Goal: Task Accomplishment & Management: Use online tool/utility

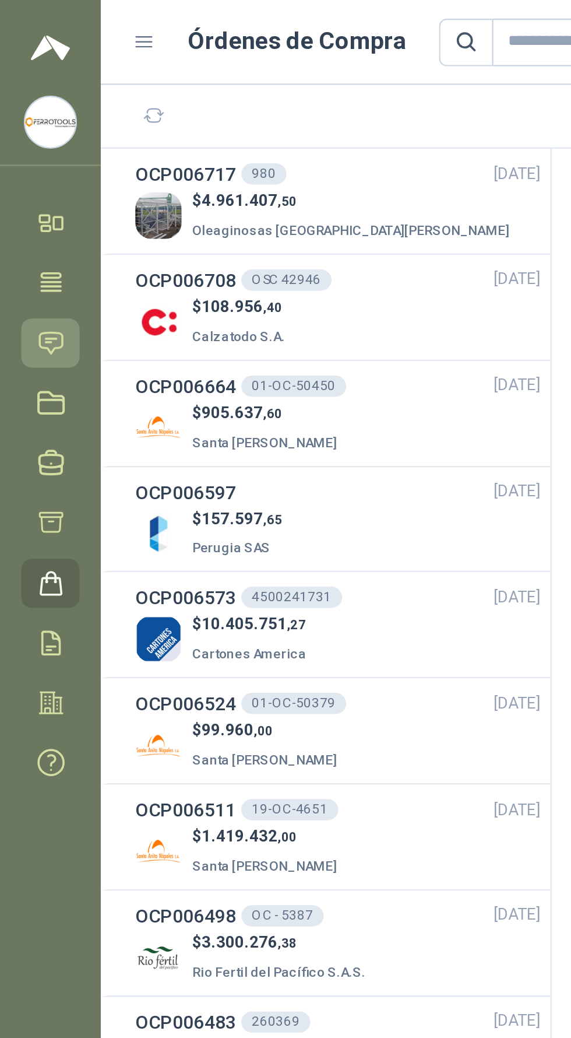
click at [24, 153] on icon at bounding box center [22, 150] width 10 height 9
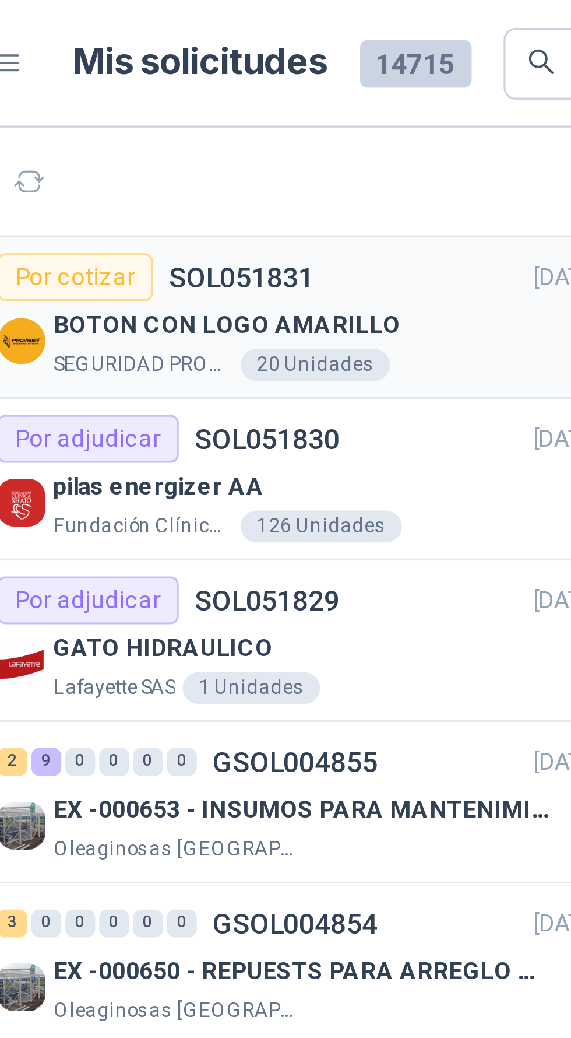
click at [180, 89] on div "BOTON CON LOGO AMARILLO" at bounding box center [157, 95] width 160 height 14
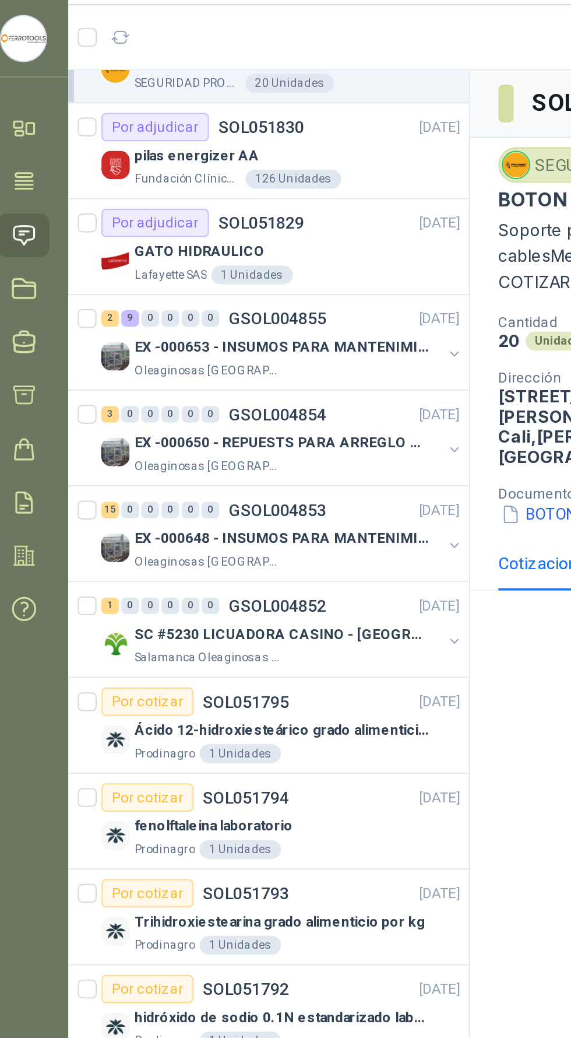
scroll to position [31, 0]
click at [198, 208] on p "EX -000653 - INSUMOS PARA MANTENIMIENTO A CADENAS" at bounding box center [149, 206] width 145 height 11
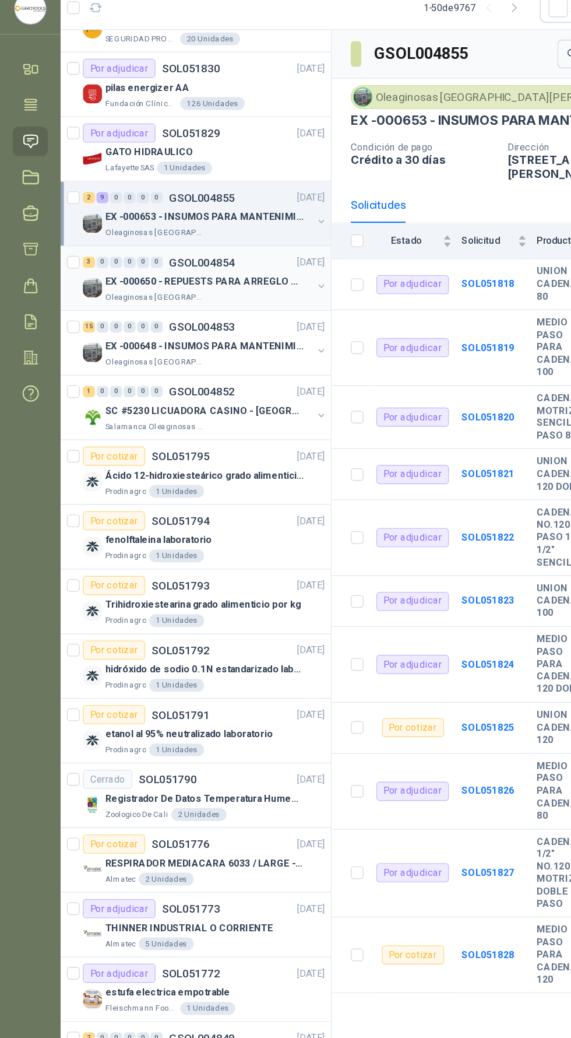
click at [187, 267] on div "Oleaginosas [GEOGRAPHIC_DATA][PERSON_NAME]" at bounding box center [152, 264] width 151 height 9
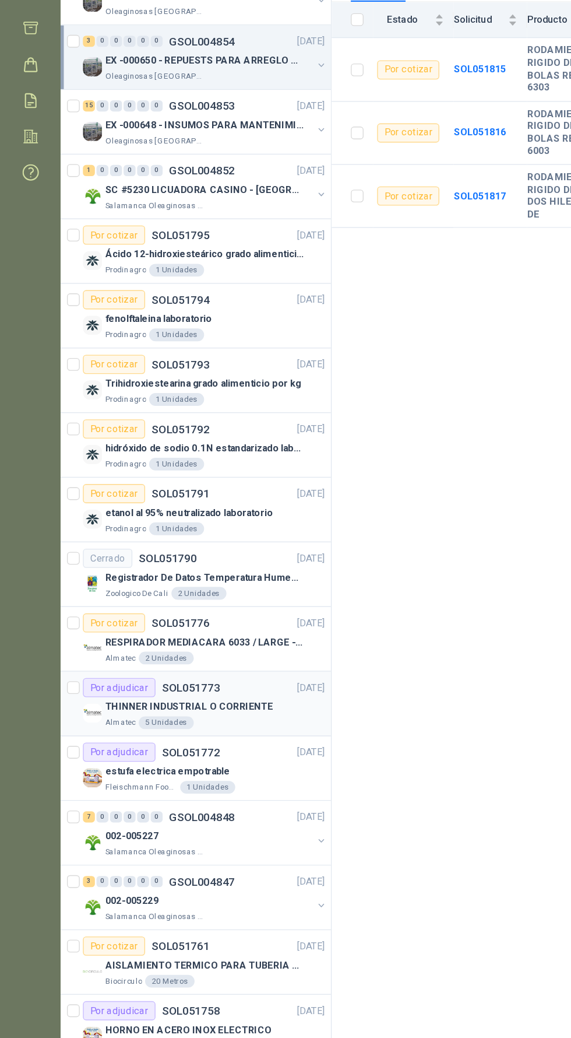
click at [185, 712] on div "Por adjudicar SOL051773 12/08/25" at bounding box center [149, 711] width 177 height 14
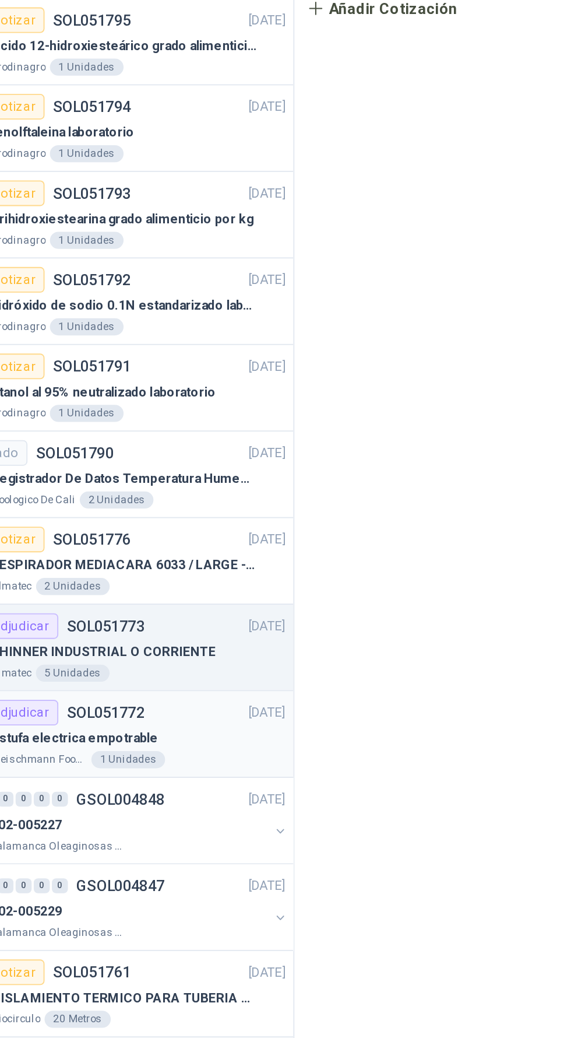
click at [113, 767] on p "estufa electrica empotrable" at bounding box center [123, 772] width 92 height 11
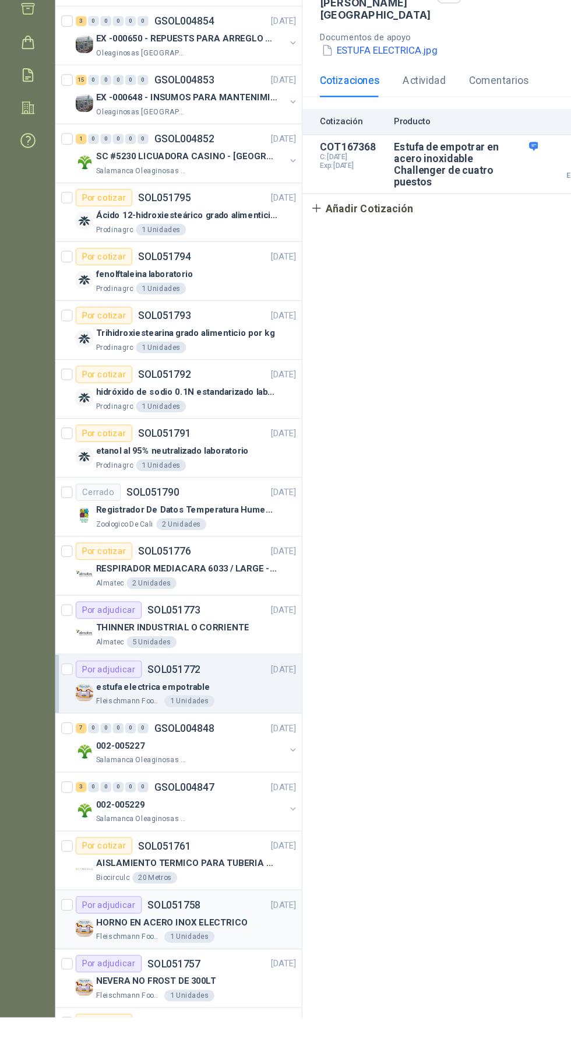
click at [175, 947] on div "Por adjudicar SOL051758 12/08/25" at bounding box center [149, 947] width 177 height 14
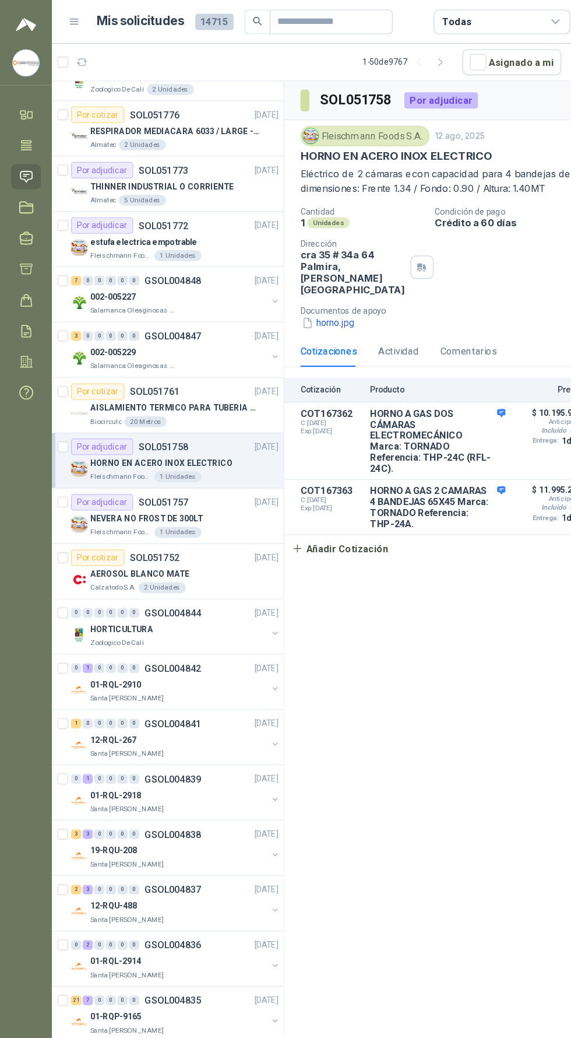
scroll to position [596, 0]
click at [141, 578] on div "01-RQL-2910" at bounding box center [152, 585] width 151 height 14
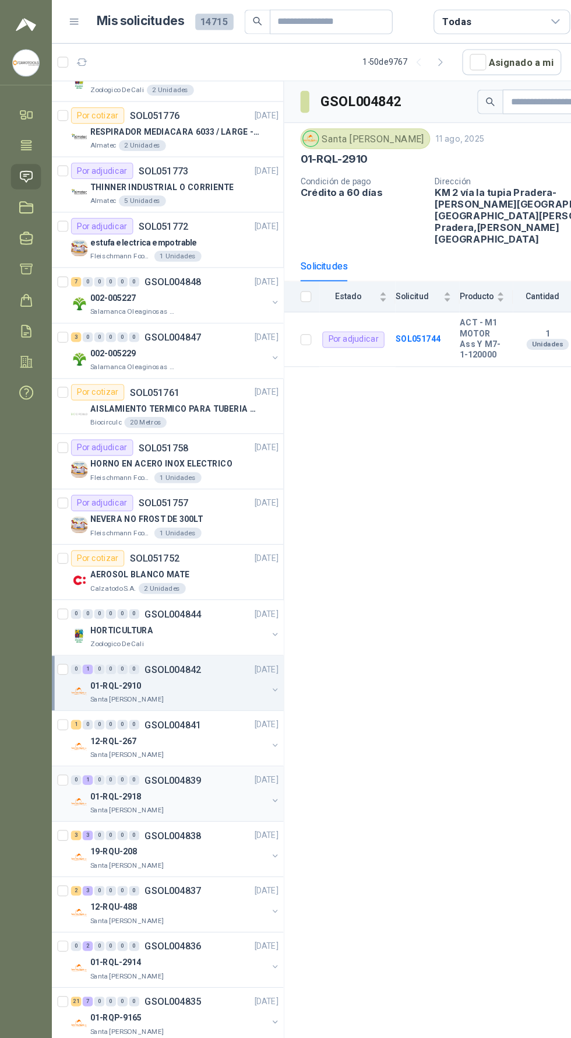
click at [99, 662] on div "0 1 0 0 0 0" at bounding box center [90, 665] width 58 height 8
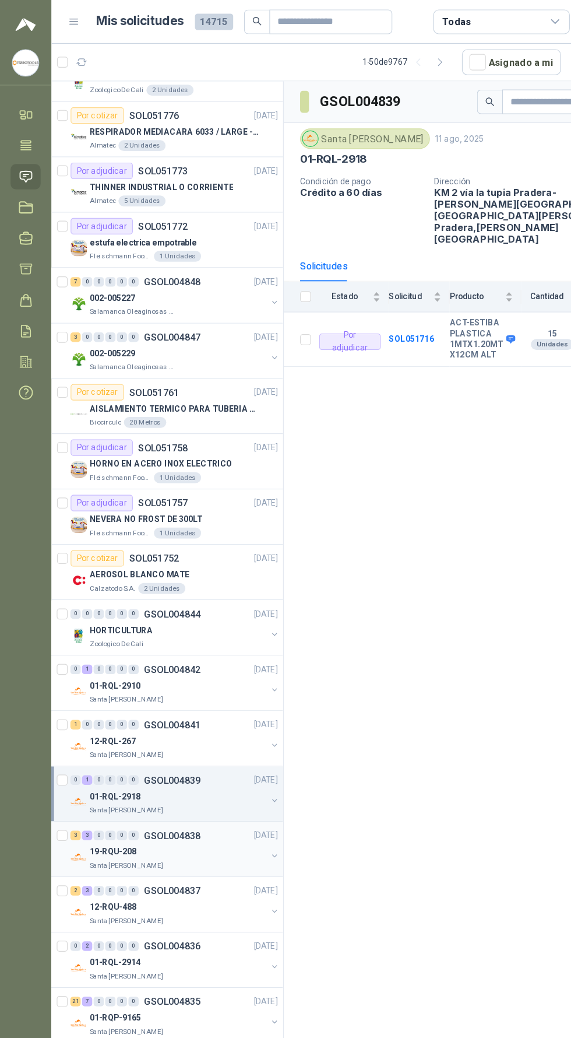
click at [104, 708] on div "0" at bounding box center [104, 712] width 9 height 8
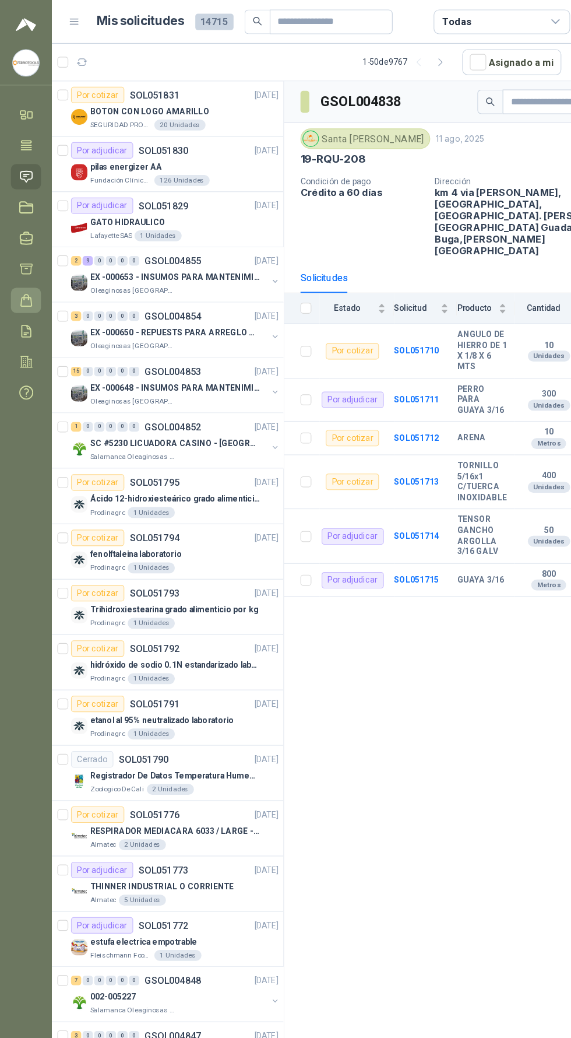
click at [27, 261] on icon at bounding box center [22, 256] width 9 height 10
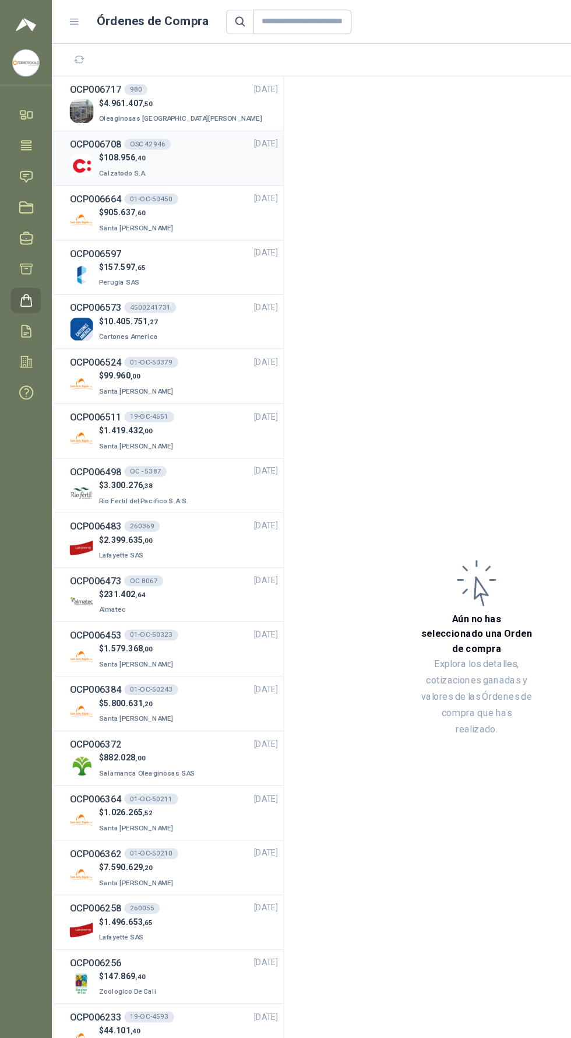
click at [180, 143] on div "$ 108.956 ,40 Calzatodo S.A." at bounding box center [148, 141] width 178 height 24
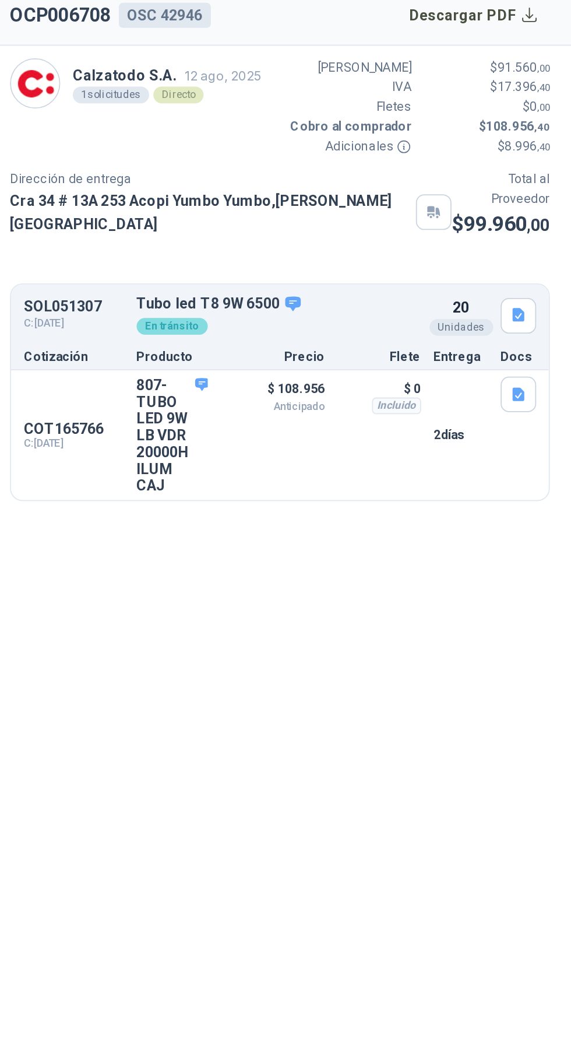
click at [478, 157] on icon at bounding box center [476, 154] width 9 height 9
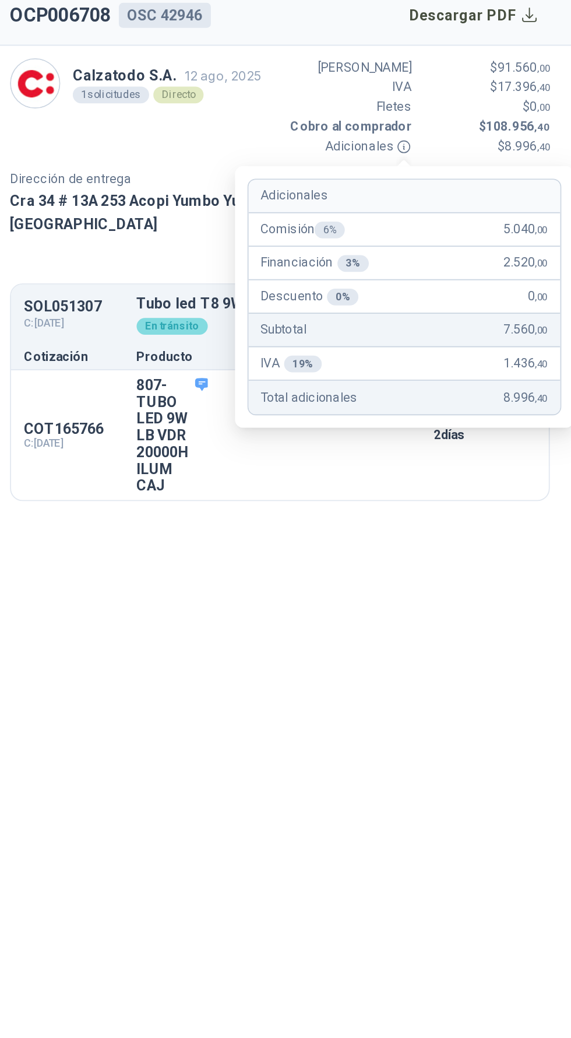
click at [494, 507] on section "OCP006708 OSC 42946 Descargar PDF Calzatodo S.A. 12 ago, 2025 1 solicitudes Dir…" at bounding box center [406, 551] width 329 height 972
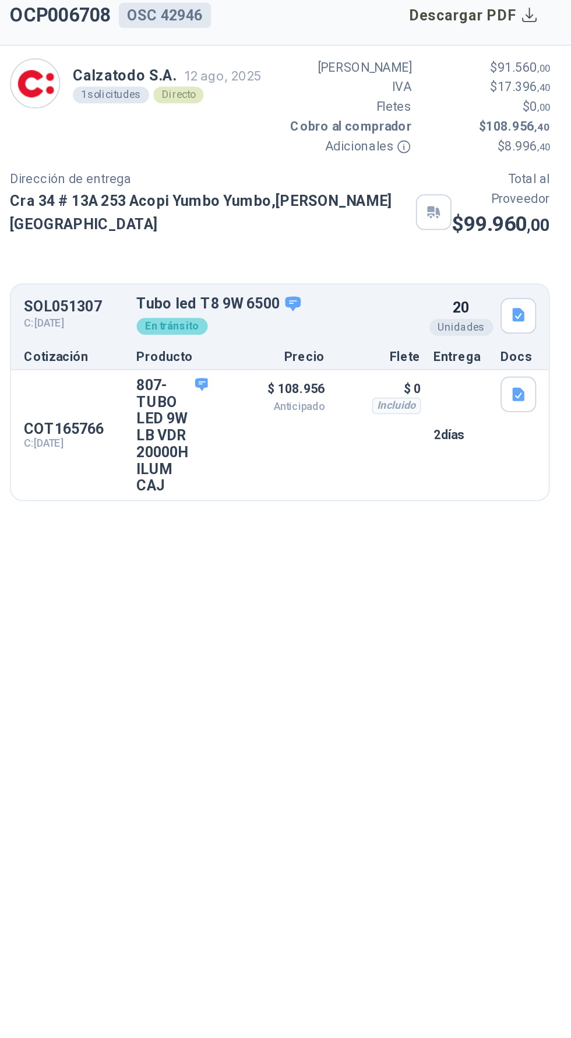
click at [504, 506] on section "OCP006708 OSC 42946 Descargar PDF Calzatodo S.A. 12 ago, 2025 1 solicitudes Dir…" at bounding box center [406, 551] width 329 height 972
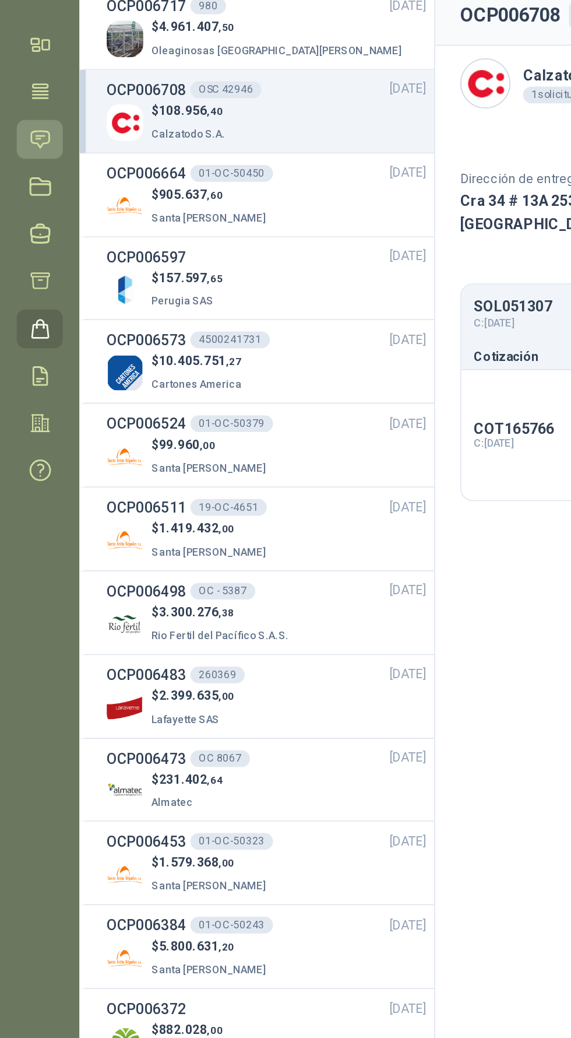
click at [29, 146] on link "Solicitudes" at bounding box center [22, 151] width 26 height 22
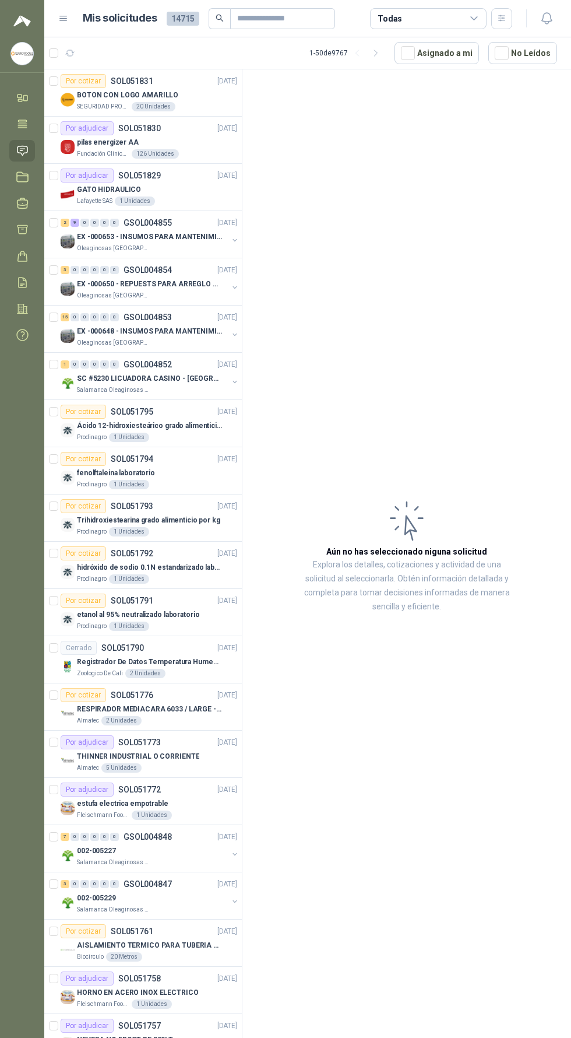
click at [457, 166] on article "Aún no has seleccionado niguna solicitud Explora los detalles, cotizaciones y a…" at bounding box center [406, 555] width 329 height 972
click at [550, 25] on icon "button" at bounding box center [547, 18] width 15 height 15
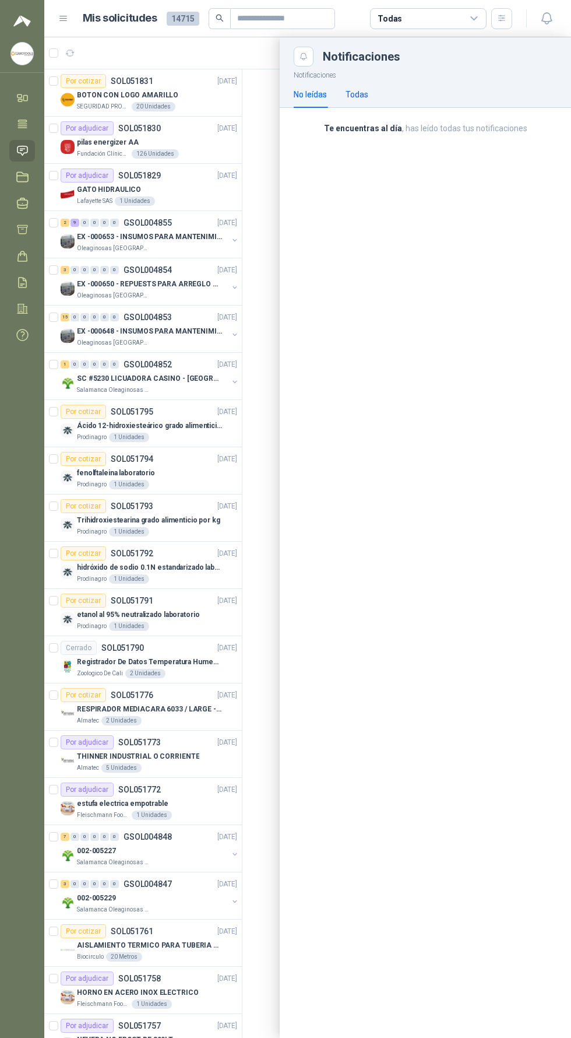
click at [360, 94] on div "Todas" at bounding box center [357, 94] width 23 height 13
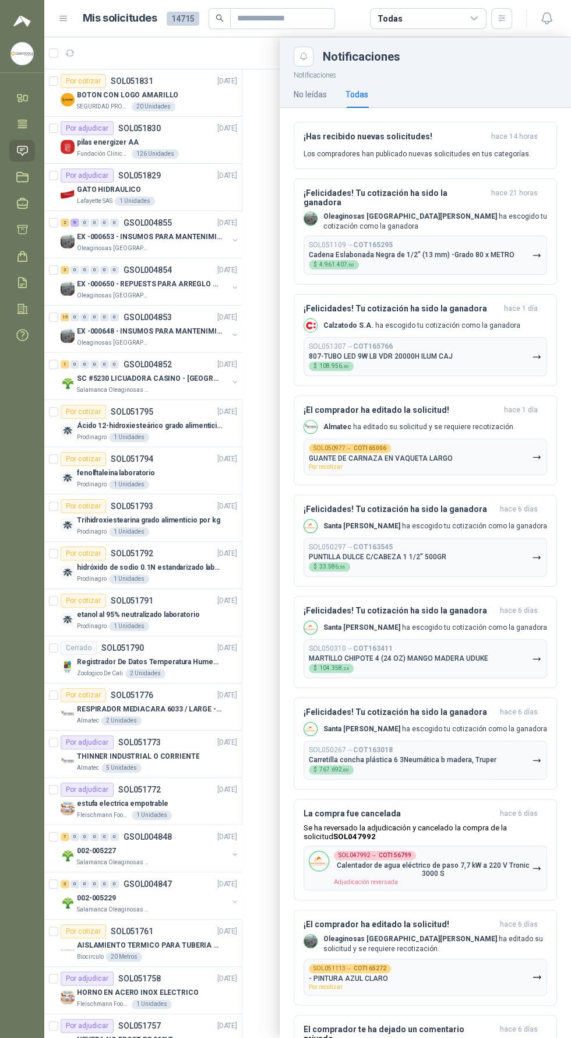
click at [239, 329] on div at bounding box center [307, 537] width 527 height 1000
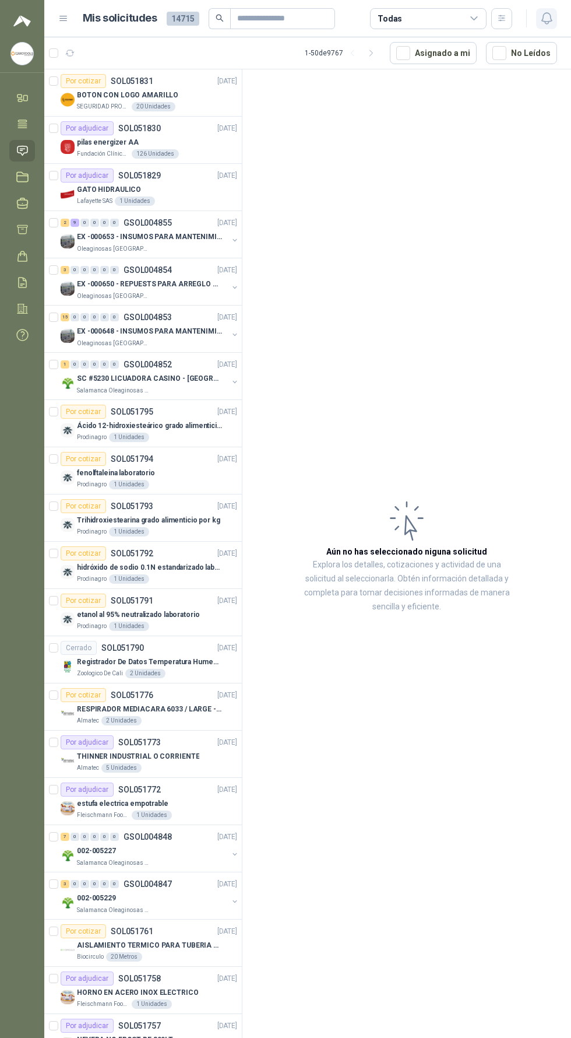
click at [546, 19] on icon "button" at bounding box center [547, 18] width 15 height 15
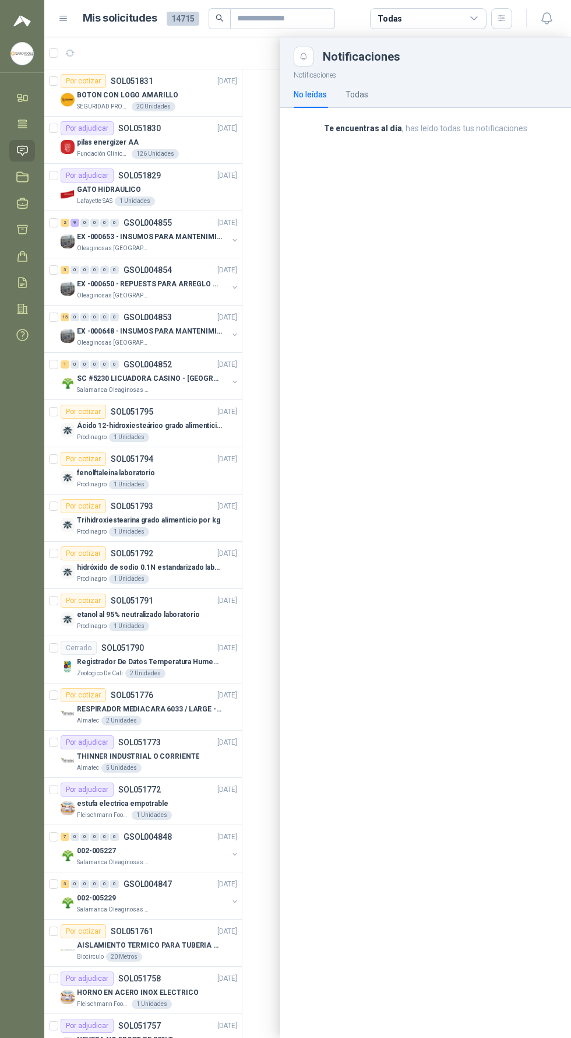
click at [231, 656] on div at bounding box center [307, 537] width 527 height 1000
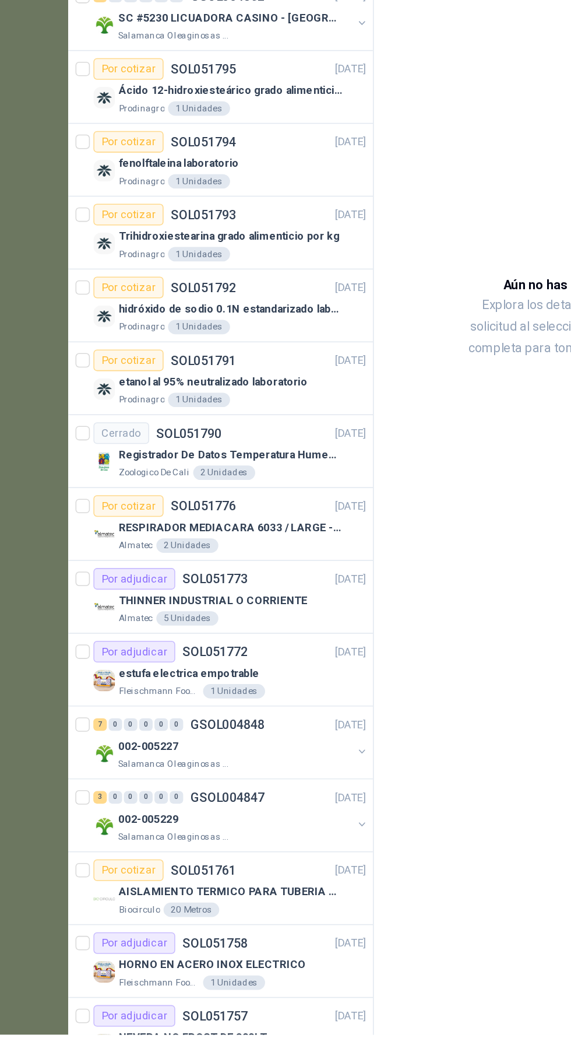
scroll to position [15, 0]
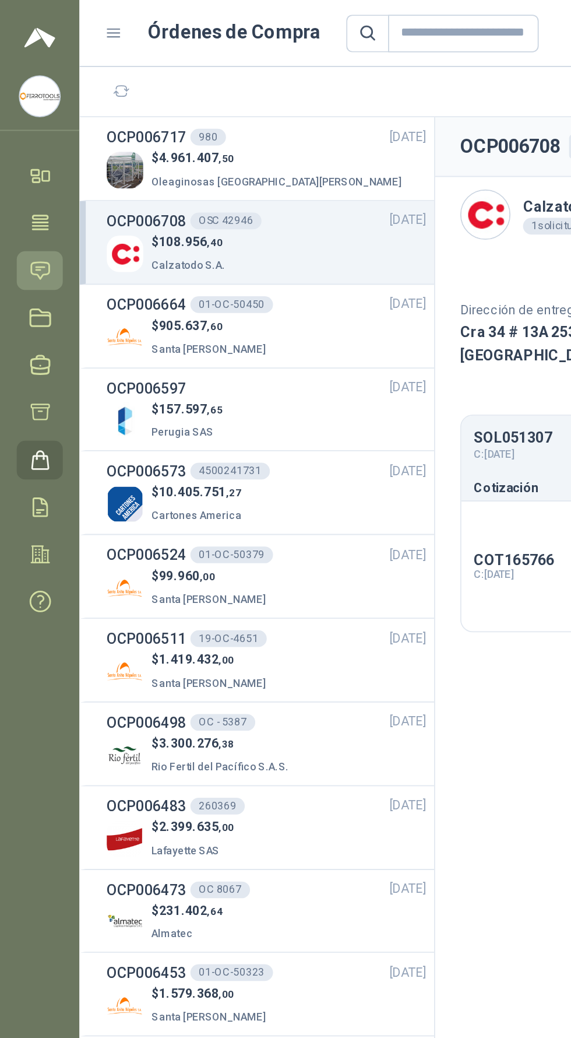
click at [17, 150] on icon at bounding box center [22, 150] width 10 height 9
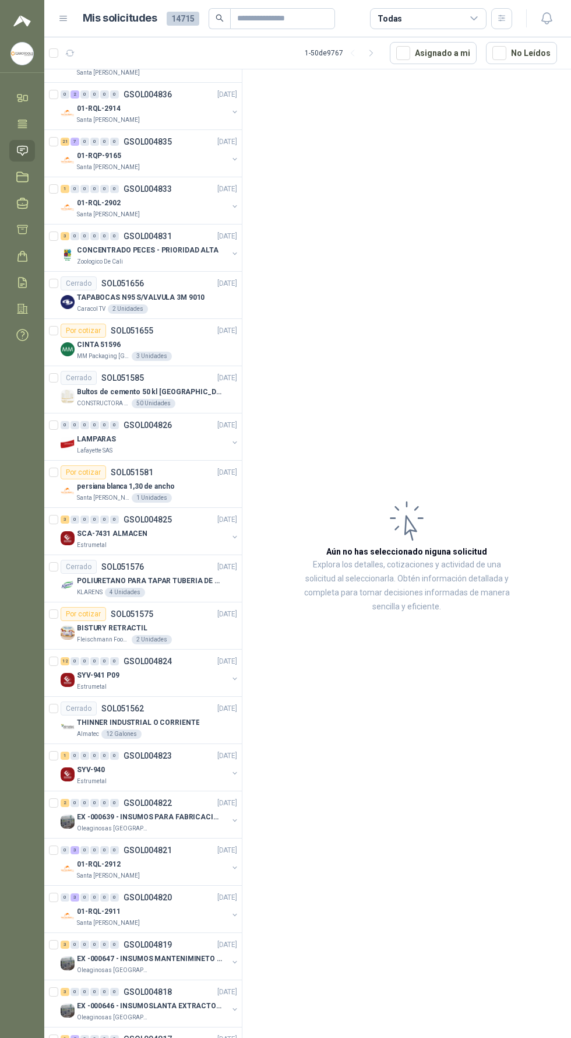
scroll to position [1324, 0]
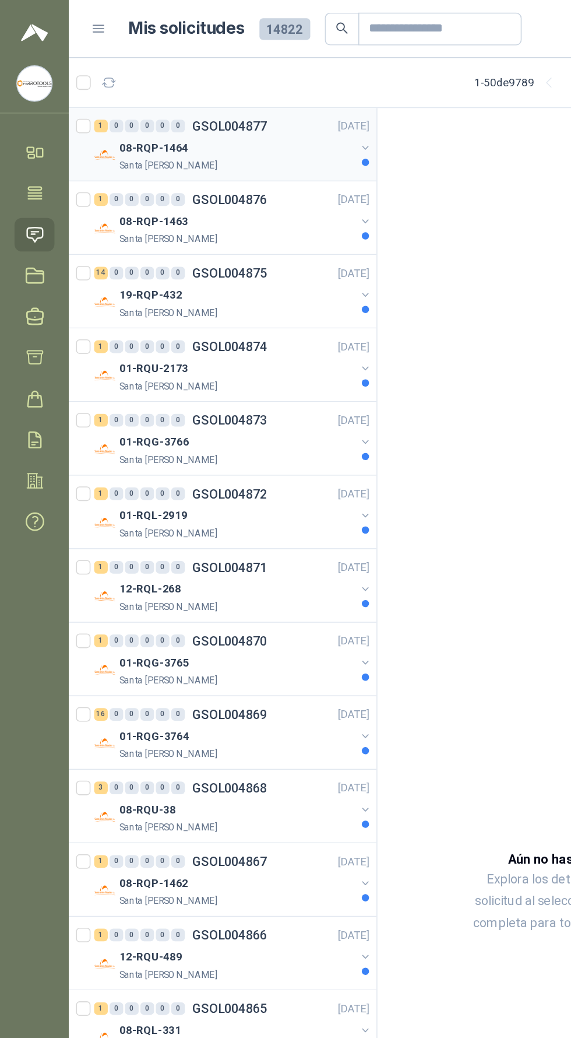
click at [180, 92] on div "08-RQP-1464" at bounding box center [152, 95] width 151 height 14
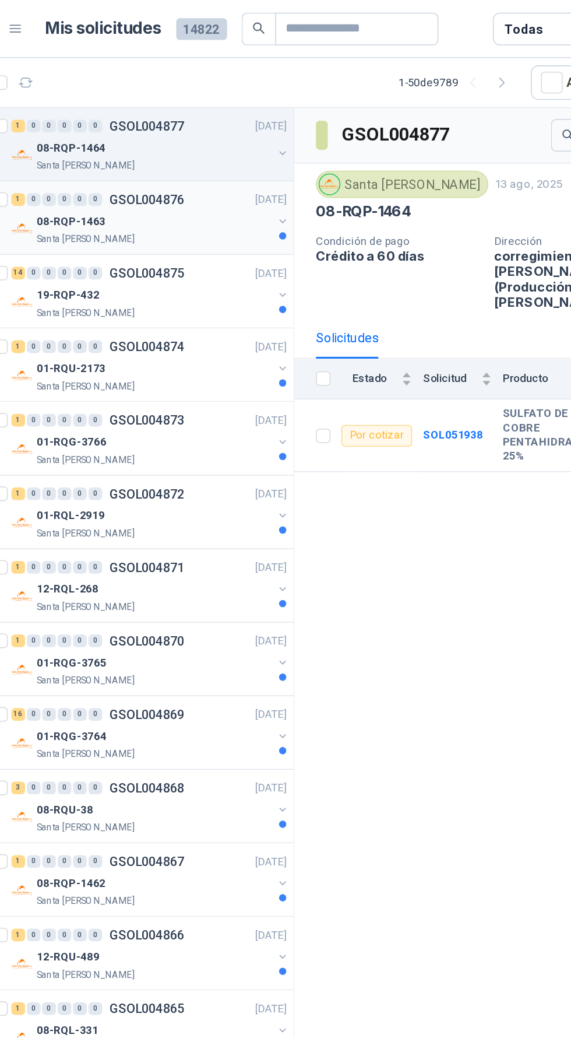
click at [169, 147] on div "08-RQP-1463" at bounding box center [152, 142] width 151 height 14
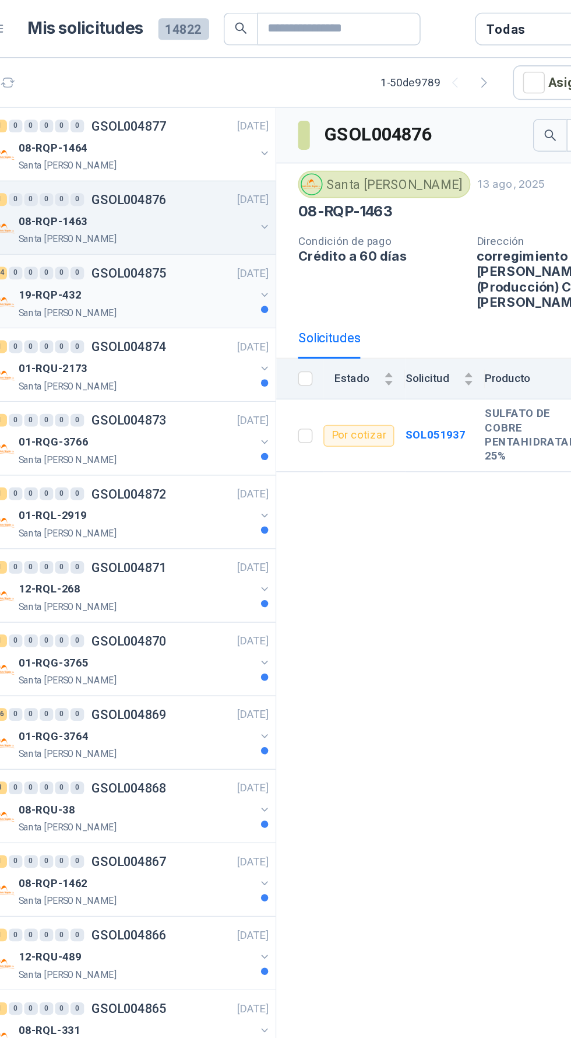
click at [149, 187] on div "19-RQP-432" at bounding box center [152, 189] width 151 height 14
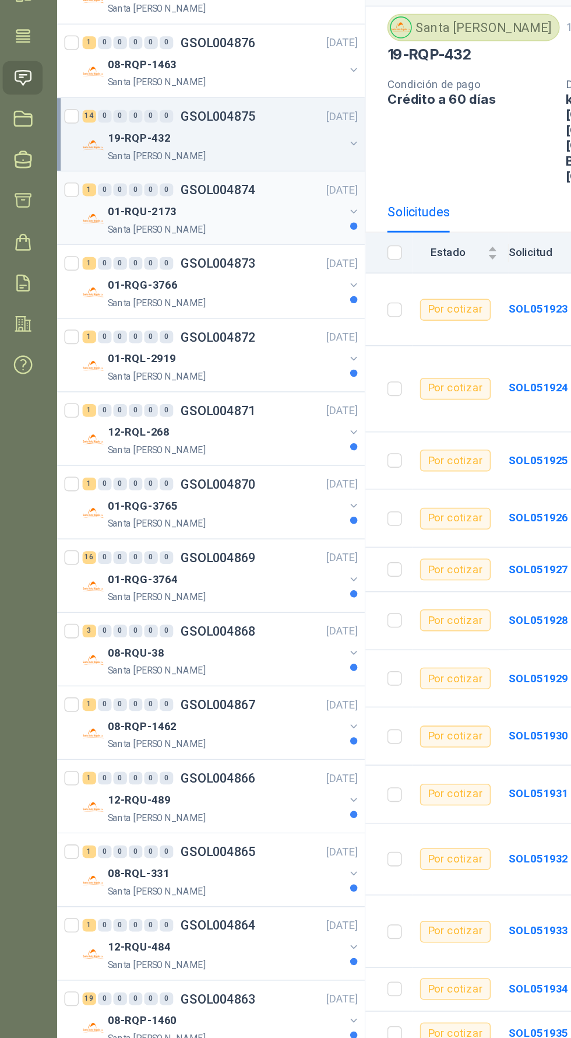
click at [142, 238] on div "01-RQU-2173" at bounding box center [152, 237] width 151 height 14
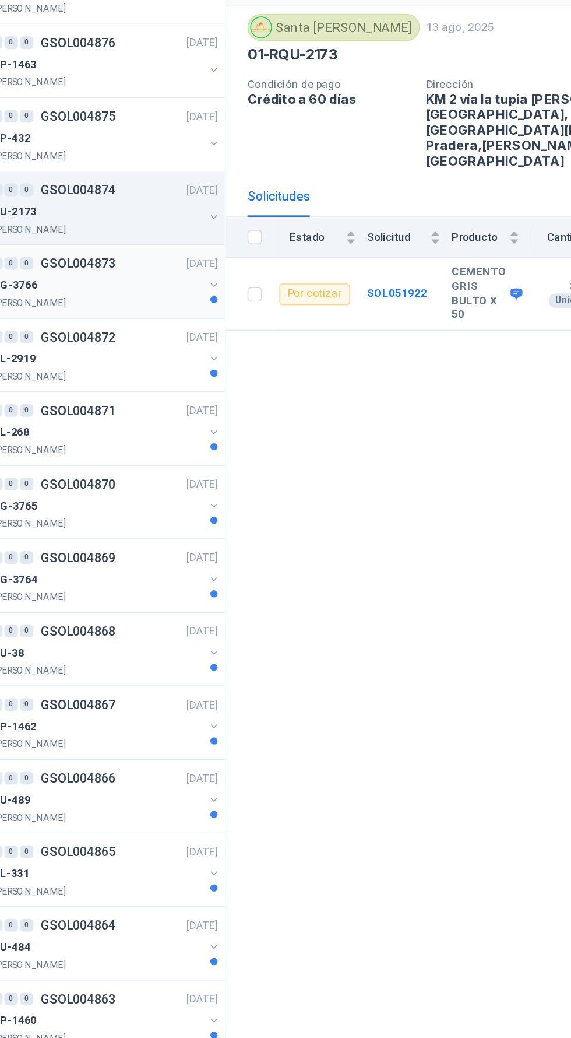
click at [166, 282] on div "01-RQG-3766" at bounding box center [152, 284] width 151 height 14
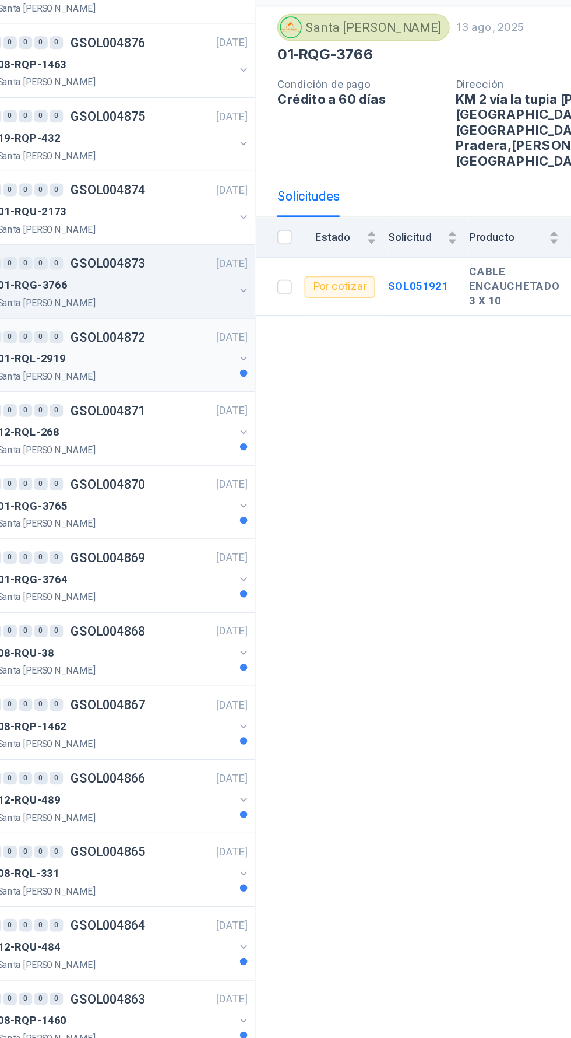
click at [169, 333] on div "01-RQL-2919" at bounding box center [152, 331] width 151 height 14
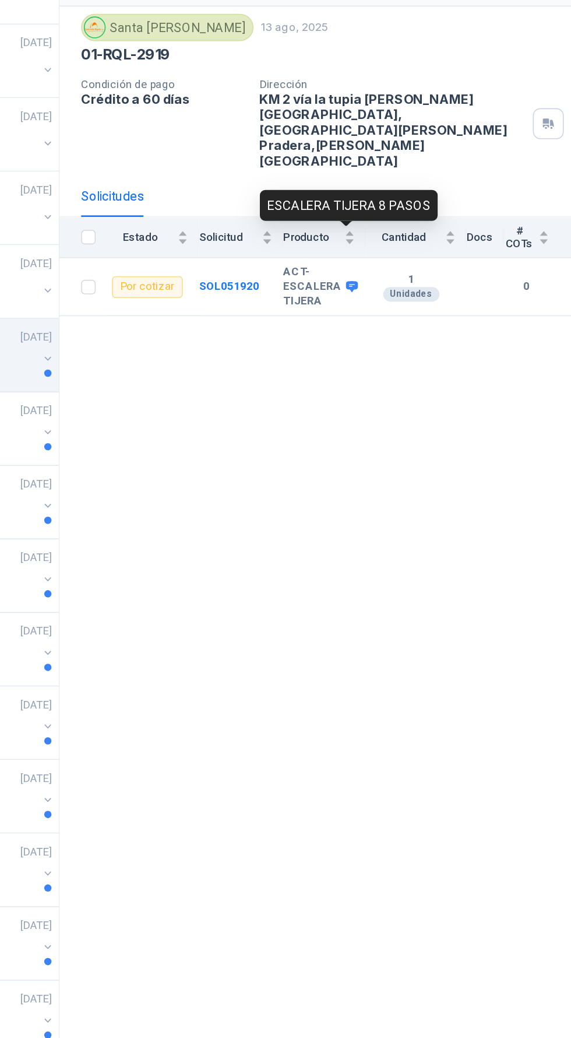
click at [427, 282] on icon at bounding box center [431, 285] width 8 height 7
click at [451, 448] on div "GSOL004872 Santa Anita Napoles 13 ago, 2025 01-RQL-2919 Condición de pago Crédi…" at bounding box center [406, 555] width 329 height 972
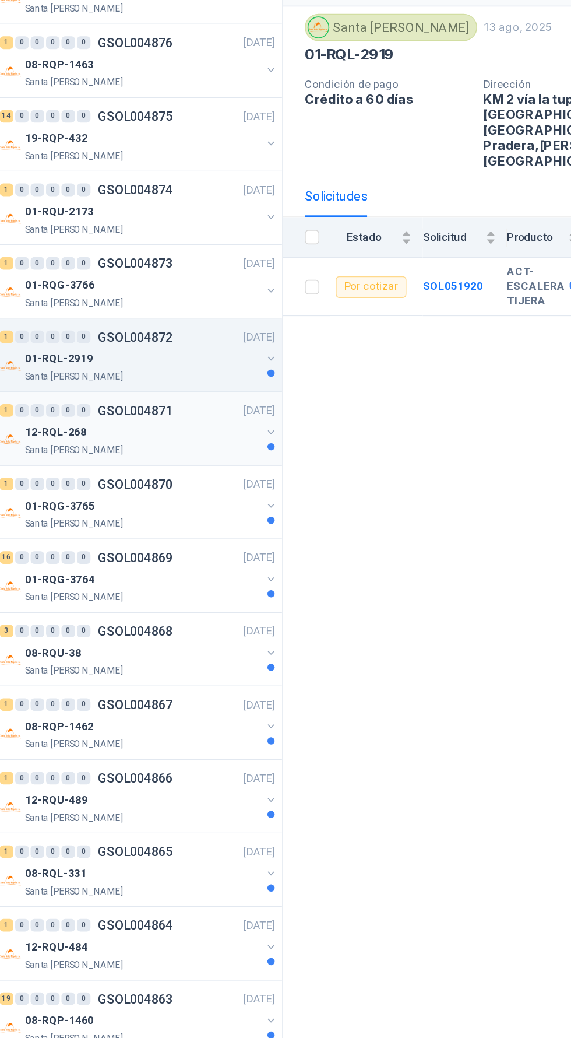
click at [173, 373] on div "12-RQL-268" at bounding box center [152, 378] width 151 height 14
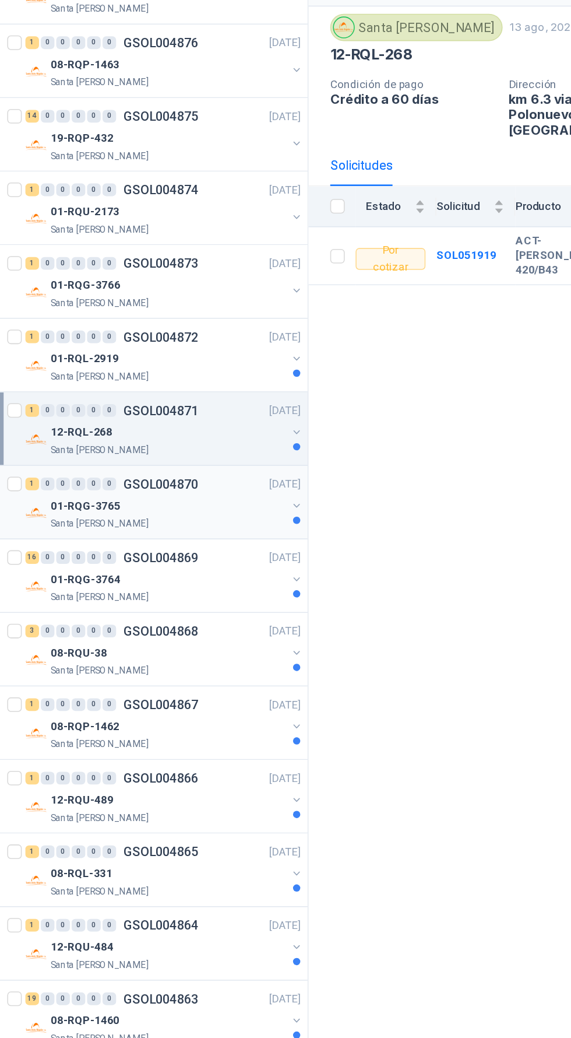
click at [179, 426] on div "01-RQG-3765" at bounding box center [152, 426] width 151 height 14
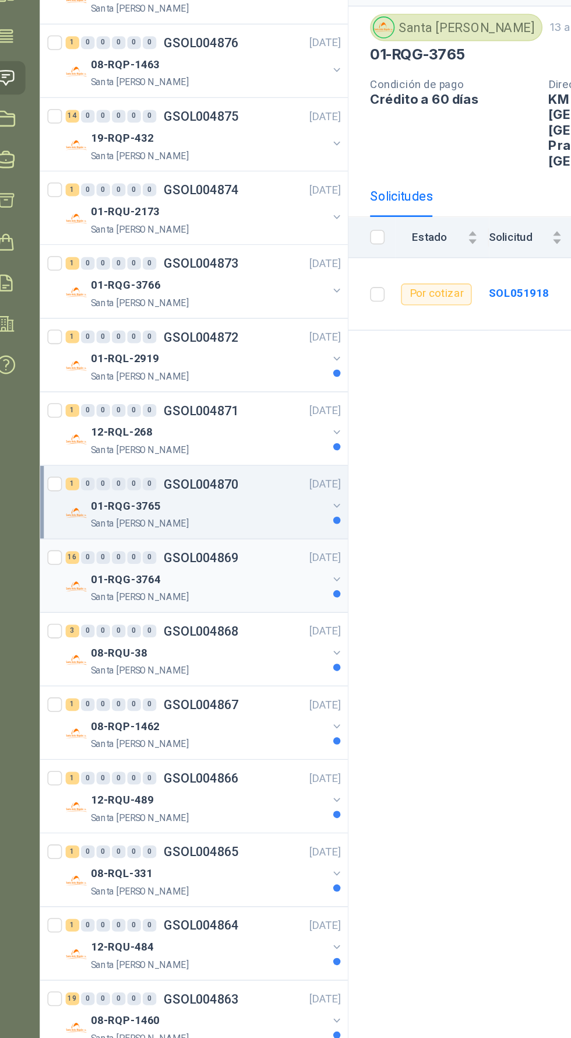
click at [180, 482] on div "Santa [PERSON_NAME]" at bounding box center [152, 484] width 151 height 9
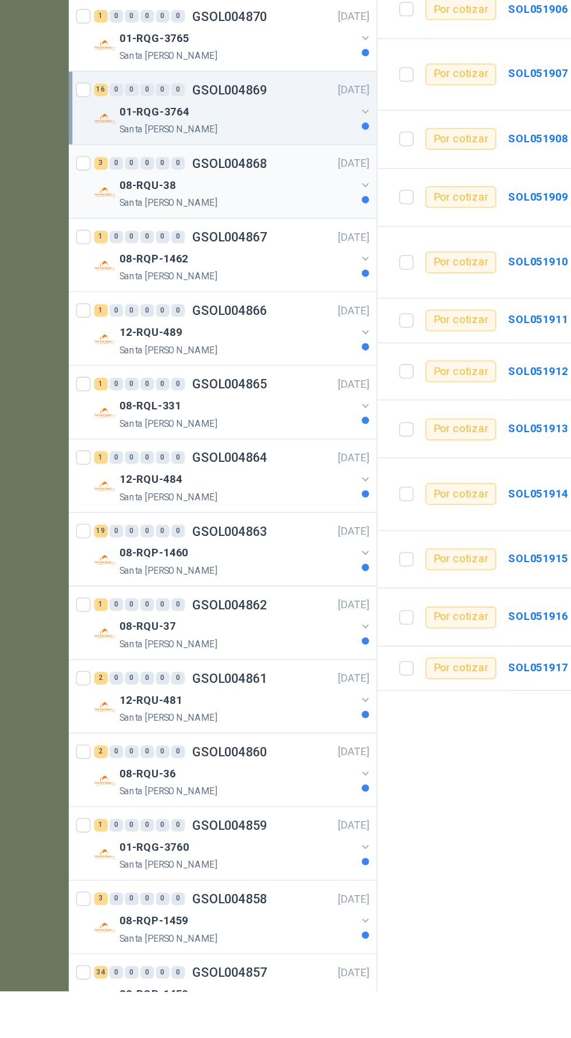
click at [186, 513] on div "08-RQU-38" at bounding box center [152, 520] width 151 height 14
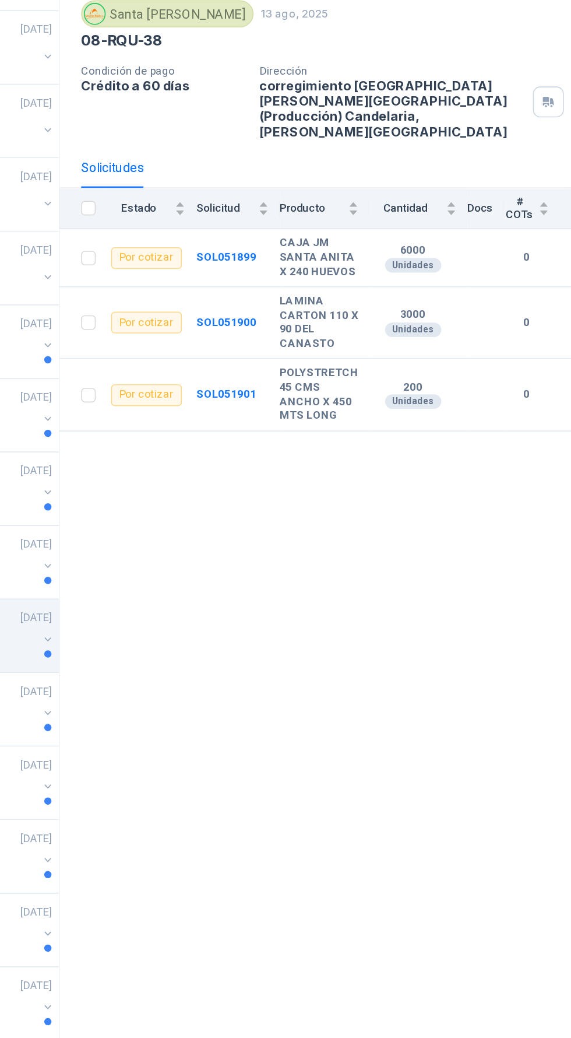
scroll to position [55, 0]
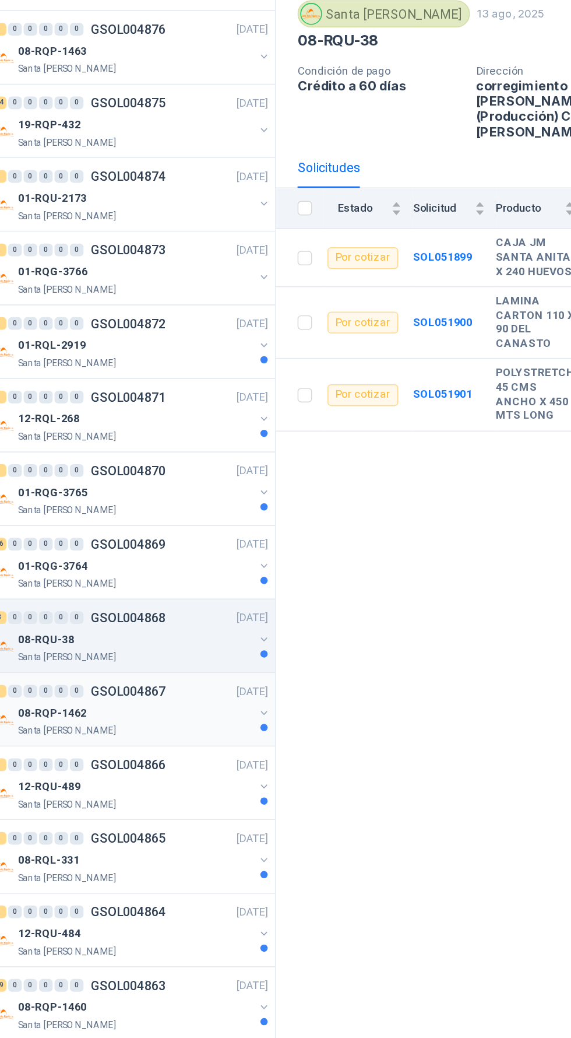
click at [149, 560] on div "08-RQP-1462" at bounding box center [152, 567] width 151 height 14
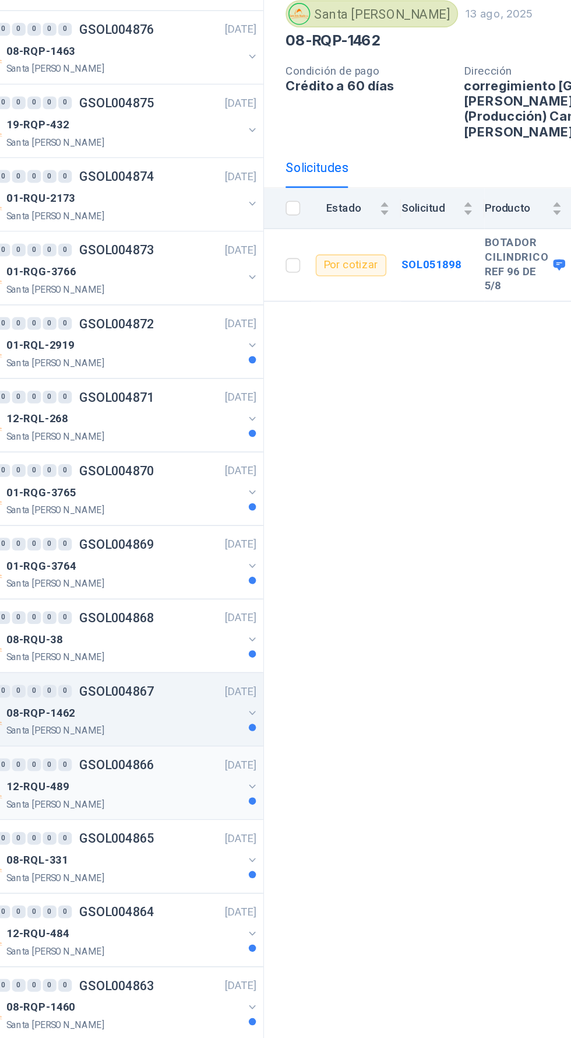
click at [137, 607] on div "12-RQU-489" at bounding box center [152, 614] width 151 height 14
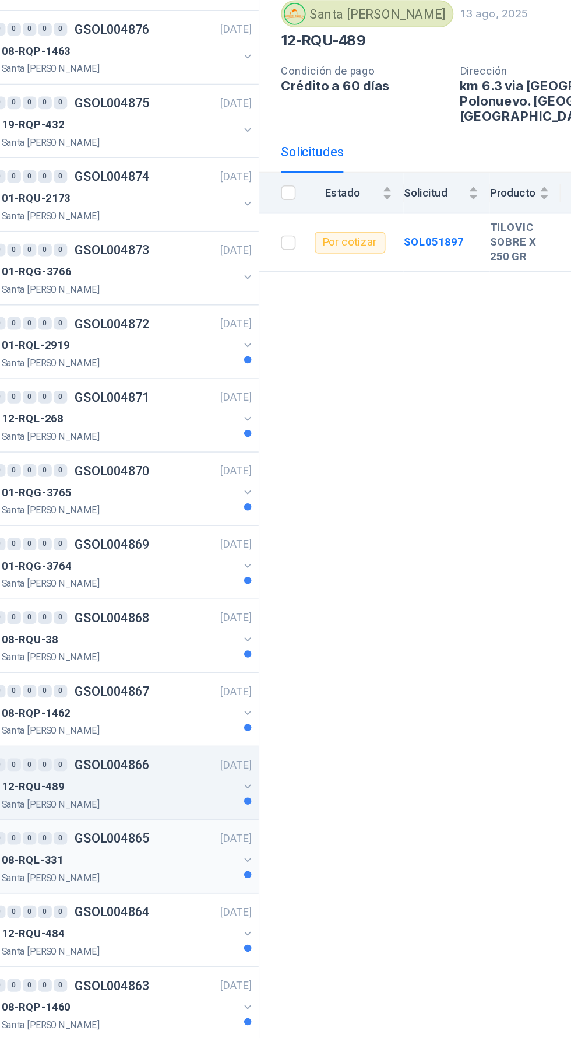
click at [141, 655] on div "08-RQL-331" at bounding box center [152, 662] width 151 height 14
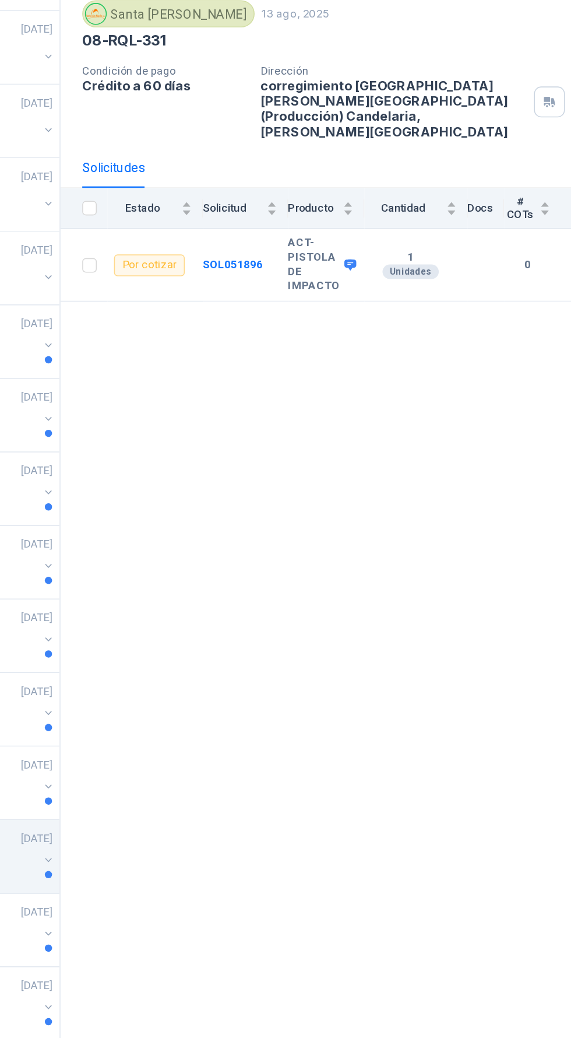
scroll to position [55, 0]
click at [423, 275] on span at bounding box center [426, 279] width 9 height 9
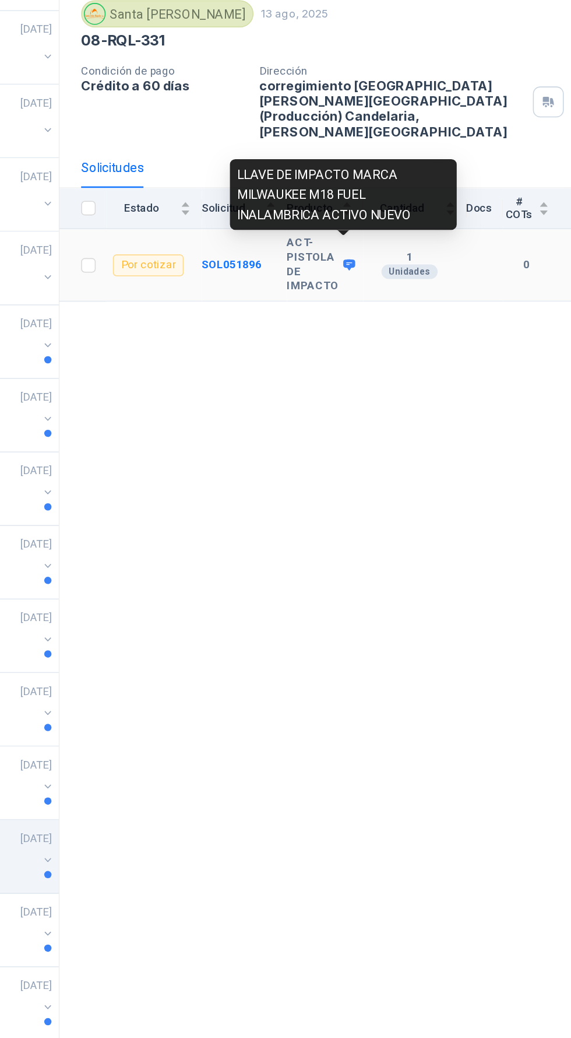
click at [430, 276] on icon at bounding box center [429, 279] width 8 height 7
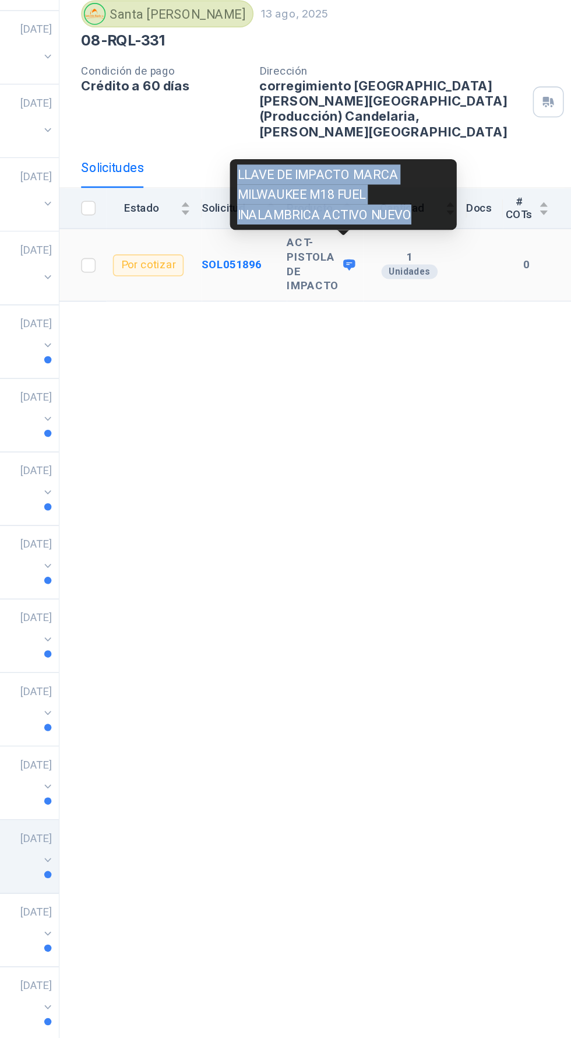
copy div "LLAVE DE IMPACTO MARCA MILWAUKEE M18 FUEL INALAMBRICA ACTIVO NUEVO"
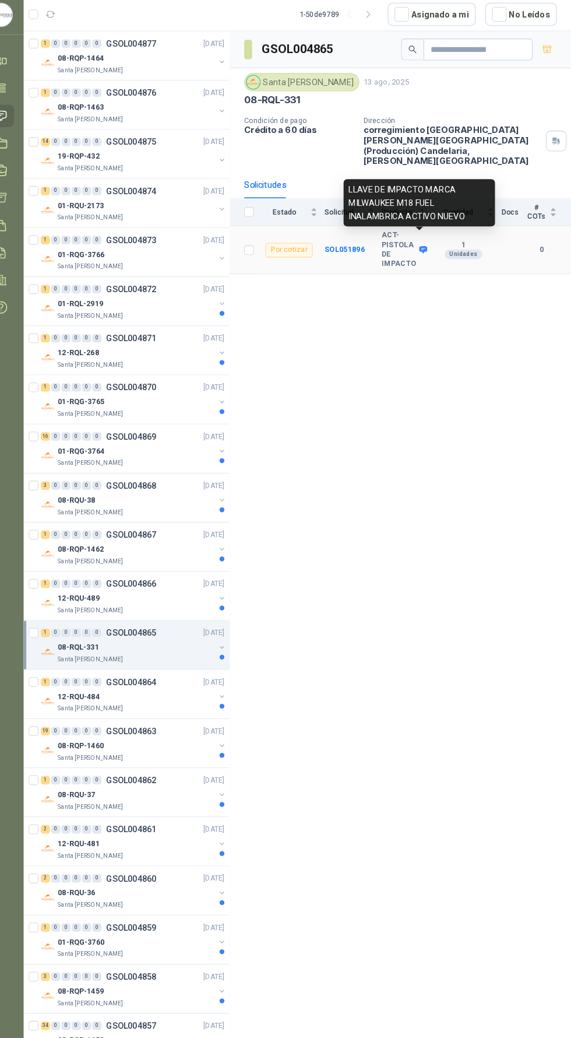
scroll to position [83, 0]
click at [129, 702] on div "12-RQU-484" at bounding box center [152, 709] width 151 height 14
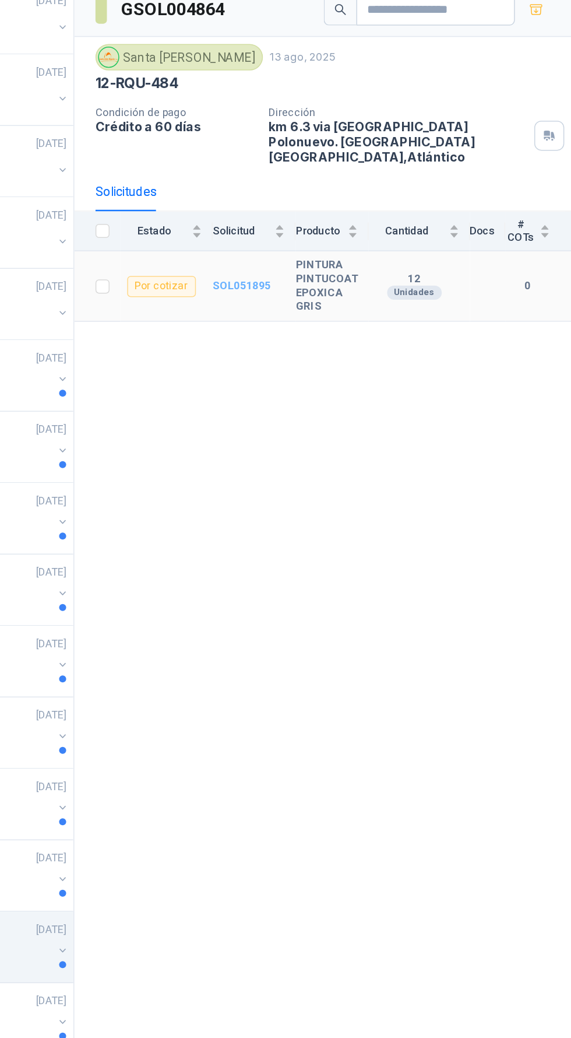
click at [354, 265] on b "SOL051895" at bounding box center [353, 269] width 38 height 8
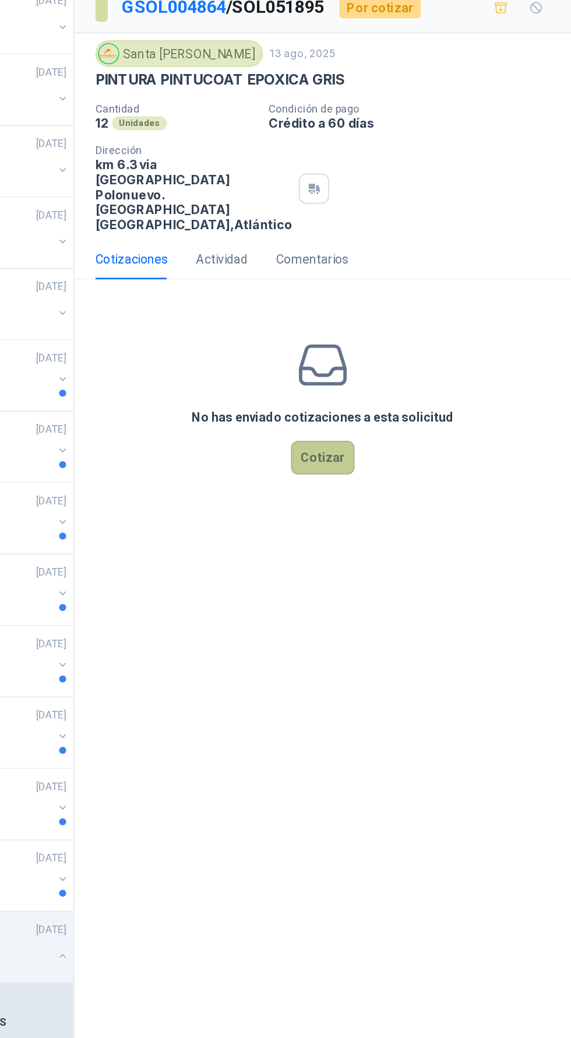
click at [411, 385] on button "Cotizar" at bounding box center [407, 383] width 42 height 22
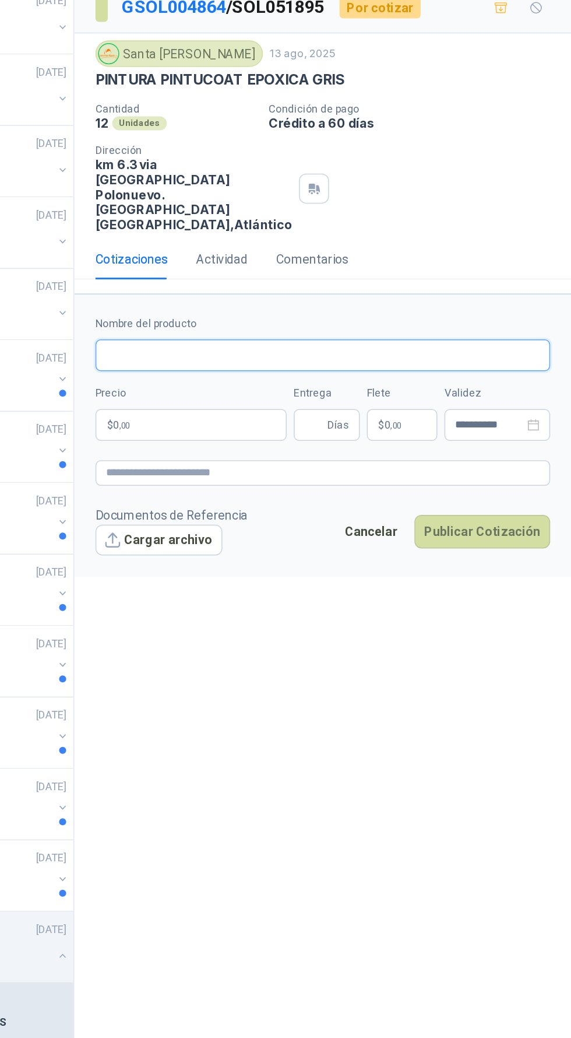
click at [378, 314] on input "Nombre del producto" at bounding box center [406, 315] width 301 height 21
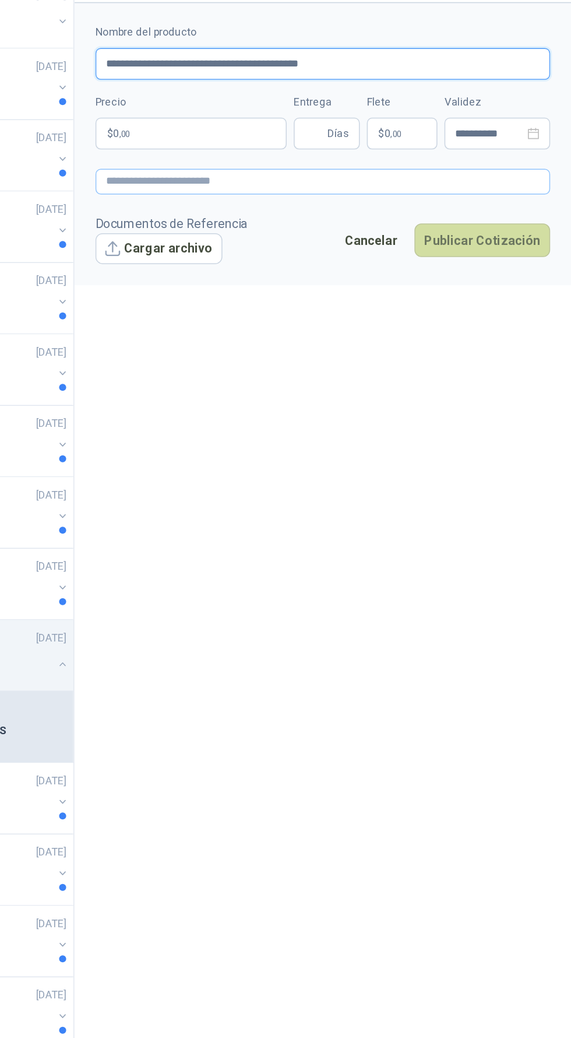
type input "**********"
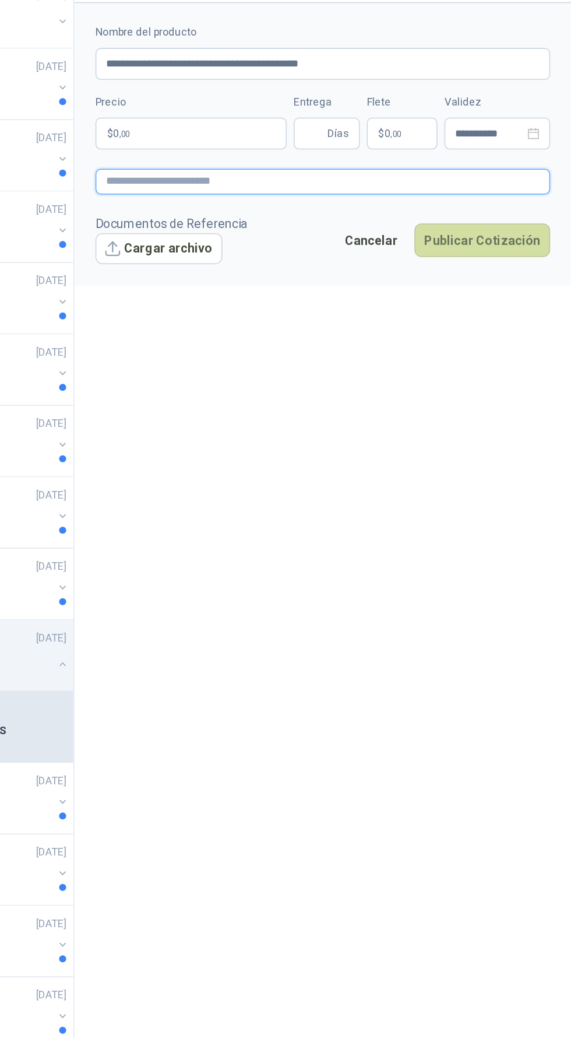
click at [371, 392] on textarea at bounding box center [406, 393] width 301 height 17
paste textarea "**********"
type textarea "**********"
click at [338, 357] on p "$ 0 ,00" at bounding box center [319, 361] width 126 height 21
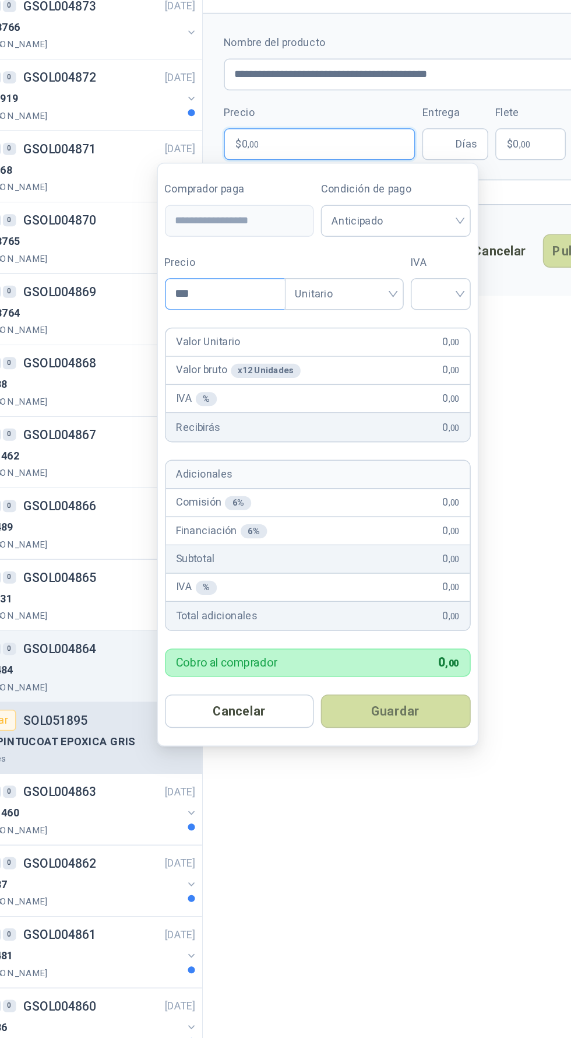
click at [268, 461] on input "***" at bounding box center [257, 461] width 79 height 20
type input "*********"
click at [406, 456] on input "search" at bounding box center [400, 459] width 26 height 17
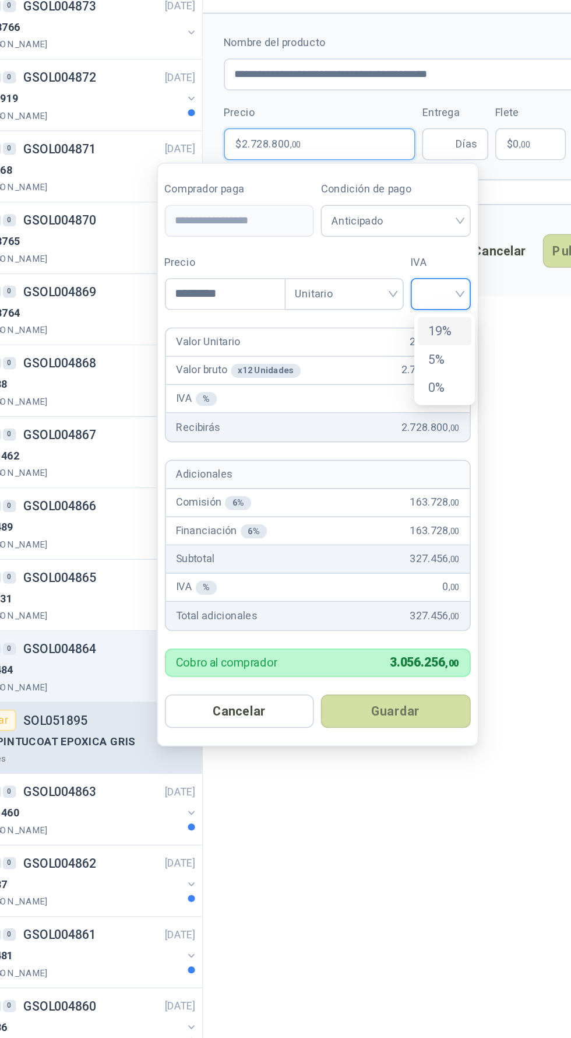
click at [405, 487] on div "19%" at bounding box center [403, 485] width 22 height 13
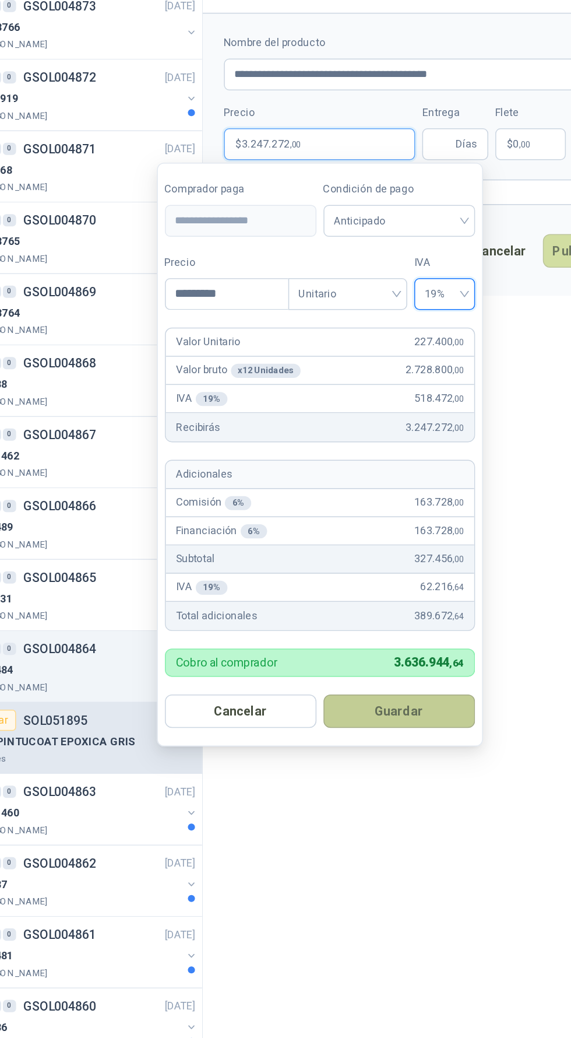
click at [393, 733] on button "Guardar" at bounding box center [372, 736] width 100 height 22
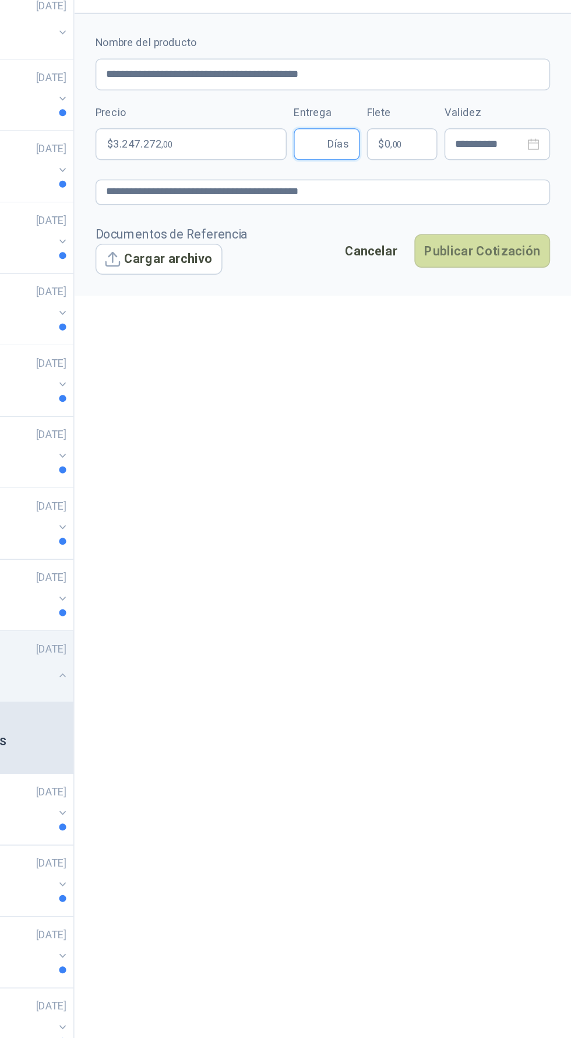
type input "*"
click at [528, 430] on button "Publicar Cotización" at bounding box center [513, 432] width 90 height 22
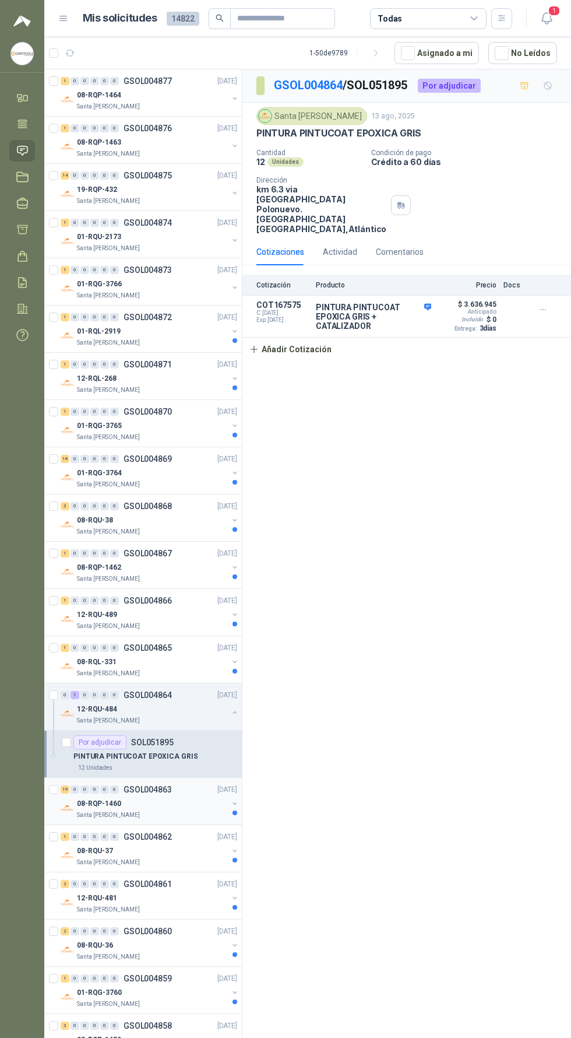
click at [129, 810] on p "Santa [PERSON_NAME]" at bounding box center [108, 814] width 63 height 9
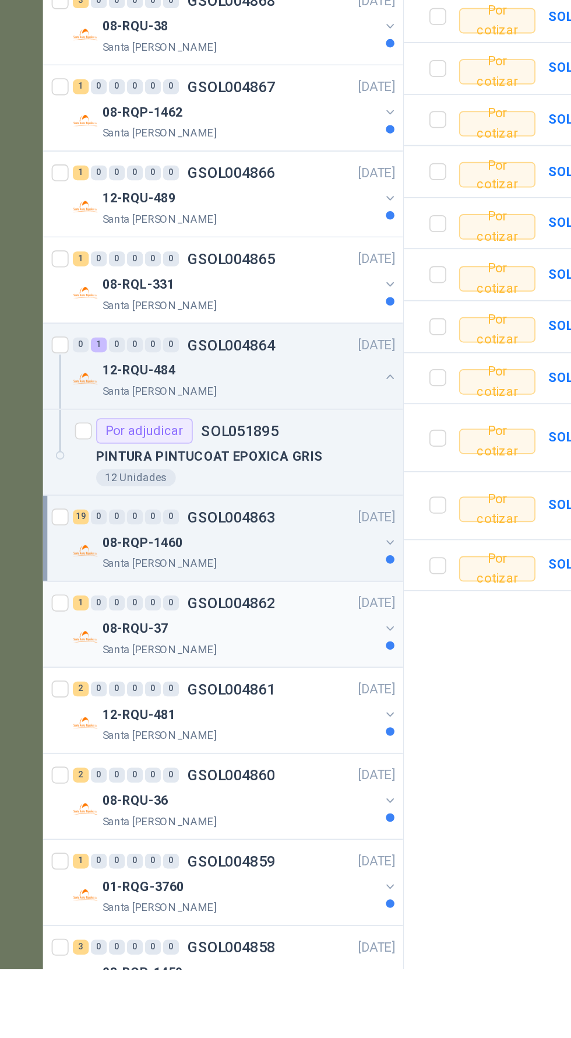
click at [132, 846] on div "08-RQU-37" at bounding box center [152, 851] width 151 height 14
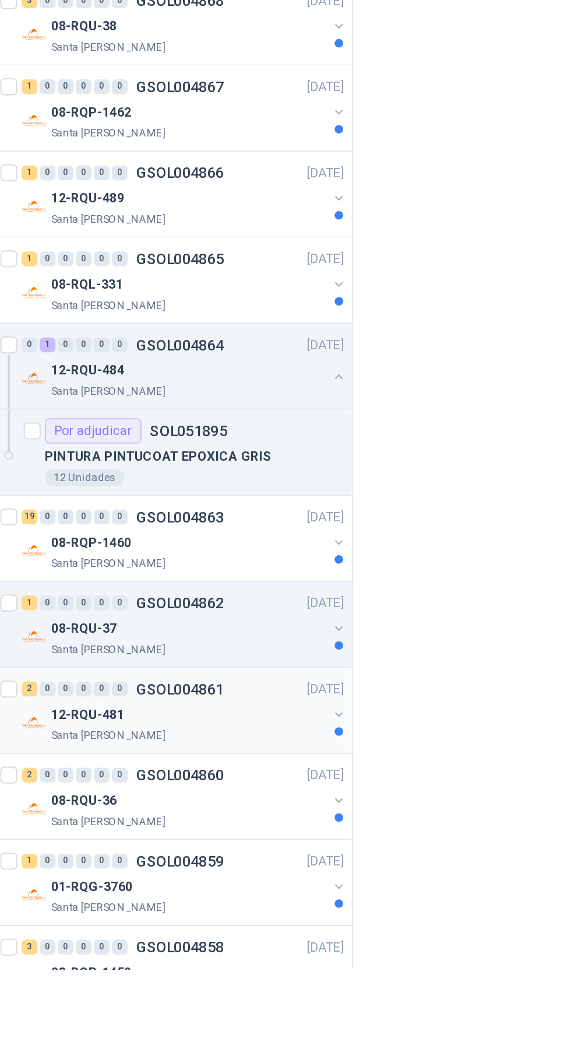
click at [120, 898] on div "12-RQU-481" at bounding box center [152, 898] width 151 height 14
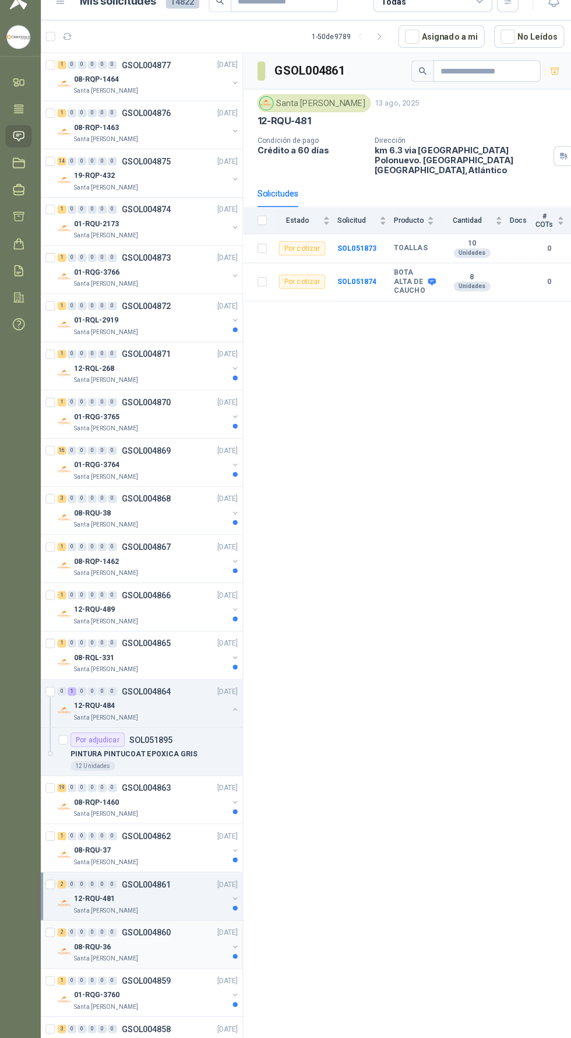
click at [147, 938] on div "08-RQU-36" at bounding box center [152, 945] width 151 height 14
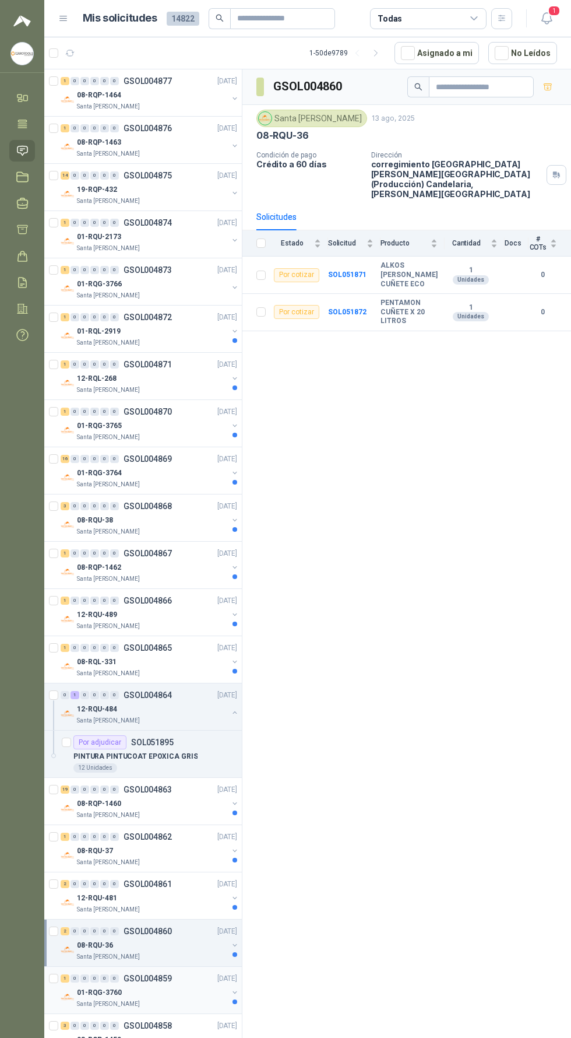
click at [153, 994] on div "01-RQG-3760" at bounding box center [152, 992] width 151 height 14
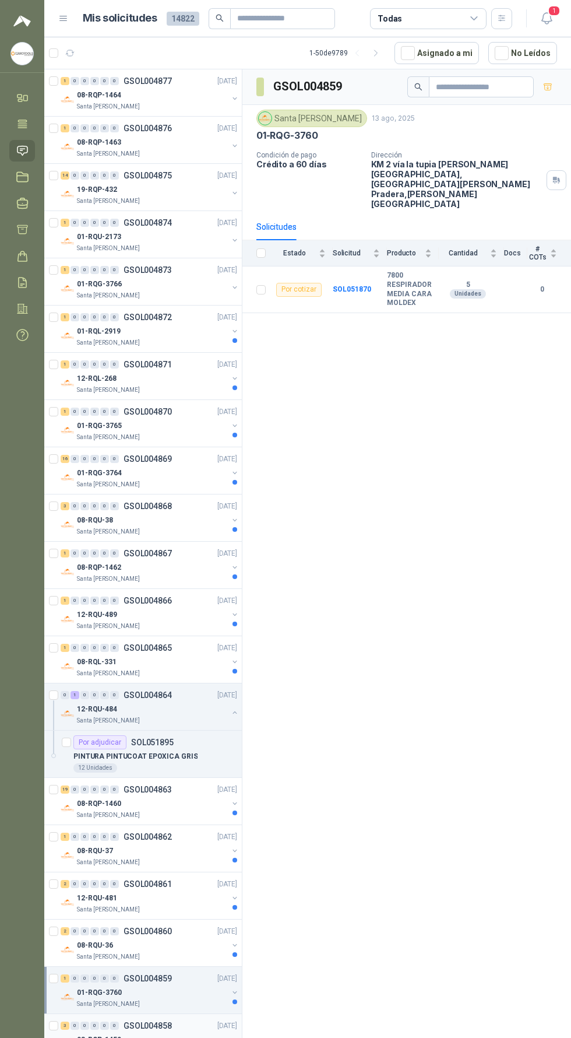
click at [158, 1037] on div "Santa [PERSON_NAME]" at bounding box center [152, 1050] width 151 height 9
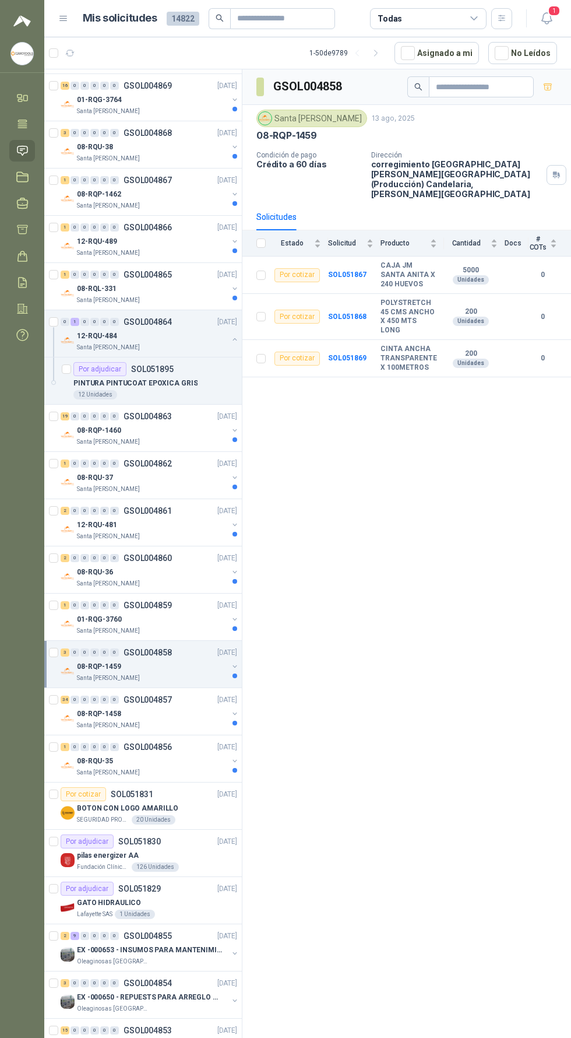
scroll to position [378, 0]
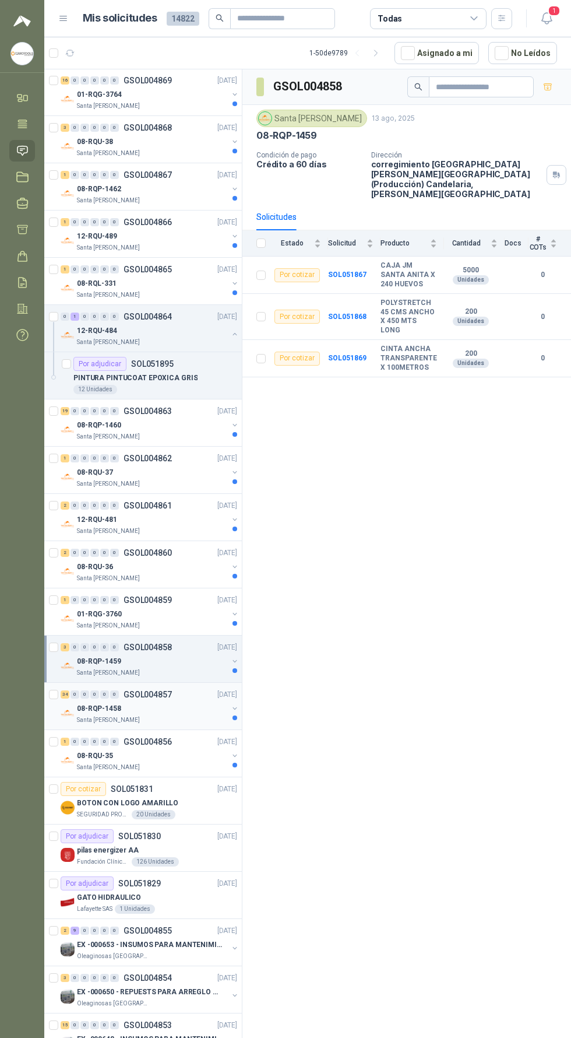
click at [135, 704] on div "08-RQP-1458" at bounding box center [152, 708] width 151 height 14
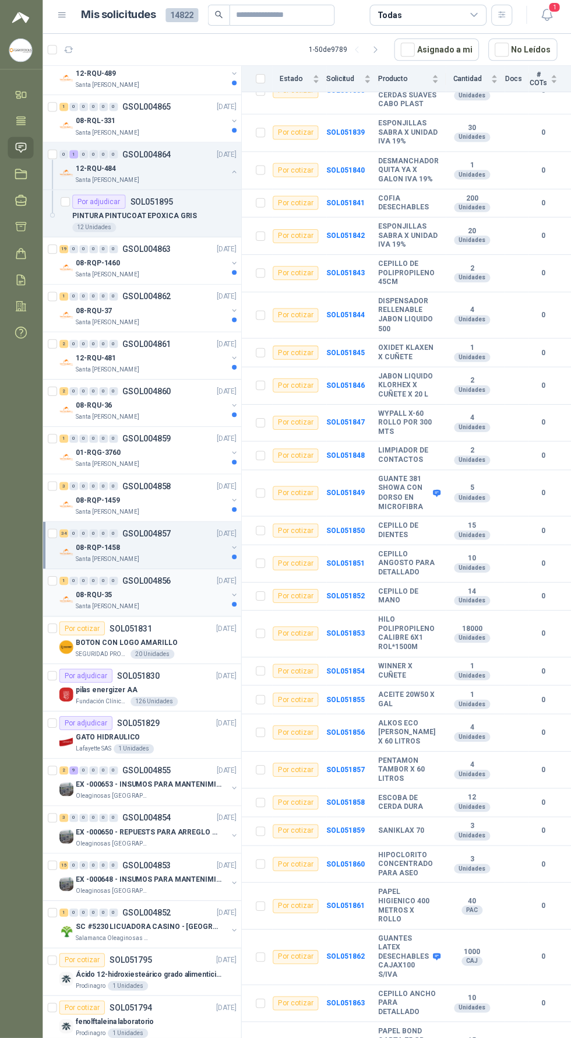
click at [157, 589] on div "08-RQU-35" at bounding box center [152, 596] width 151 height 14
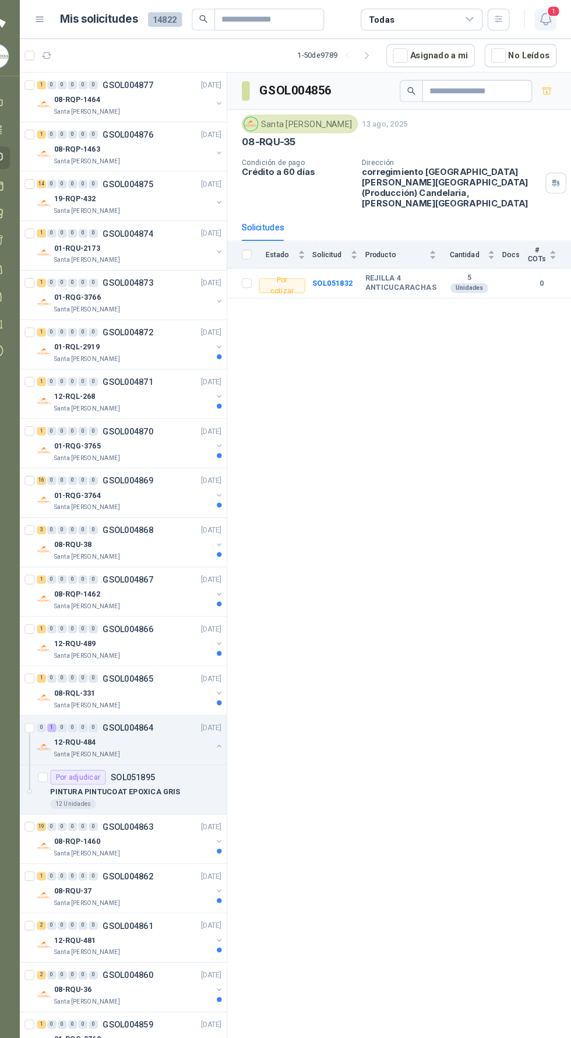
click at [550, 20] on icon "button" at bounding box center [547, 18] width 15 height 15
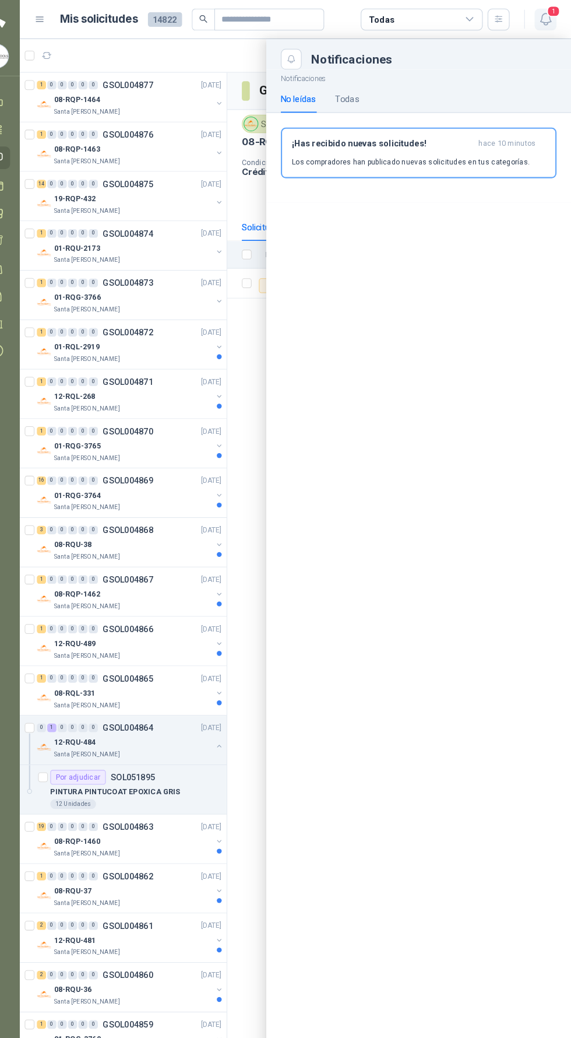
click at [546, 18] on icon "button" at bounding box center [547, 18] width 15 height 15
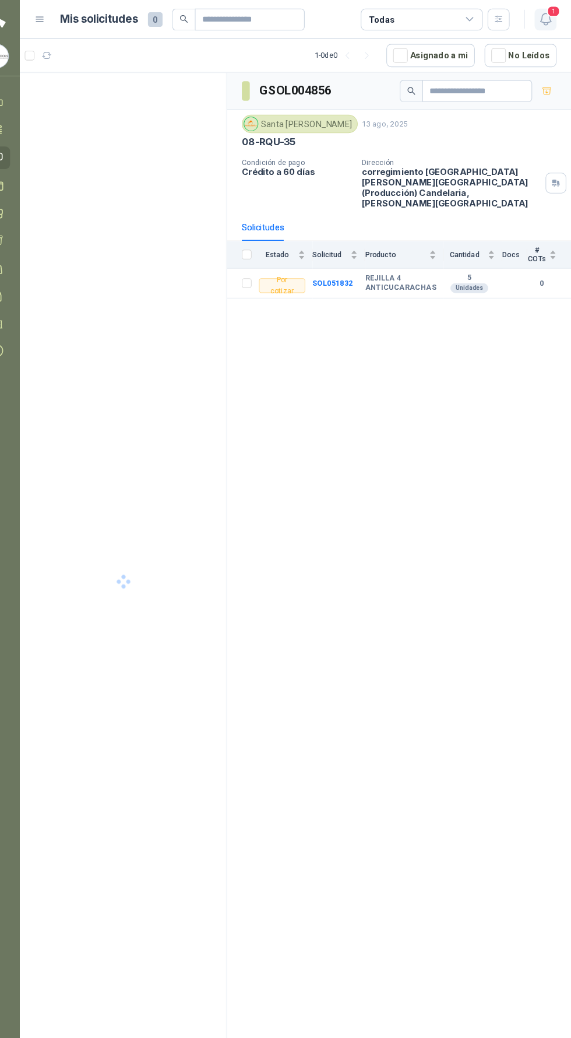
click at [546, 19] on icon "button" at bounding box center [547, 18] width 15 height 15
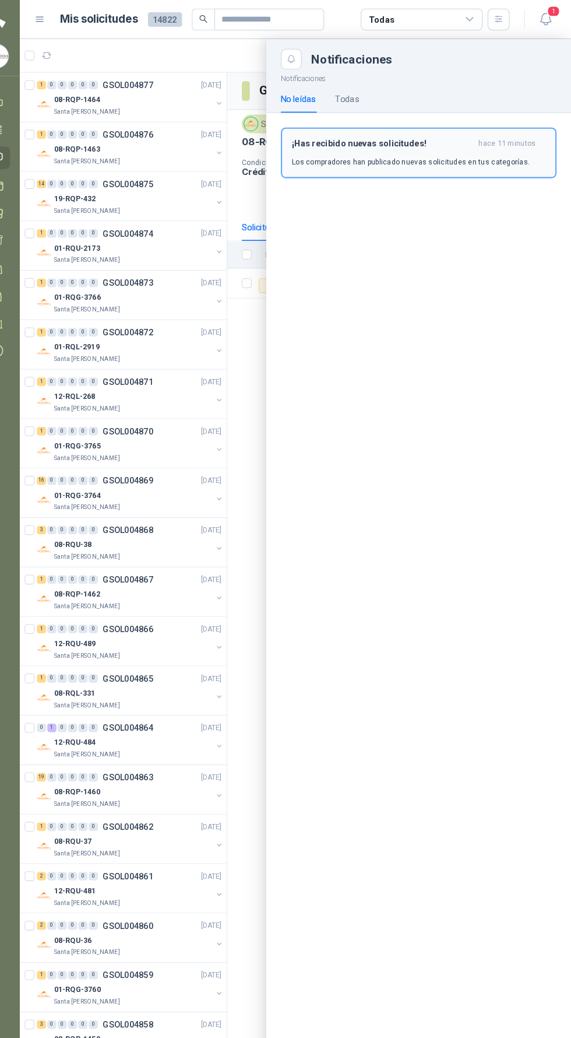
click at [478, 150] on p "Los compradores han publicado nuevas solicitudes en tus categorías." at bounding box center [417, 154] width 227 height 10
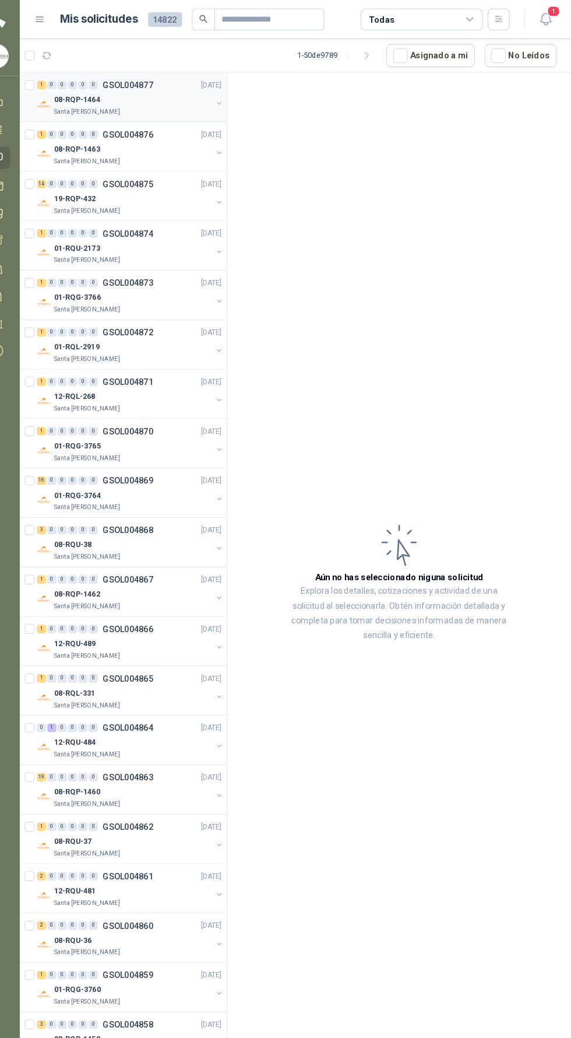
click at [197, 94] on div "08-RQP-1464" at bounding box center [152, 95] width 151 height 14
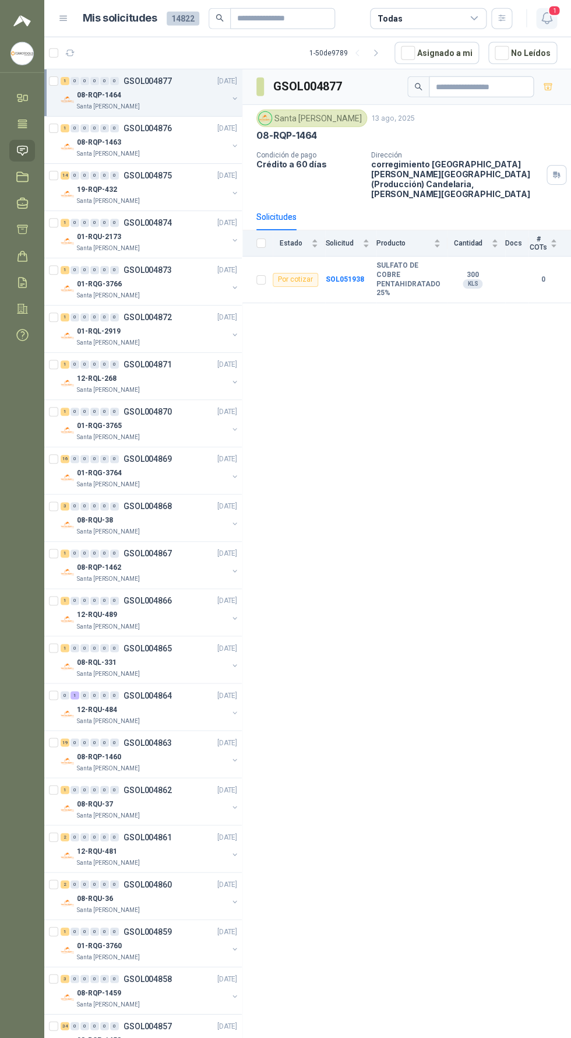
click at [546, 21] on icon "button" at bounding box center [547, 18] width 15 height 15
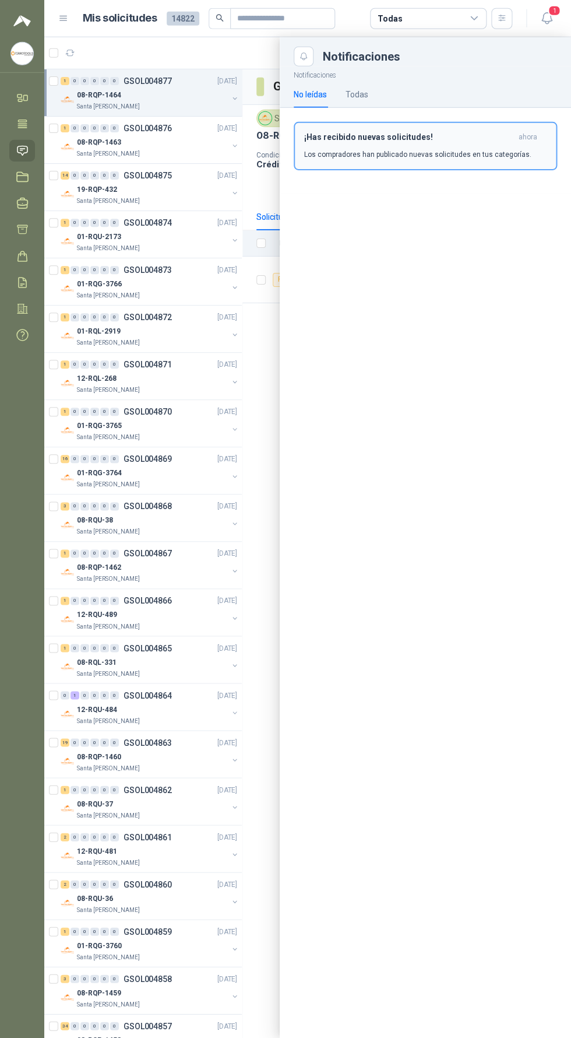
click at [486, 154] on p "Los compradores han publicado nuevas solicitudes en tus categorías." at bounding box center [417, 154] width 227 height 10
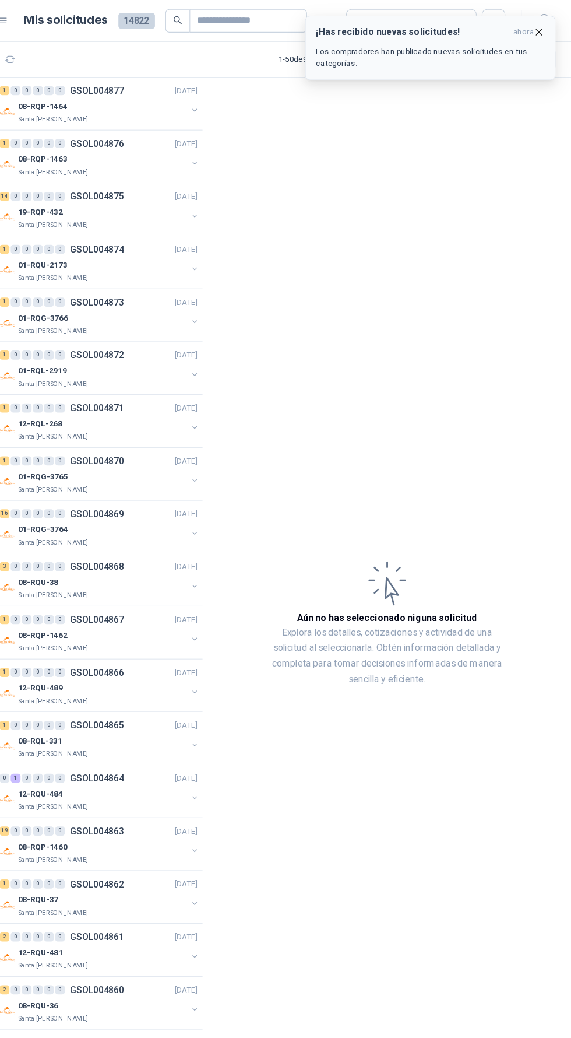
click at [511, 51] on p "Los compradores han publicado nuevas solicitudes en tus categorías." at bounding box center [445, 51] width 204 height 21
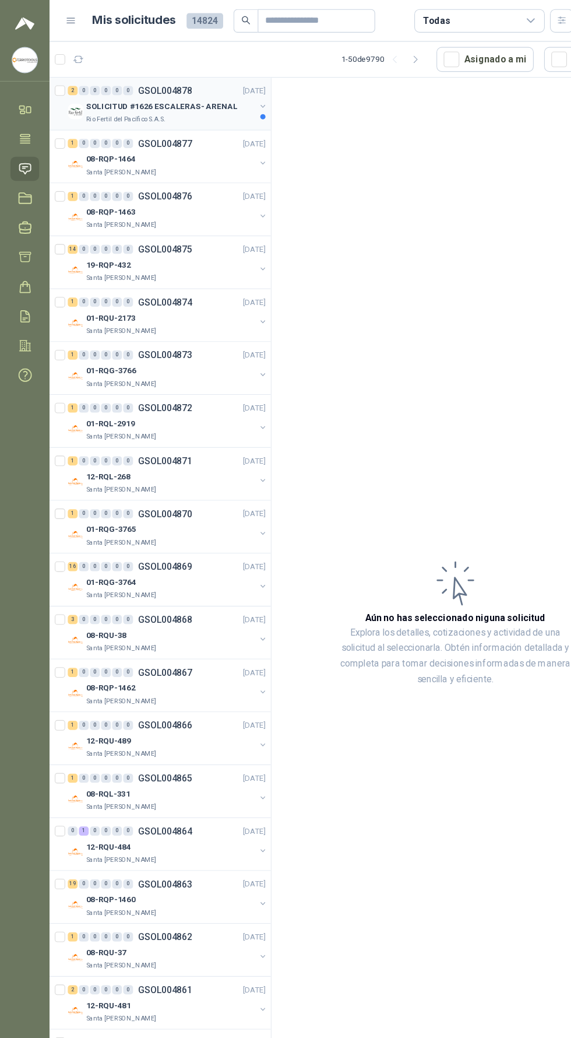
click at [93, 90] on p "SOLICITUD #1626 ESCALERAS- ARENAL" at bounding box center [144, 95] width 135 height 11
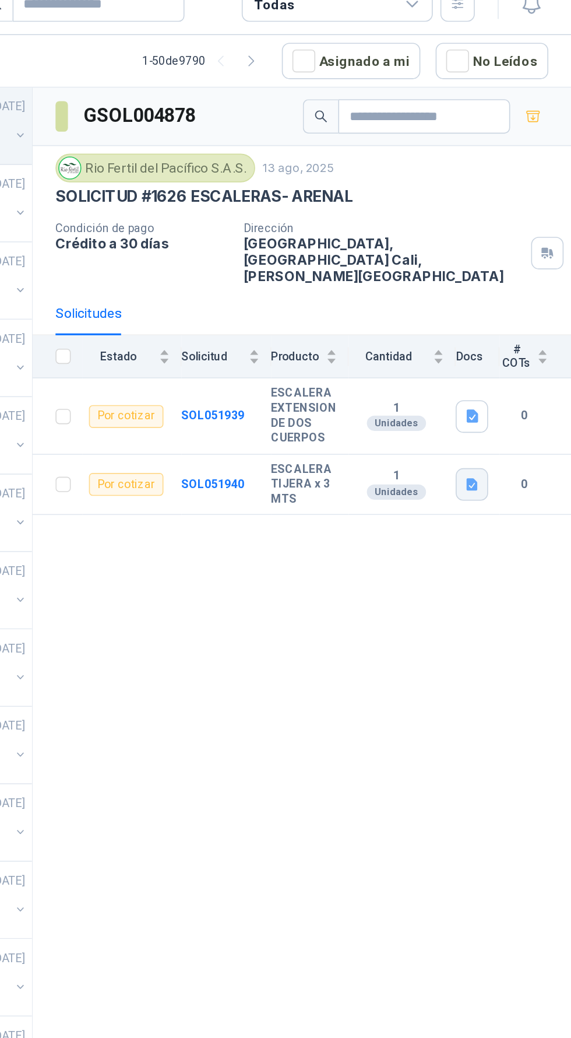
click at [509, 307] on icon "button" at bounding box center [511, 312] width 10 height 10
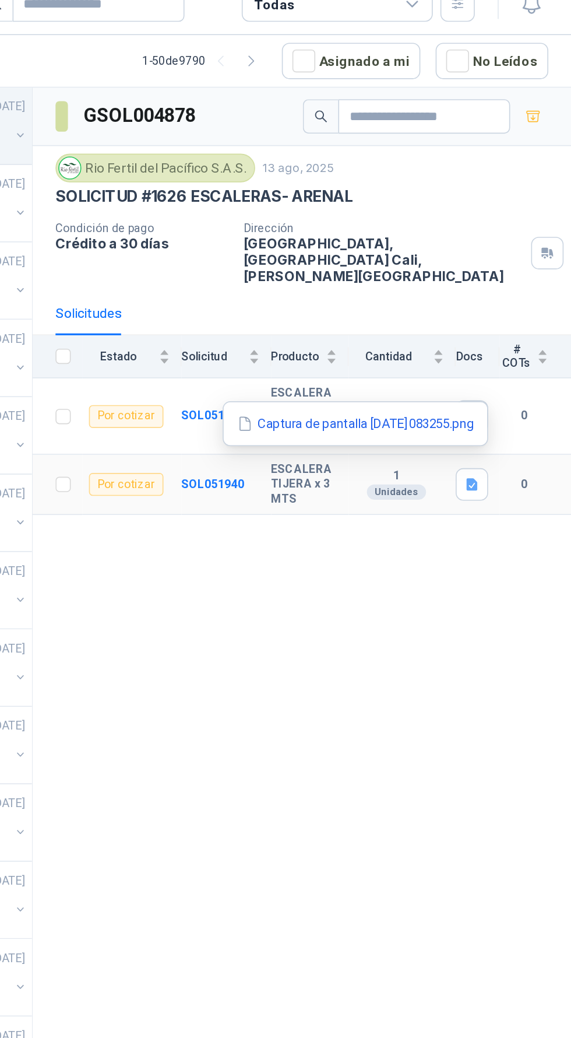
click at [470, 268] on div "Captura de pantalla [DATE] 083255.png" at bounding box center [440, 274] width 162 height 27
click at [465, 276] on button "Captura de pantalla 2025-08-13 083255.png" at bounding box center [439, 274] width 147 height 12
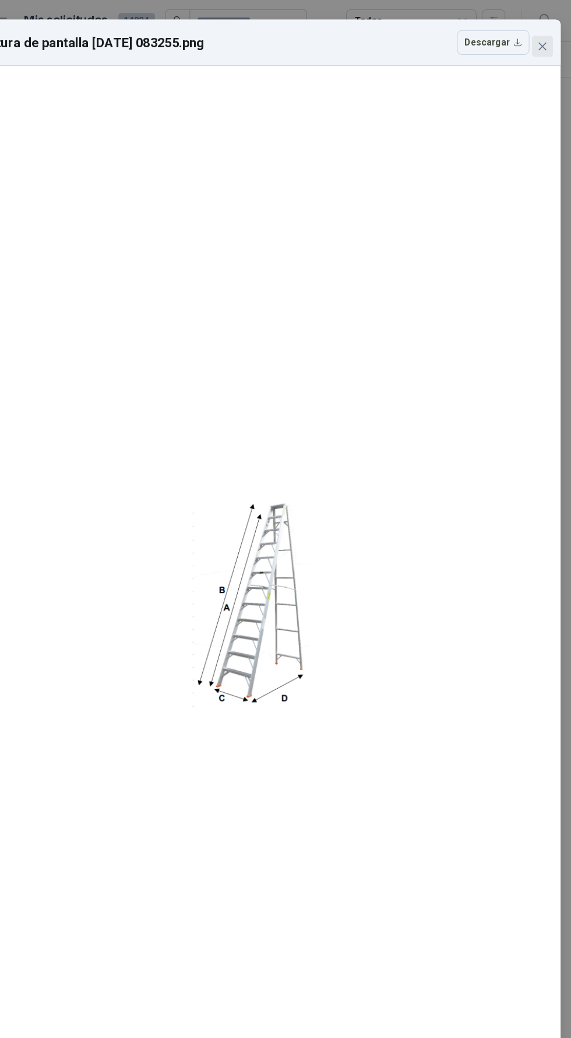
click at [546, 42] on icon "close" at bounding box center [545, 41] width 9 height 9
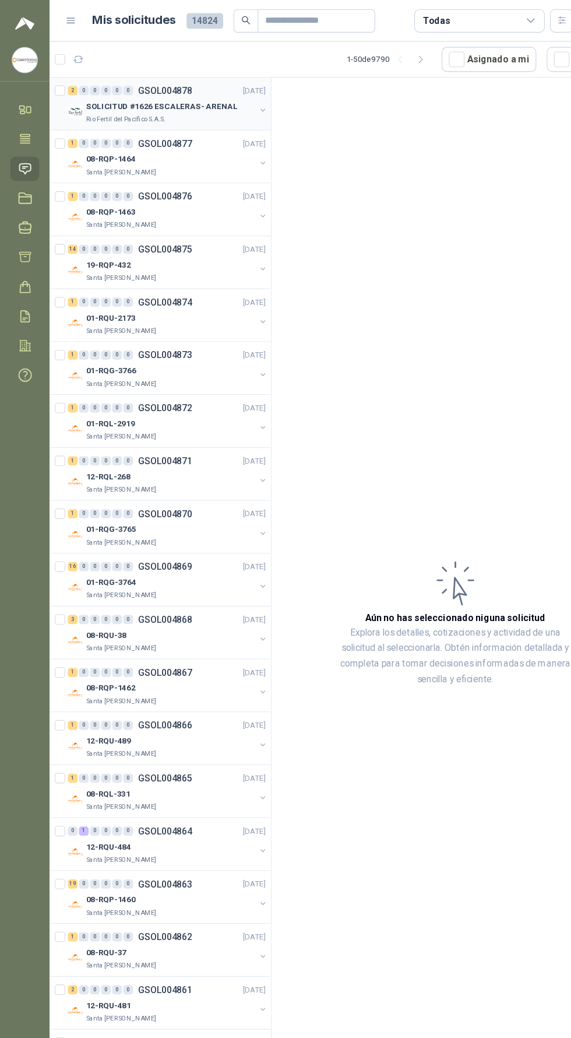
click at [163, 94] on p "SOLICITUD #1626 ESCALERAS- ARENAL" at bounding box center [144, 95] width 135 height 11
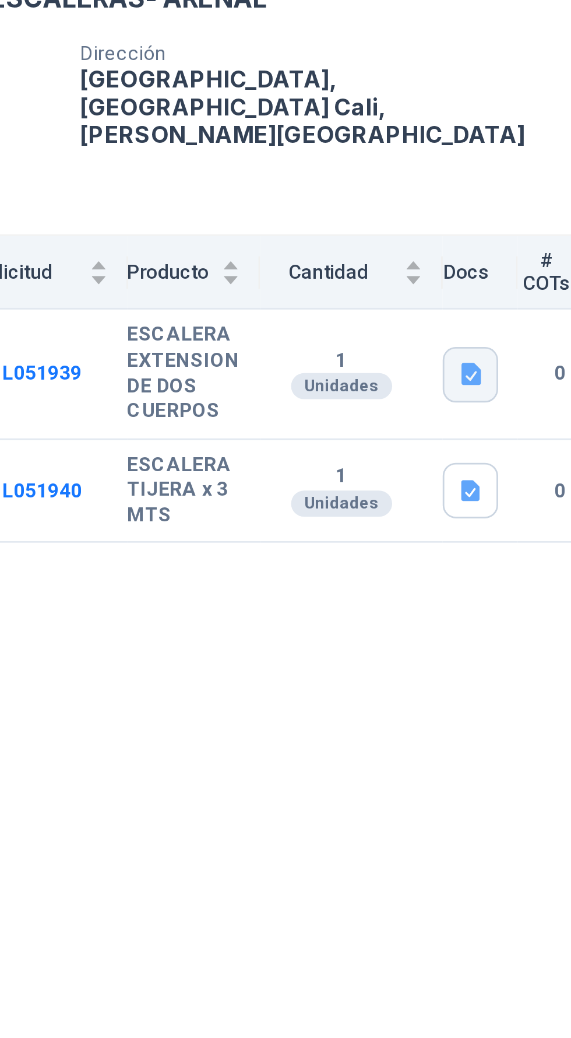
click at [509, 266] on icon "button" at bounding box center [510, 270] width 7 height 8
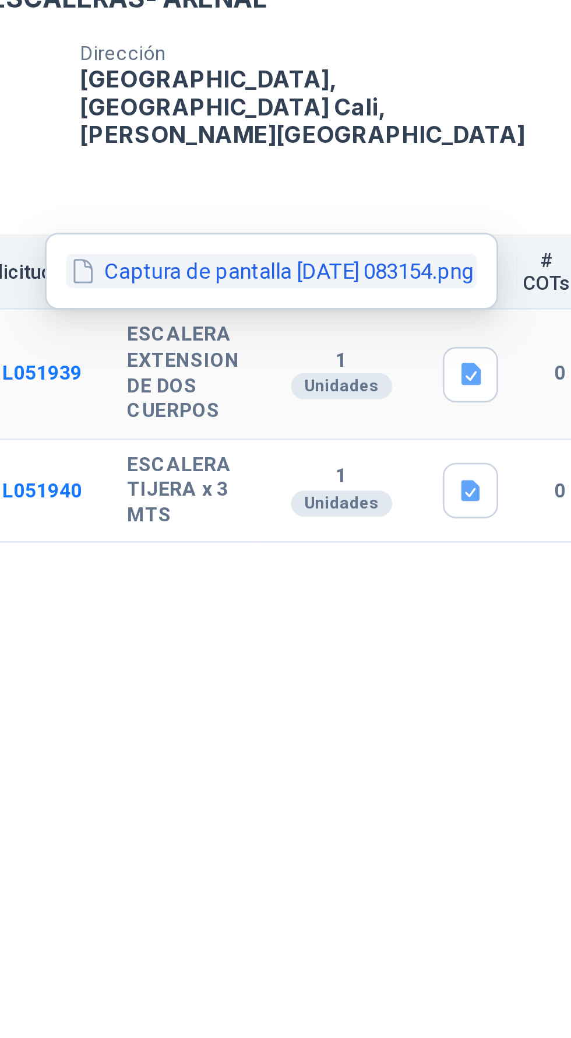
click at [481, 237] on button "Captura de pantalla 2025-08-13 083154.png" at bounding box center [439, 233] width 147 height 12
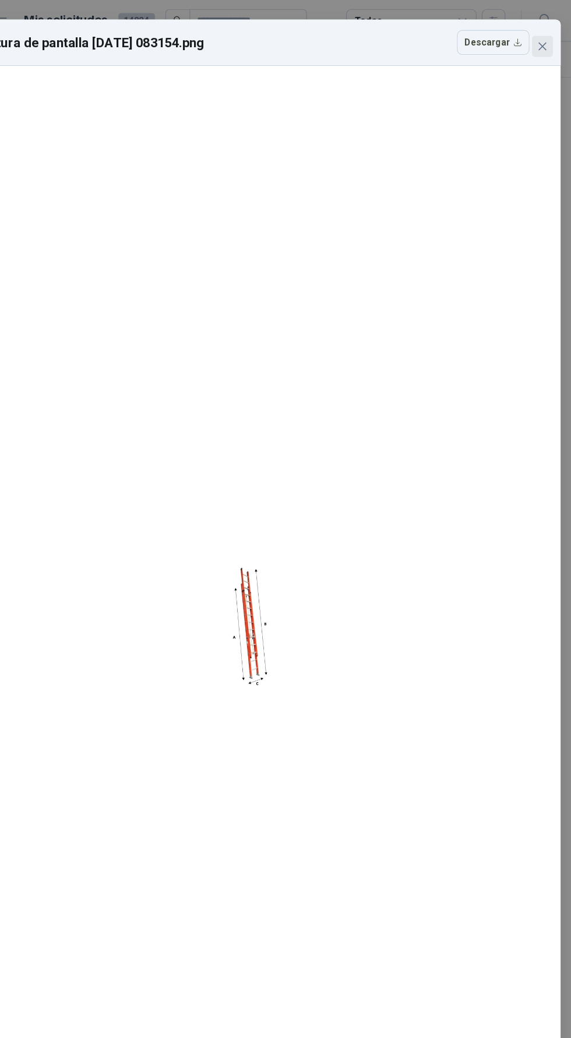
click at [546, 42] on icon "close" at bounding box center [545, 41] width 7 height 7
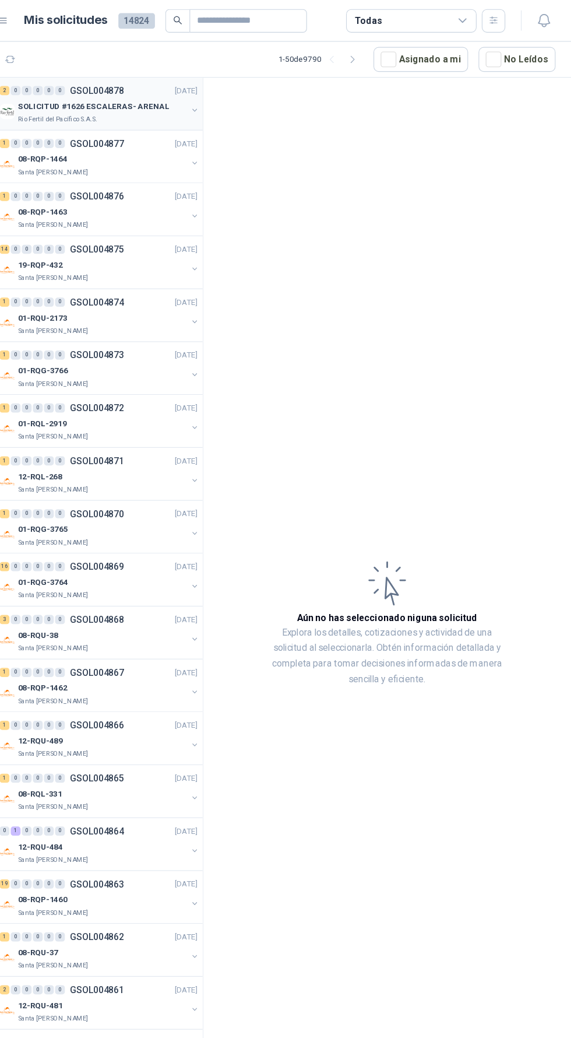
click at [189, 99] on p "SOLICITUD #1626 ESCALERAS- ARENAL" at bounding box center [144, 95] width 135 height 11
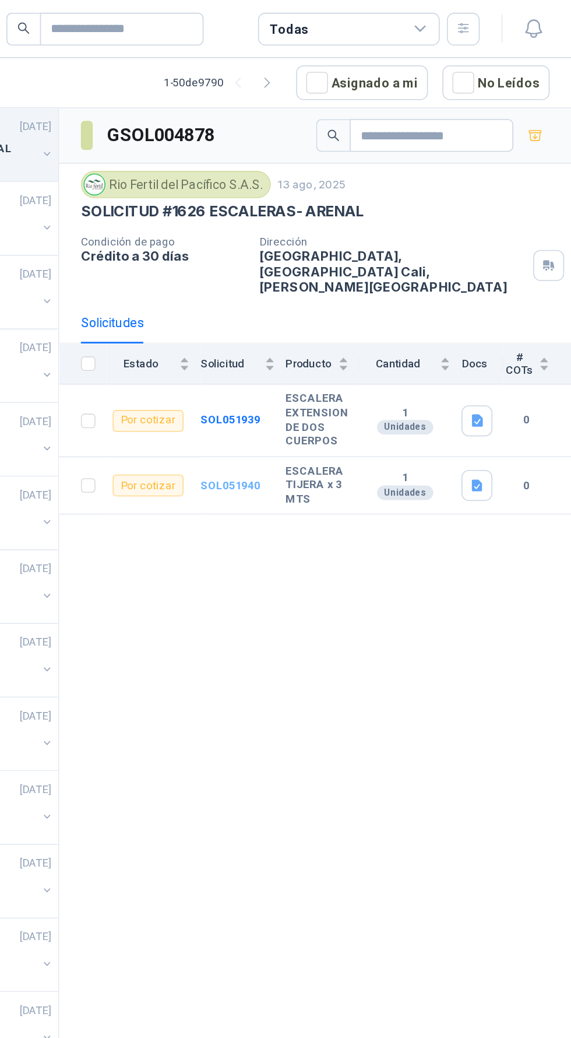
click at [357, 307] on b "SOL051940" at bounding box center [352, 311] width 38 height 8
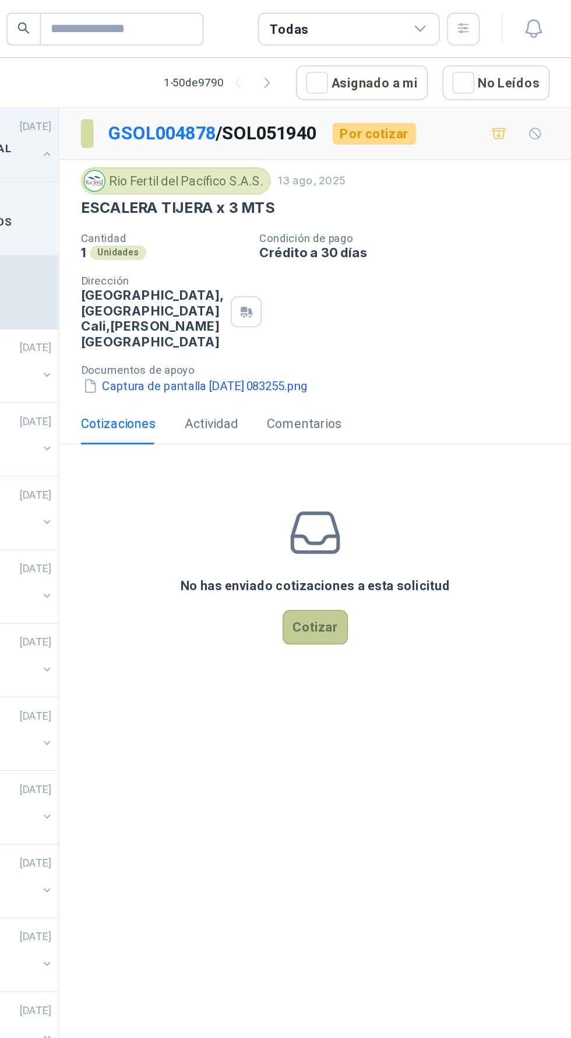
click at [409, 406] on button "Cotizar" at bounding box center [407, 402] width 42 height 22
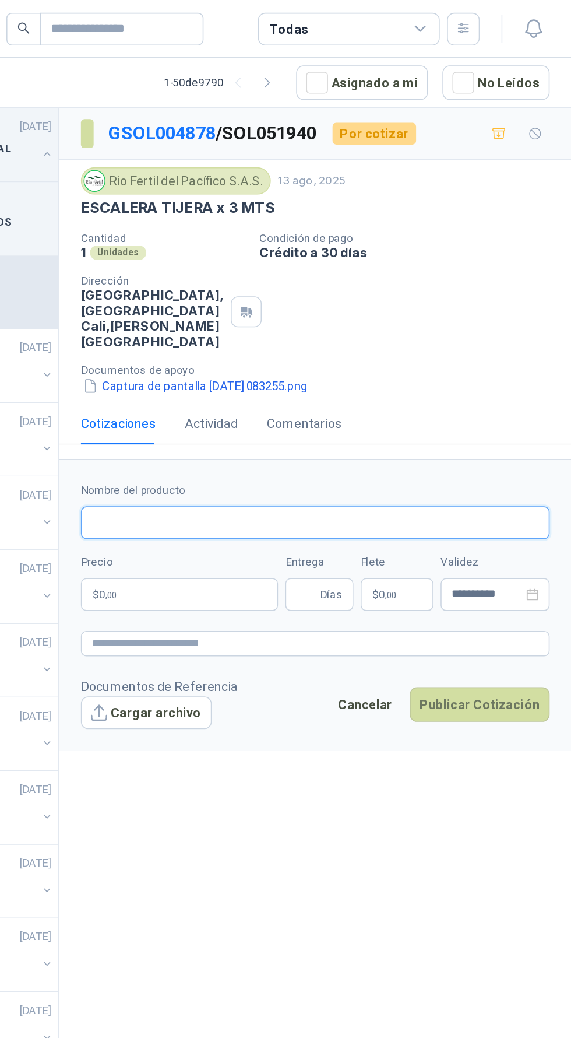
click at [453, 335] on input "Nombre del producto" at bounding box center [406, 335] width 301 height 21
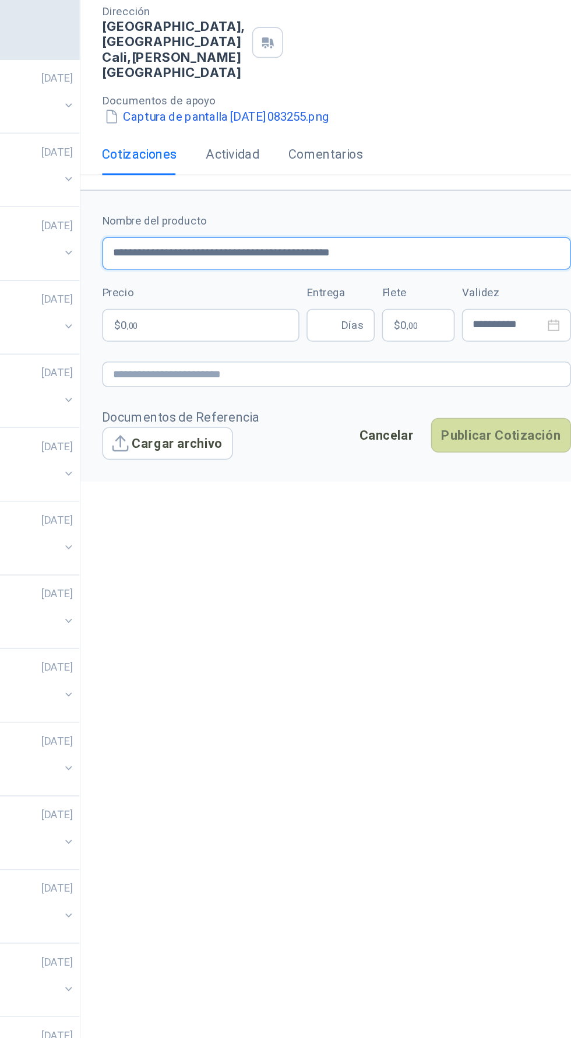
click at [497, 337] on input "**********" at bounding box center [406, 335] width 301 height 21
type input "******"
type input "**********"
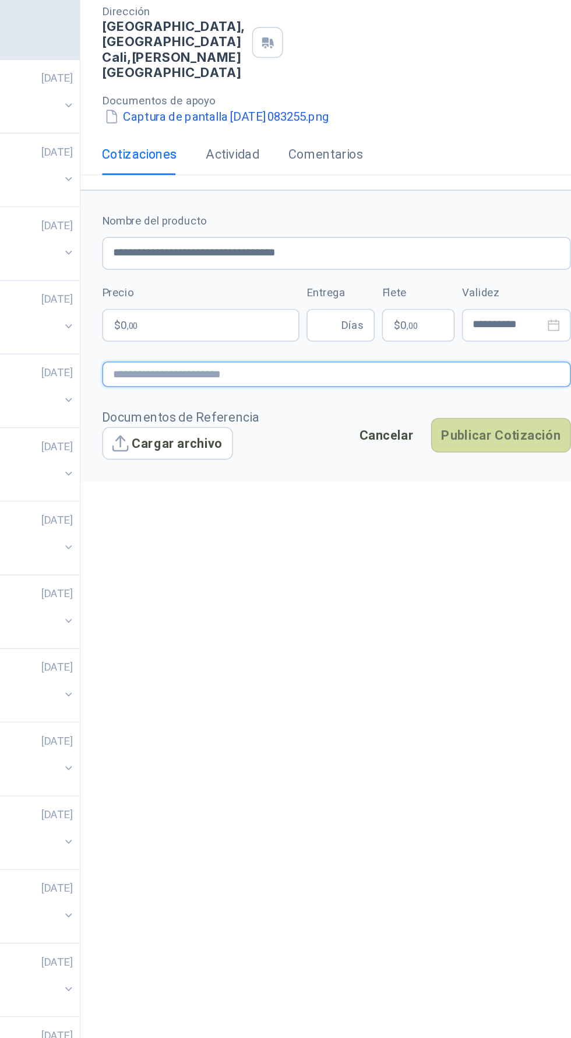
paste textarea "**********"
type textarea "**********"
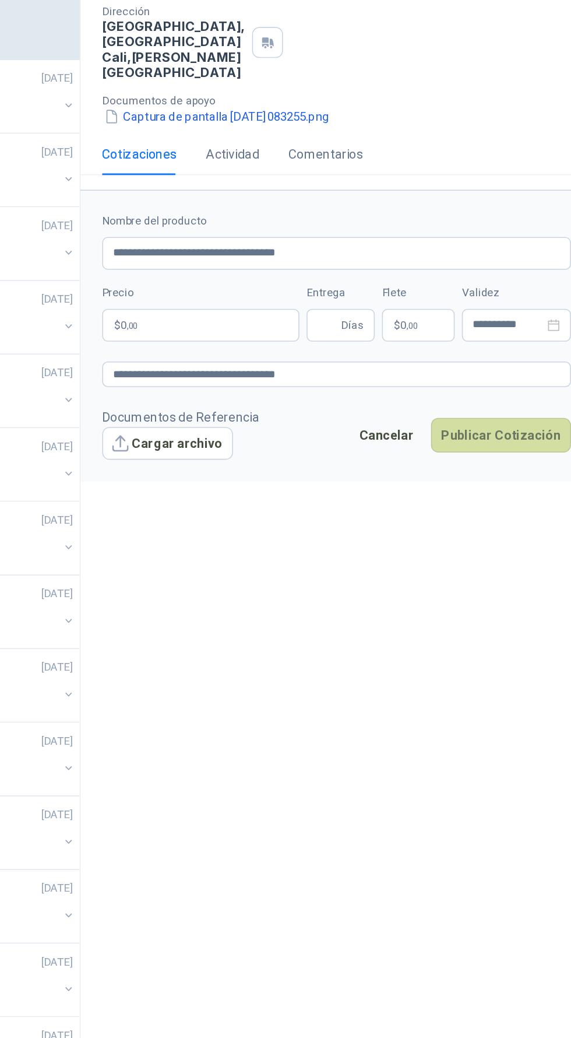
click at [331, 375] on p "$ 0 ,00" at bounding box center [319, 381] width 126 height 21
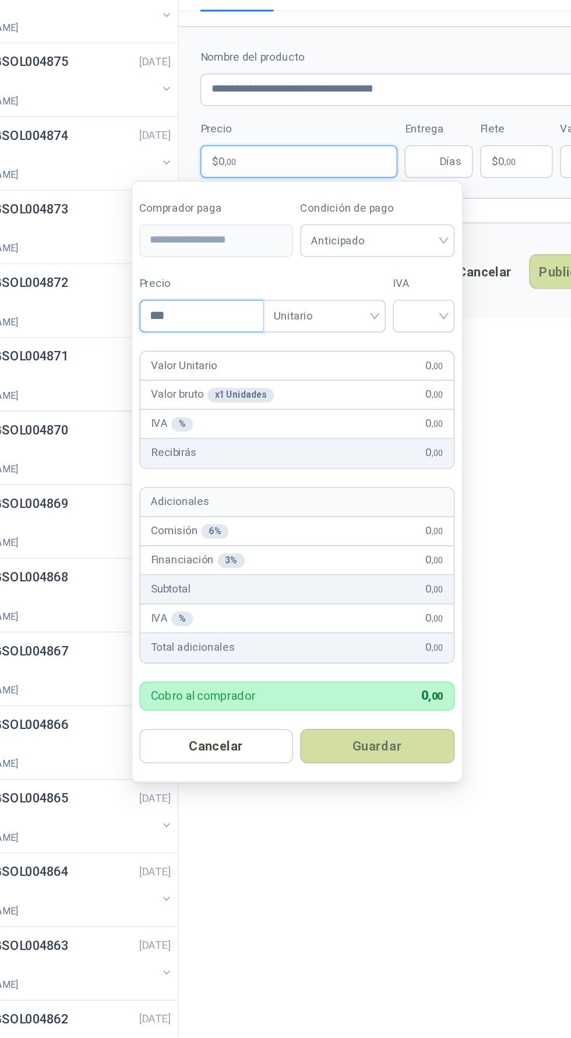
click at [269, 479] on input "***" at bounding box center [257, 480] width 79 height 20
type input "*********"
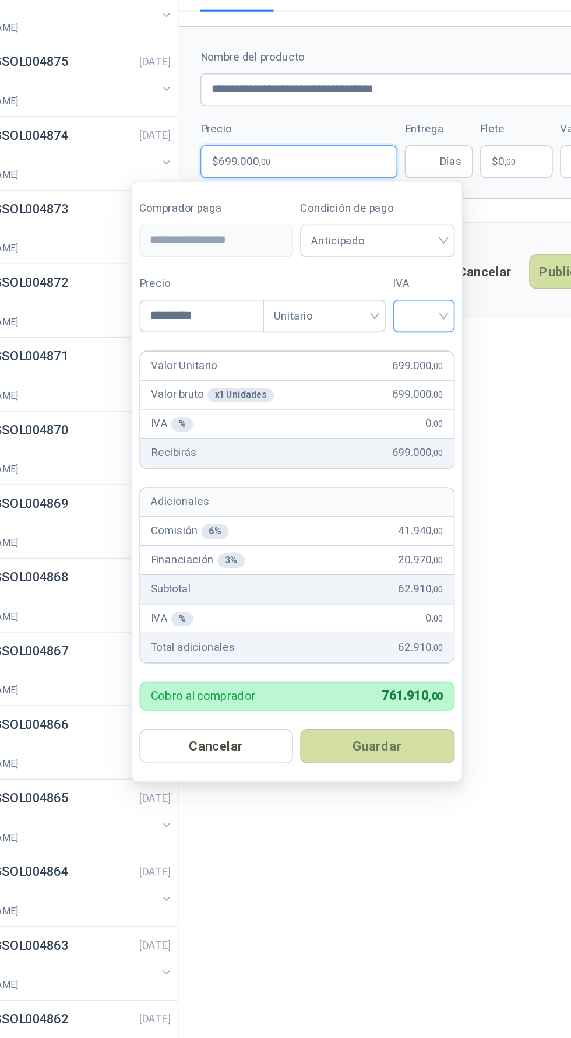
click at [404, 480] on input "search" at bounding box center [400, 478] width 26 height 17
click at [407, 501] on div "19%" at bounding box center [403, 504] width 22 height 13
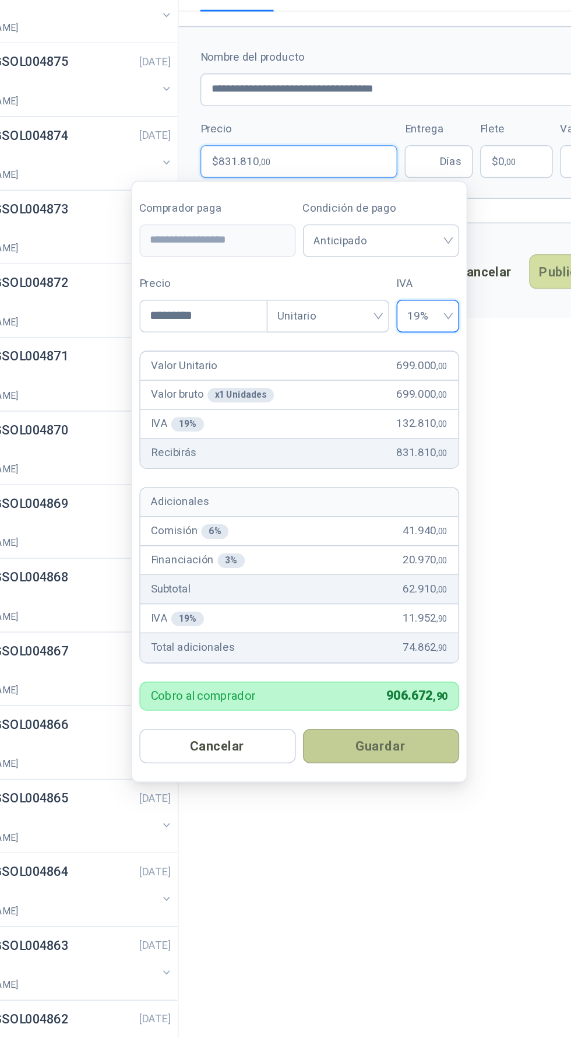
click at [399, 761] on button "Guardar" at bounding box center [372, 756] width 100 height 22
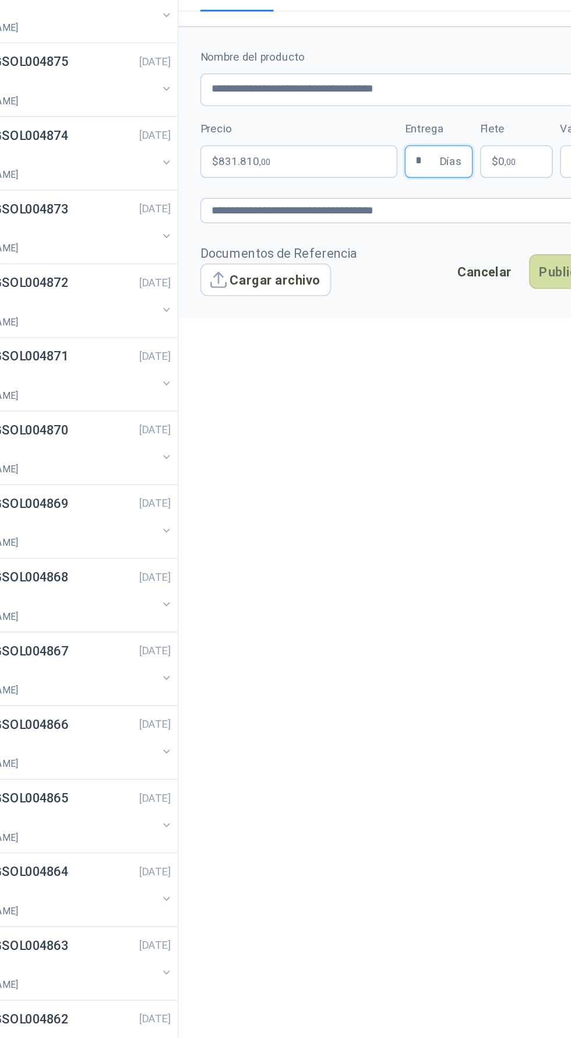
type input "*"
click at [371, 522] on div "**********" at bounding box center [406, 555] width 329 height 972
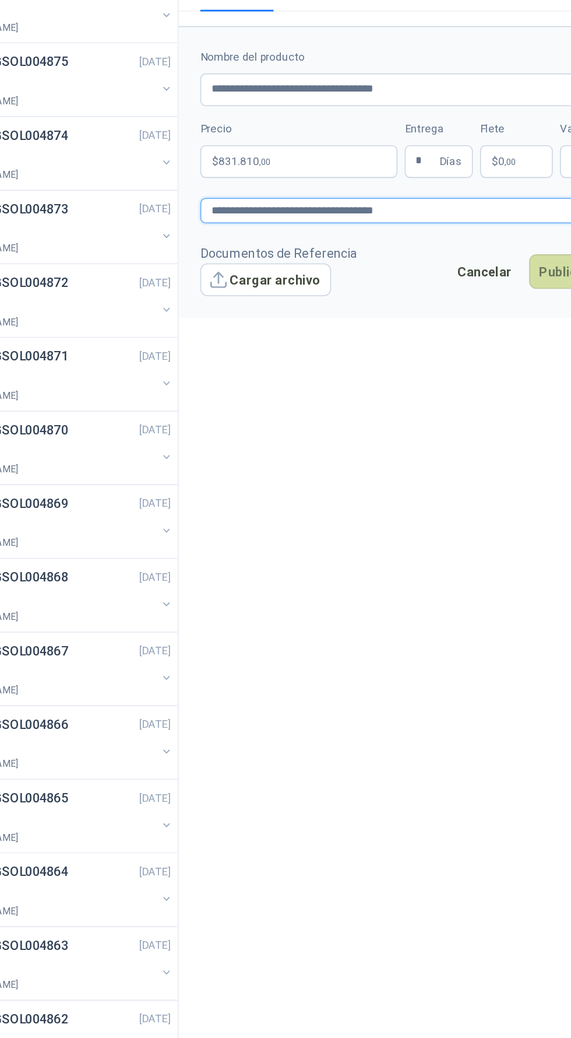
click at [421, 414] on textarea "**********" at bounding box center [406, 413] width 301 height 17
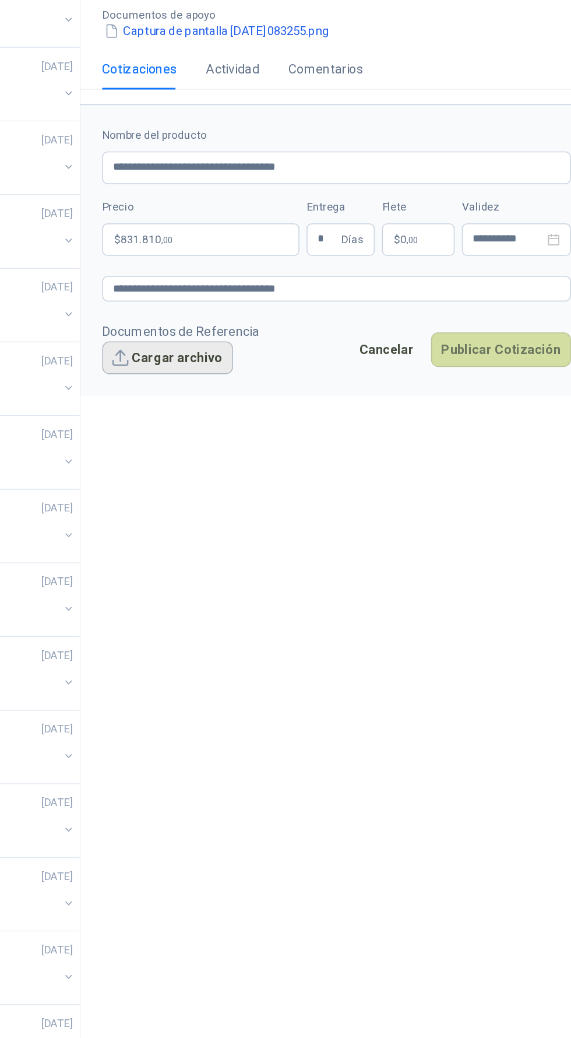
click at [309, 452] on button "Cargar archivo" at bounding box center [298, 457] width 84 height 21
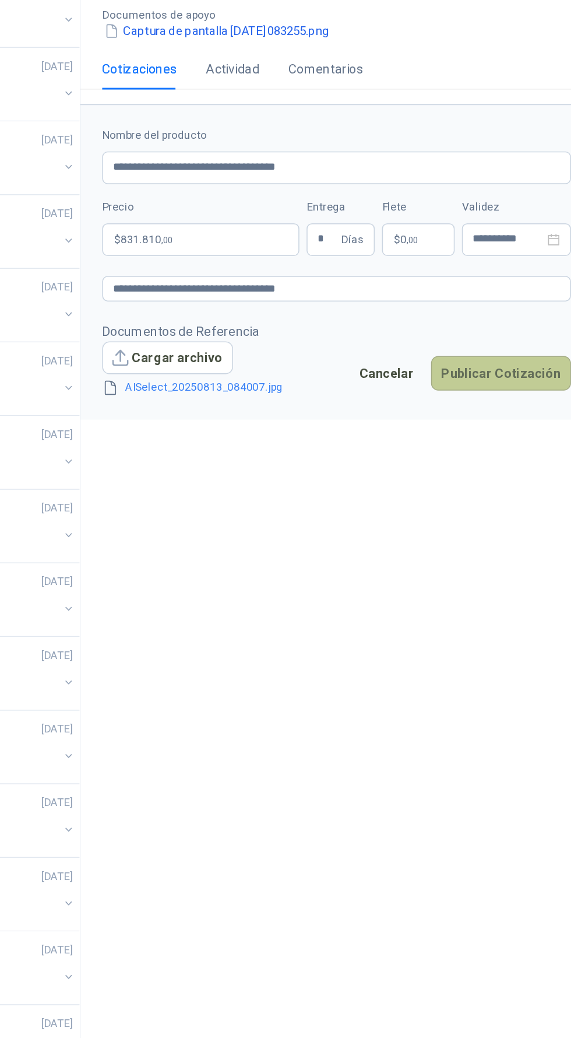
click at [534, 469] on button "Publicar Cotización" at bounding box center [513, 467] width 90 height 22
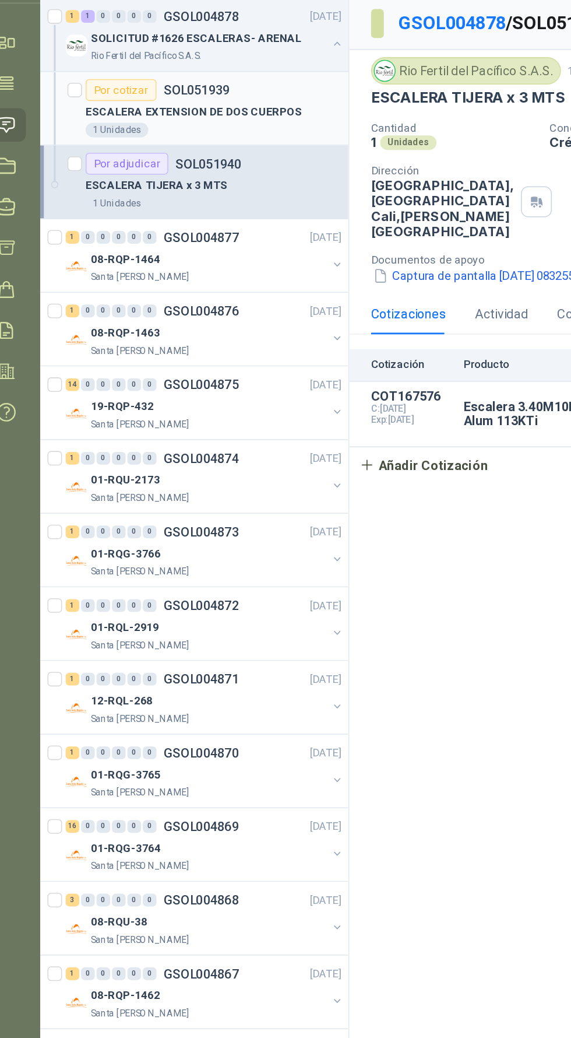
click at [182, 145] on p "ESCALERA EXTENSION DE DOS CUERPOS" at bounding box center [142, 142] width 139 height 11
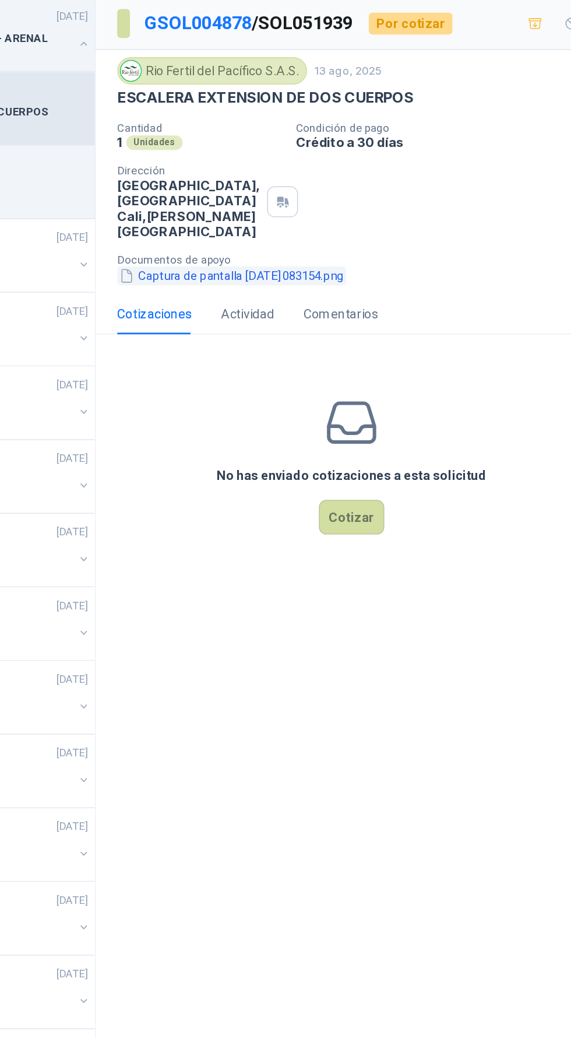
click at [396, 248] on button "Captura de pantalla 2025-08-13 083154.png" at bounding box center [329, 247] width 147 height 12
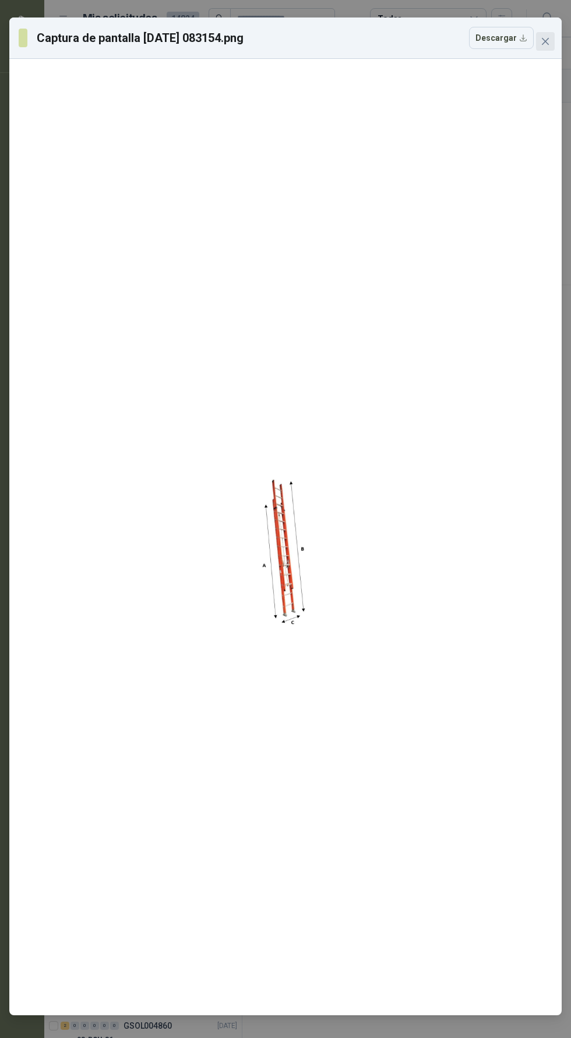
click at [546, 41] on icon "close" at bounding box center [545, 41] width 7 height 7
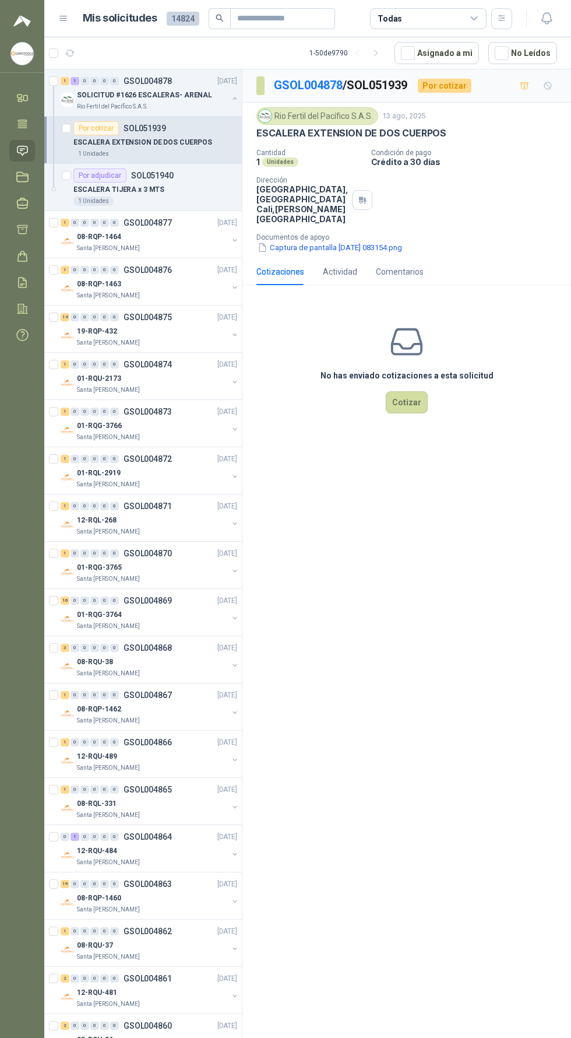
click at [419, 325] on icon at bounding box center [407, 342] width 37 height 37
click at [410, 407] on button "Cotizar" at bounding box center [407, 402] width 42 height 22
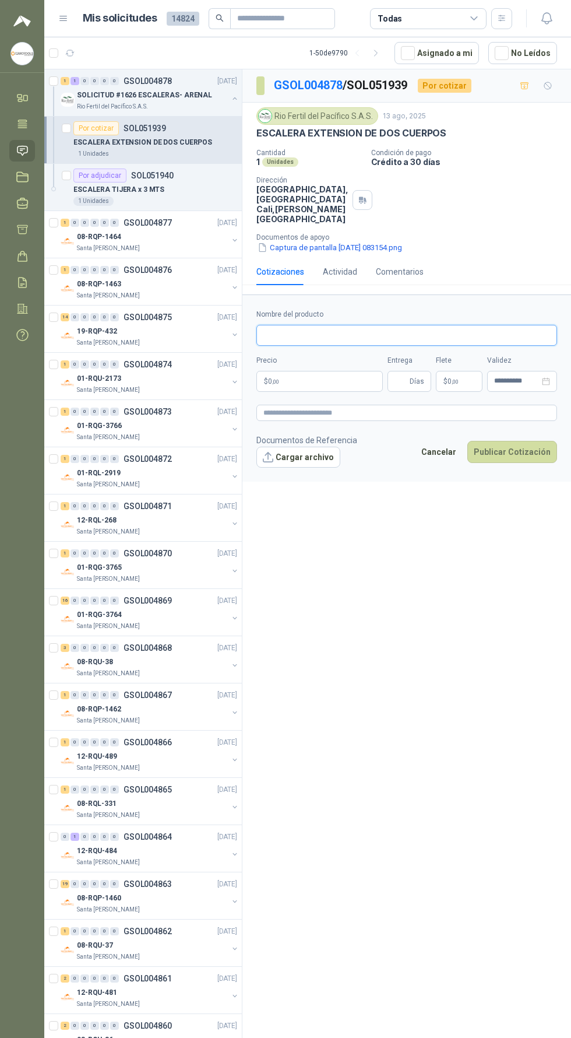
click at [367, 335] on input "Nombre del producto" at bounding box center [406, 335] width 301 height 21
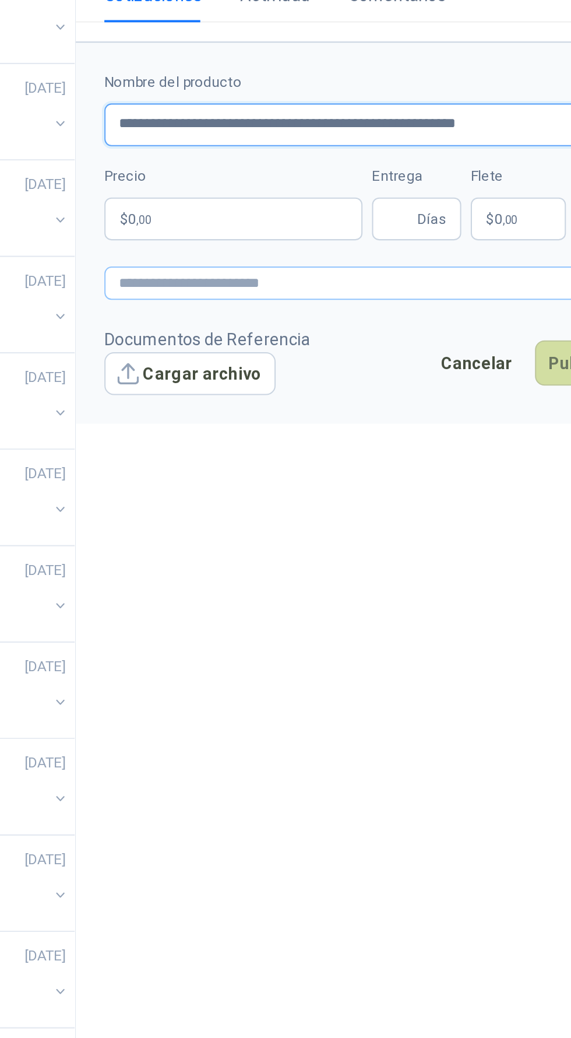
type input "**********"
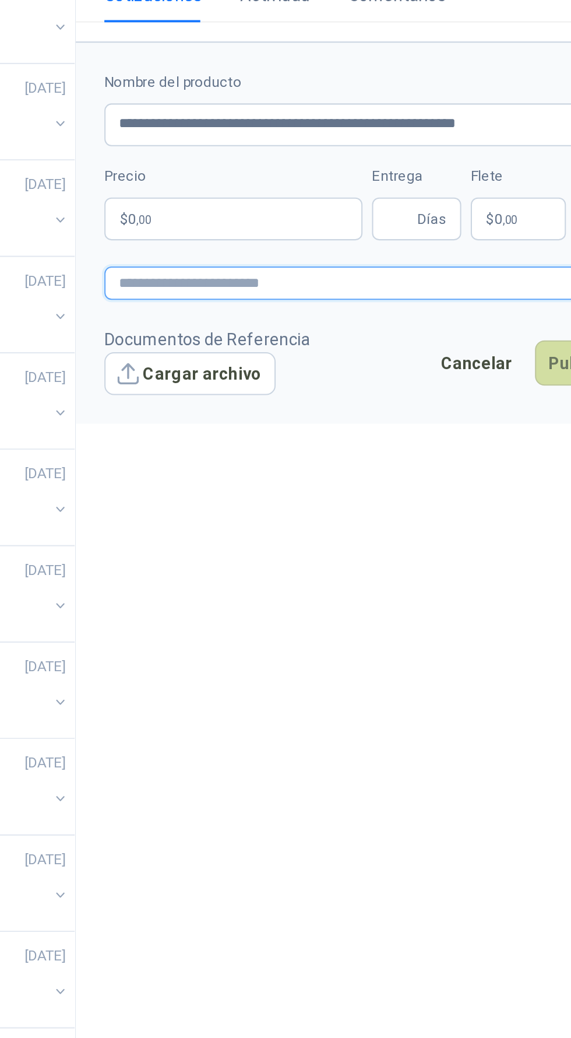
click at [434, 417] on textarea at bounding box center [406, 413] width 301 height 17
paste textarea "**********"
type textarea "**********"
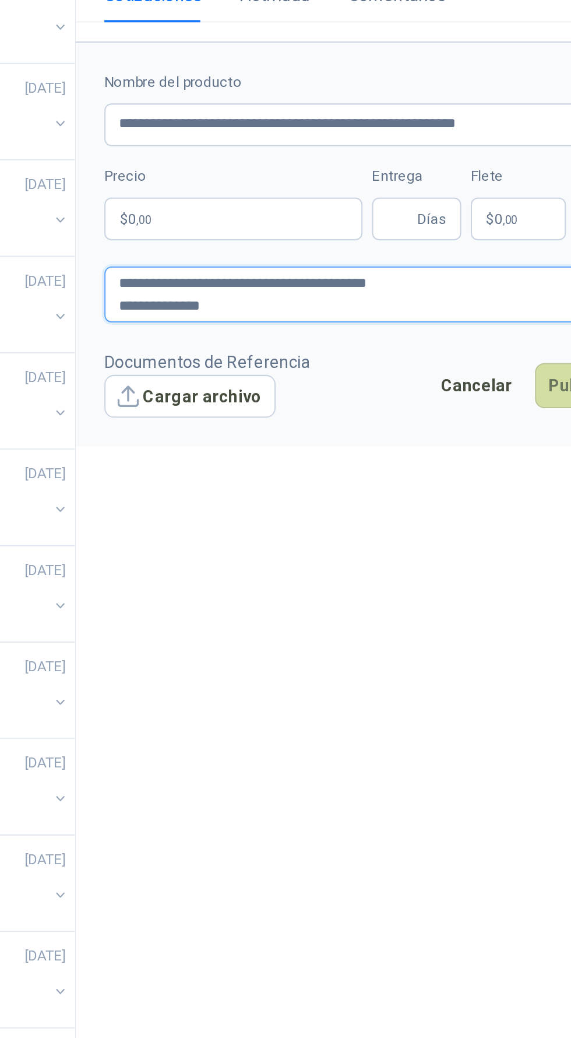
type textarea "**********"
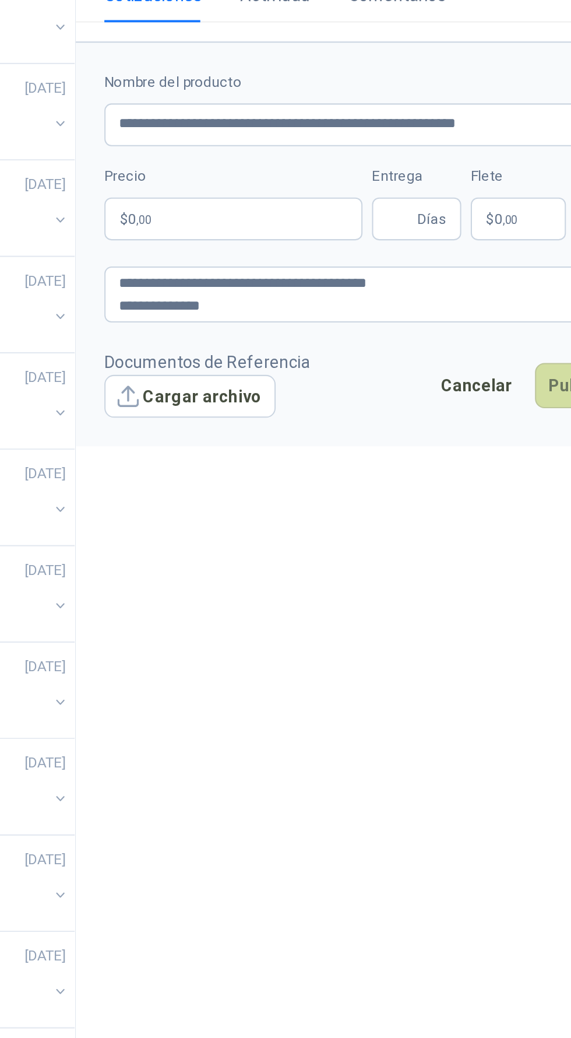
click at [338, 382] on p "$ 0 ,00" at bounding box center [319, 381] width 126 height 21
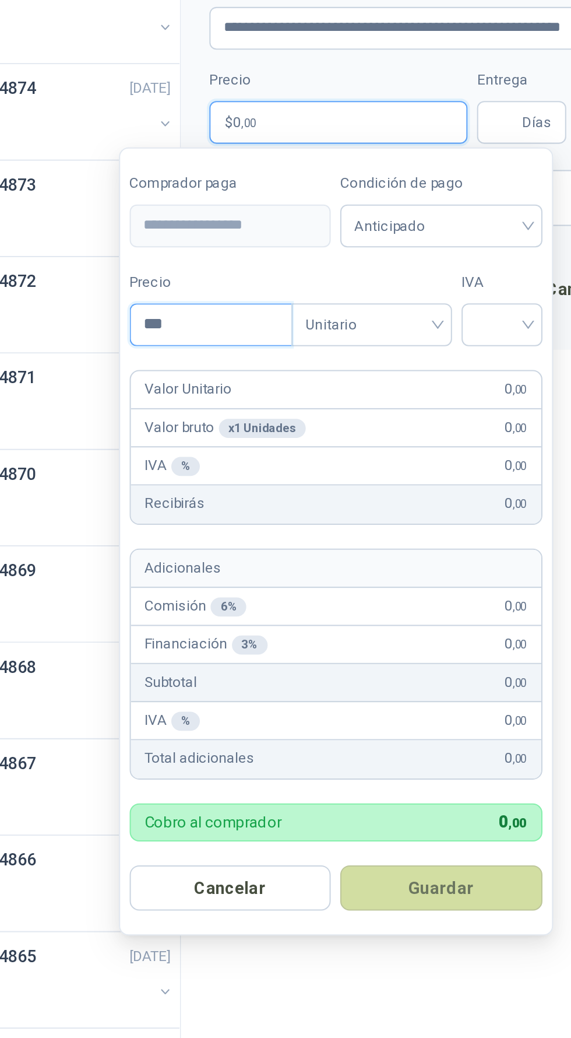
click at [265, 480] on input "***" at bounding box center [257, 480] width 79 height 20
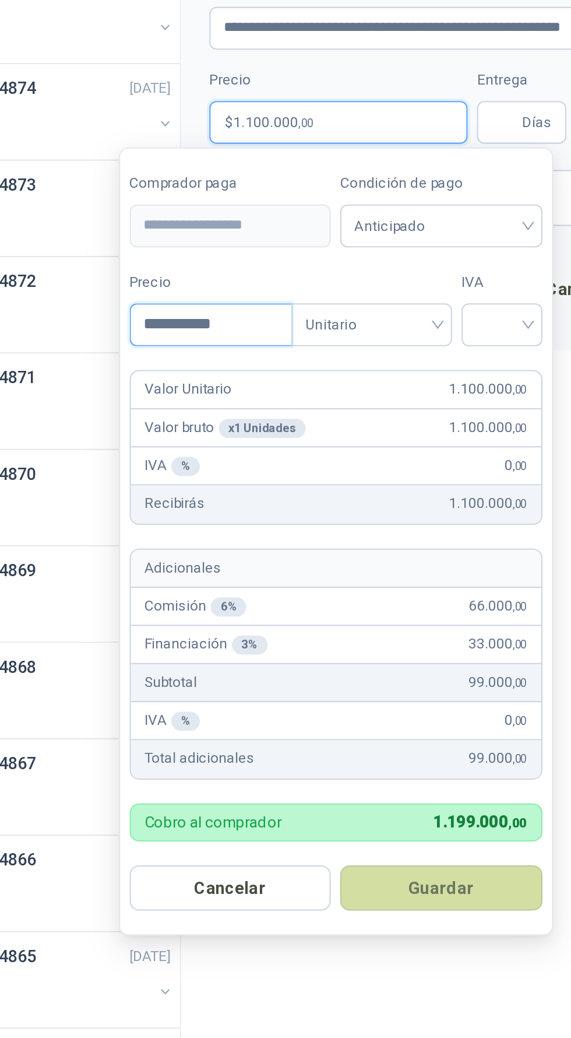
click at [248, 482] on input "**********" at bounding box center [257, 480] width 79 height 20
type input "**********"
click at [412, 485] on input "search" at bounding box center [400, 478] width 26 height 17
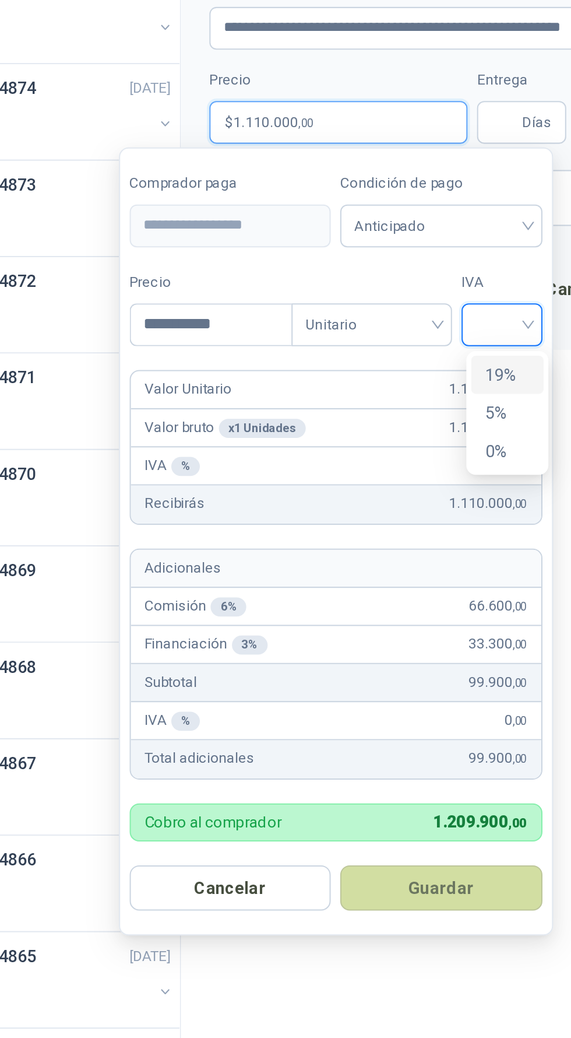
click at [414, 504] on div "19%" at bounding box center [403, 504] width 36 height 19
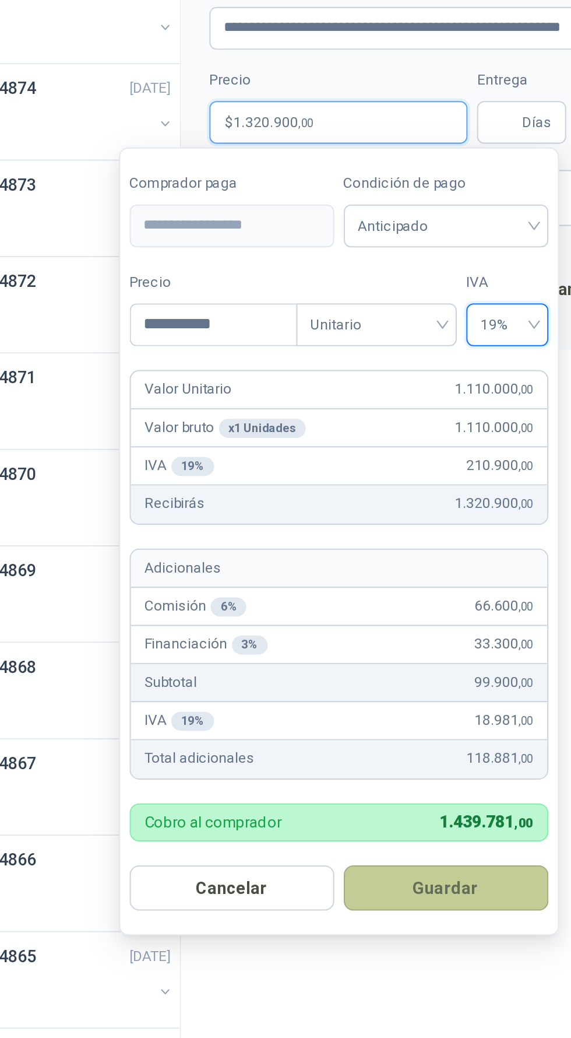
click at [409, 753] on button "Guardar" at bounding box center [372, 756] width 100 height 22
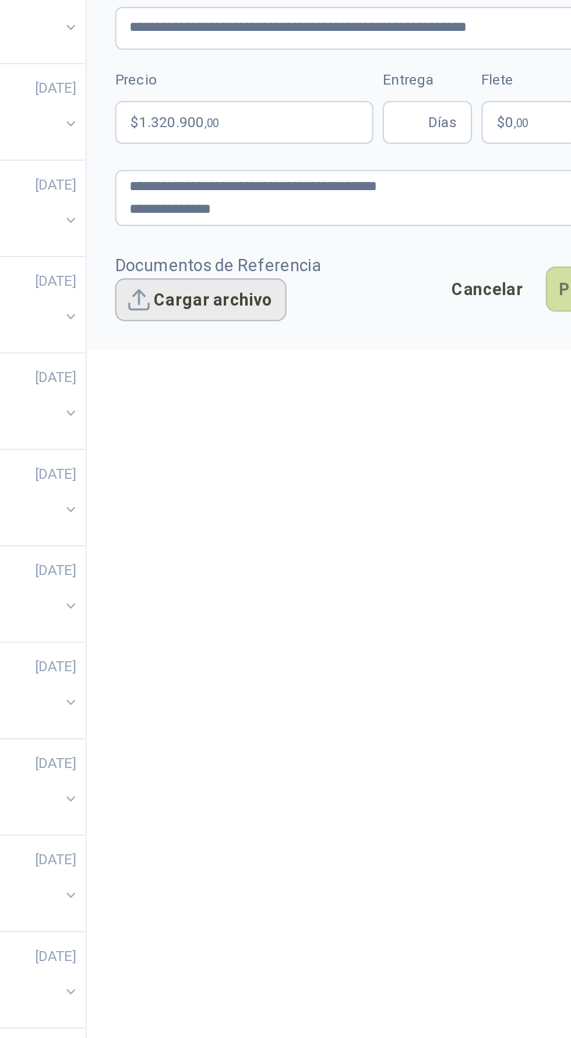
click at [308, 465] on button "Cargar archivo" at bounding box center [298, 468] width 84 height 21
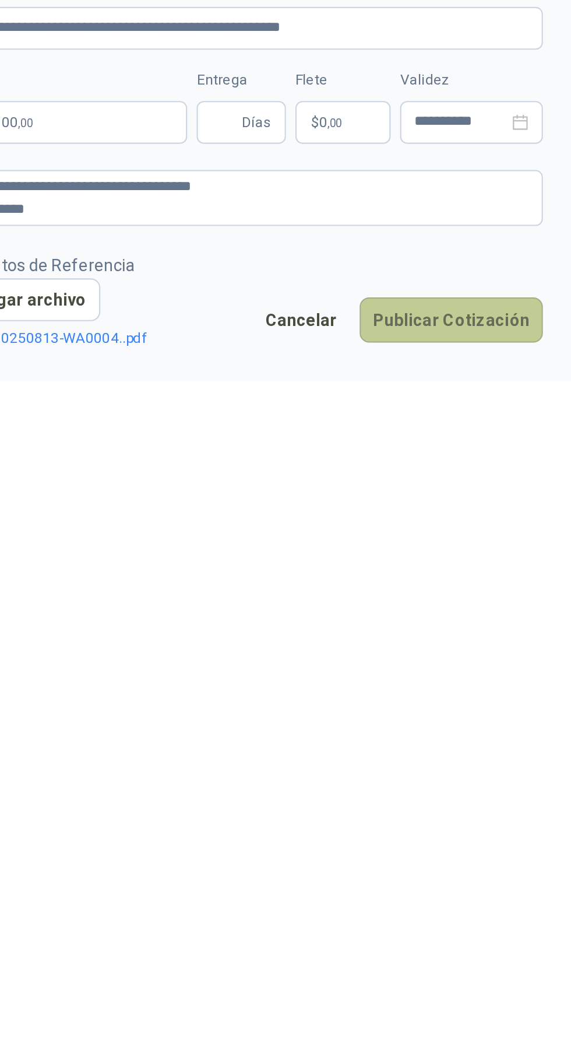
click at [533, 479] on button "Publicar Cotización" at bounding box center [513, 478] width 90 height 22
type input "*"
click at [528, 467] on button "Publicar Cotización" at bounding box center [513, 478] width 90 height 22
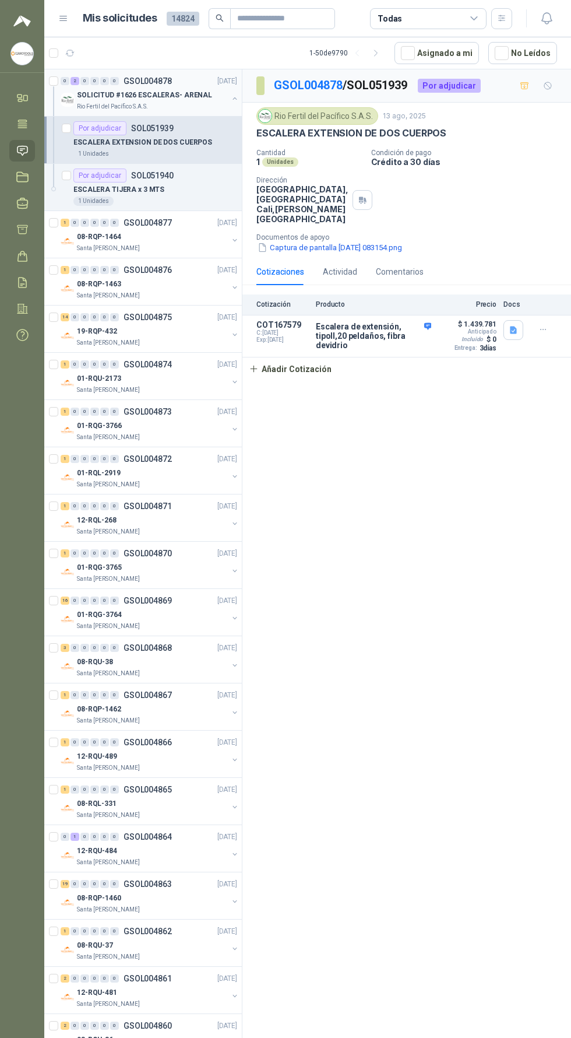
click at [131, 83] on p "GSOL004878" at bounding box center [148, 81] width 48 height 8
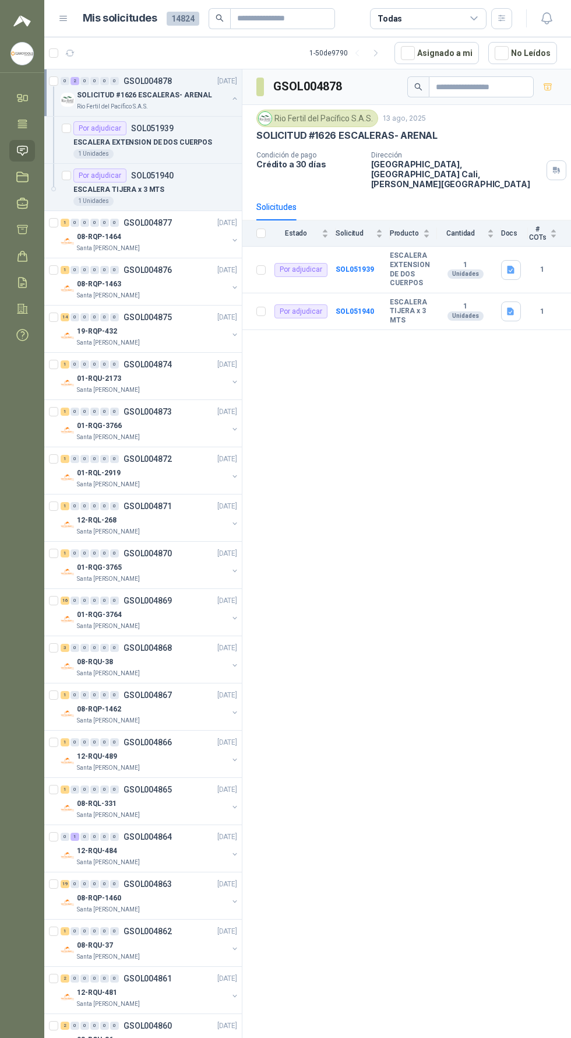
click at [230, 97] on button "button" at bounding box center [234, 98] width 9 height 9
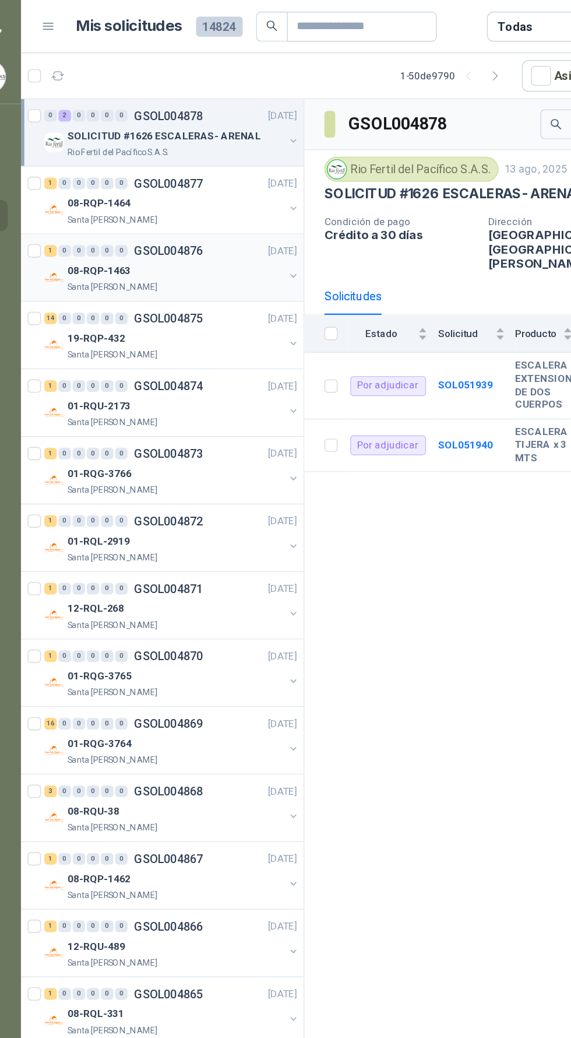
click at [196, 190] on div "08-RQP-1463" at bounding box center [152, 189] width 151 height 14
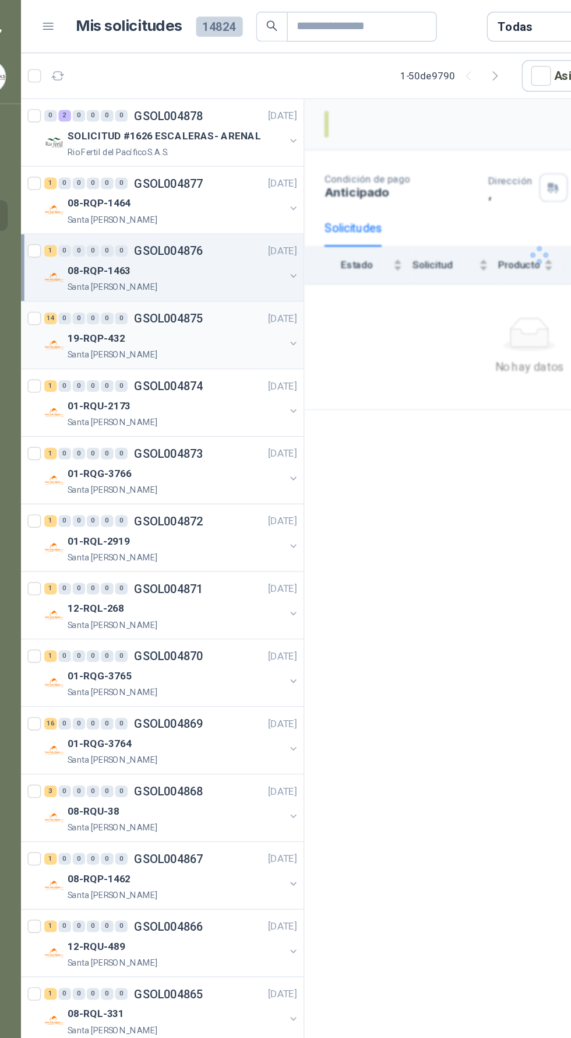
click at [175, 241] on div "19-RQP-432" at bounding box center [152, 237] width 151 height 14
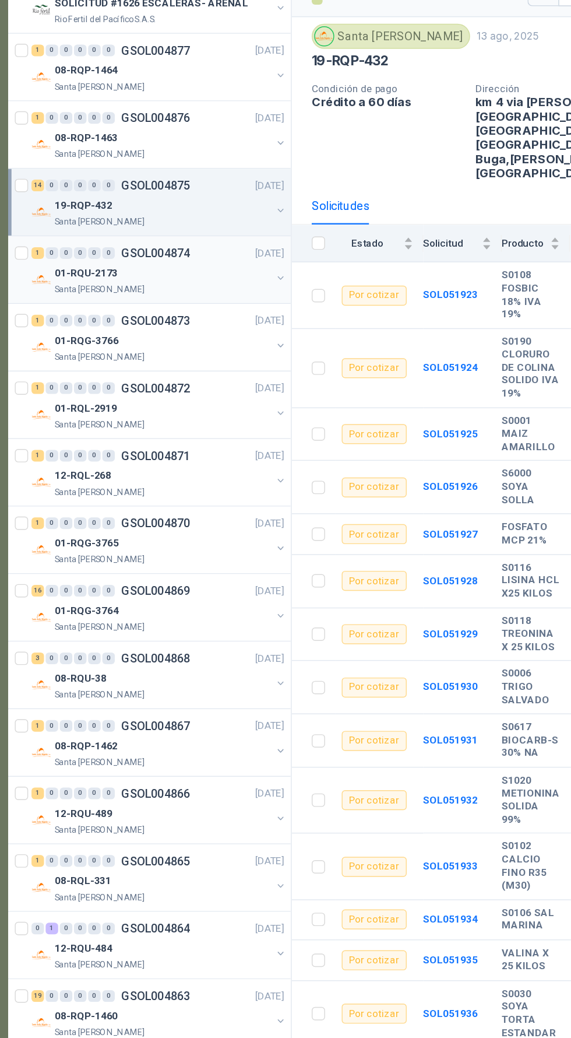
click at [174, 285] on div "01-RQU-2173" at bounding box center [152, 284] width 151 height 14
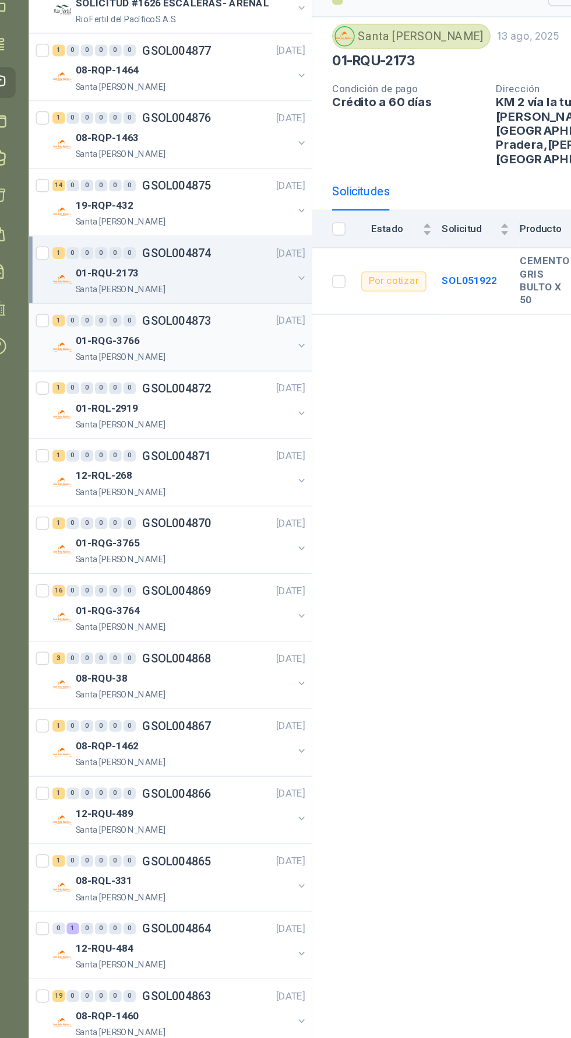
click at [191, 338] on div "Santa [PERSON_NAME]" at bounding box center [152, 342] width 151 height 9
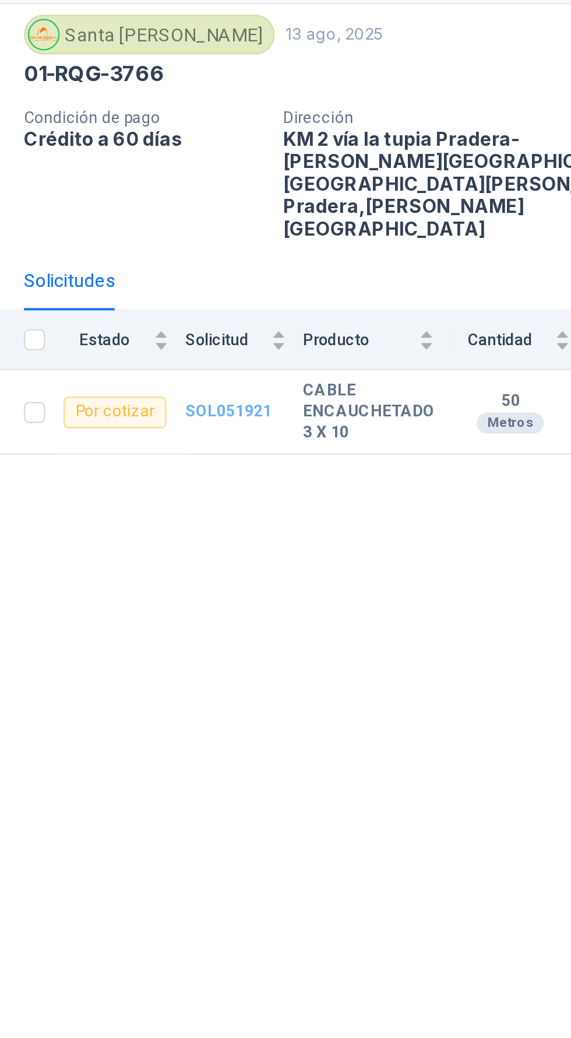
click at [346, 280] on b "SOL051921" at bounding box center [347, 284] width 38 height 8
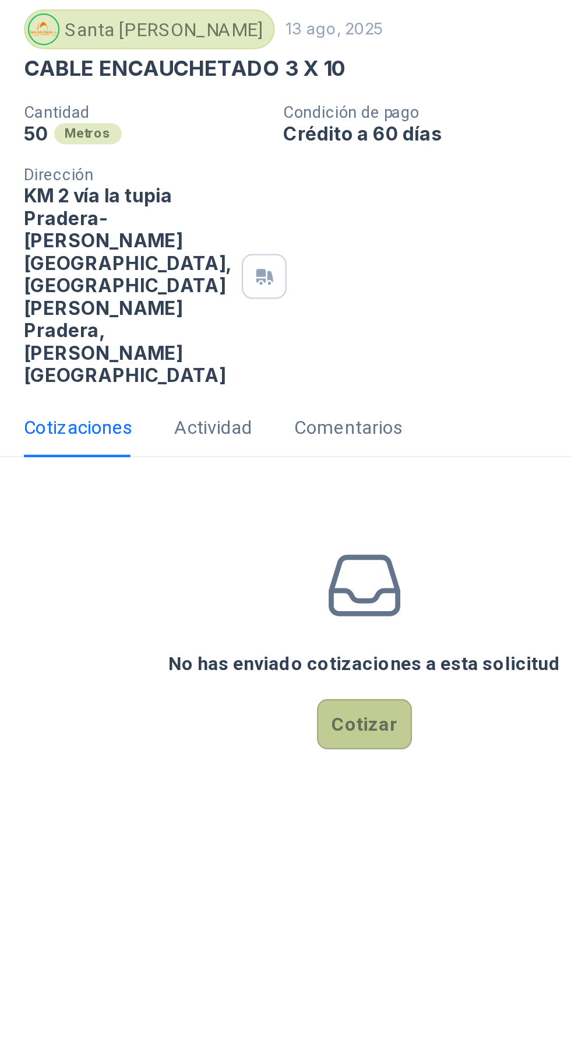
click at [413, 412] on button "Cotizar" at bounding box center [407, 423] width 42 height 22
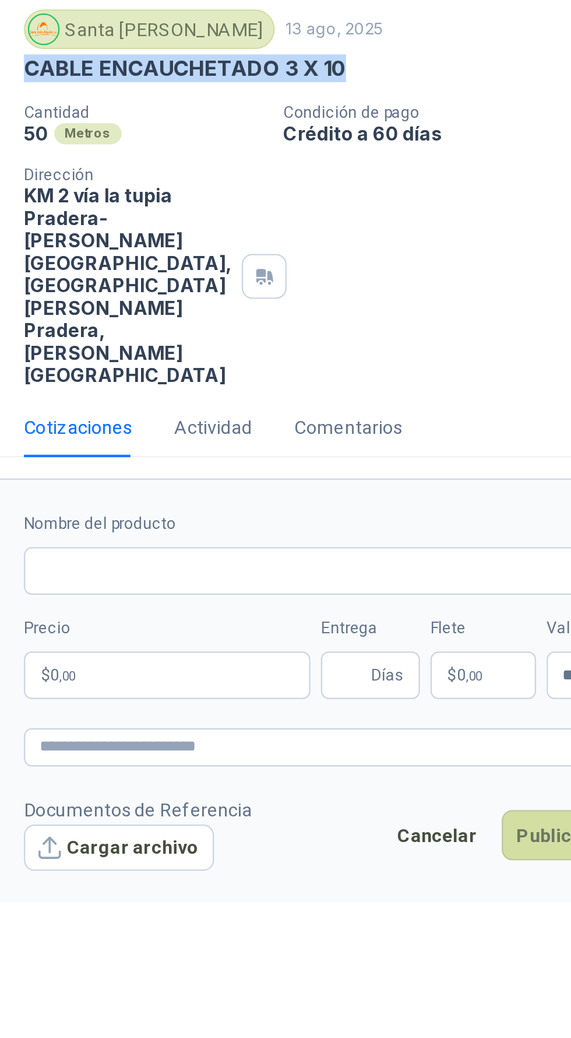
copy p "CABLE ENCAUCHETADO 3 X 10"
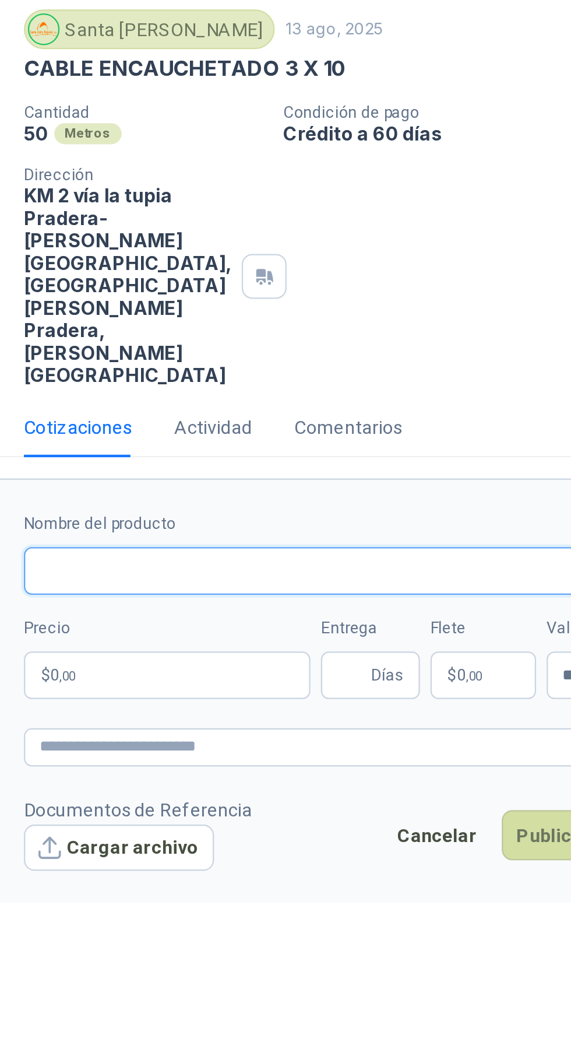
click at [401, 345] on input "Nombre del producto" at bounding box center [406, 355] width 301 height 21
click at [463, 345] on input "**********" at bounding box center [406, 355] width 301 height 21
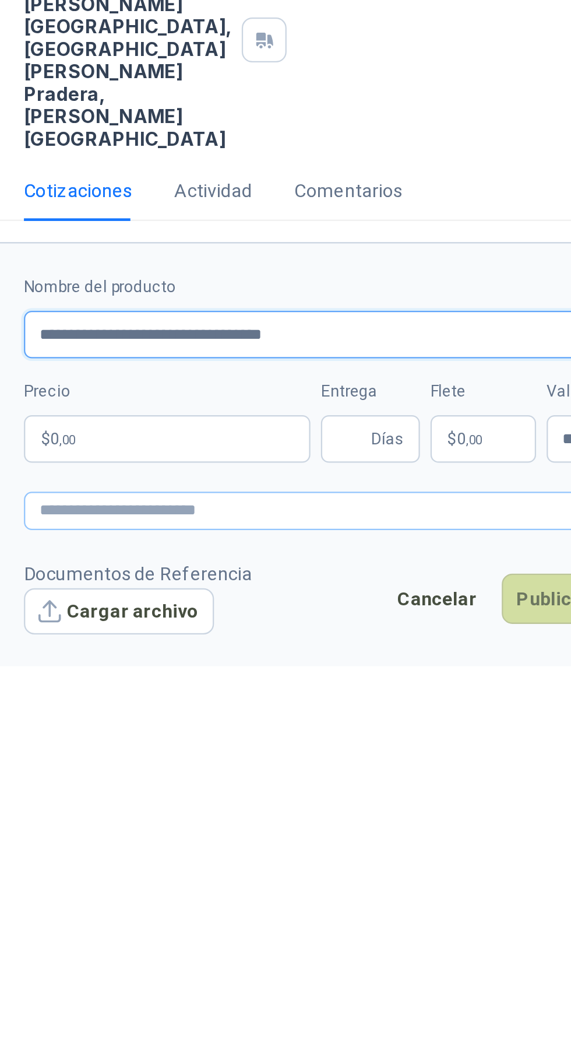
type input "**********"
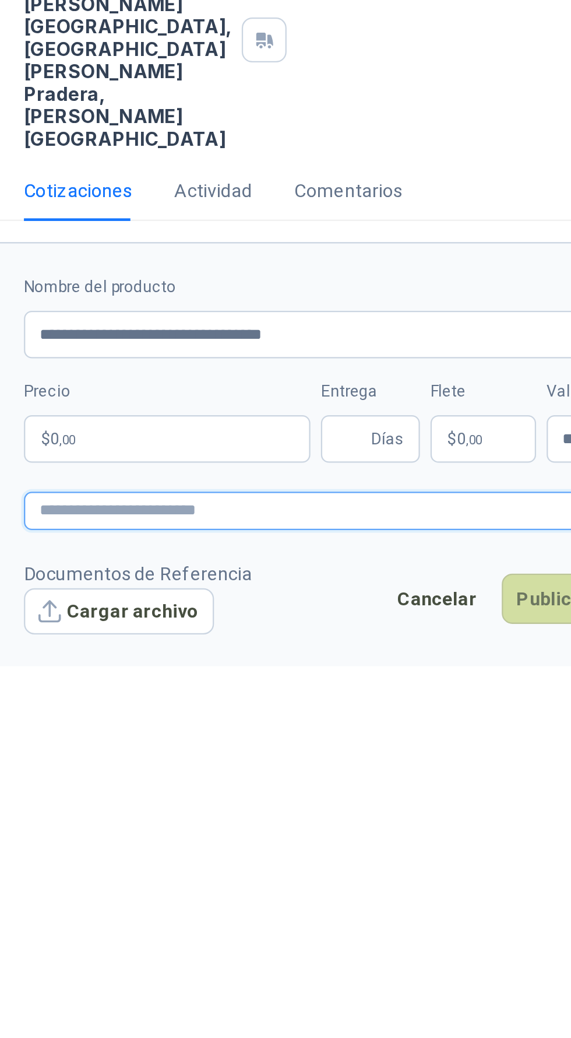
click at [281, 424] on textarea at bounding box center [406, 432] width 301 height 17
paste textarea "**********"
type textarea "**********"
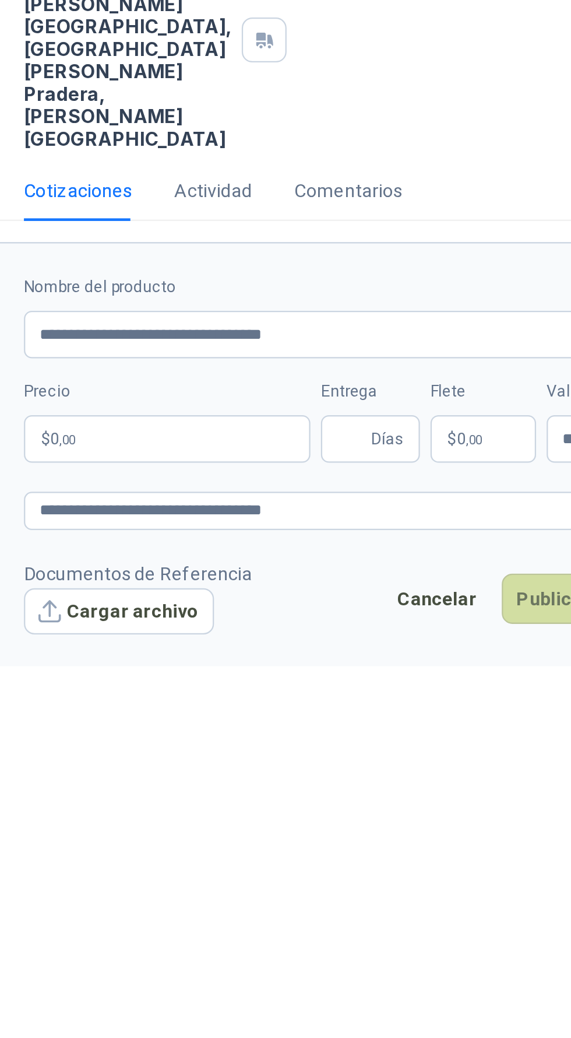
click at [339, 391] on p "$ 0 ,00" at bounding box center [319, 401] width 126 height 21
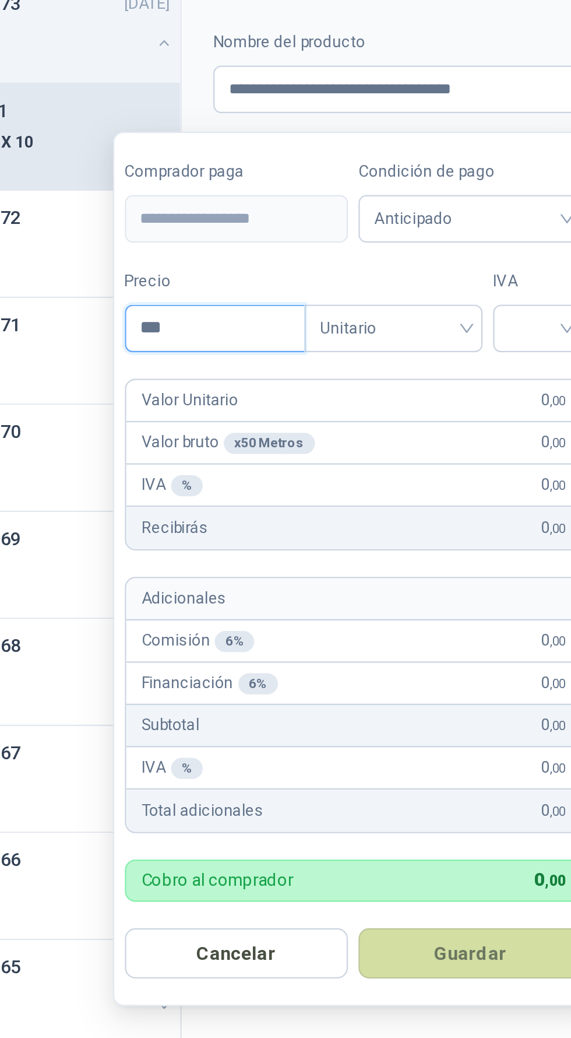
click at [257, 463] on input "***" at bounding box center [257, 461] width 79 height 20
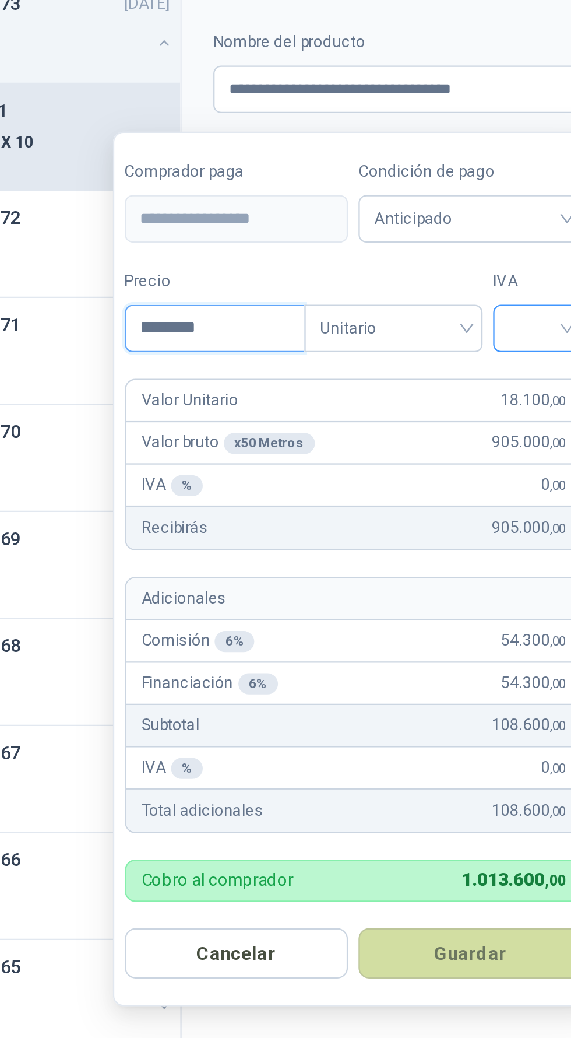
type input "********"
click at [403, 455] on input "search" at bounding box center [400, 459] width 26 height 17
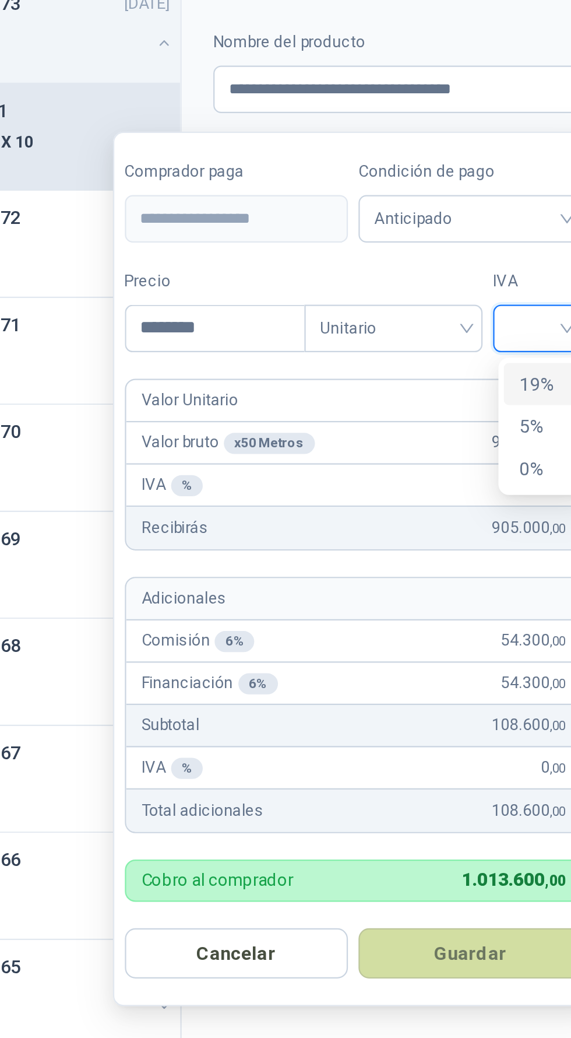
click at [402, 488] on div "19%" at bounding box center [403, 485] width 22 height 13
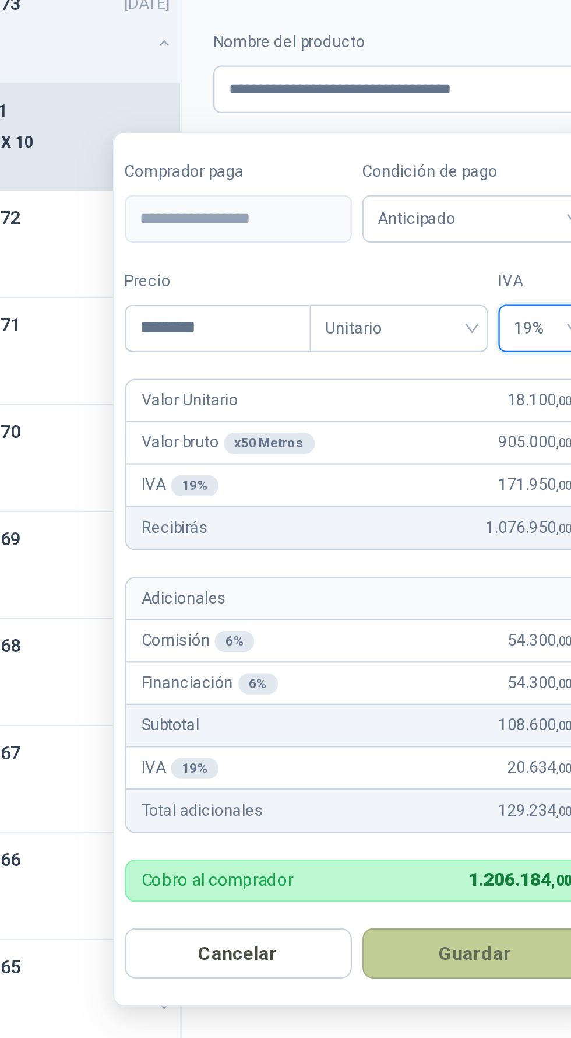
click at [400, 736] on button "Guardar" at bounding box center [372, 736] width 100 height 22
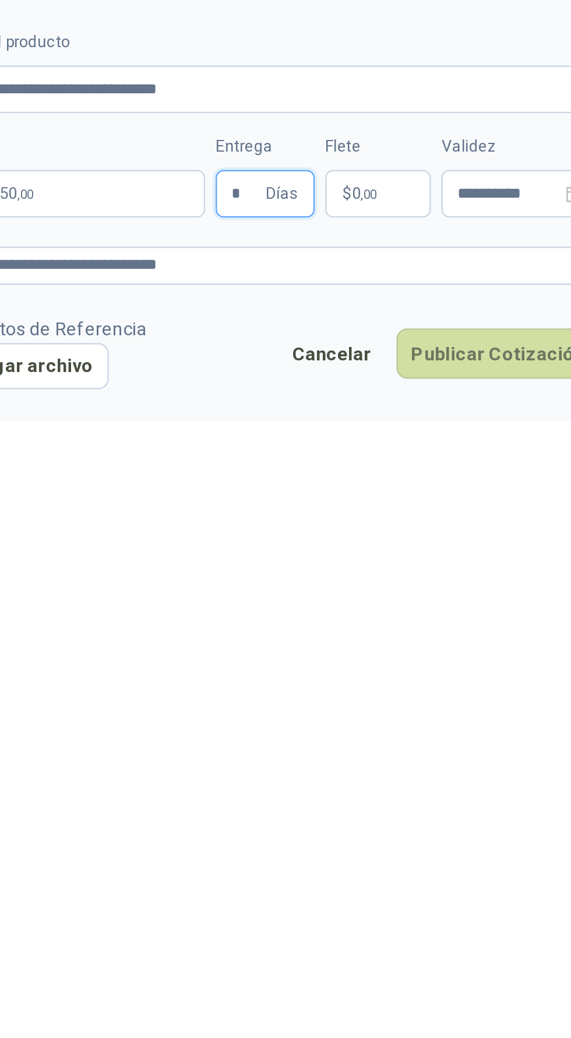
type input "*"
click at [489, 494] on div "**********" at bounding box center [406, 555] width 329 height 972
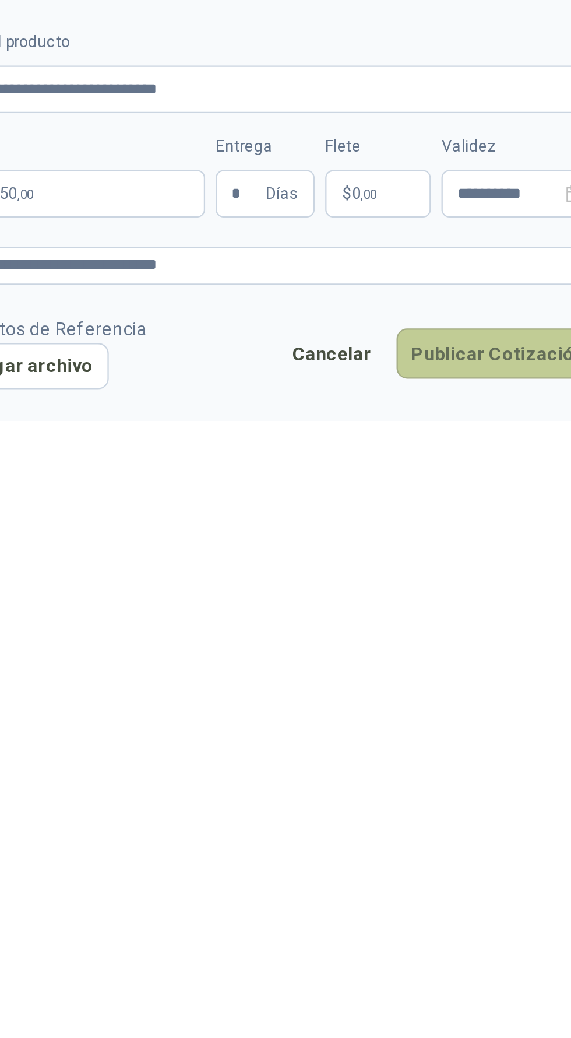
click at [528, 461] on button "Publicar Cotización" at bounding box center [513, 472] width 90 height 22
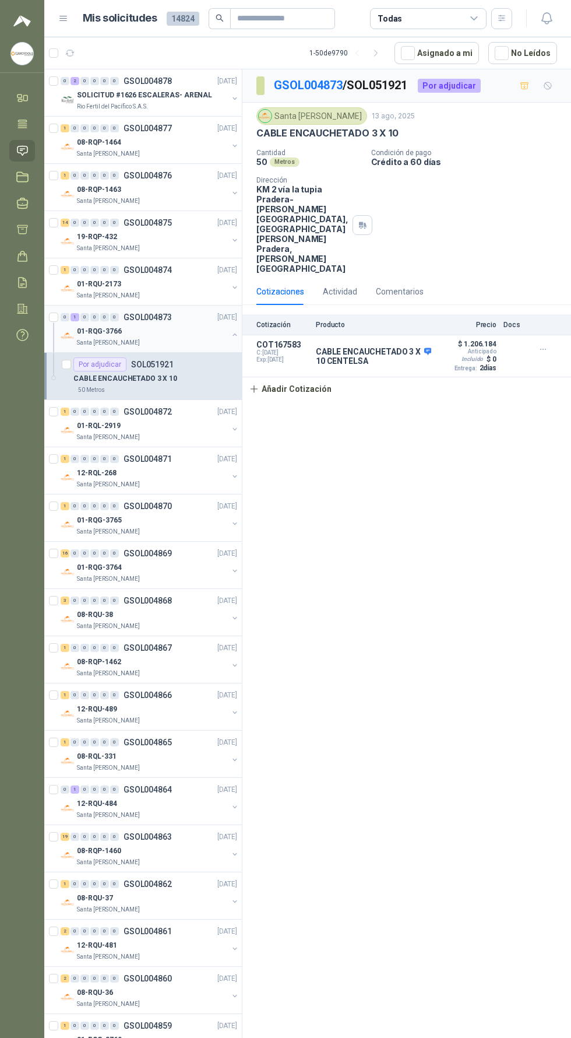
click at [189, 321] on div "0 1 0 0 0 0 GSOL004873 13/08/25" at bounding box center [150, 317] width 179 height 14
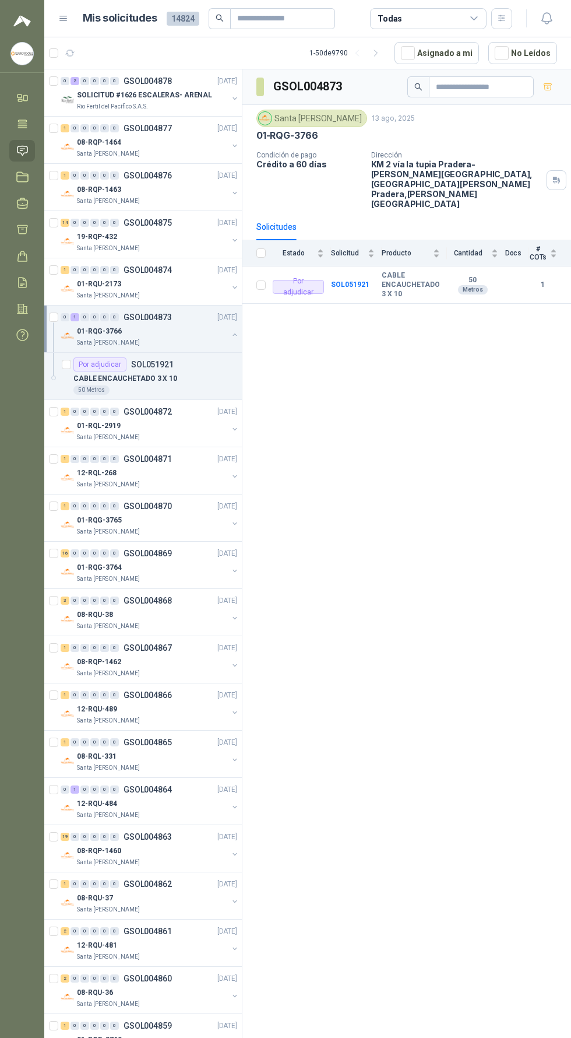
click at [66, 335] on img at bounding box center [68, 336] width 14 height 14
click at [166, 379] on div "01-RQL-2919" at bounding box center [152, 378] width 151 height 14
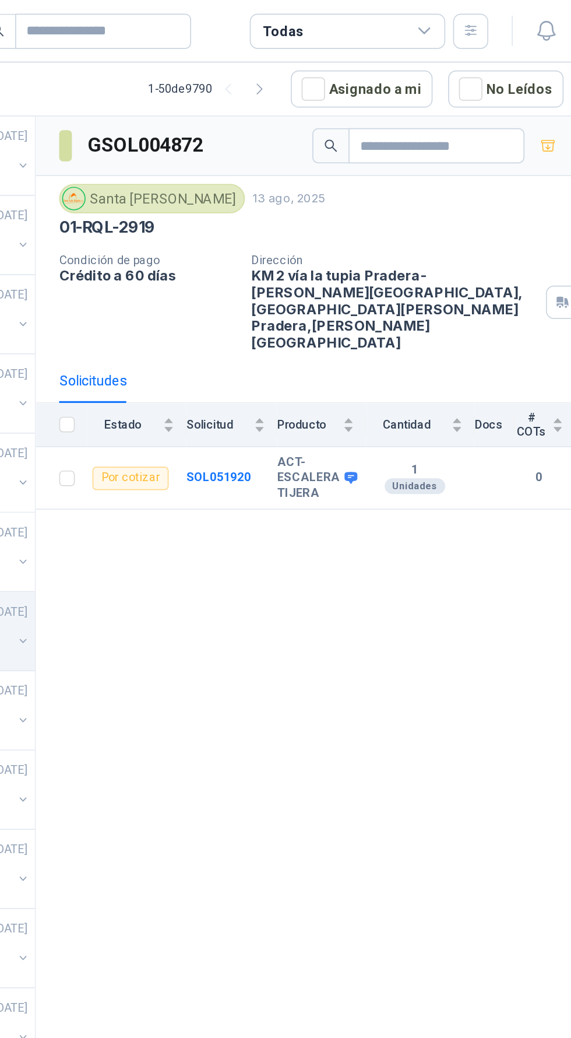
click at [429, 280] on icon at bounding box center [430, 284] width 9 height 9
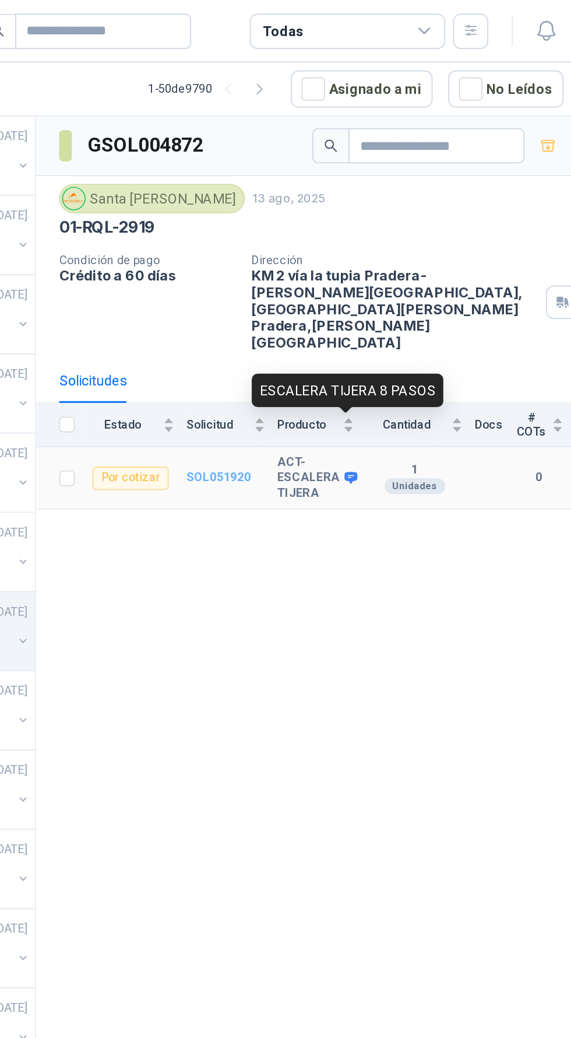
click at [352, 280] on b "SOL051920" at bounding box center [351, 284] width 38 height 8
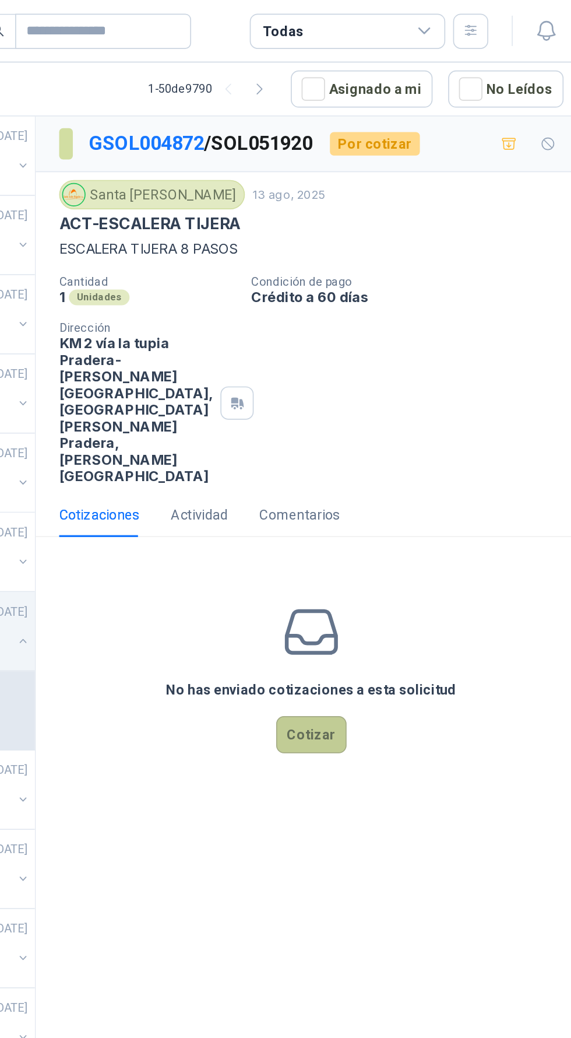
click at [407, 427] on button "Cotizar" at bounding box center [407, 438] width 42 height 22
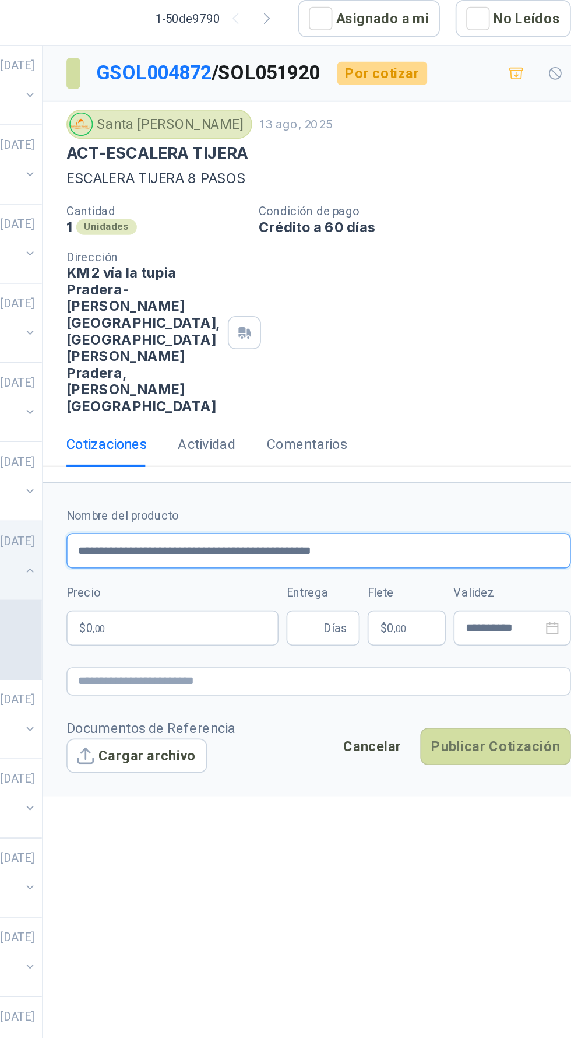
type input "**********"
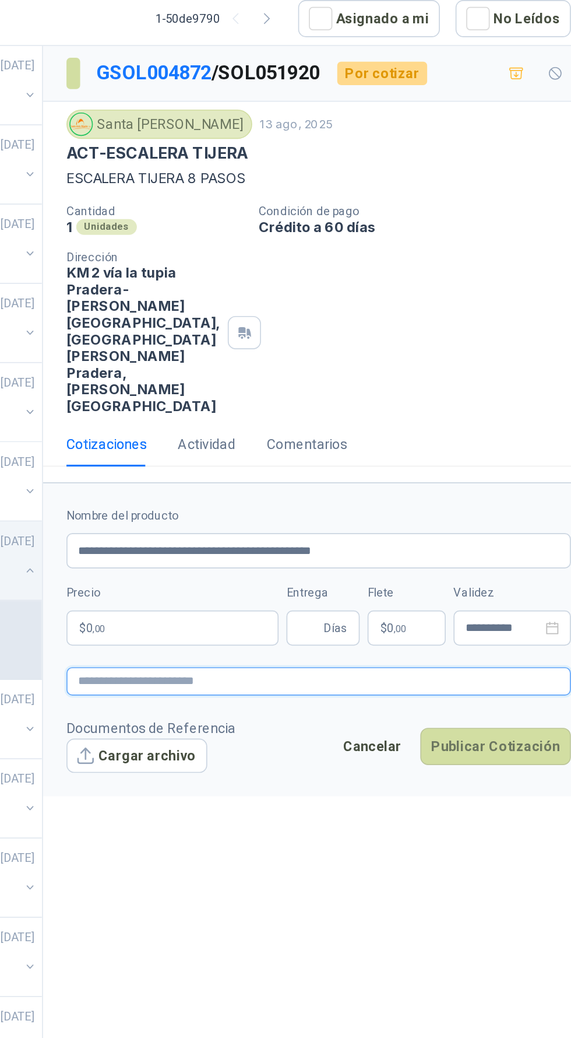
paste textarea "**********"
type textarea "**********"
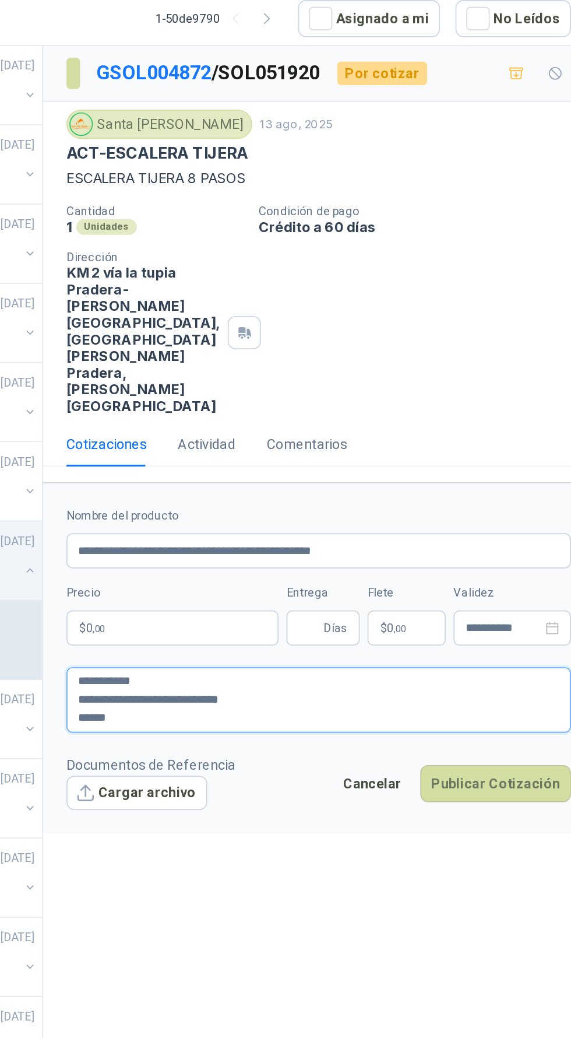
type textarea "**********"
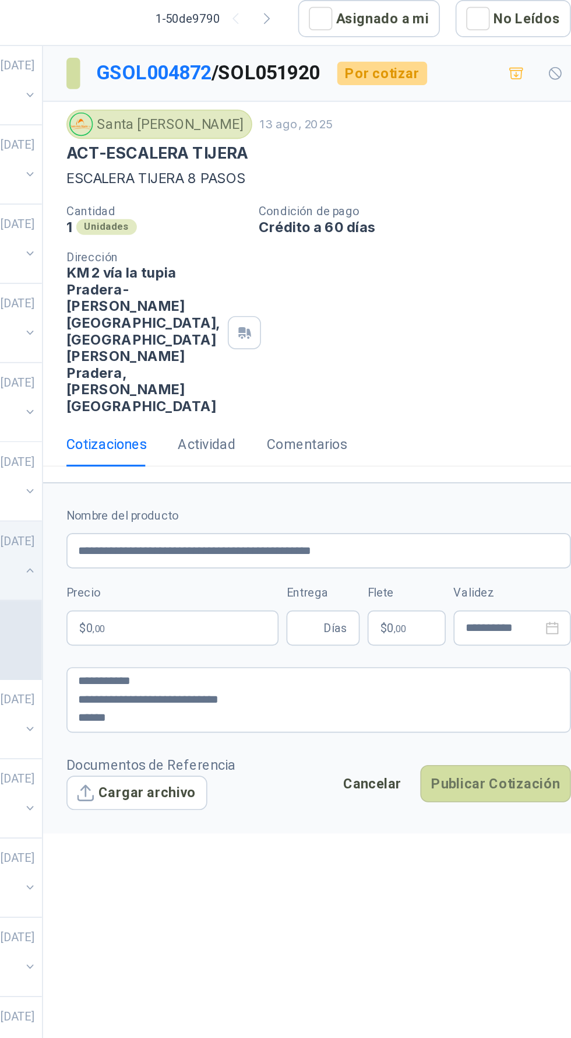
click at [347, 406] on p "$ 0 ,00" at bounding box center [319, 416] width 126 height 21
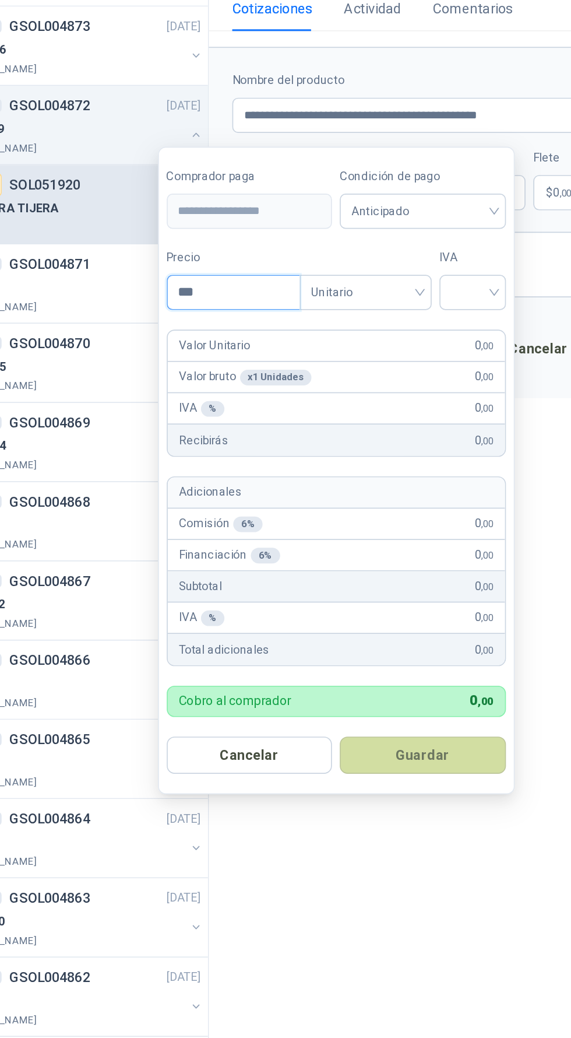
click at [262, 479] on input "***" at bounding box center [257, 476] width 79 height 20
type input "*********"
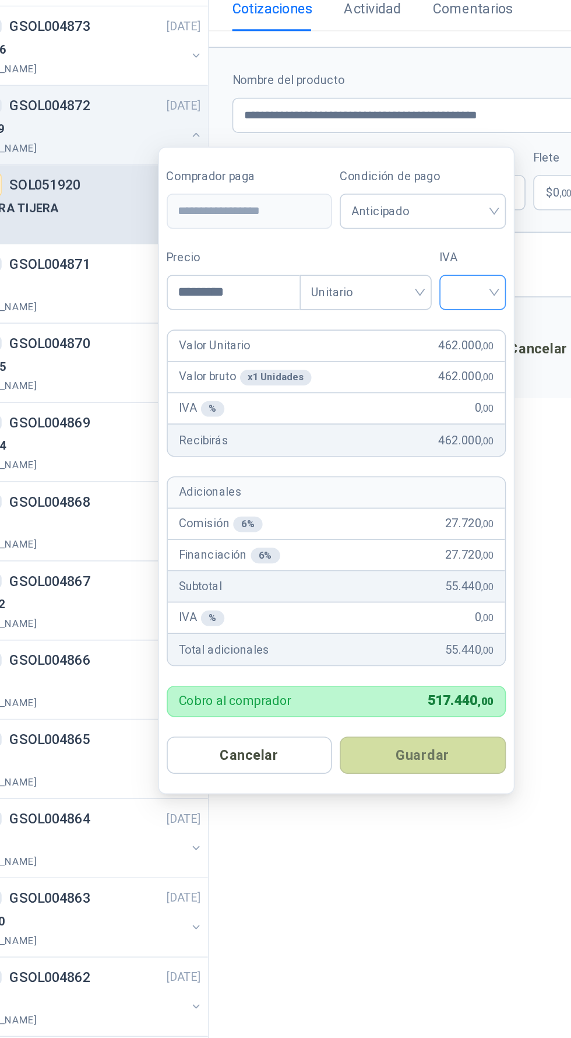
click at [404, 475] on input "search" at bounding box center [400, 474] width 26 height 17
click at [407, 493] on div "19%" at bounding box center [403, 500] width 36 height 19
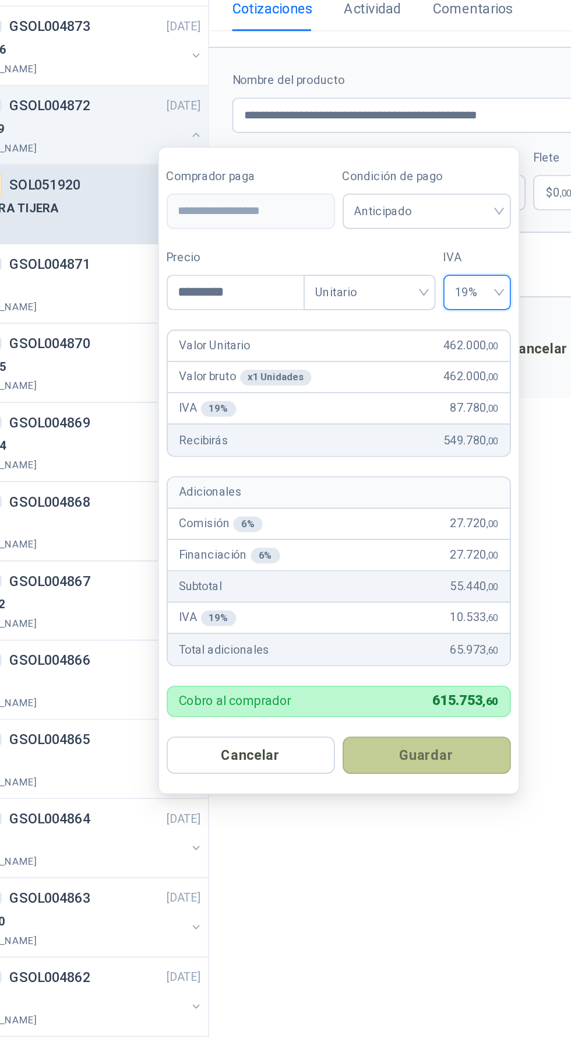
click at [400, 748] on button "Guardar" at bounding box center [372, 751] width 100 height 22
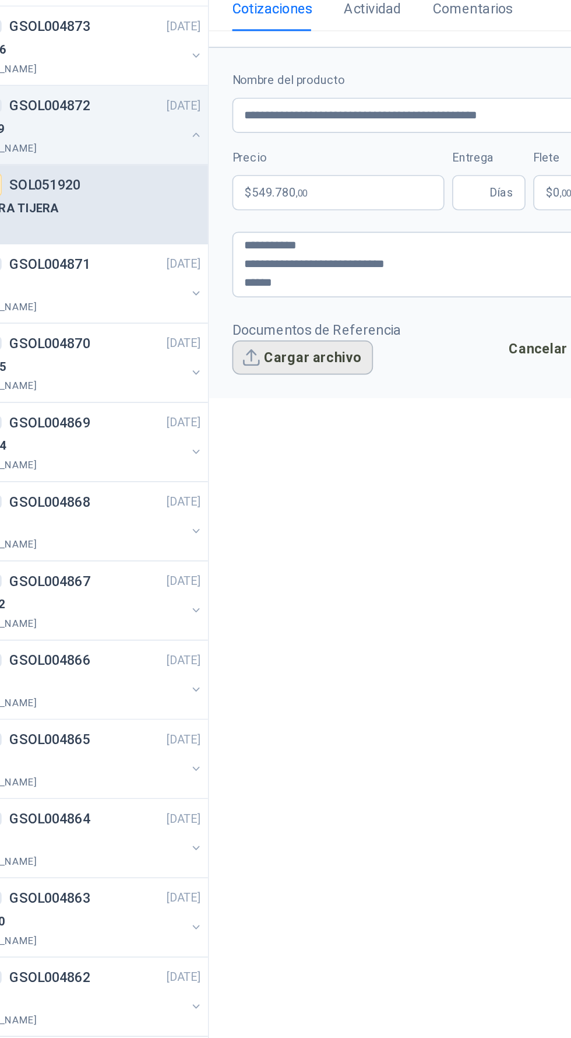
click at [316, 504] on button "Cargar archivo" at bounding box center [298, 514] width 84 height 21
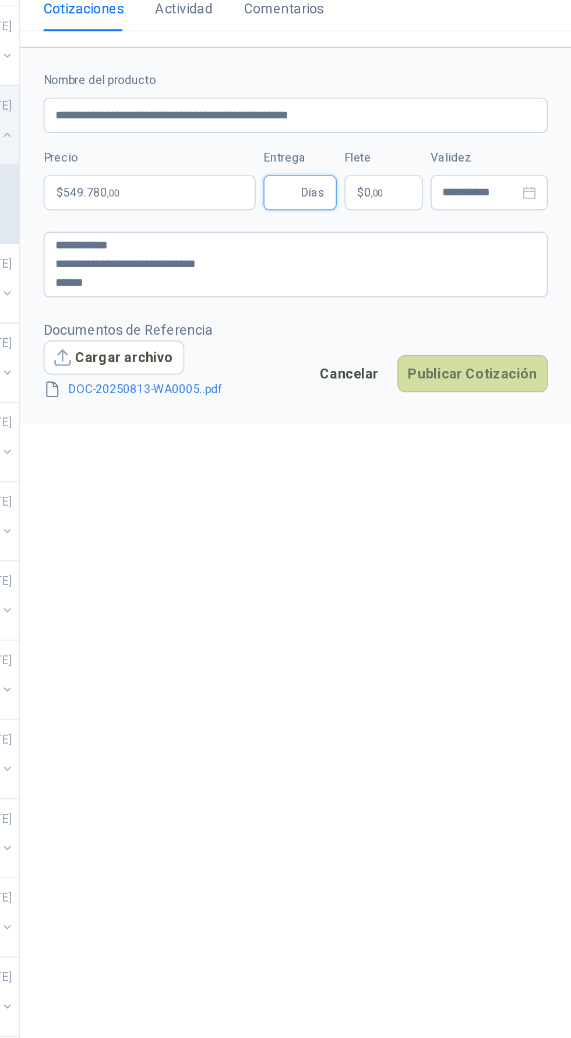
click at [399, 406] on input "Entrega" at bounding box center [401, 416] width 13 height 20
type input "*"
click at [485, 559] on div "**********" at bounding box center [406, 555] width 329 height 972
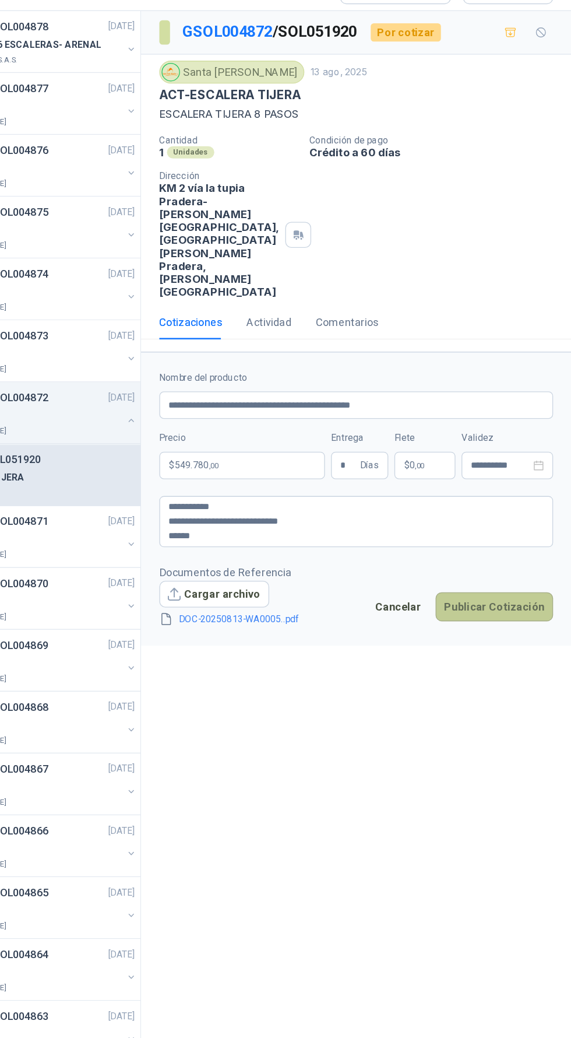
click at [540, 513] on button "Publicar Cotización" at bounding box center [513, 524] width 90 height 22
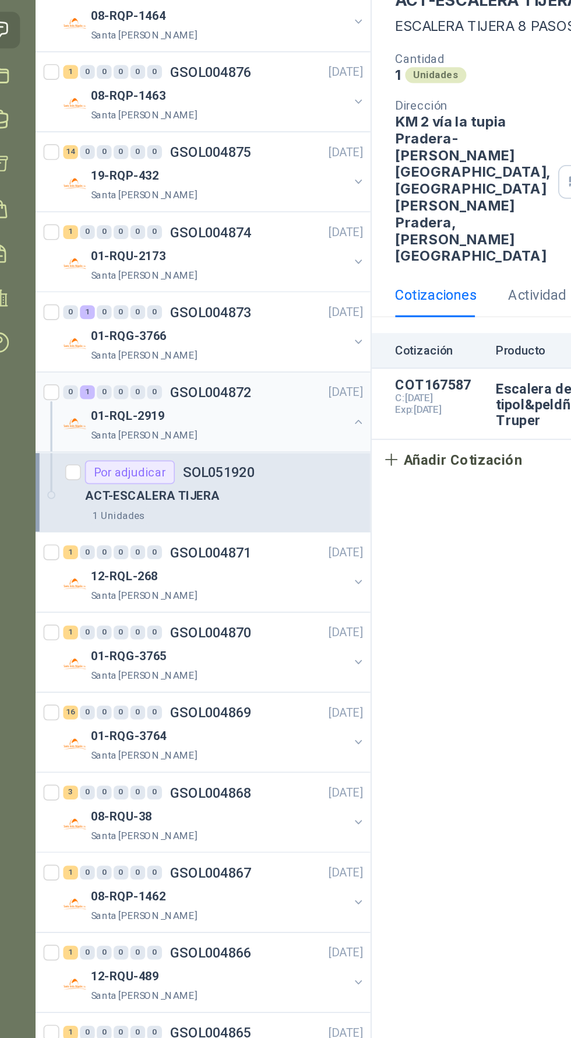
click at [230, 377] on button "button" at bounding box center [234, 381] width 9 height 9
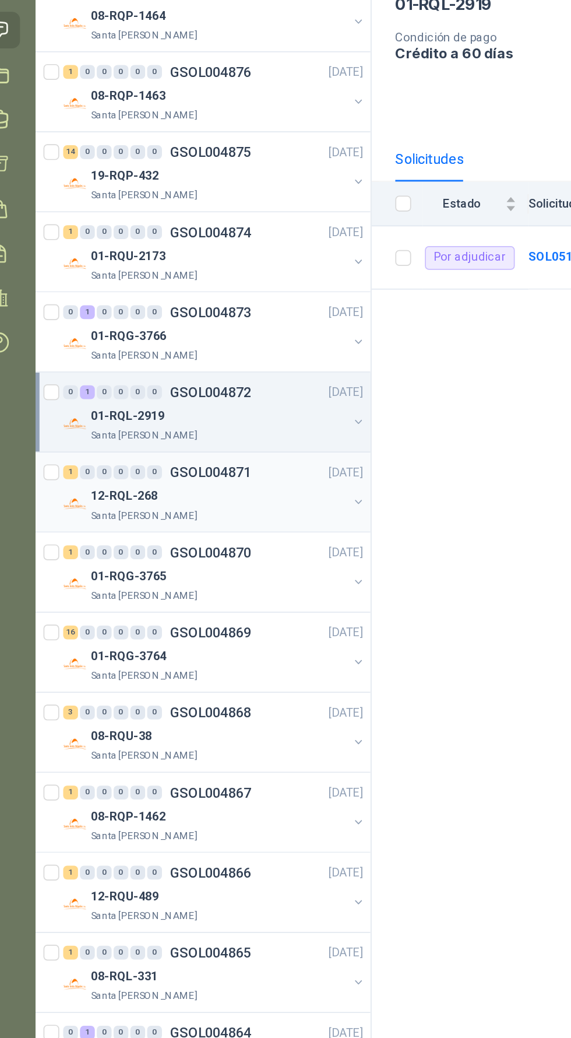
click at [139, 419] on div "12-RQL-268" at bounding box center [152, 426] width 151 height 14
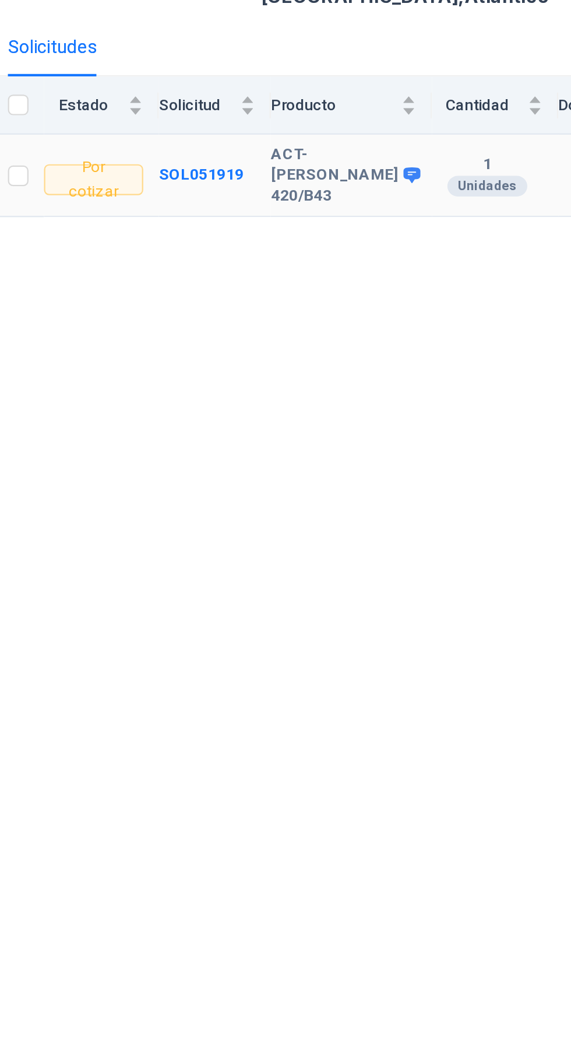
click at [435, 262] on icon at bounding box center [439, 265] width 8 height 7
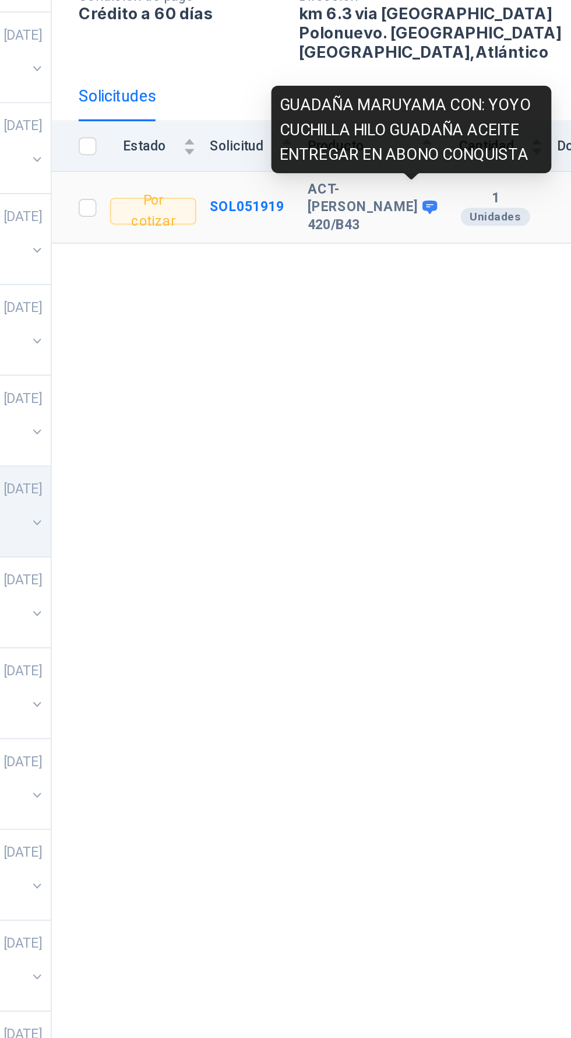
click at [449, 342] on div "GSOL004871 Santa Anita Napoles 13 ago, 2025 12-RQL-268 Condición de pago Crédit…" at bounding box center [406, 555] width 329 height 972
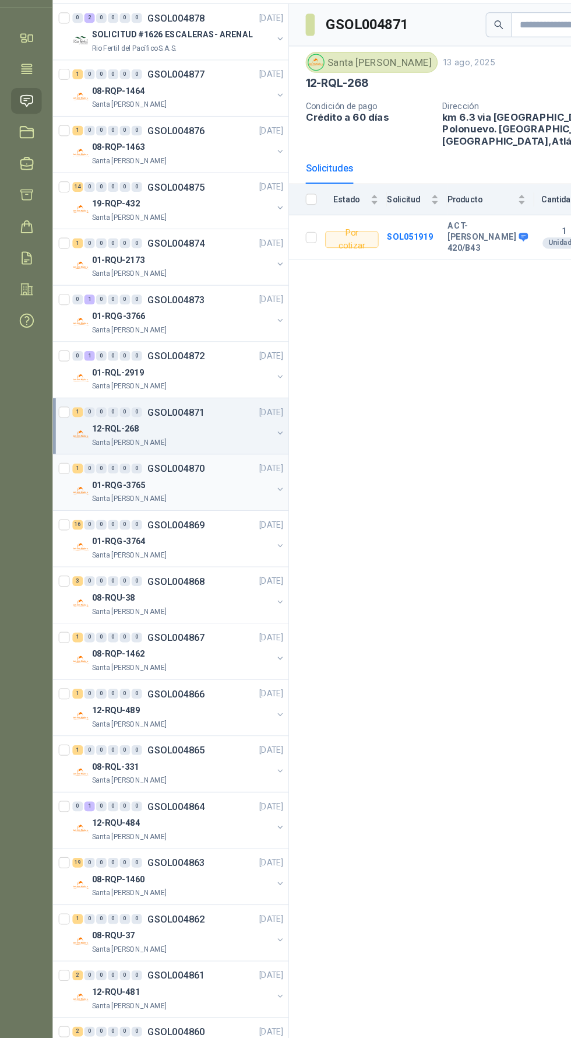
click at [176, 471] on div "01-RQG-3765" at bounding box center [152, 473] width 151 height 14
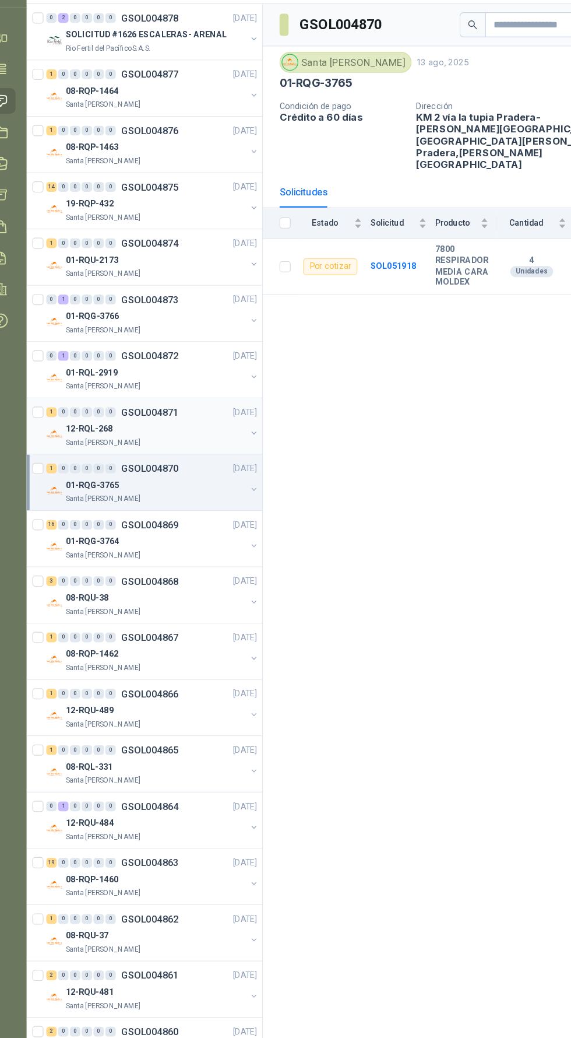
click at [175, 423] on div "12-RQL-268" at bounding box center [152, 426] width 151 height 14
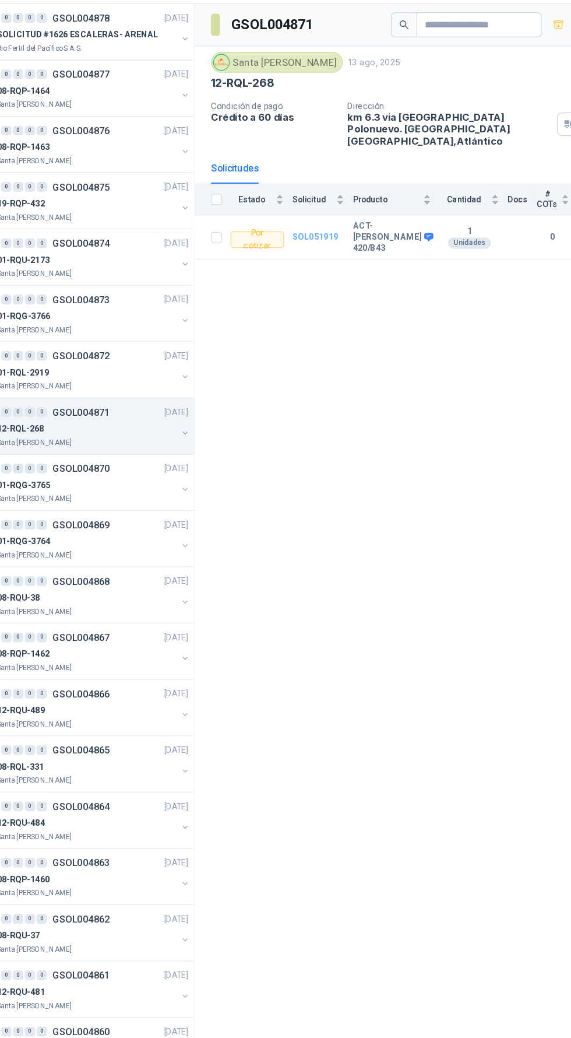
click at [358, 261] on b "SOL051919" at bounding box center [344, 265] width 38 height 8
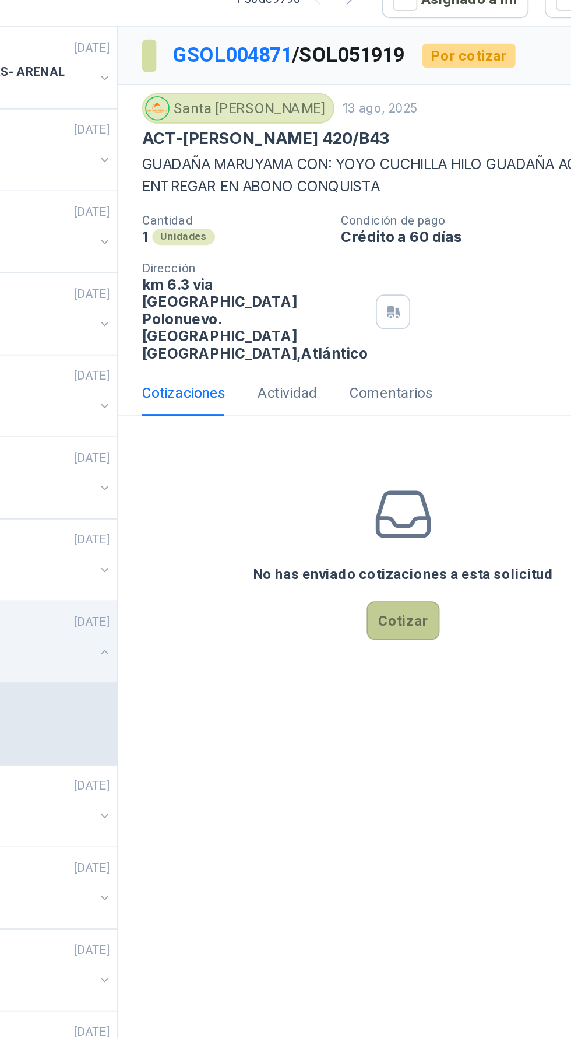
click at [413, 416] on button "Cotizar" at bounding box center [407, 411] width 42 height 22
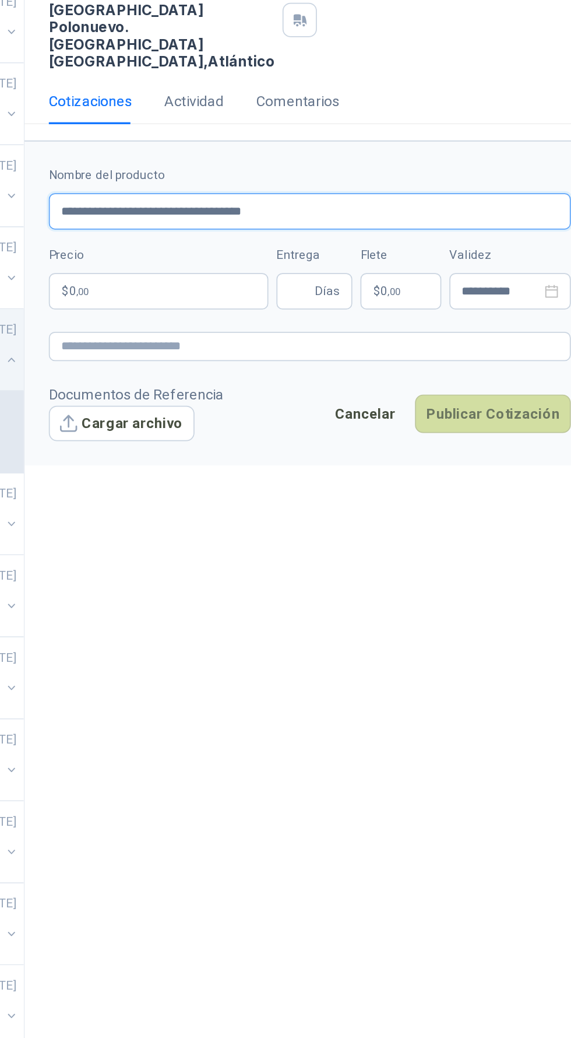
type input "**********"
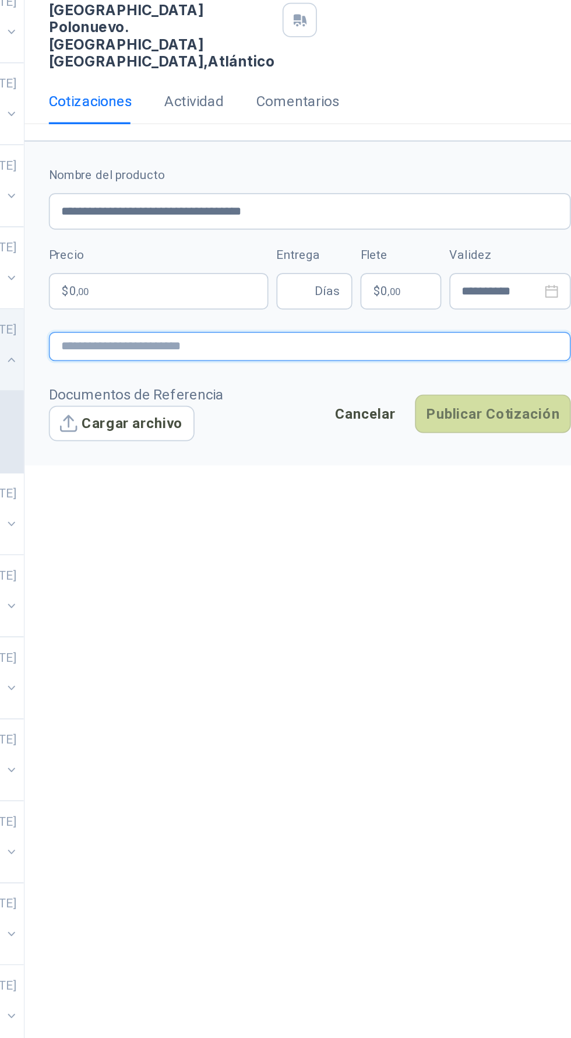
paste textarea "**********"
type textarea "**********"
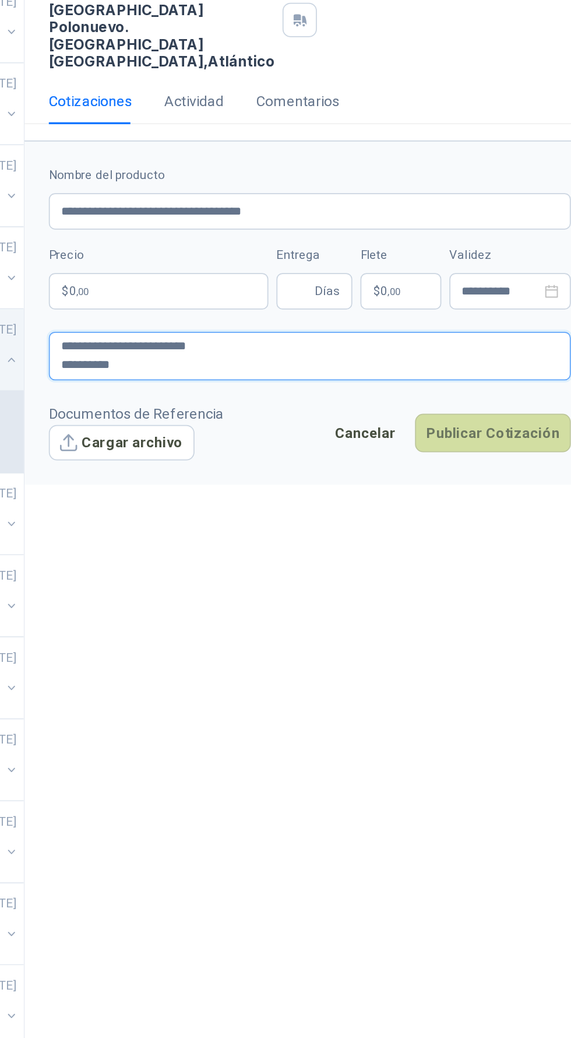
type textarea "**********"
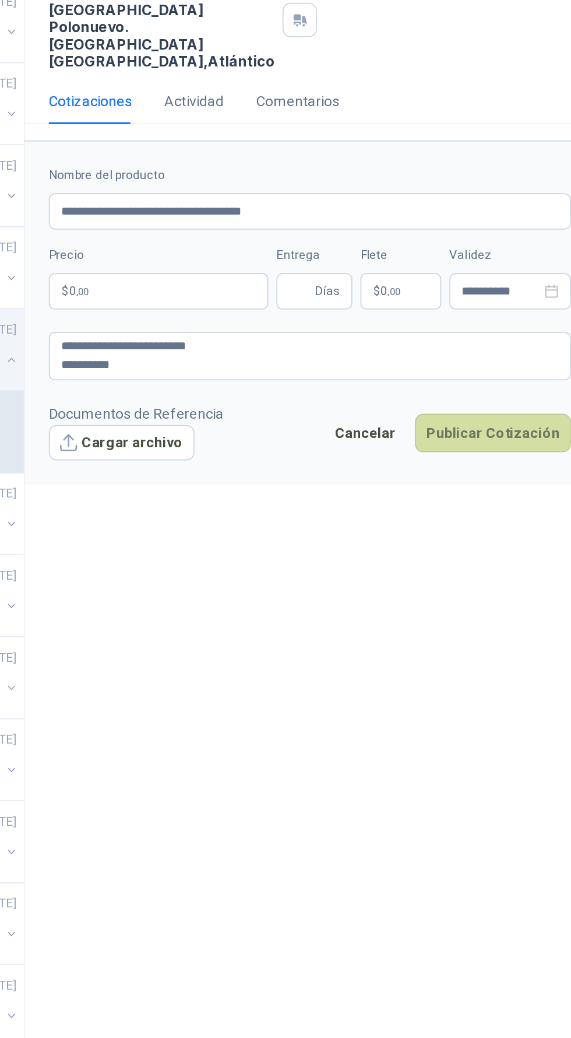
click at [335, 387] on p "$ 0 ,00" at bounding box center [319, 389] width 126 height 21
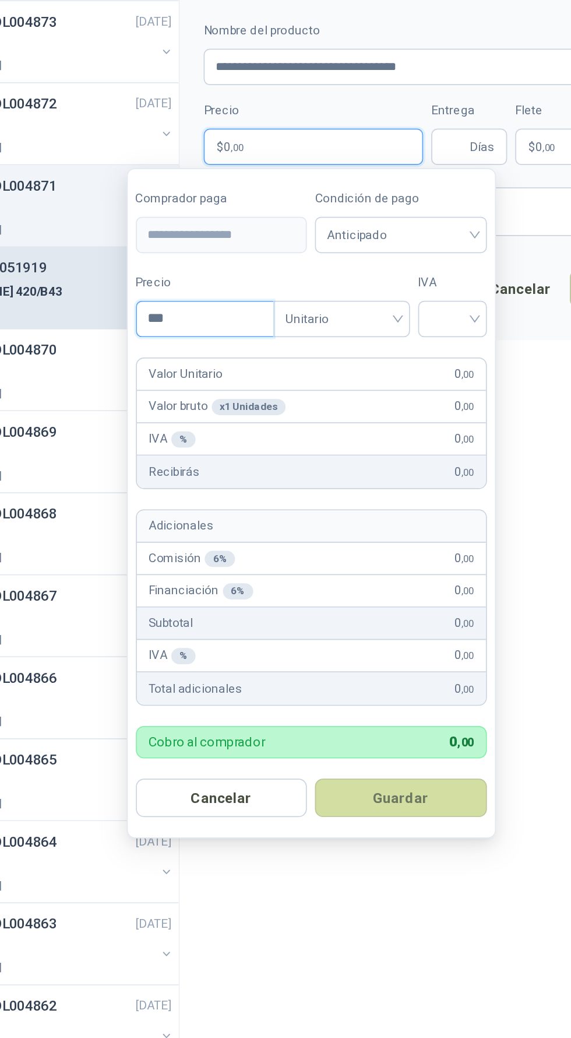
click at [233, 490] on input "***" at bounding box center [257, 489] width 79 height 20
type input "**********"
click at [410, 488] on input "search" at bounding box center [400, 487] width 26 height 17
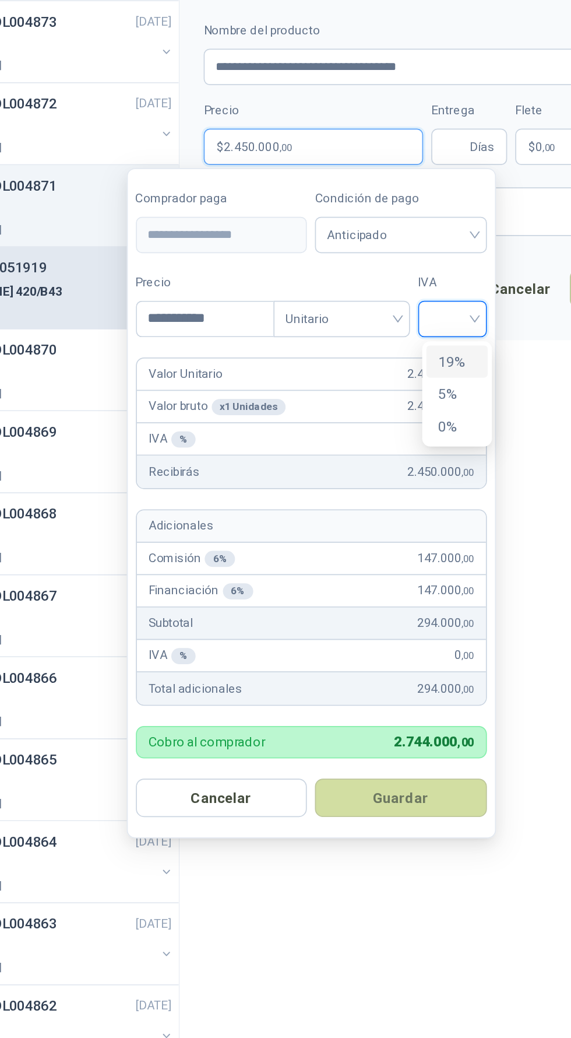
click at [416, 516] on div "19%" at bounding box center [403, 513] width 36 height 19
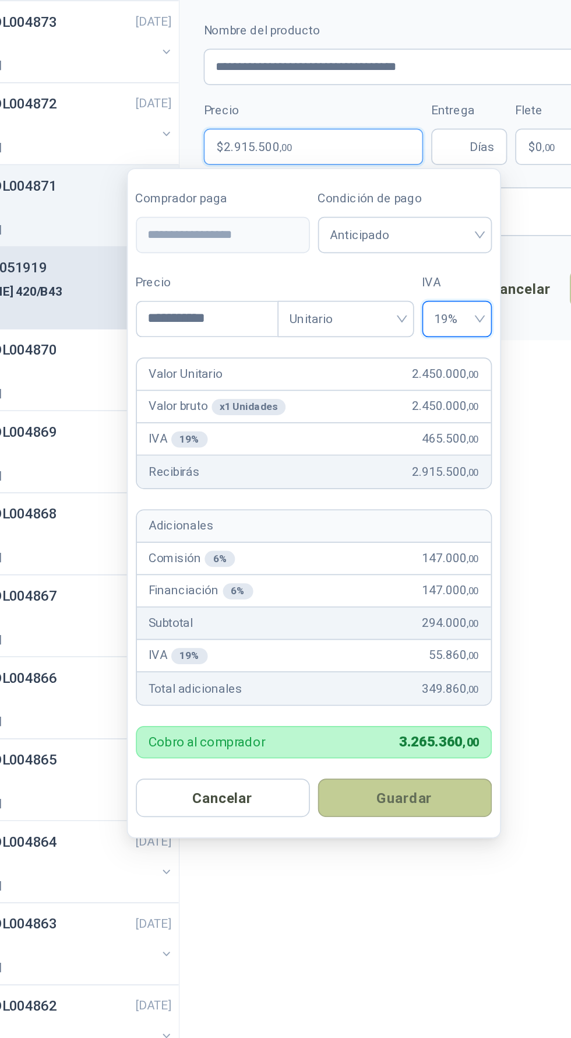
click at [359, 767] on button "Guardar" at bounding box center [372, 764] width 100 height 22
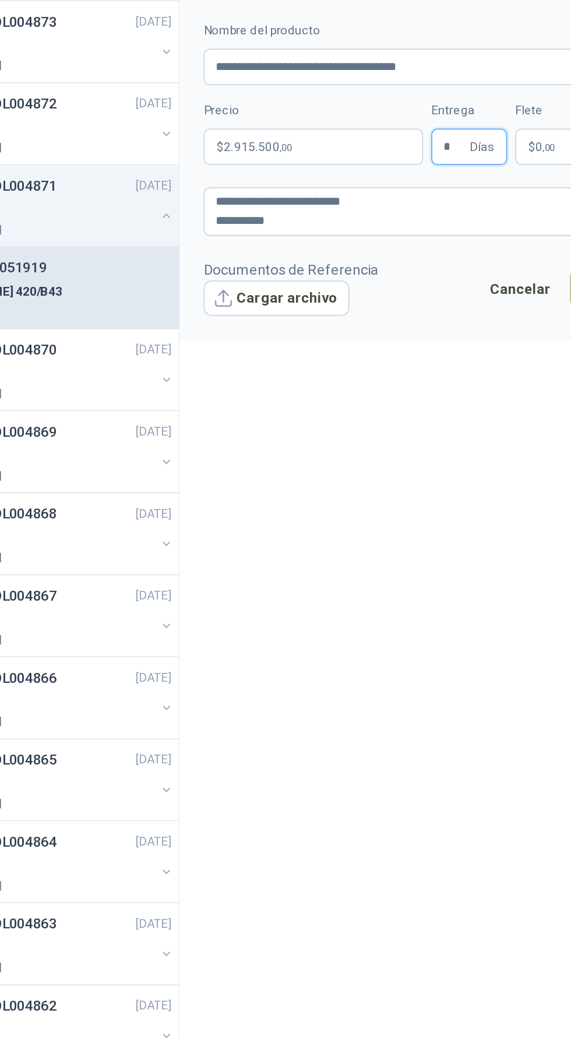
type input "*"
click at [389, 558] on div "**********" at bounding box center [406, 555] width 329 height 972
click at [307, 469] on button "Cargar archivo" at bounding box center [298, 476] width 84 height 21
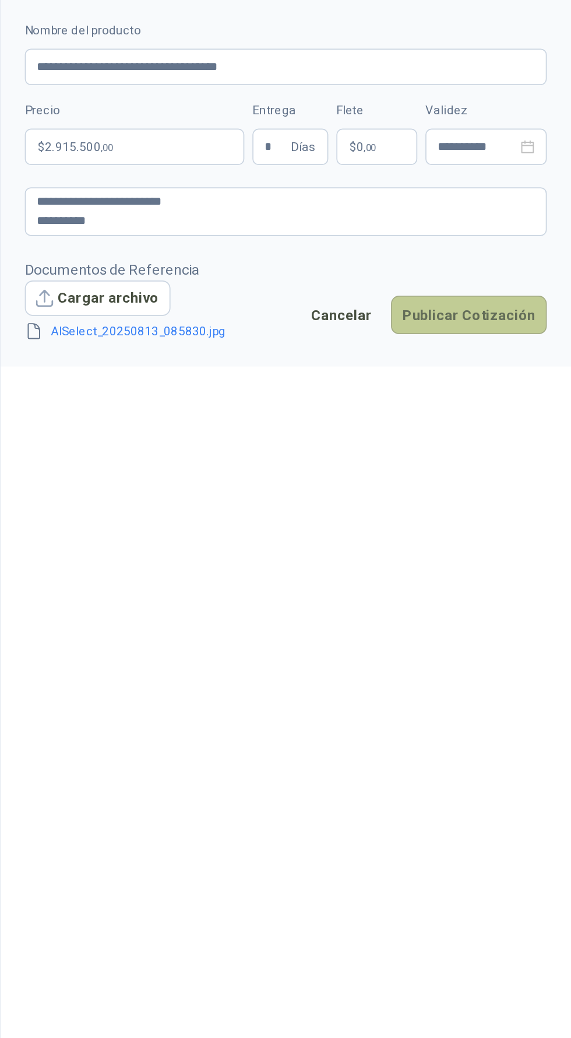
click at [538, 482] on button "Publicar Cotización" at bounding box center [513, 486] width 90 height 22
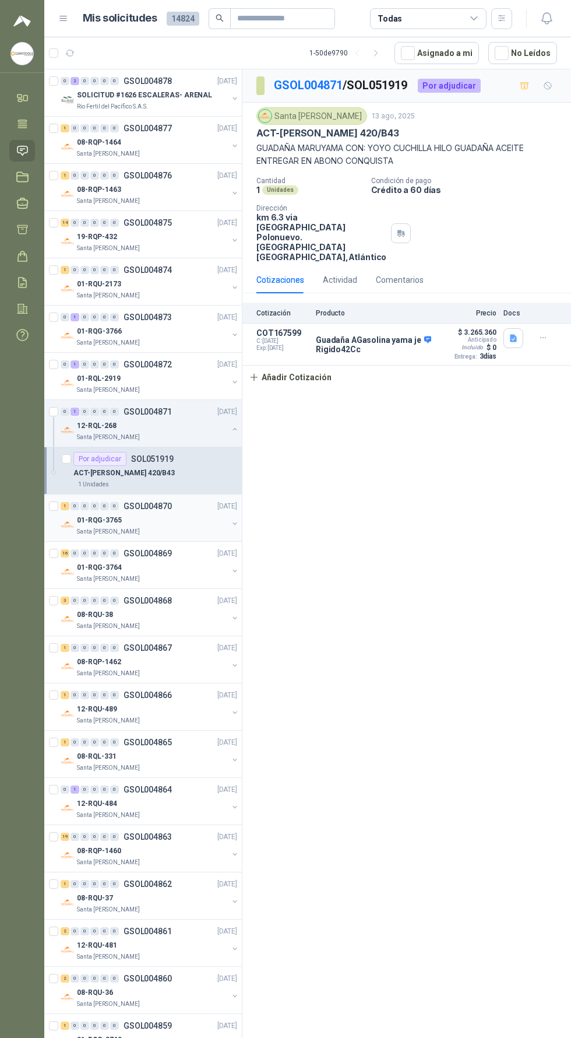
click at [101, 525] on div "01-RQG-3765" at bounding box center [152, 520] width 151 height 14
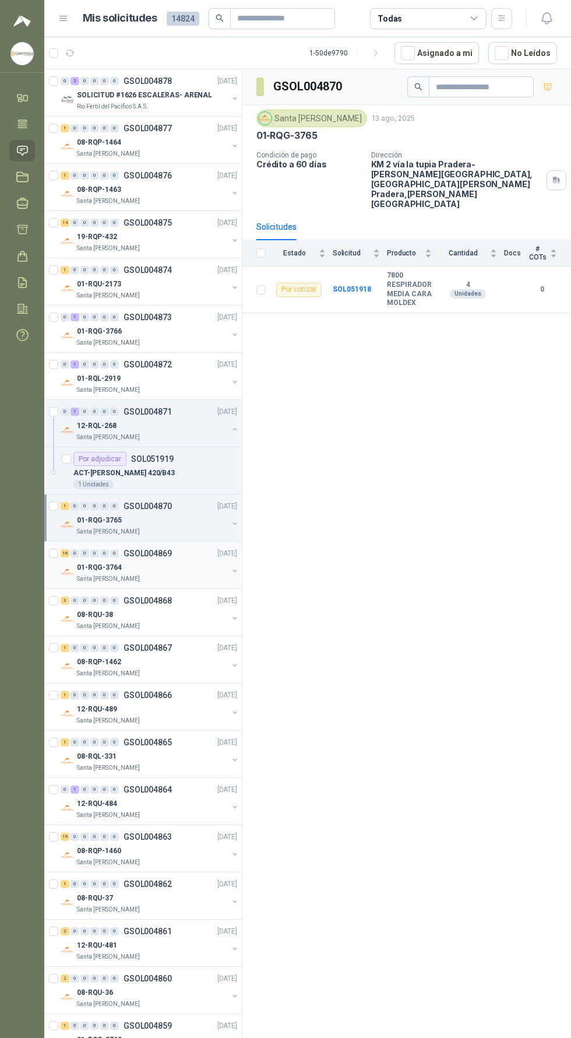
click at [104, 570] on p "01-RQG-3764" at bounding box center [99, 567] width 45 height 11
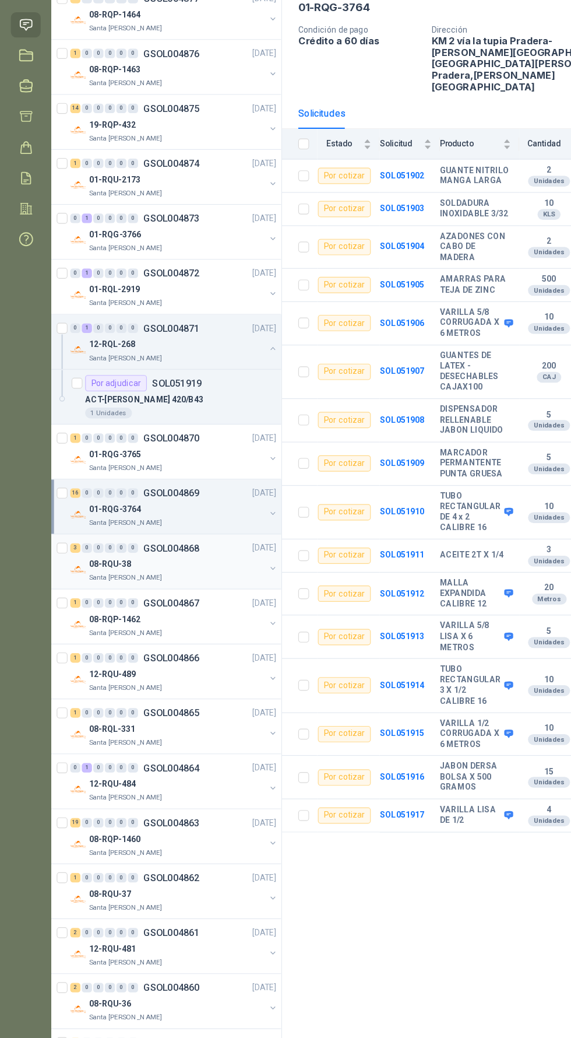
click at [175, 612] on div "08-RQU-38" at bounding box center [152, 614] width 151 height 14
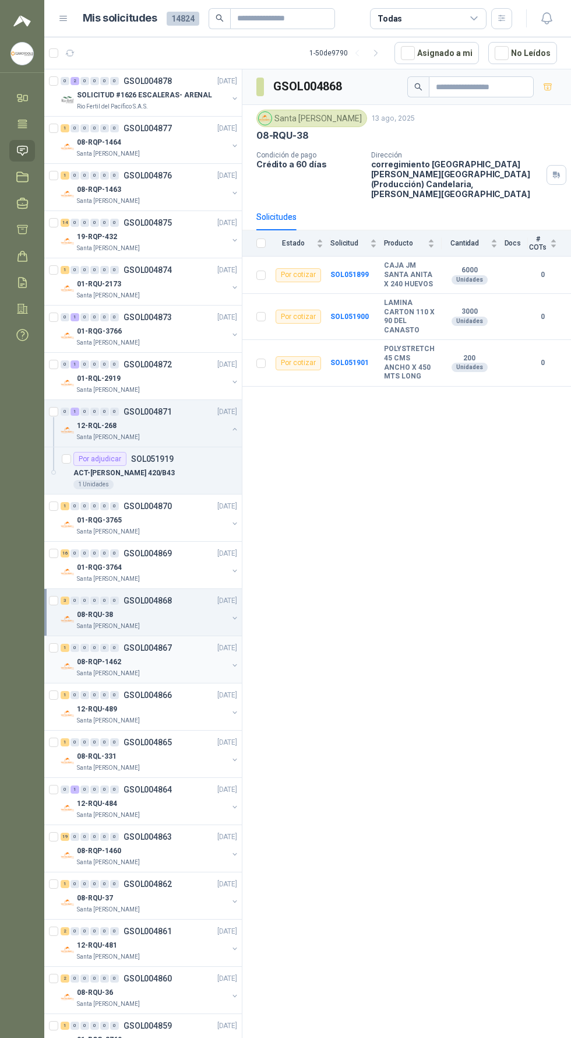
click at [110, 665] on p "08-RQP-1462" at bounding box center [99, 661] width 44 height 11
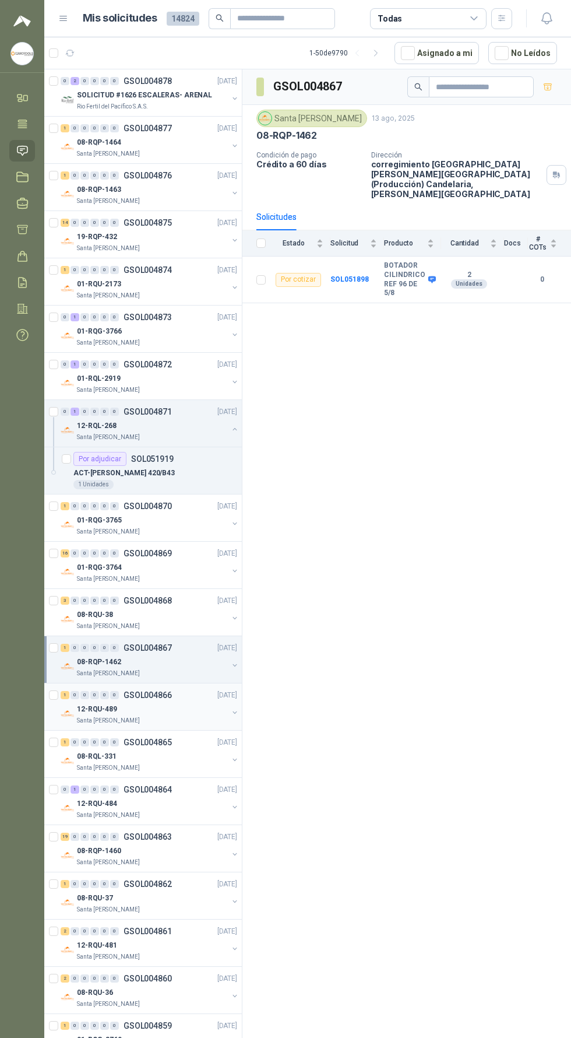
click at [110, 716] on p "Santa [PERSON_NAME]" at bounding box center [108, 720] width 63 height 9
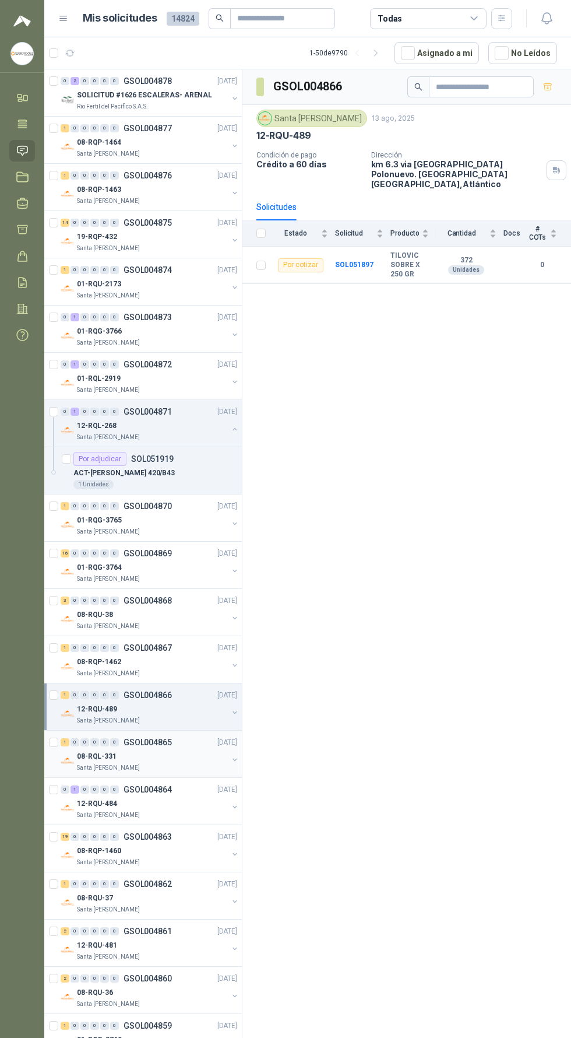
click at [104, 751] on p "08-RQL-331" at bounding box center [97, 756] width 40 height 11
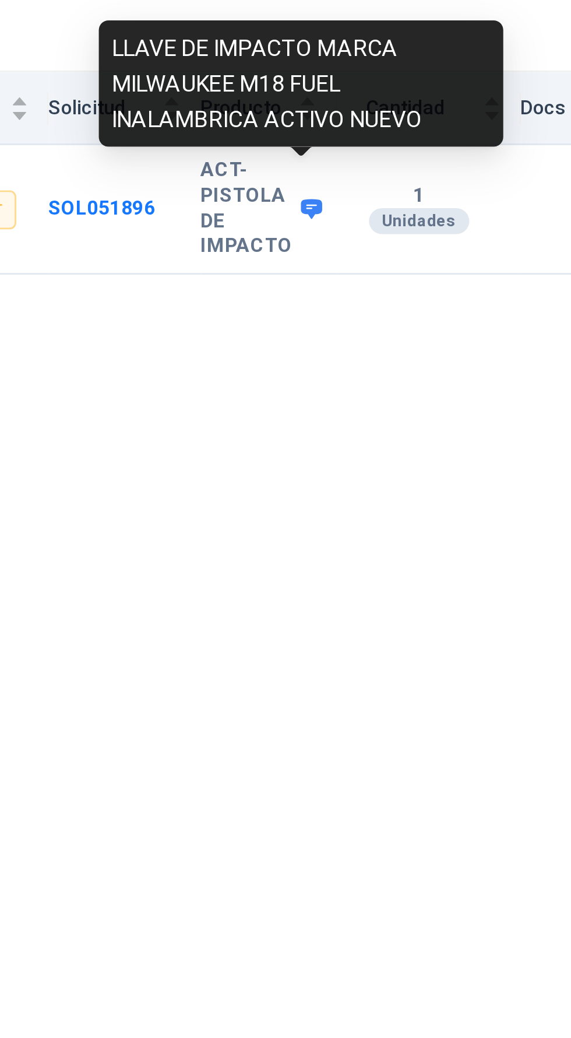
click at [429, 276] on icon at bounding box center [429, 279] width 8 height 7
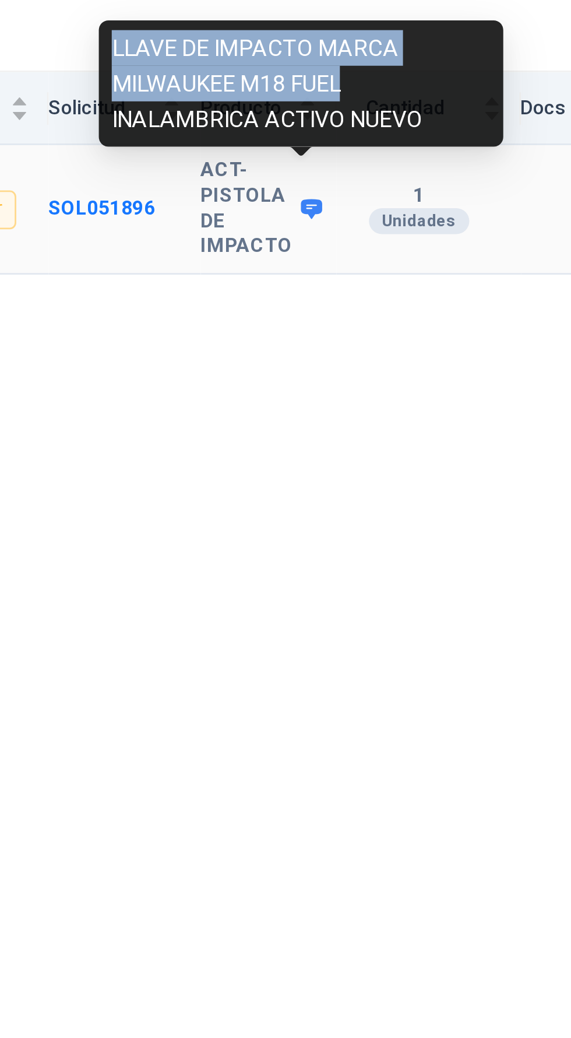
copy div "LLAVE DE IMPACTO MARCA MILWAUKEE M18 FUEL"
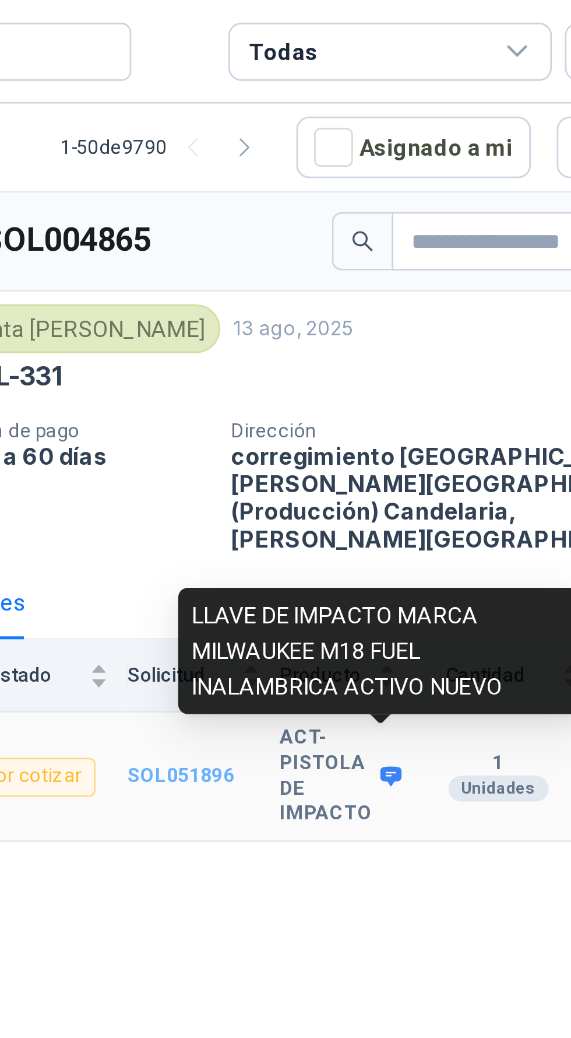
click at [350, 275] on b "SOL051896" at bounding box center [353, 279] width 38 height 8
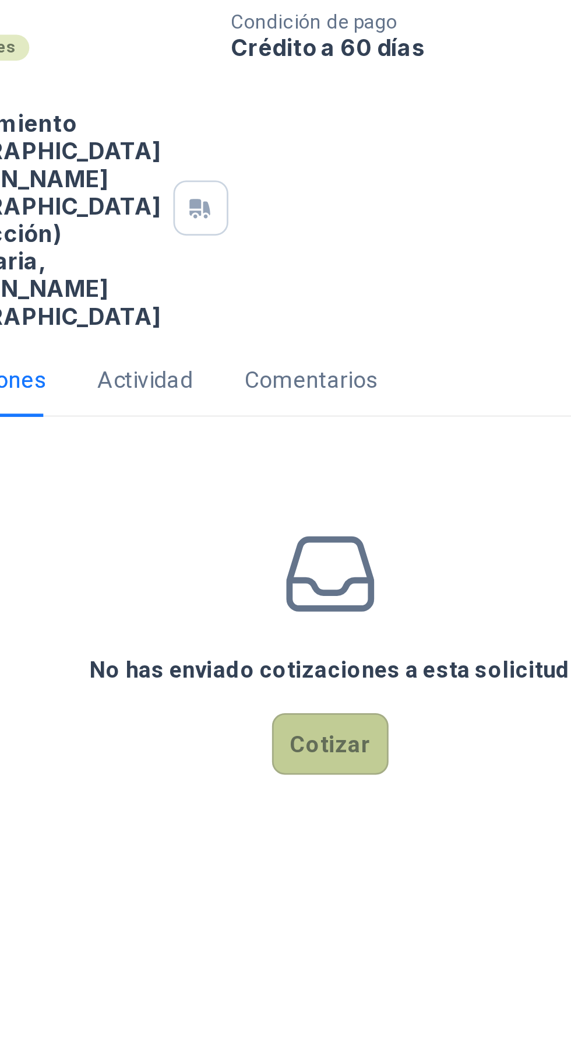
click at [412, 430] on button "Cotizar" at bounding box center [407, 441] width 42 height 22
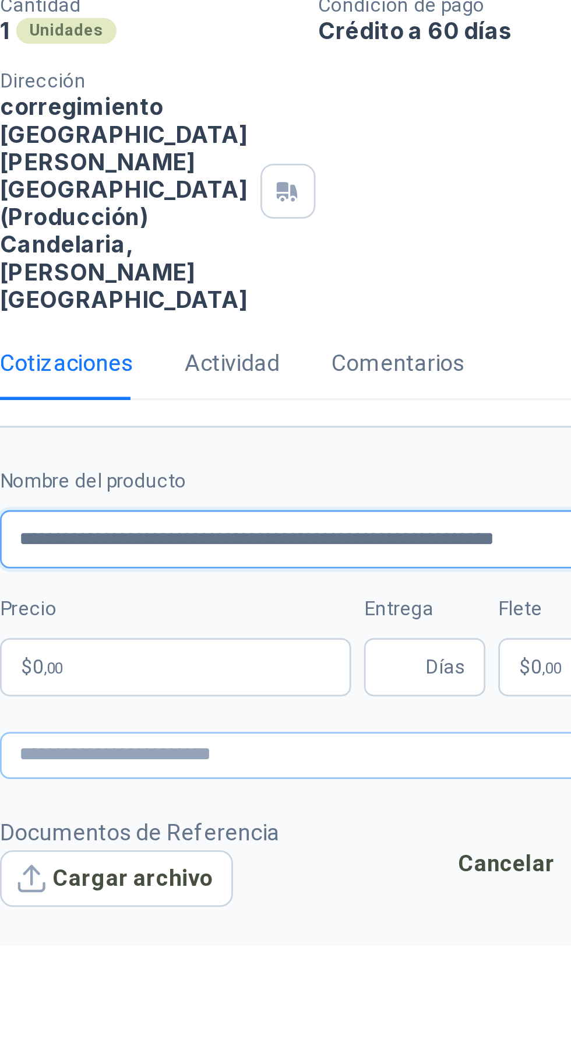
type input "**********"
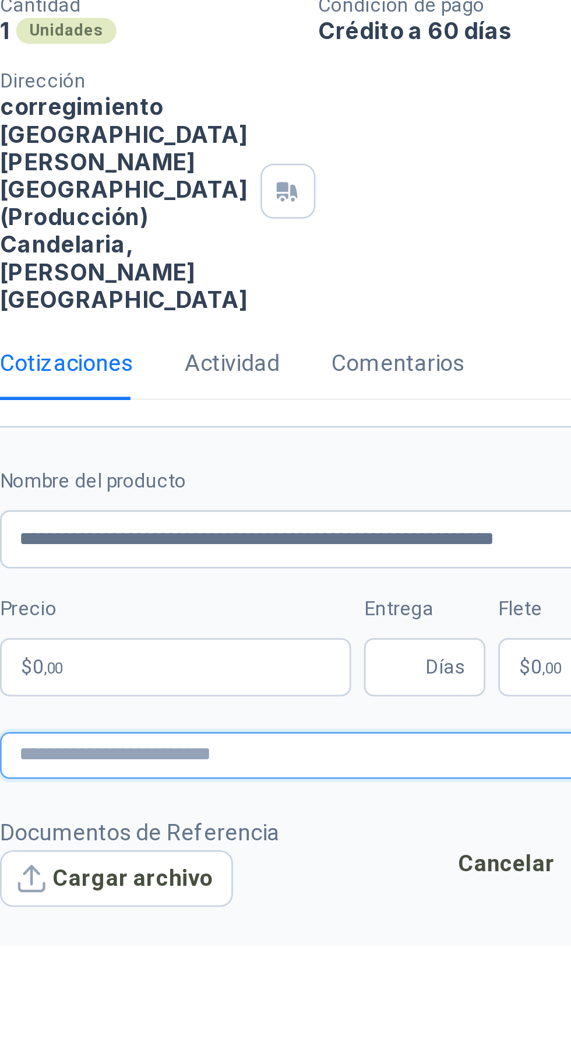
click at [356, 442] on textarea at bounding box center [406, 450] width 301 height 17
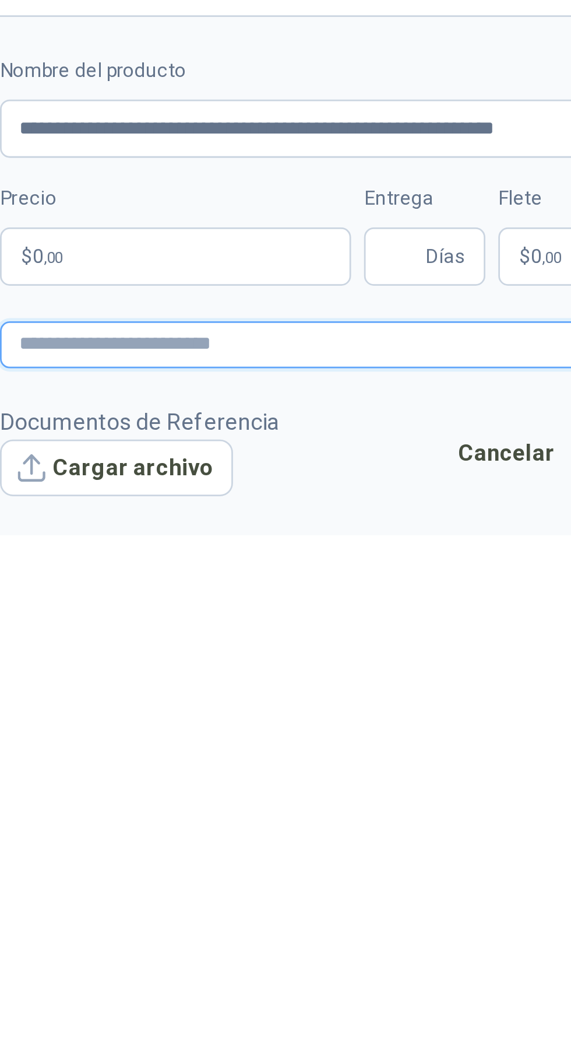
paste textarea "**********"
type textarea "**********"
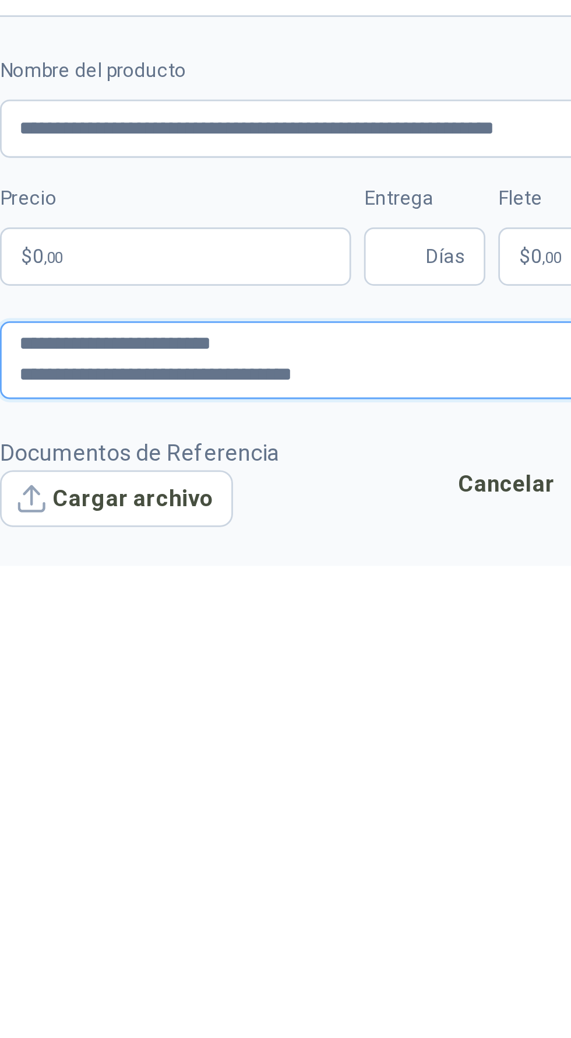
type textarea "**********"
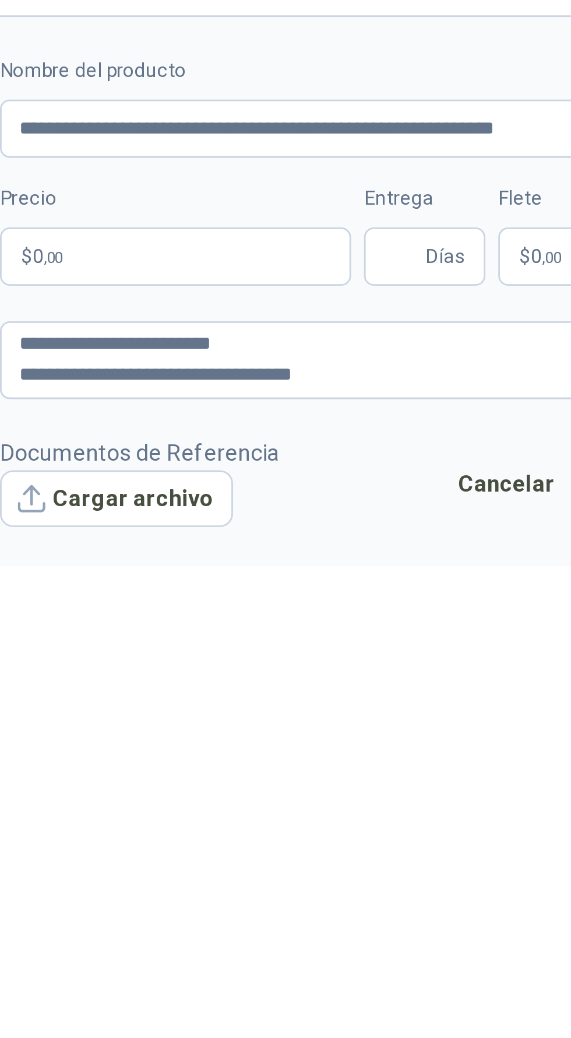
click at [339, 409] on p "$ 0 ,00" at bounding box center [319, 419] width 126 height 21
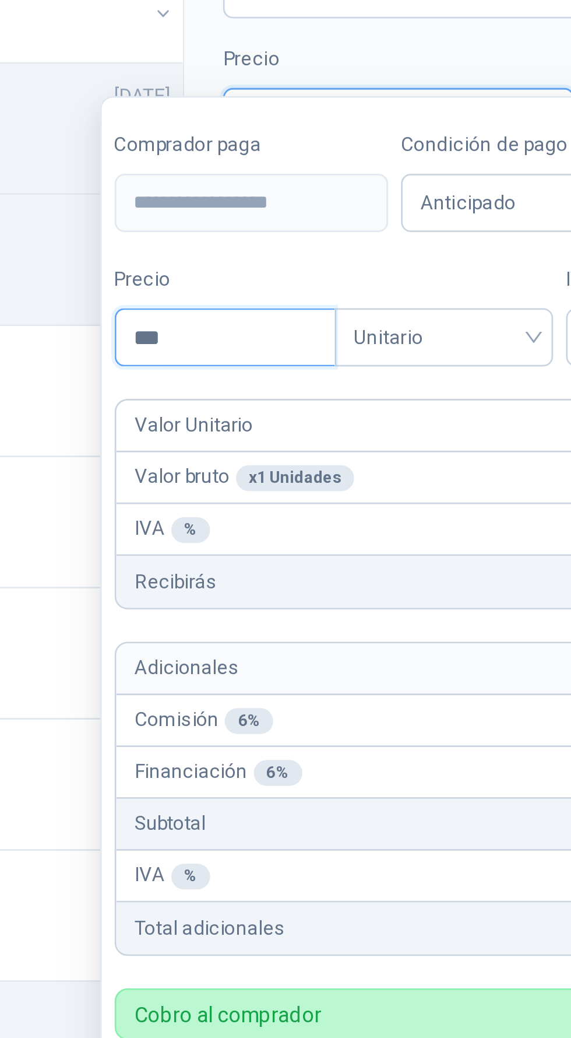
click at [263, 501] on input "***" at bounding box center [257, 498] width 79 height 20
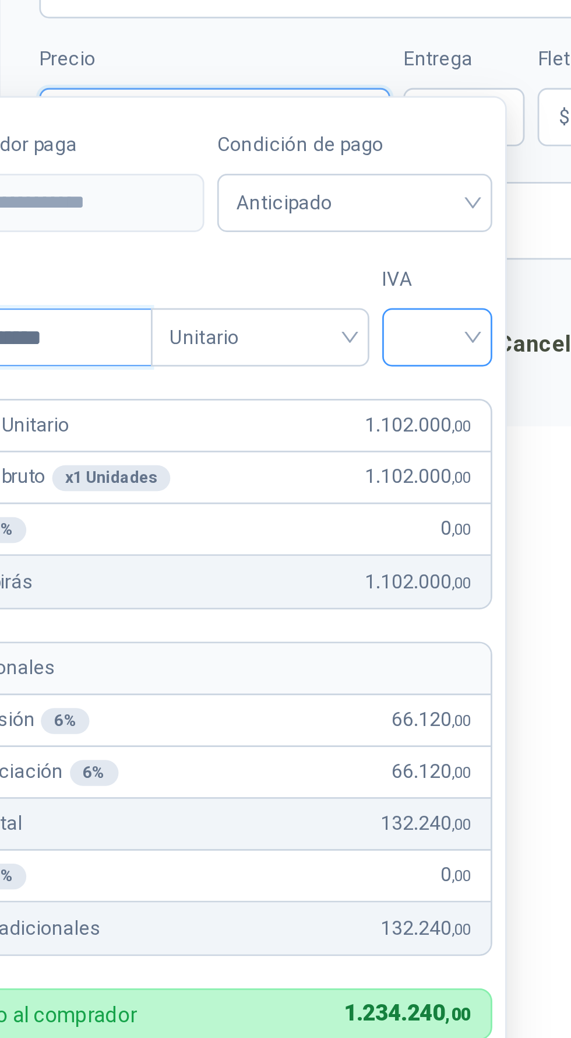
type input "**********"
click at [404, 498] on input "search" at bounding box center [400, 496] width 26 height 17
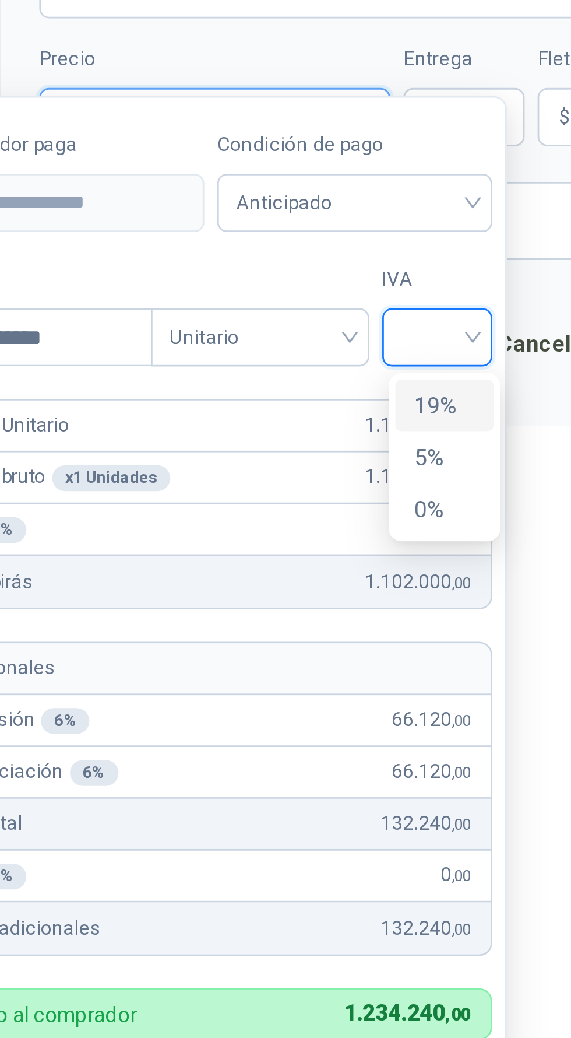
click at [405, 526] on div "19%" at bounding box center [403, 522] width 22 height 13
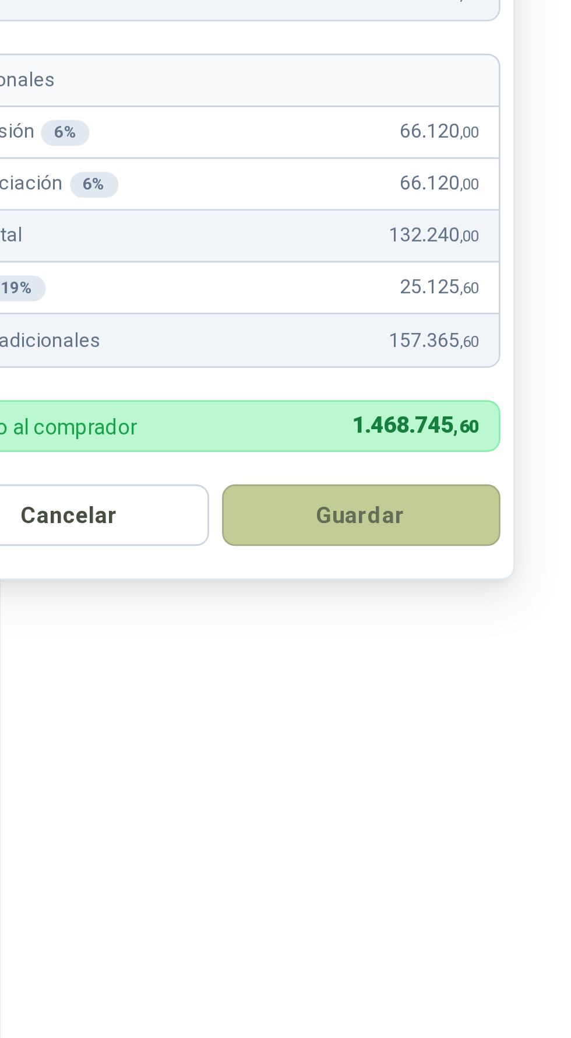
click at [394, 763] on button "Guardar" at bounding box center [372, 774] width 100 height 22
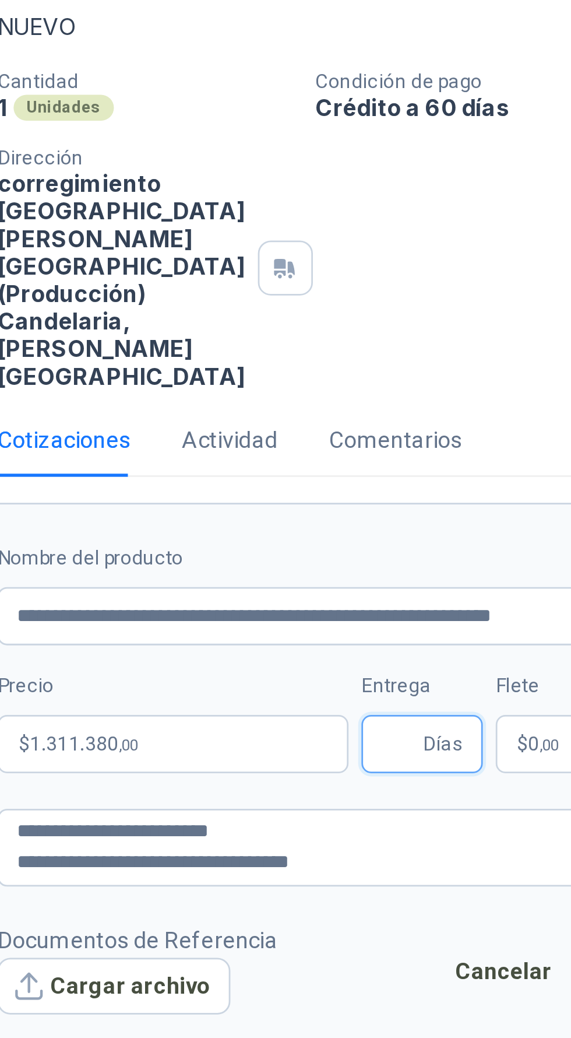
scroll to position [76, 0]
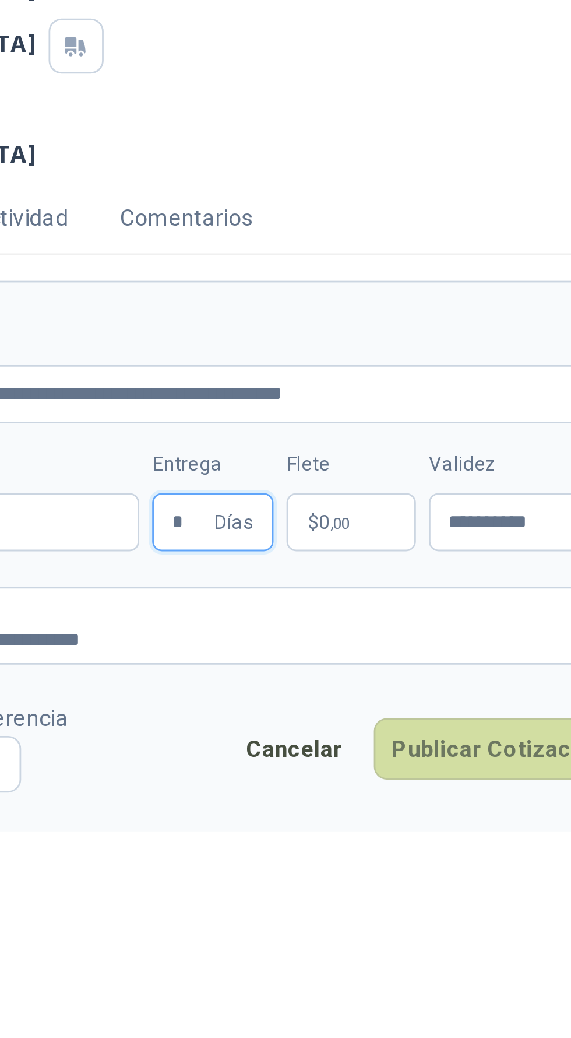
type input "*"
click at [401, 382] on form "**********" at bounding box center [406, 431] width 329 height 198
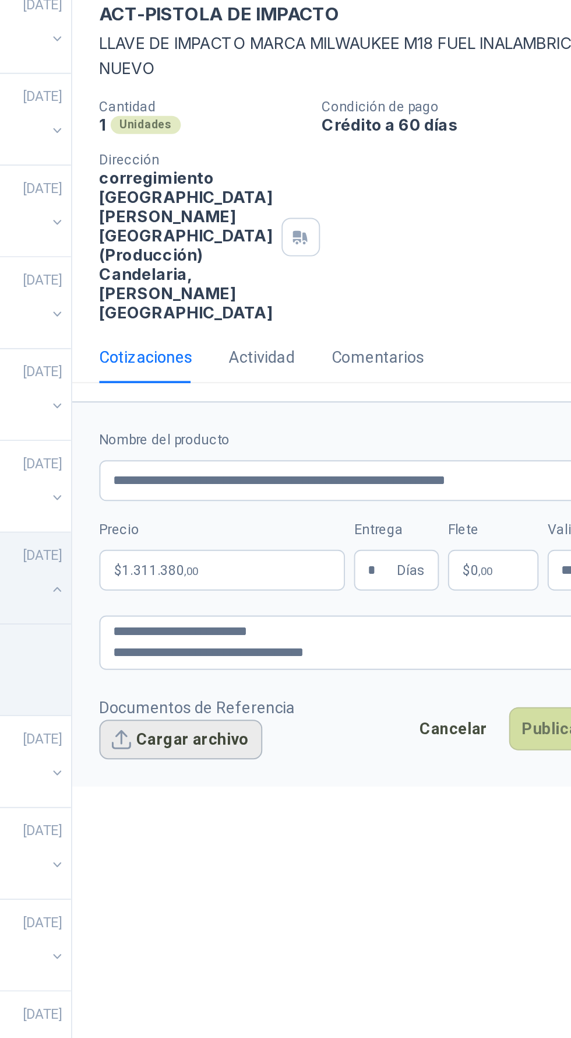
click at [305, 496] on button "Cargar archivo" at bounding box center [298, 506] width 84 height 21
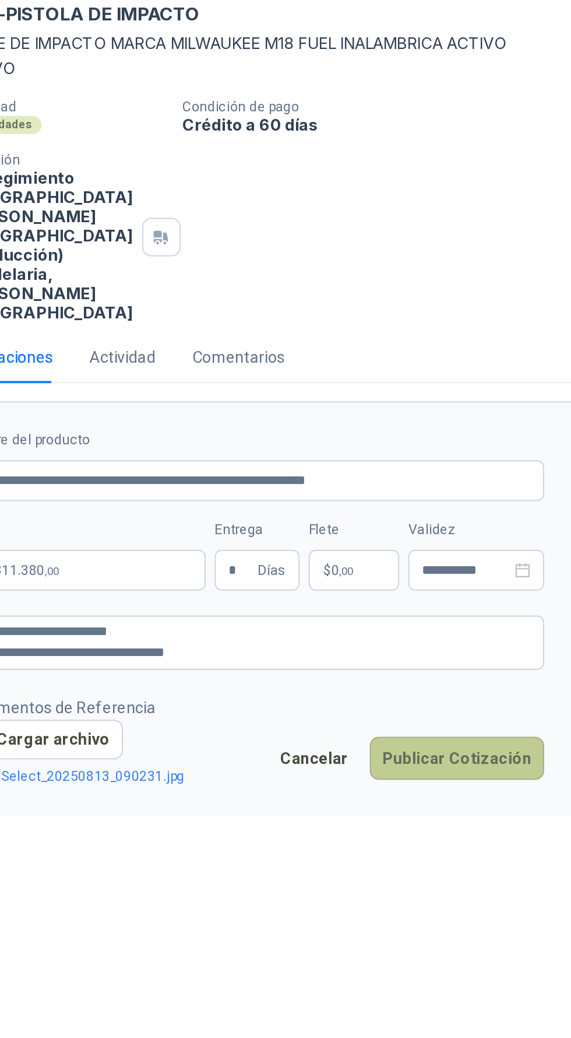
click at [537, 505] on button "Publicar Cotización" at bounding box center [513, 516] width 90 height 22
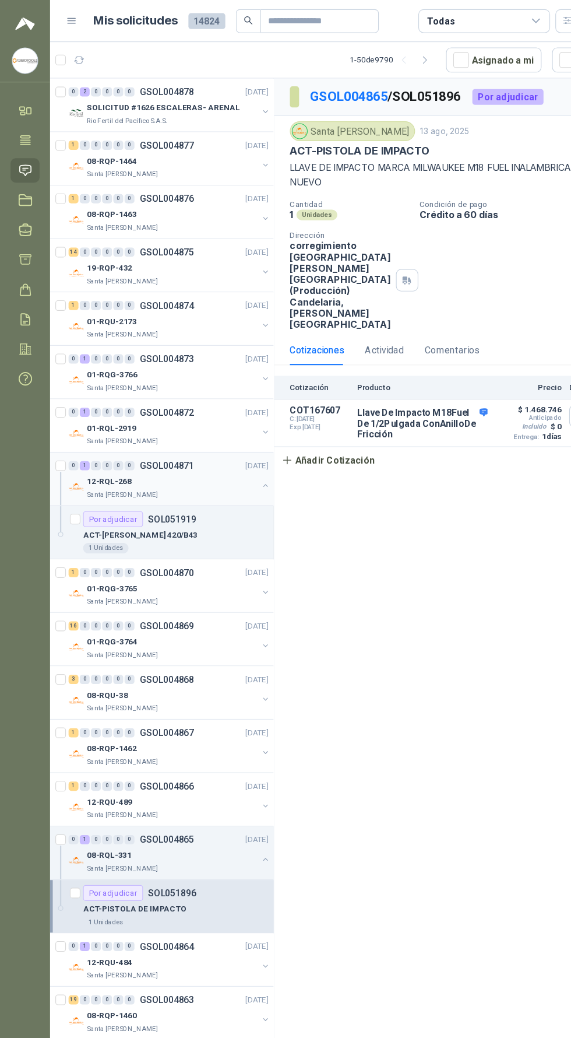
click at [230, 424] on button "button" at bounding box center [234, 428] width 9 height 9
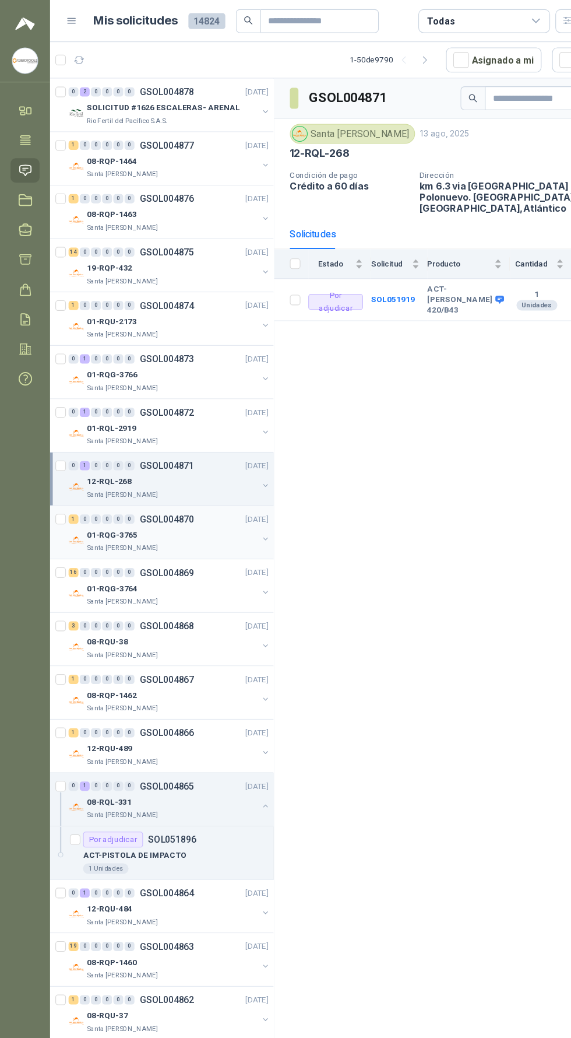
click at [164, 469] on div "01-RQG-3765" at bounding box center [152, 473] width 151 height 14
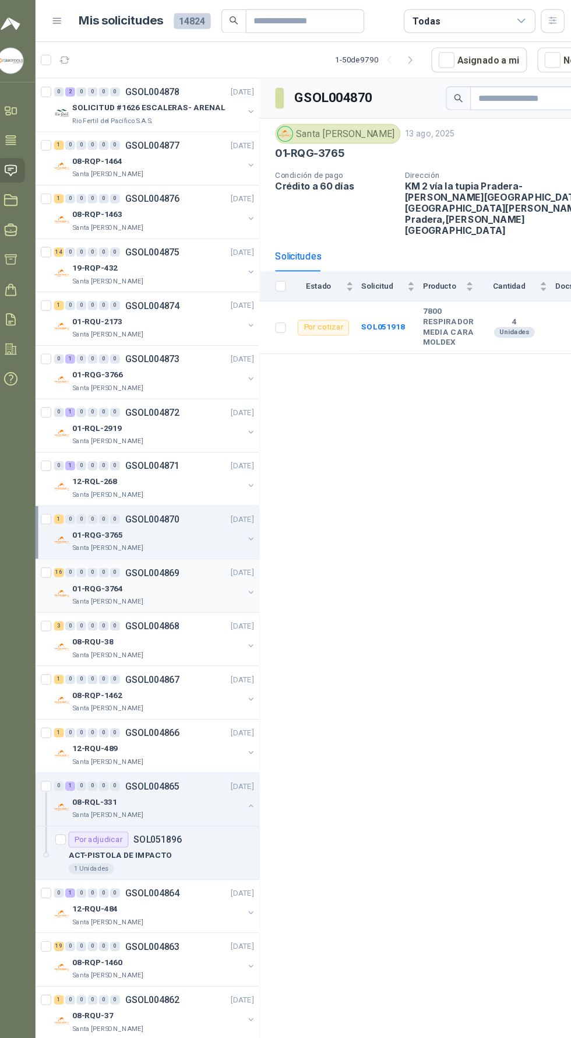
click at [84, 508] on div "0" at bounding box center [84, 506] width 9 height 8
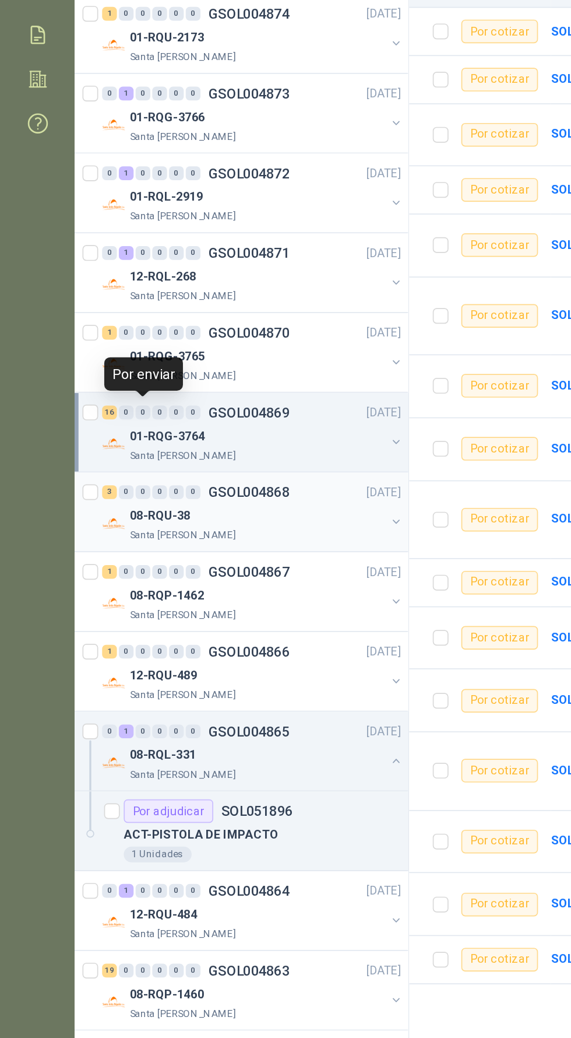
click at [198, 571] on div "08-RQU-38" at bounding box center [152, 567] width 151 height 14
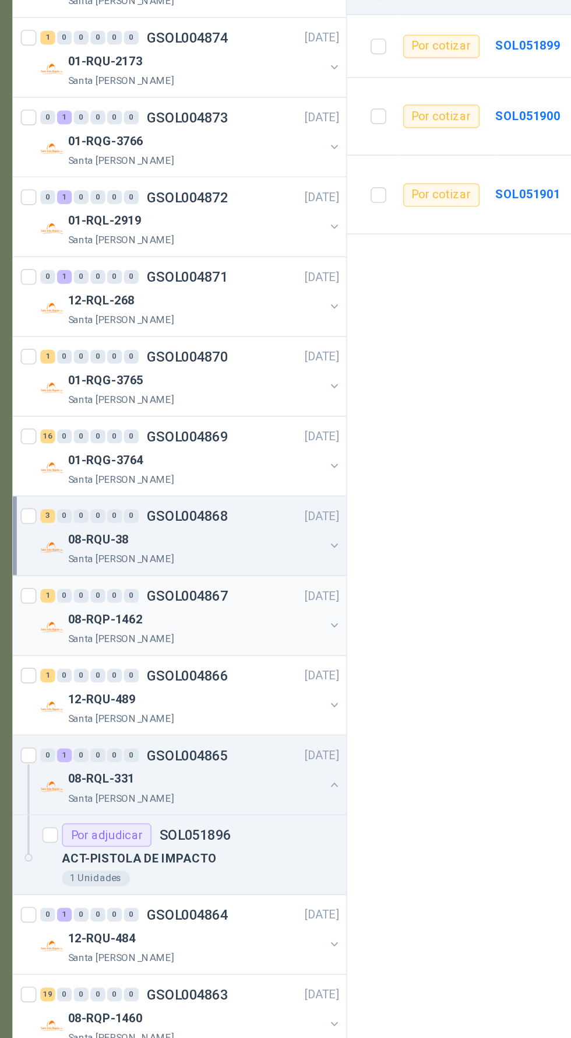
click at [96, 613] on p "08-RQP-1462" at bounding box center [99, 614] width 44 height 11
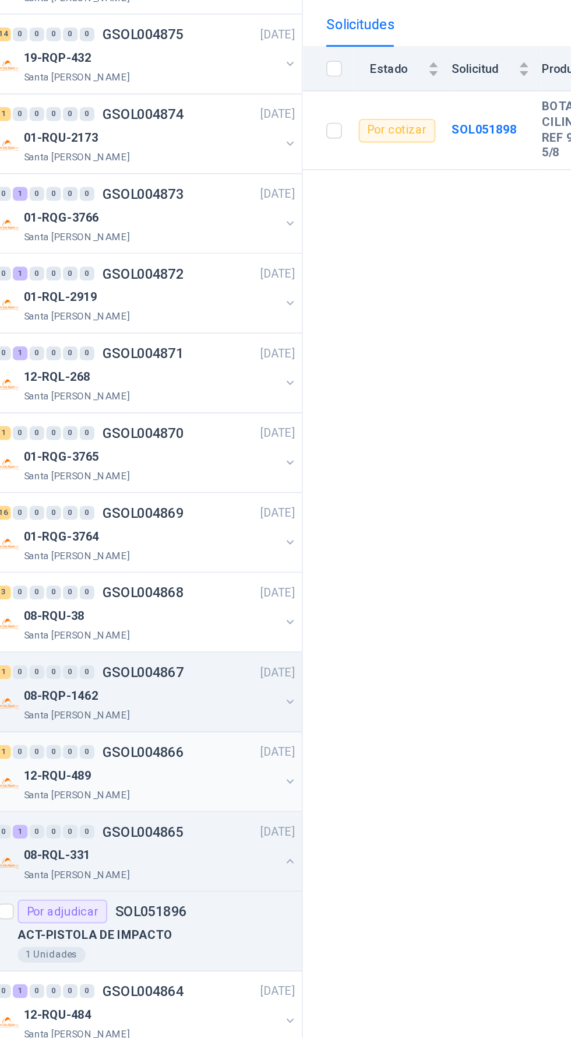
click at [99, 656] on p "12-RQU-489" at bounding box center [97, 661] width 40 height 11
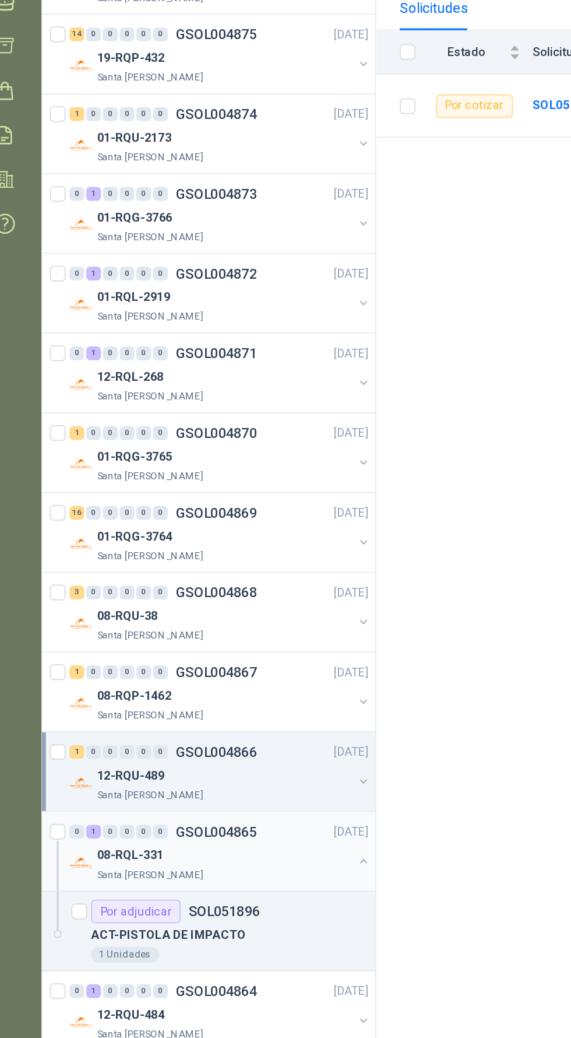
click at [230, 710] on button "button" at bounding box center [234, 712] width 9 height 9
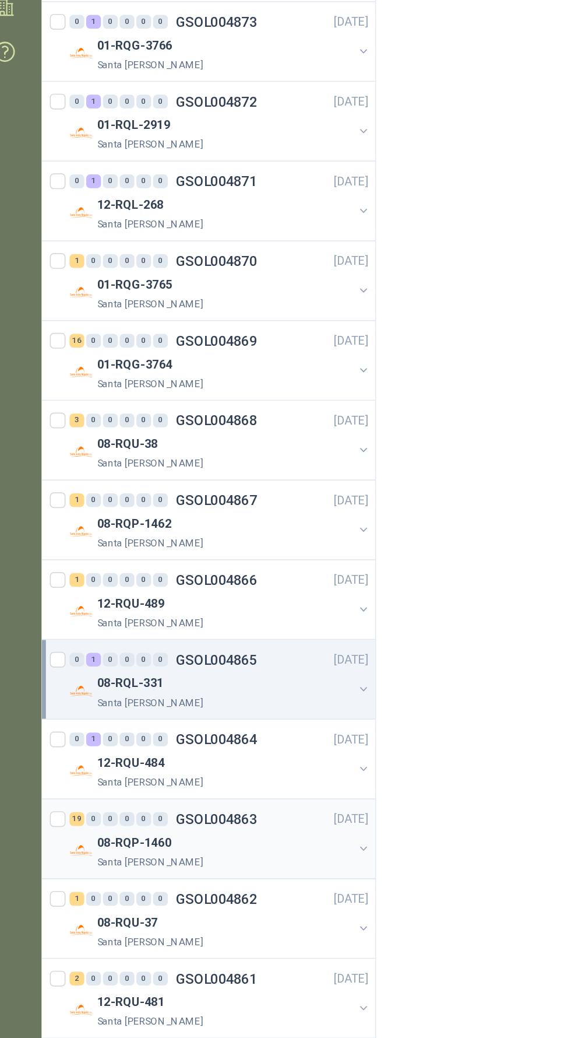
click at [201, 800] on div "08-RQP-1460" at bounding box center [152, 803] width 151 height 14
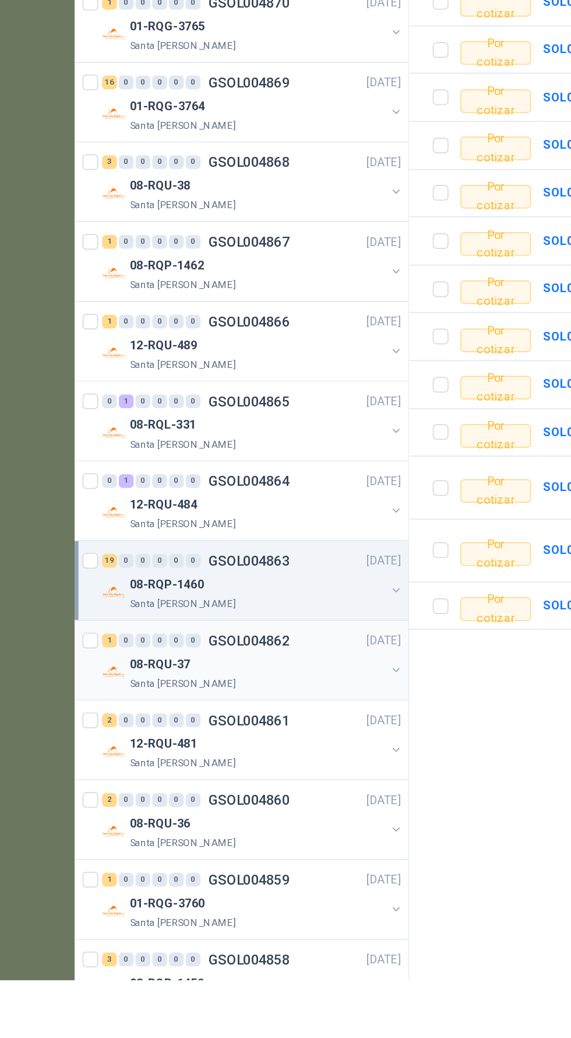
click at [199, 845] on div "08-RQU-37" at bounding box center [152, 851] width 151 height 14
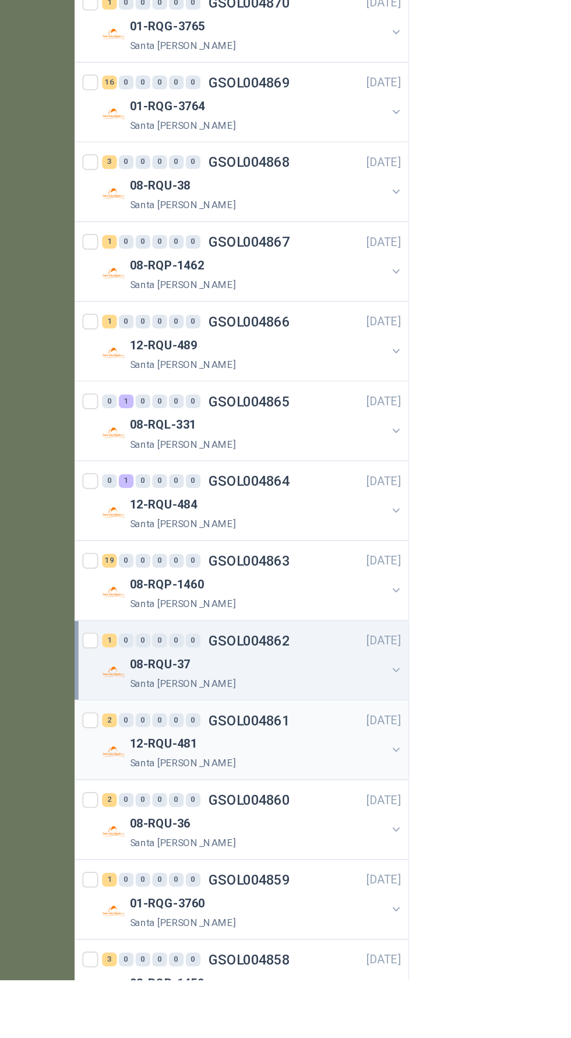
click at [188, 894] on div "12-RQU-481" at bounding box center [152, 898] width 151 height 14
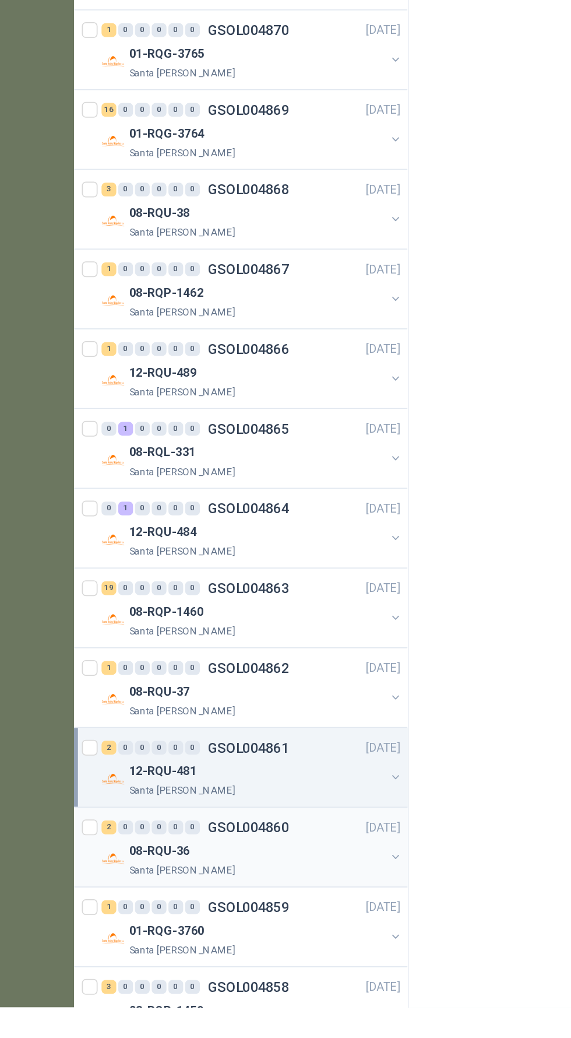
click at [195, 940] on div "08-RQU-36" at bounding box center [152, 945] width 151 height 14
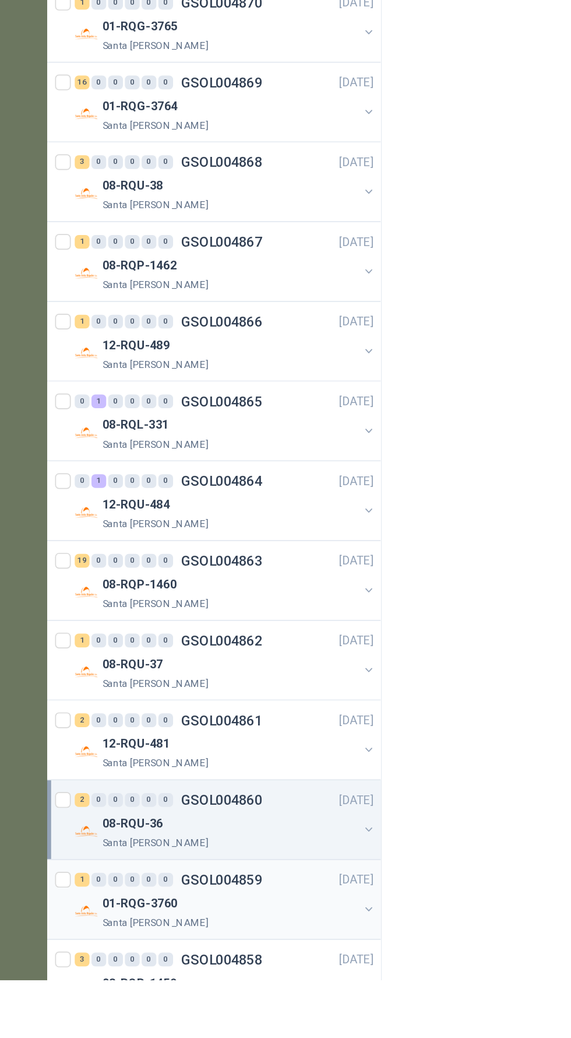
click at [104, 990] on p "01-RQG-3760" at bounding box center [99, 992] width 45 height 11
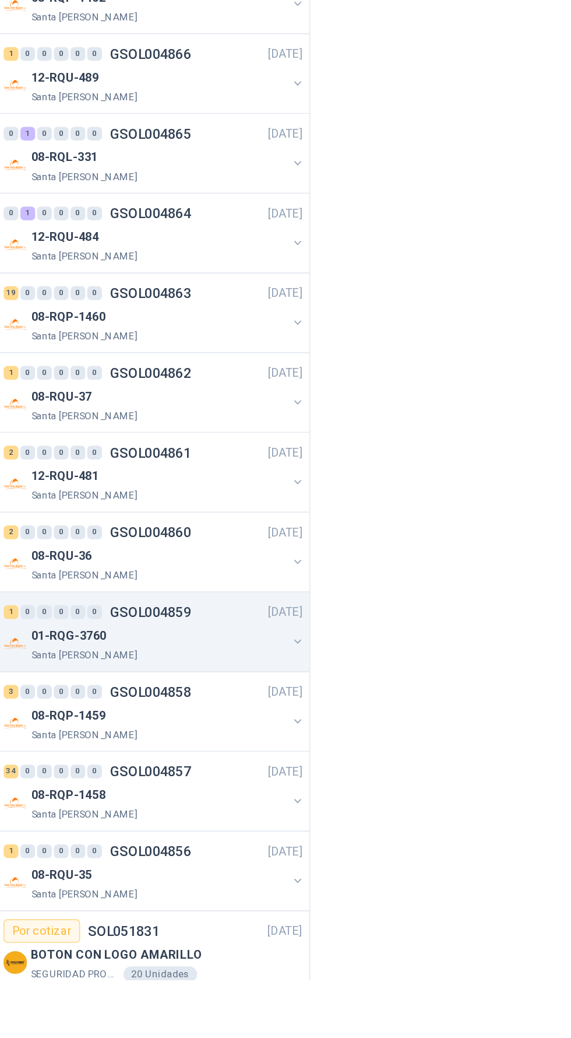
scroll to position [159, 0]
click at [106, 875] on p "08-RQP-1459" at bounding box center [99, 880] width 44 height 11
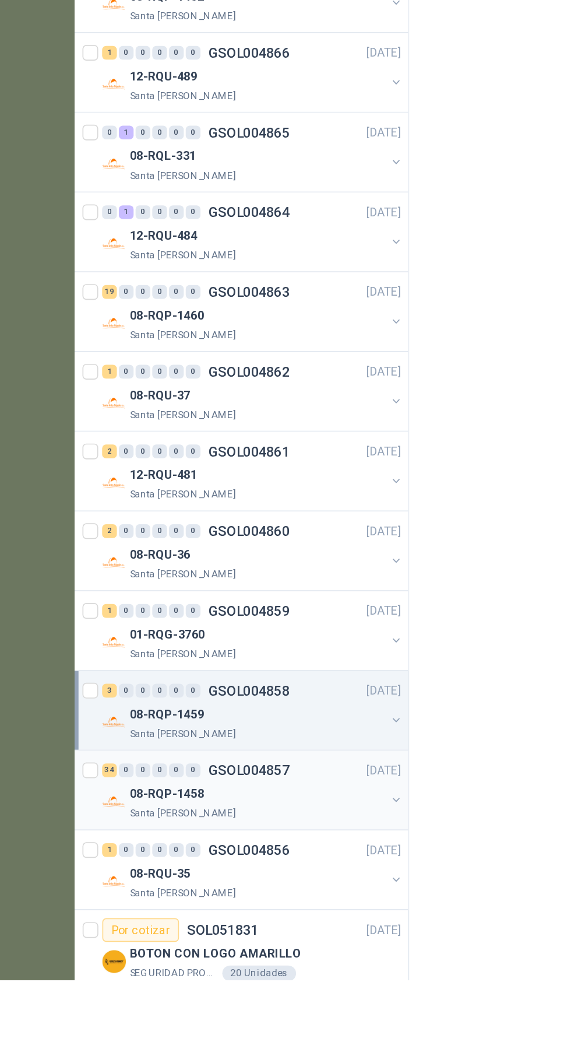
click at [189, 917] on div "34 0 0 0 0 0 GSOL004857 13/08/25" at bounding box center [150, 913] width 179 height 14
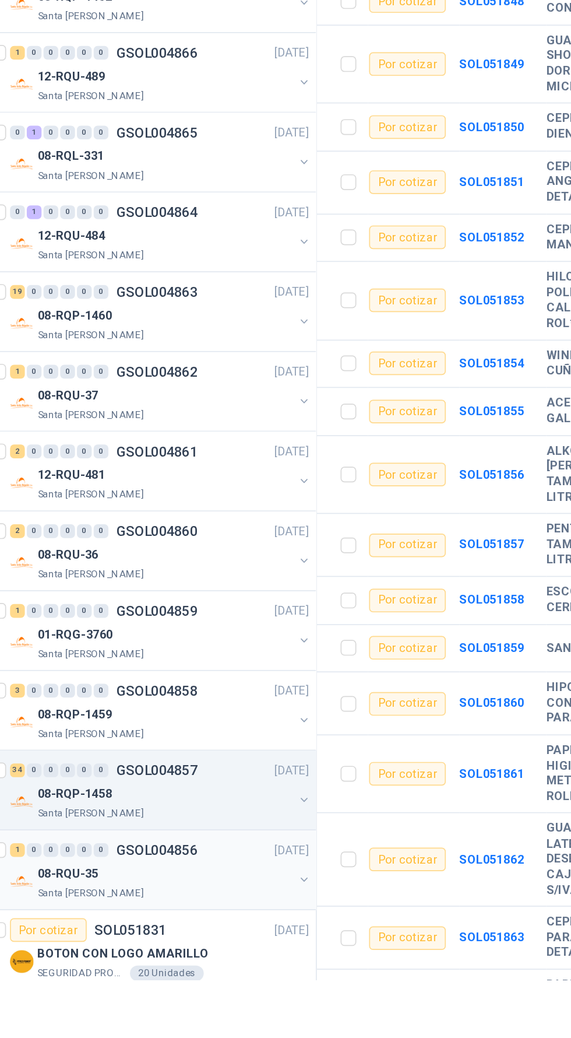
click at [115, 969] on div "08-RQU-35" at bounding box center [152, 975] width 151 height 14
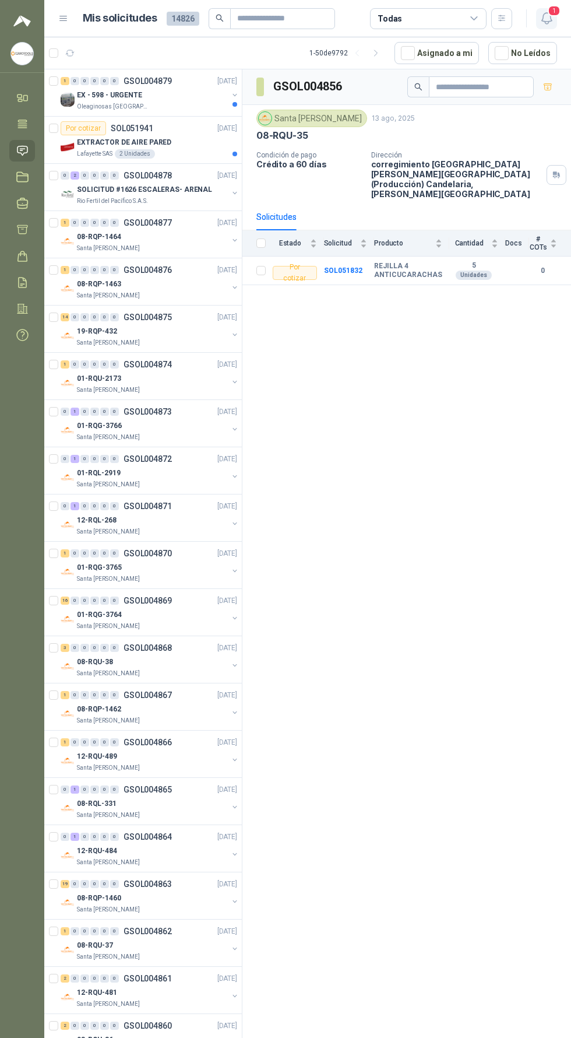
click at [554, 10] on span "1" at bounding box center [554, 10] width 13 height 11
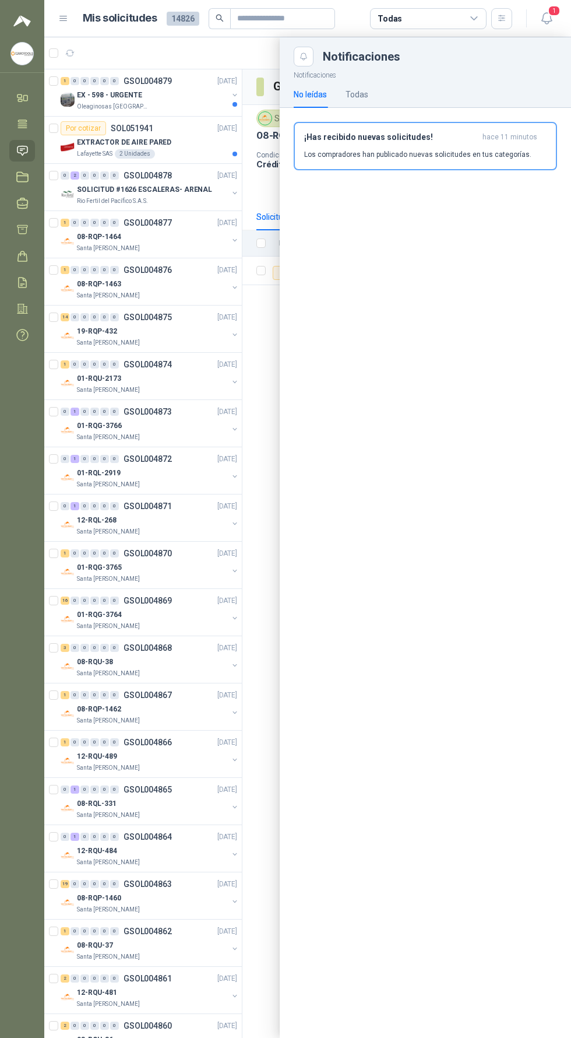
click at [237, 668] on div at bounding box center [307, 537] width 527 height 1000
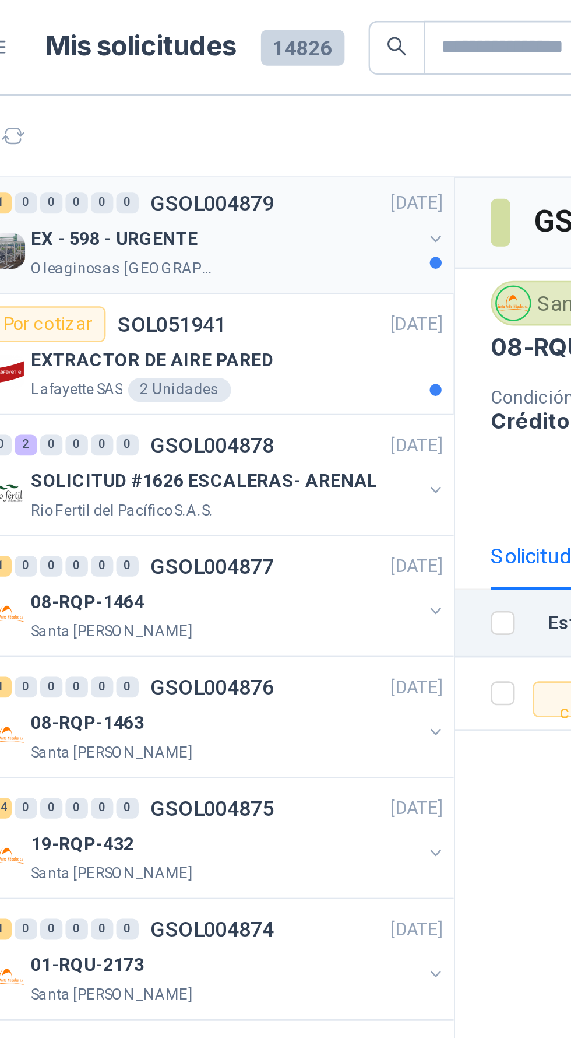
click at [199, 106] on div "Oleaginosas [GEOGRAPHIC_DATA][PERSON_NAME]" at bounding box center [152, 104] width 151 height 9
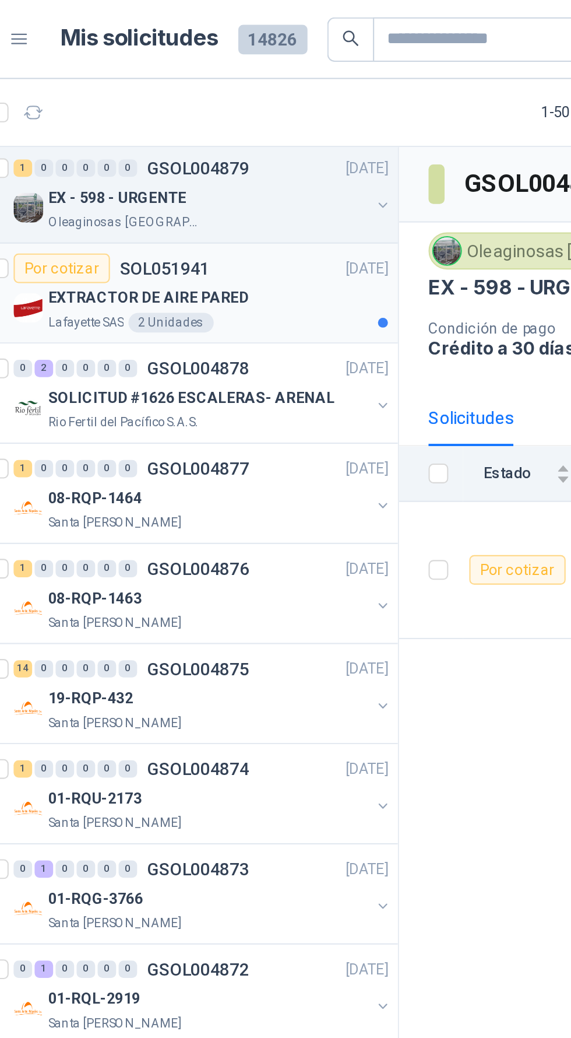
click at [191, 140] on div "EXTRACTOR DE AIRE PARED" at bounding box center [157, 140] width 160 height 14
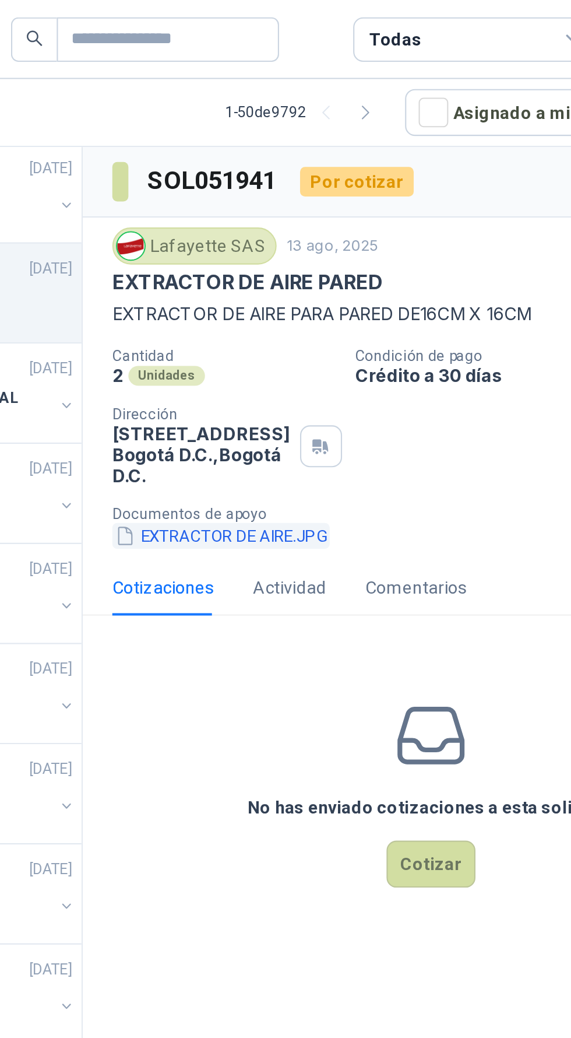
click at [296, 251] on button "EXTRACTOR DE AIRE.JPG" at bounding box center [307, 253] width 103 height 12
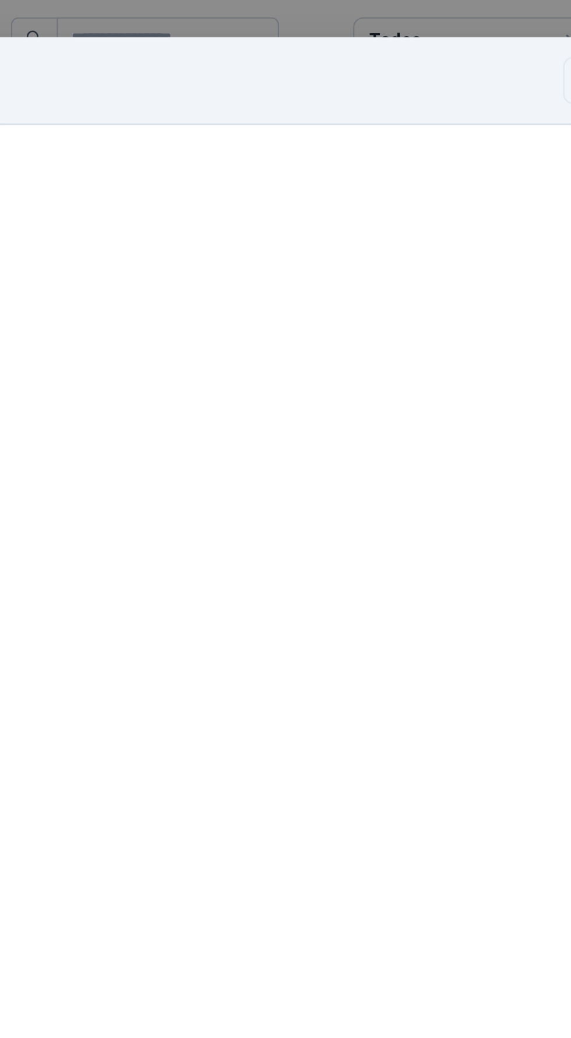
scroll to position [17, 0]
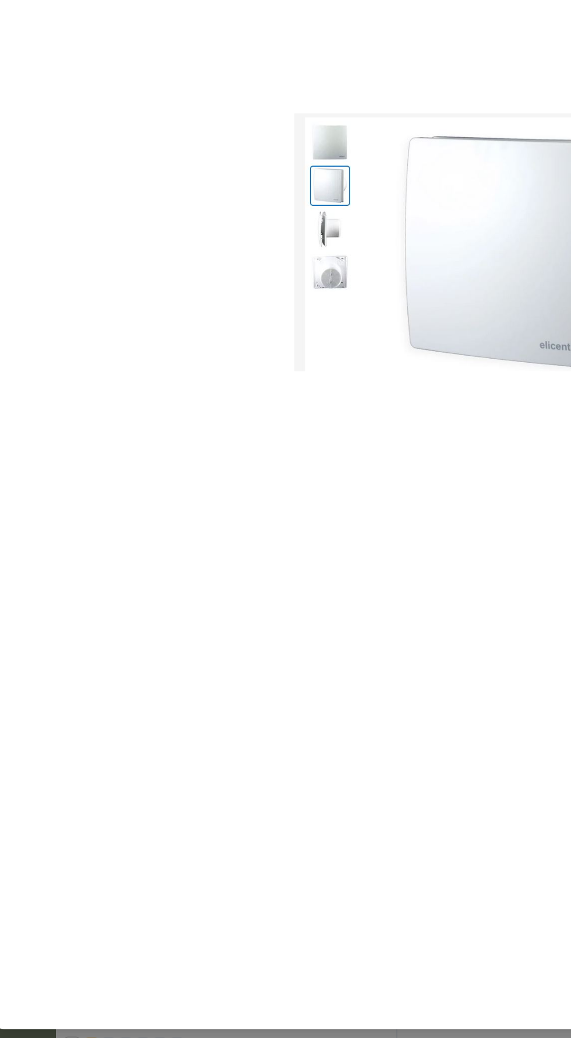
click at [305, 562] on div at bounding box center [285, 557] width 206 height 473
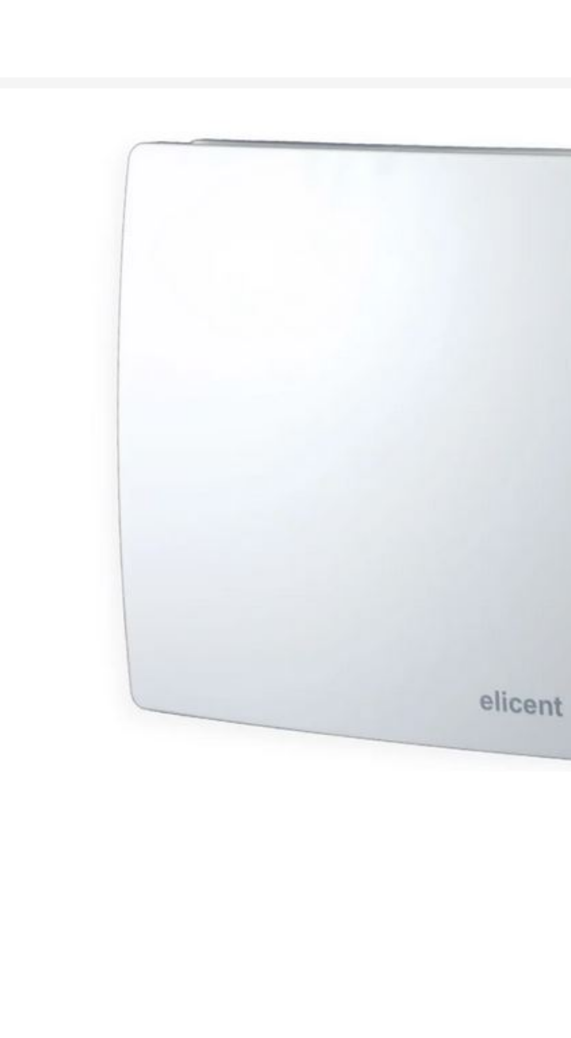
click at [391, 459] on div at bounding box center [286, 535] width 416 height 956
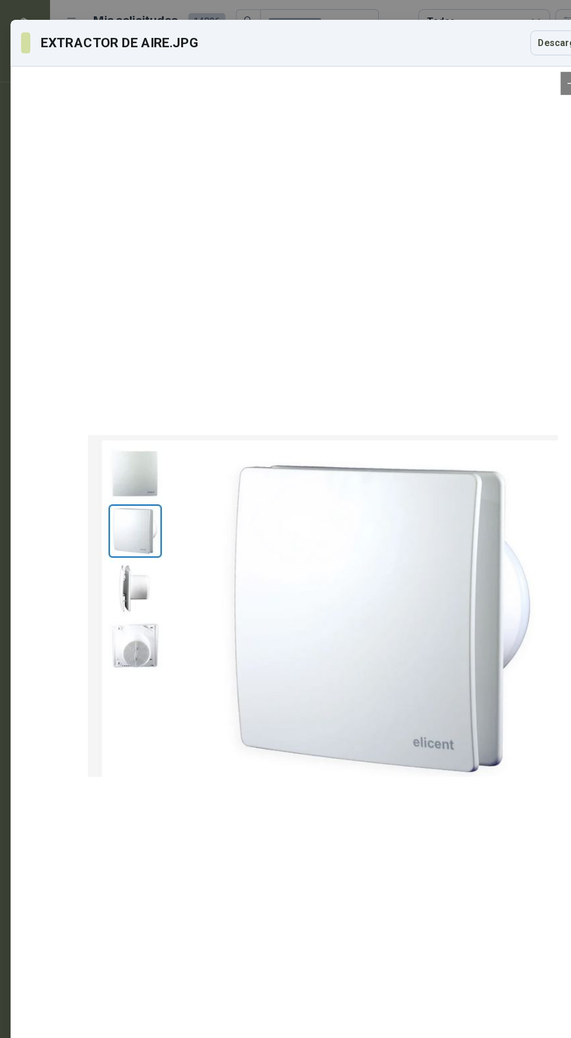
scroll to position [76, 0]
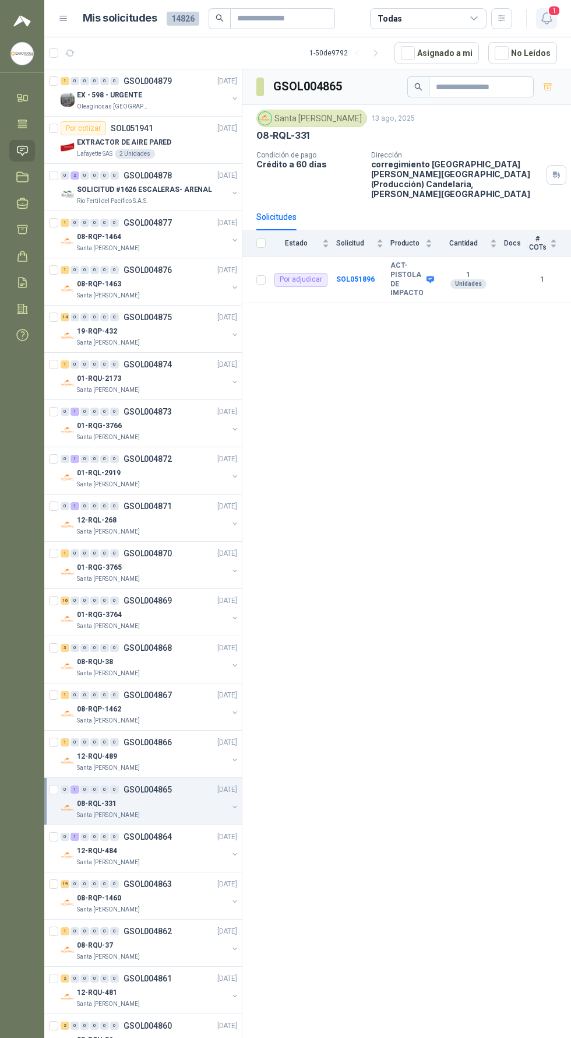
click at [548, 19] on icon "button" at bounding box center [547, 18] width 15 height 15
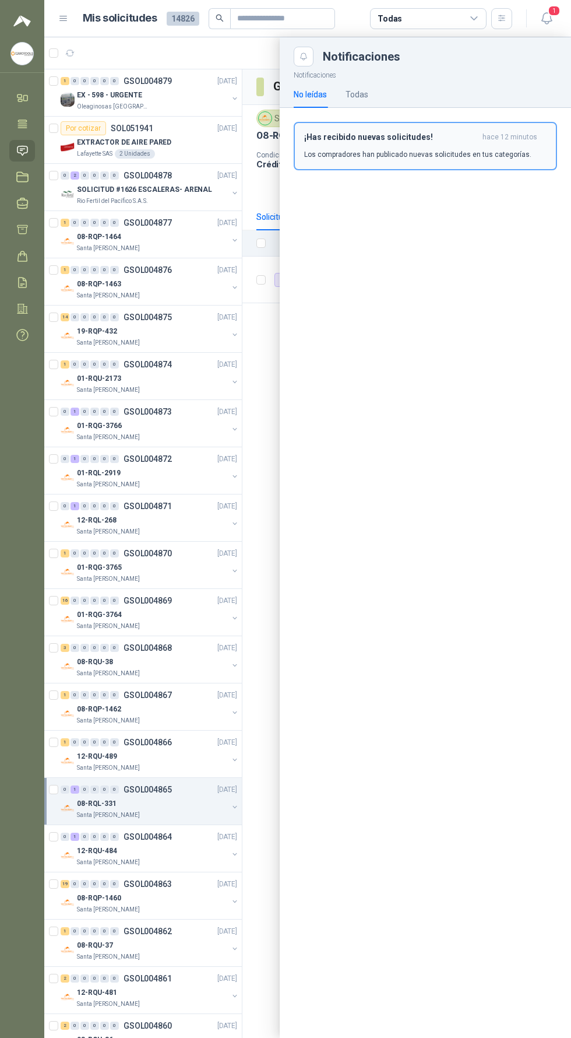
click at [500, 148] on div "¡Has recibido nuevas solicitudes! hace 12 minutos Los compradores han publicado…" at bounding box center [425, 145] width 242 height 27
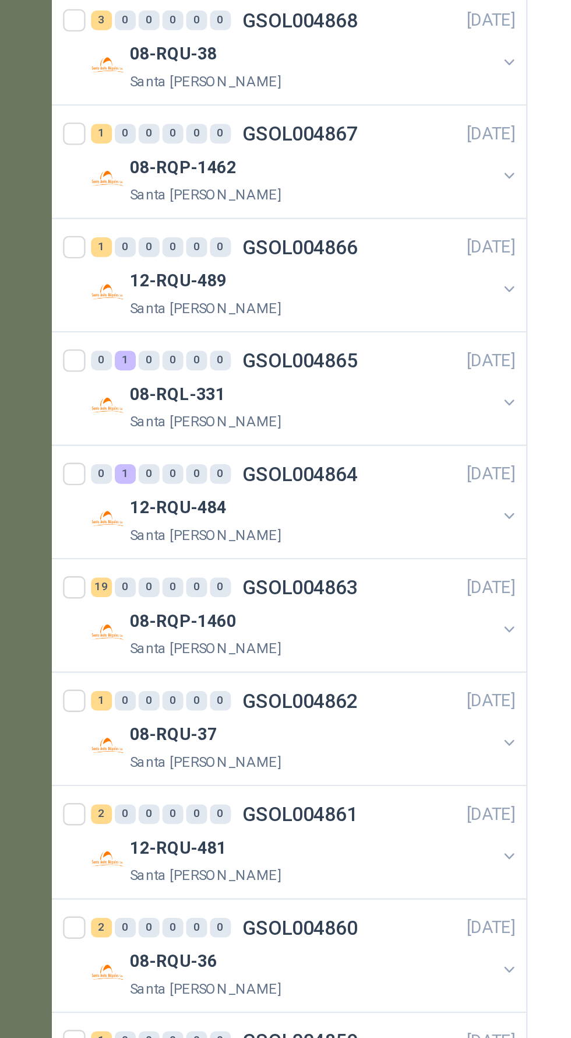
scroll to position [237, 0]
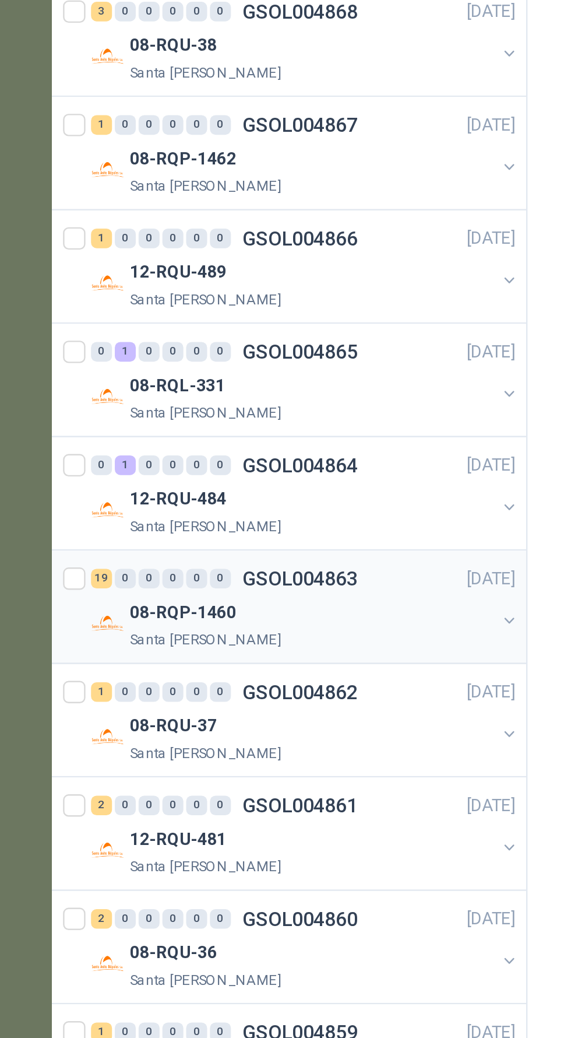
click at [187, 654] on div "08-RQP-1460" at bounding box center [152, 661] width 151 height 14
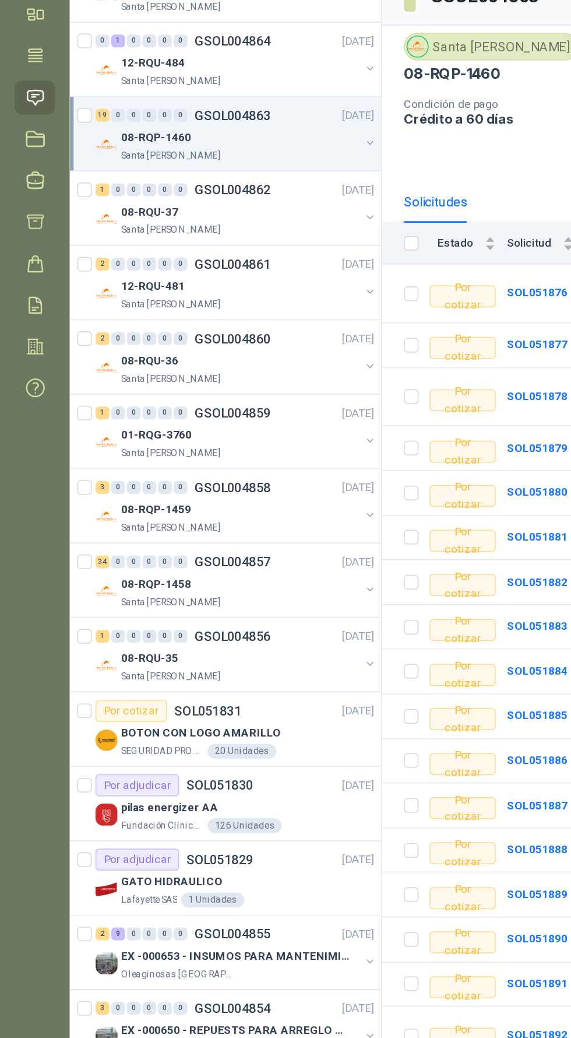
scroll to position [709, 1]
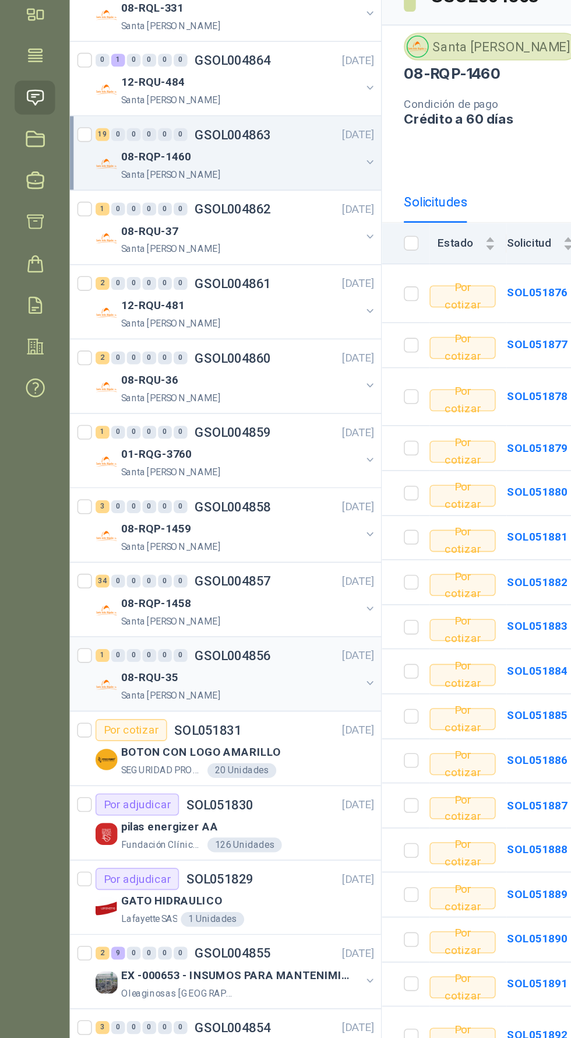
click at [147, 507] on div "1 0 0 0 0 0 GSOL004856 13/08/25" at bounding box center [150, 505] width 179 height 14
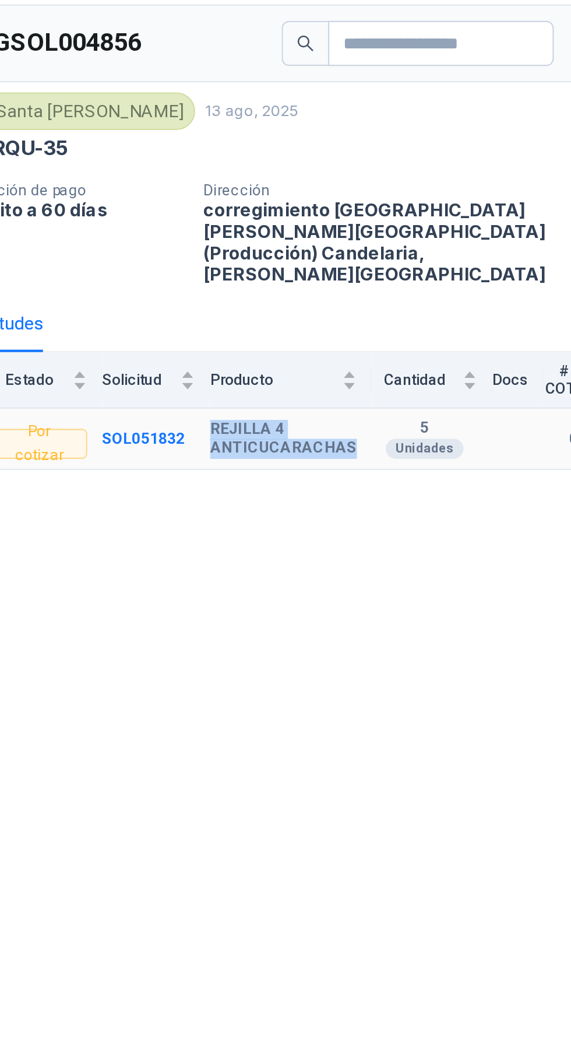
click at [483, 333] on div "GSOL004856 Santa Anita Napoles 13 ago, 2025 08-RQU-35 Condición de pago Crédito…" at bounding box center [406, 555] width 329 height 972
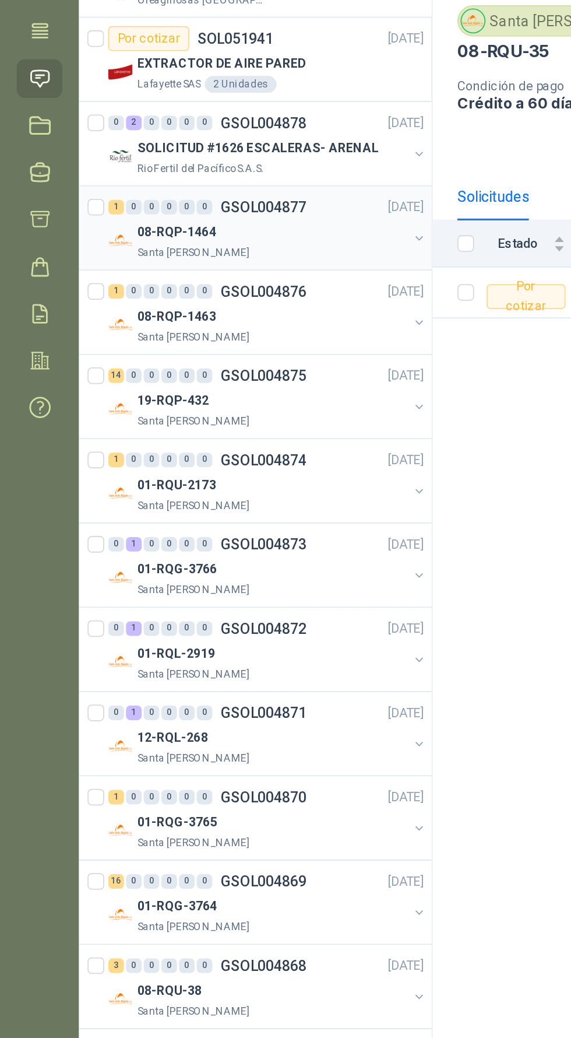
click at [183, 240] on div "08-RQP-1464" at bounding box center [152, 237] width 151 height 14
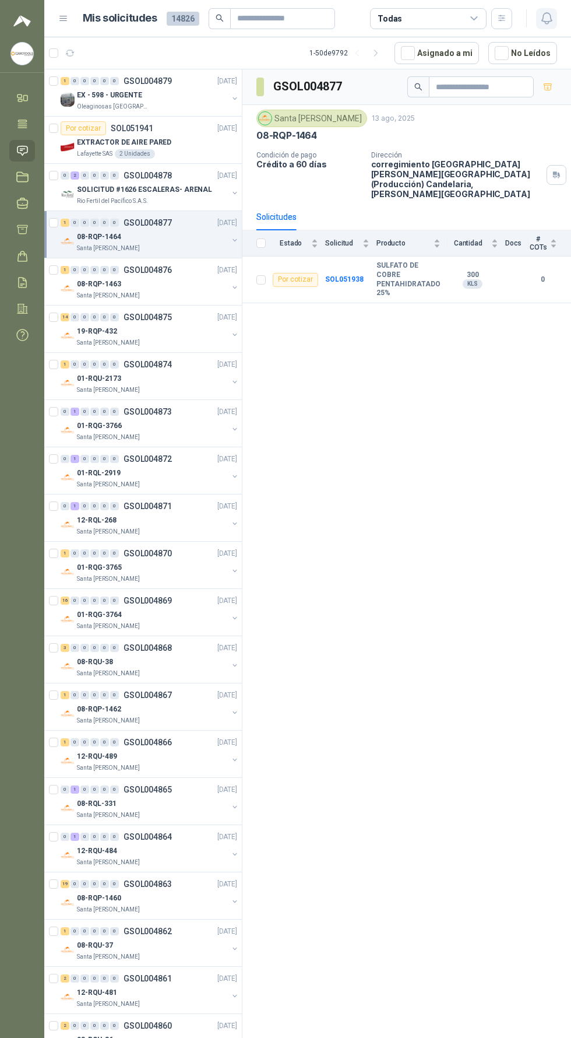
click at [546, 19] on icon "button" at bounding box center [547, 18] width 15 height 15
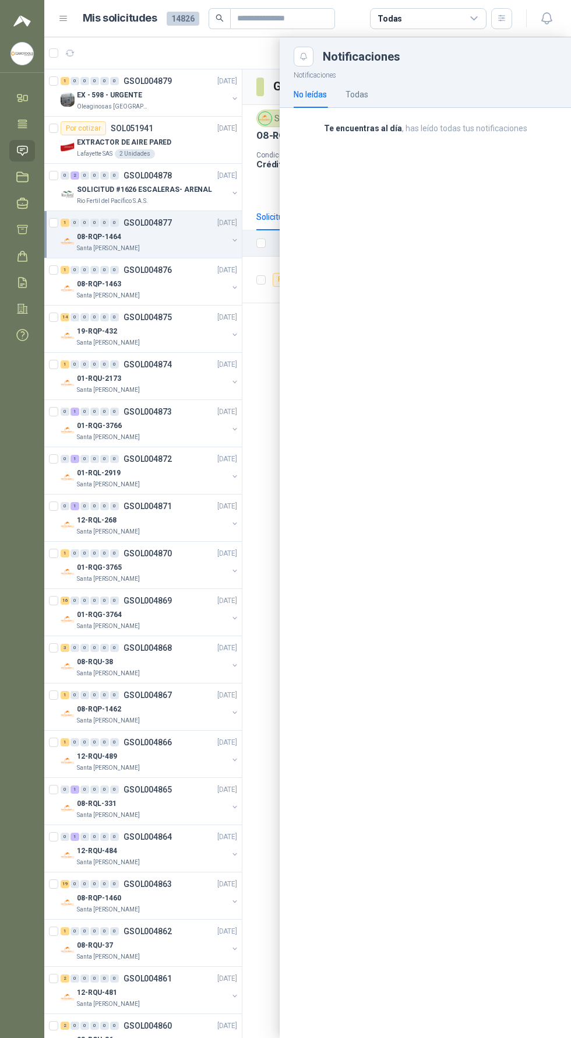
click at [139, 479] on div at bounding box center [307, 537] width 527 height 1000
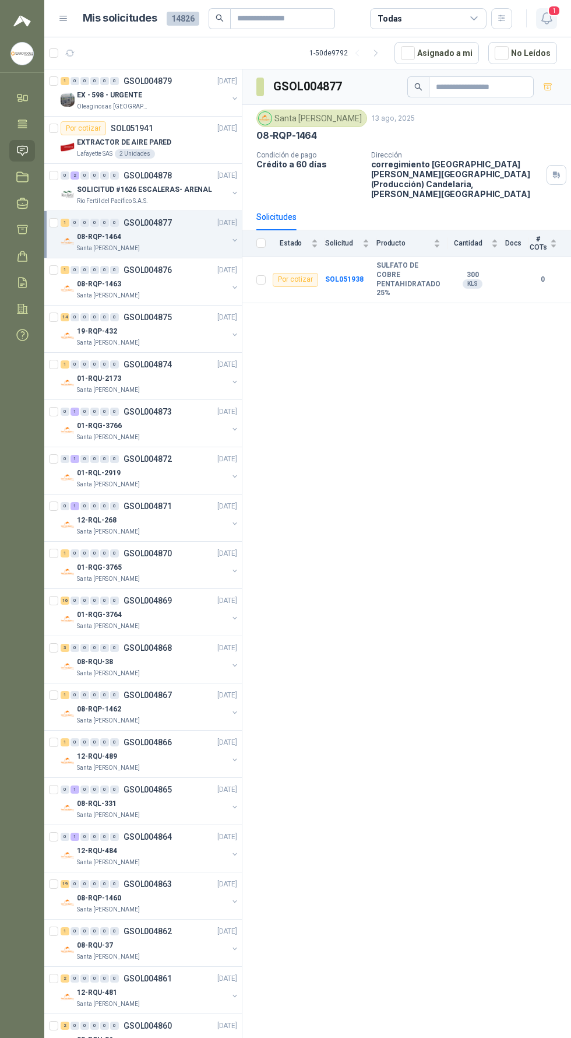
click at [553, 22] on icon "button" at bounding box center [547, 18] width 15 height 15
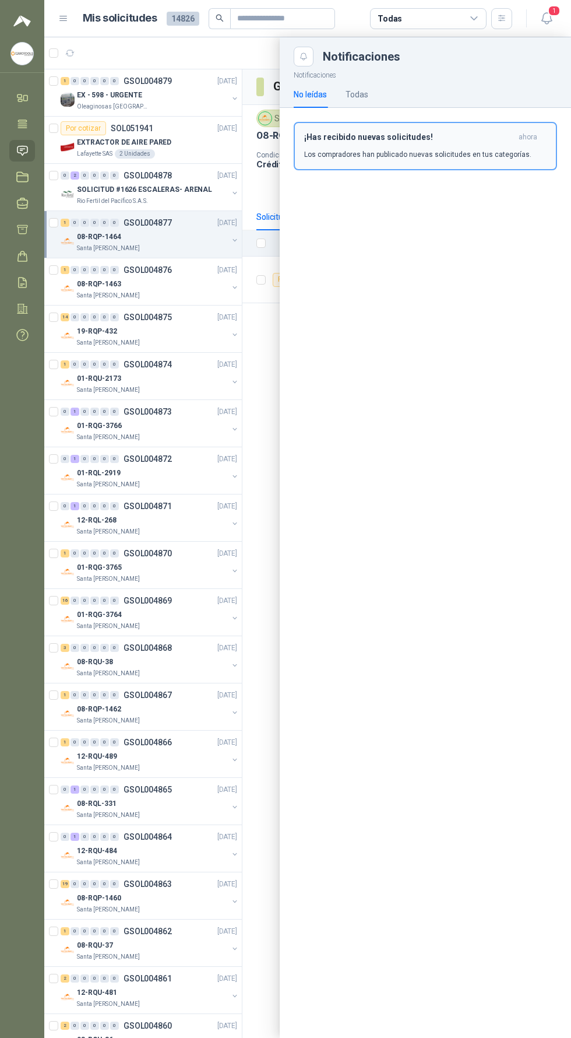
click at [477, 136] on h3 "¡Has recibido nuevas solicitudes!" at bounding box center [409, 137] width 210 height 10
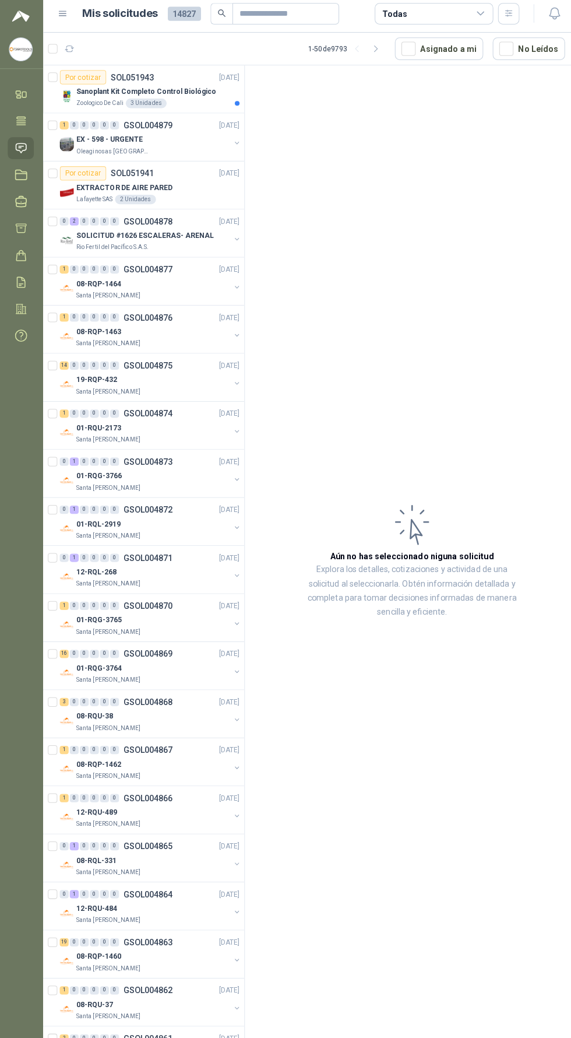
scroll to position [2, 0]
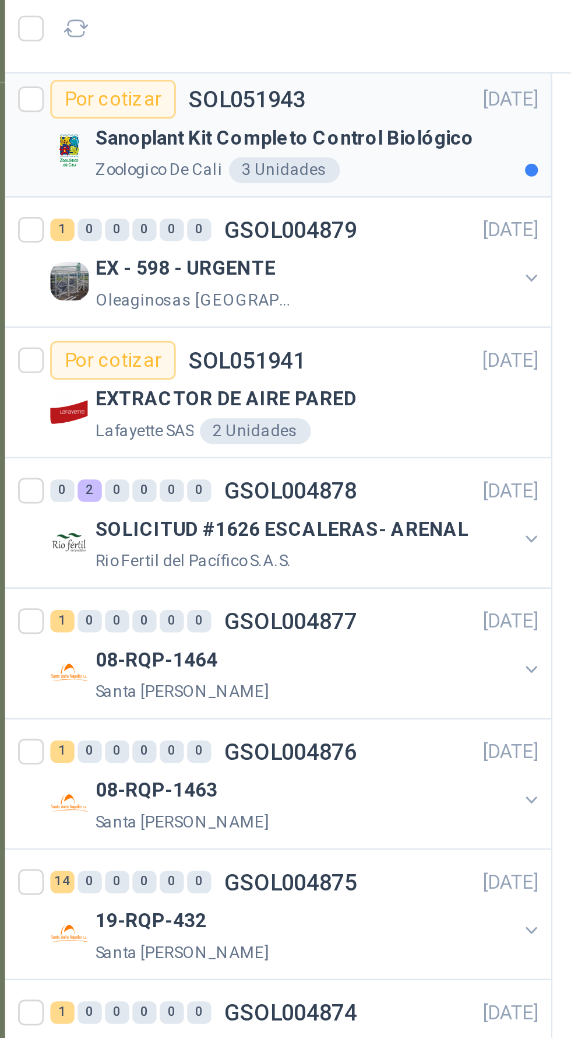
click at [102, 94] on p "Sanoplant Kit Completo Control Biológico" at bounding box center [145, 92] width 137 height 11
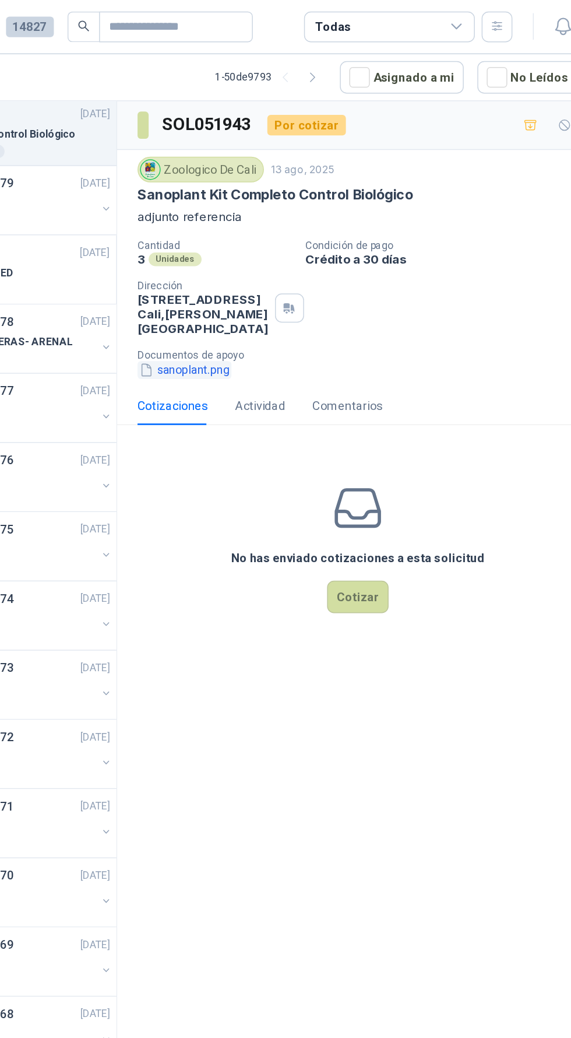
click at [294, 248] on button "sanoplant.png" at bounding box center [288, 253] width 64 height 12
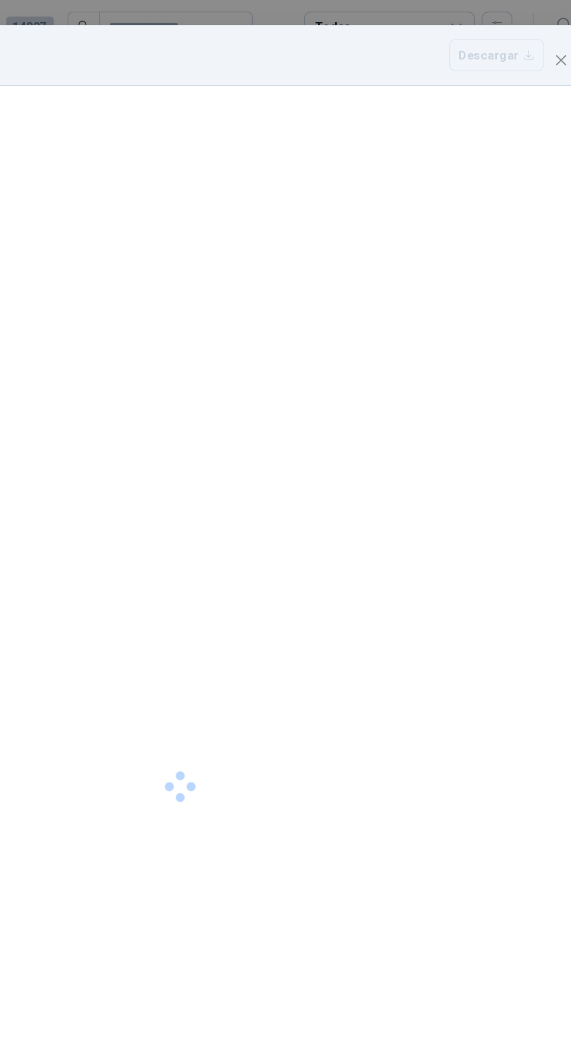
scroll to position [17, 0]
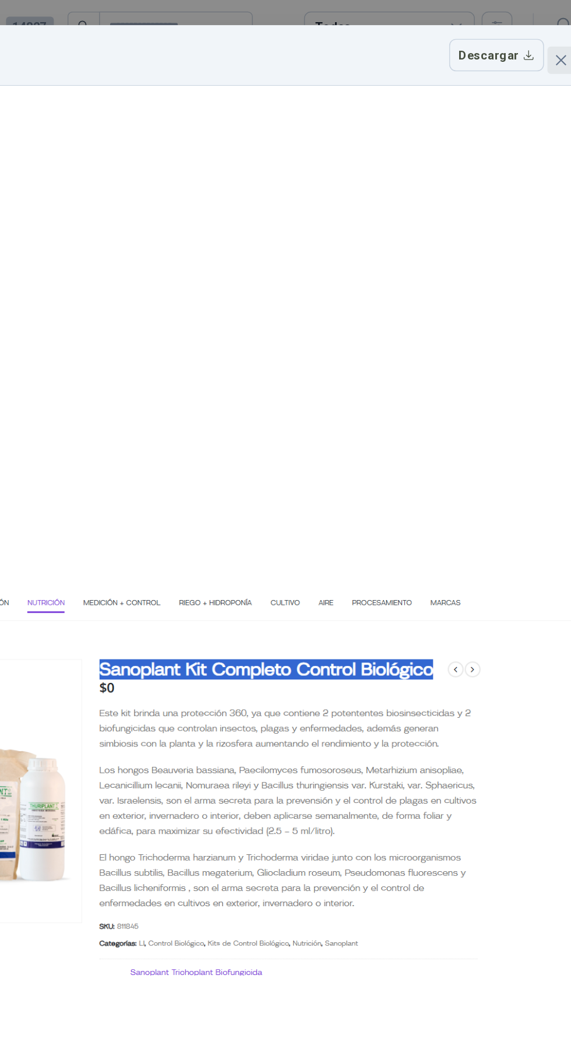
click at [541, 37] on icon "close" at bounding box center [545, 41] width 9 height 9
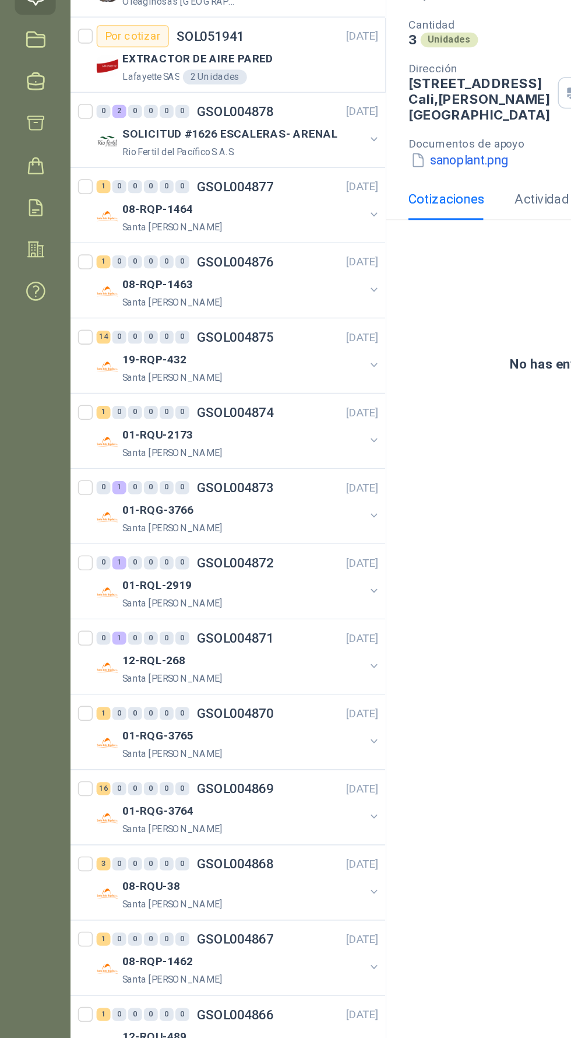
scroll to position [1, 0]
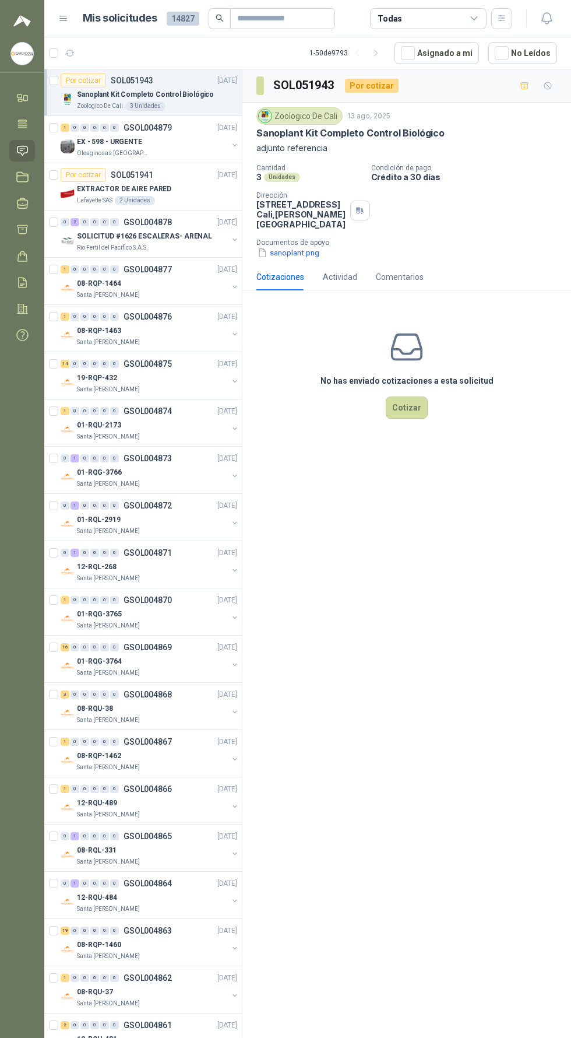
click at [29, 844] on menu "HERNAN RUALES FERROTOOLS S.A.S. Inicio Tareas Solicitudes Licitaciones Negociac…" at bounding box center [22, 519] width 44 height 1038
